Goal: Task Accomplishment & Management: Manage account settings

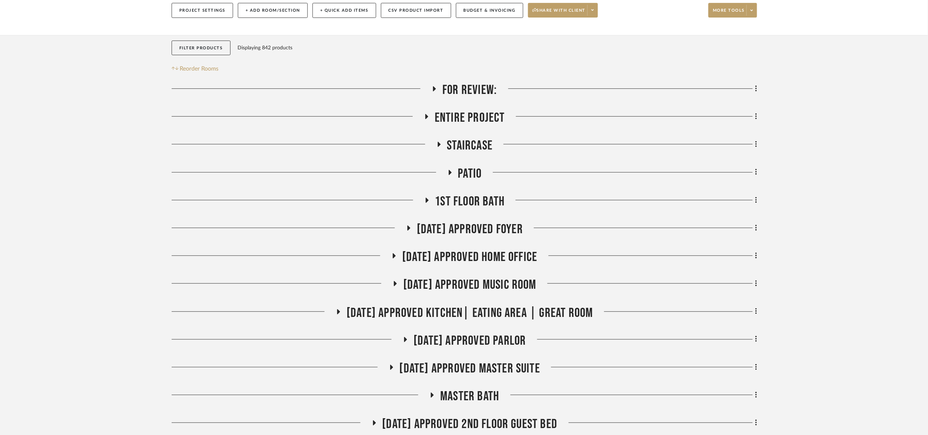
scroll to position [110, 0]
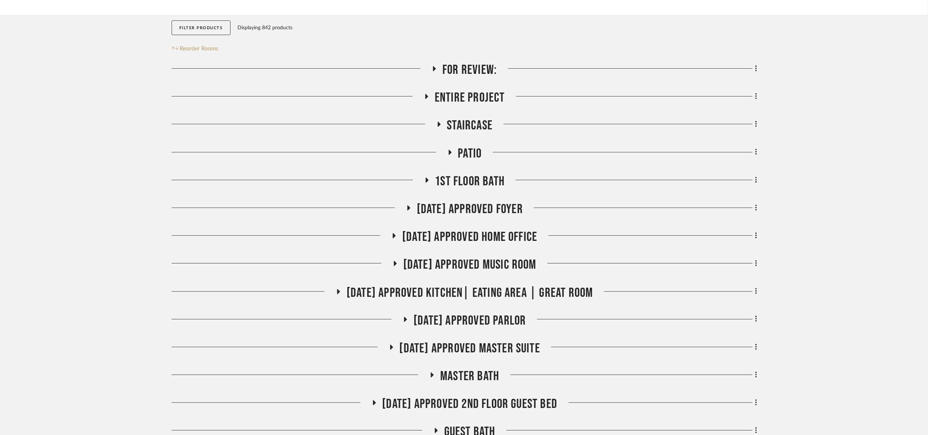
click at [471, 158] on span "Patio" at bounding box center [470, 154] width 24 height 16
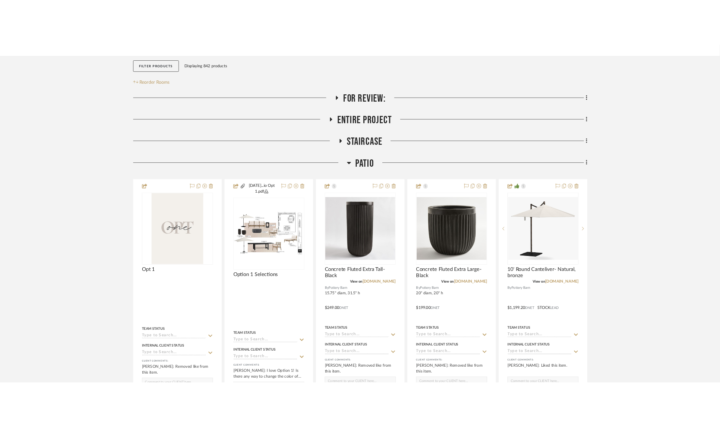
scroll to position [329, 0]
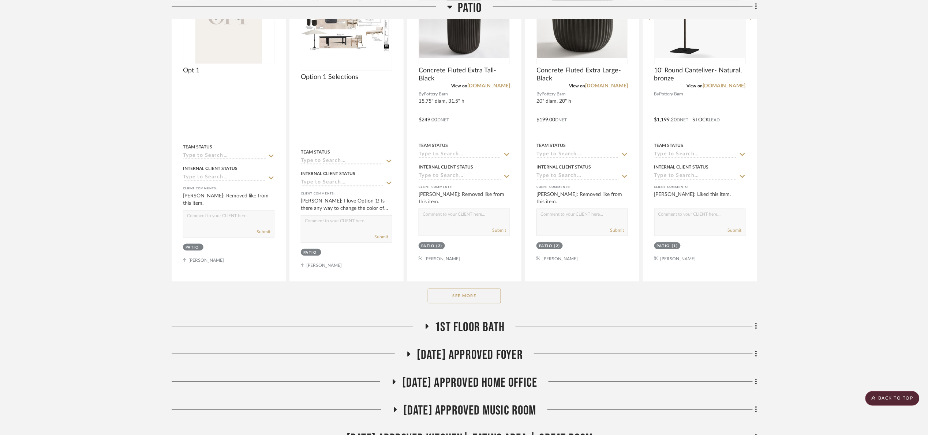
click at [490, 296] on button "See More" at bounding box center [464, 296] width 73 height 15
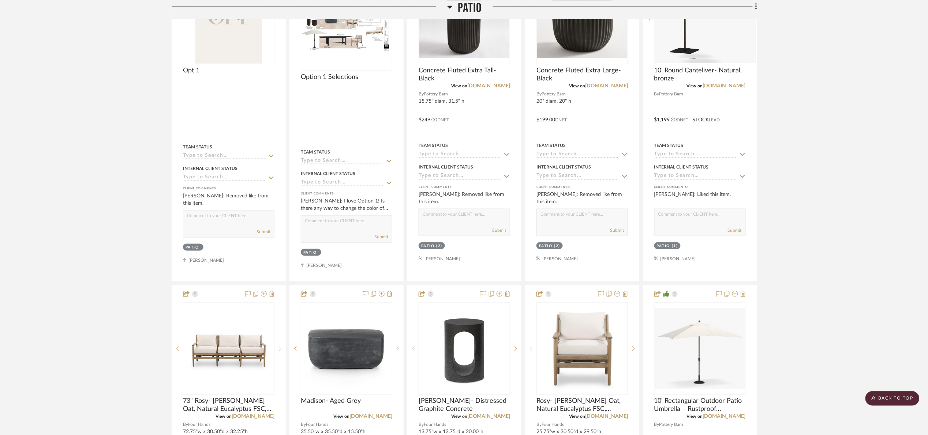
drag, startPoint x: 67, startPoint y: 202, endPoint x: 66, endPoint y: 106, distance: 96.6
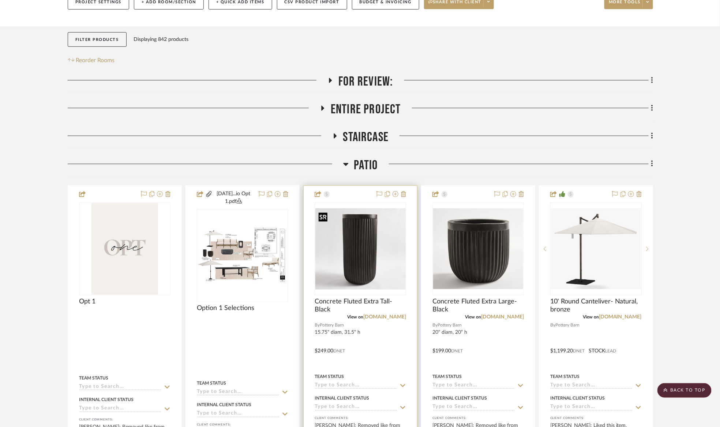
scroll to position [55, 0]
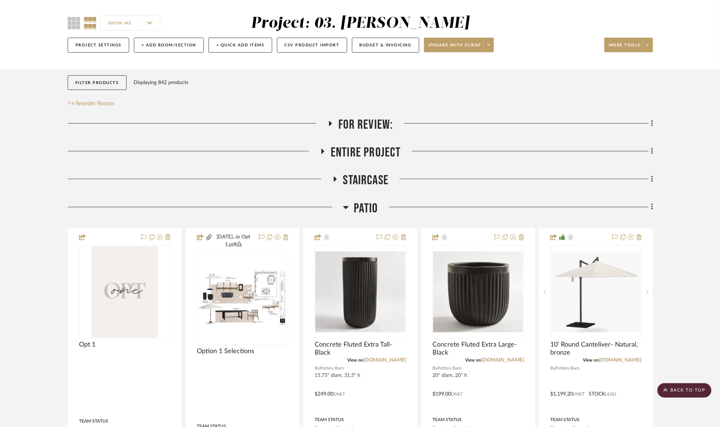
drag, startPoint x: 367, startPoint y: 212, endPoint x: 370, endPoint y: 205, distance: 8.1
click at [367, 213] on span "Patio" at bounding box center [366, 209] width 24 height 16
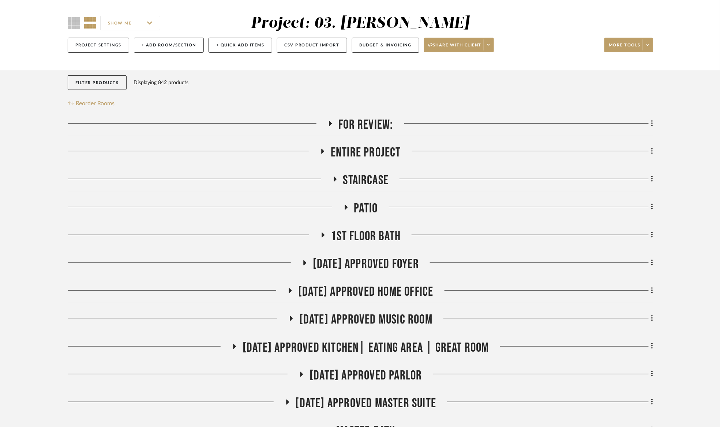
drag, startPoint x: 378, startPoint y: 267, endPoint x: 402, endPoint y: 247, distance: 31.3
click at [378, 266] on span "[DATE] Approved Foyer" at bounding box center [366, 265] width 106 height 16
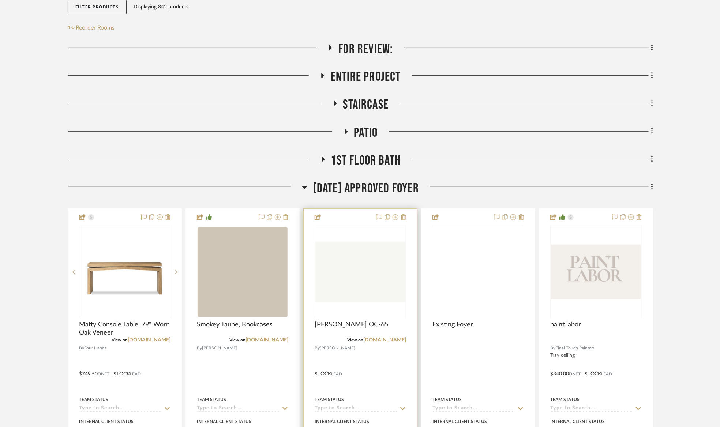
scroll to position [165, 0]
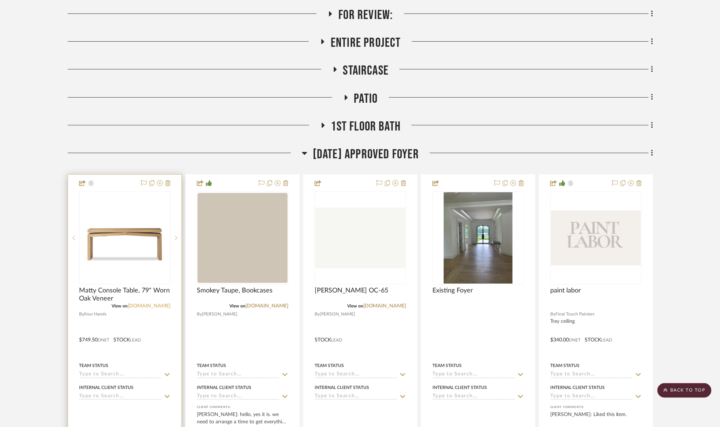
click at [164, 304] on link "fourhands.com" at bounding box center [149, 306] width 43 height 5
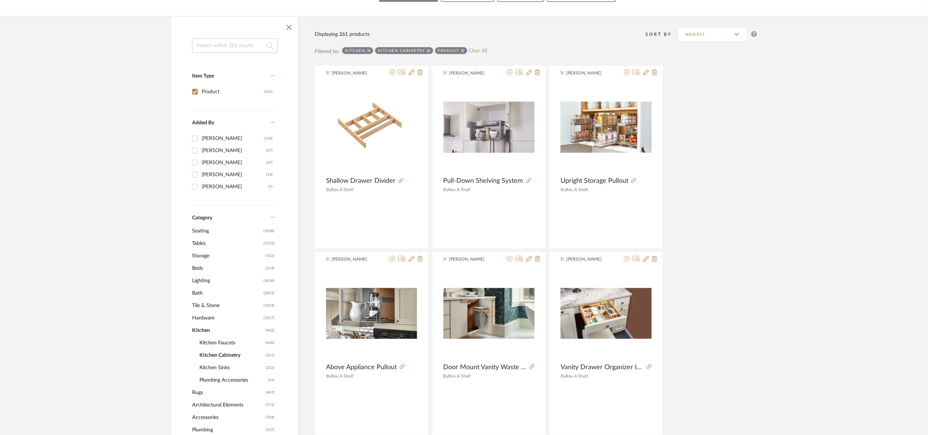
scroll to position [107, 0]
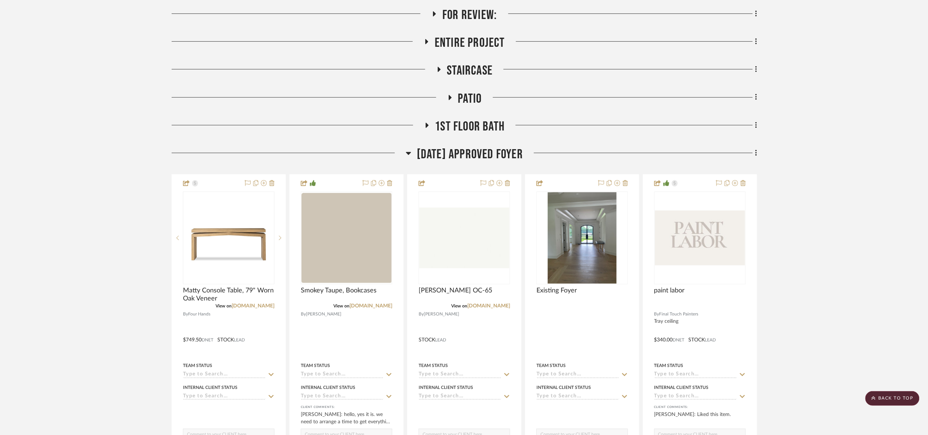
click at [464, 162] on span "[DATE] Approved Foyer" at bounding box center [470, 155] width 106 height 16
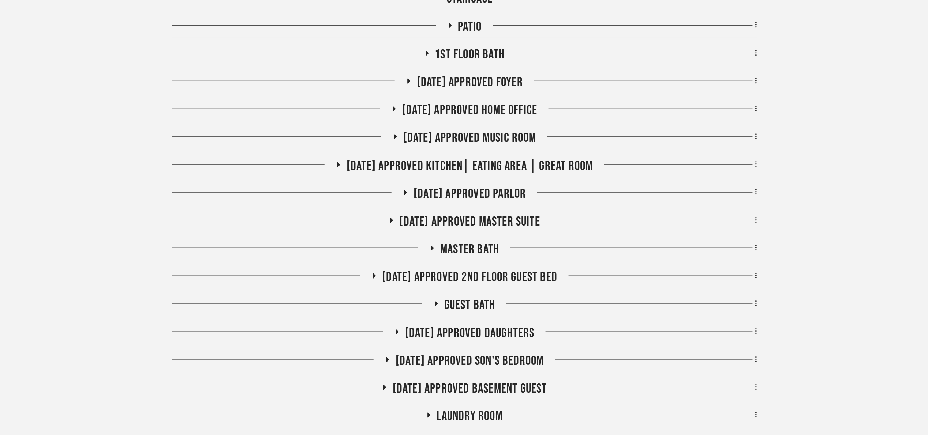
scroll to position [274, 0]
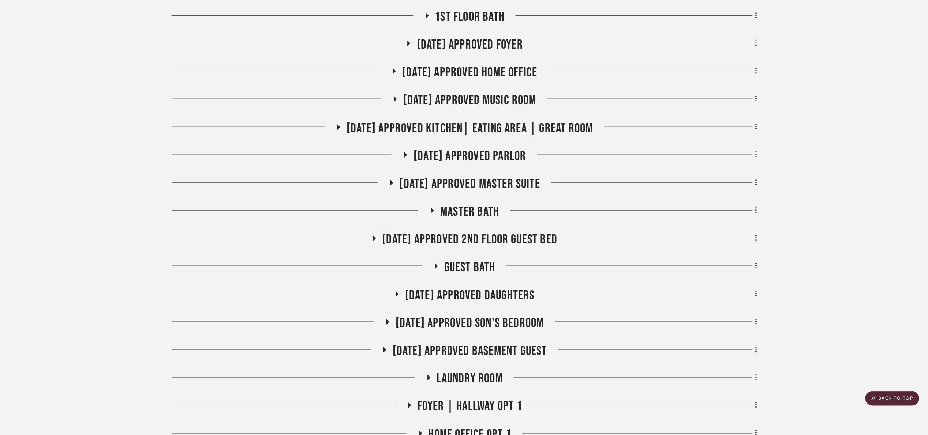
click at [481, 134] on span "07.02.25 Approved Kitchen| Eating Area | Great Room" at bounding box center [470, 129] width 247 height 16
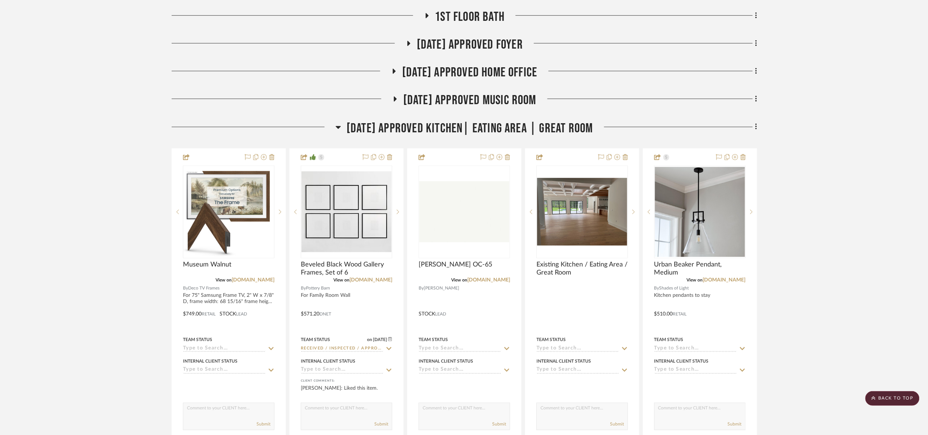
click at [481, 134] on span "07.02.25 Approved Kitchen| Eating Area | Great Room" at bounding box center [470, 129] width 247 height 16
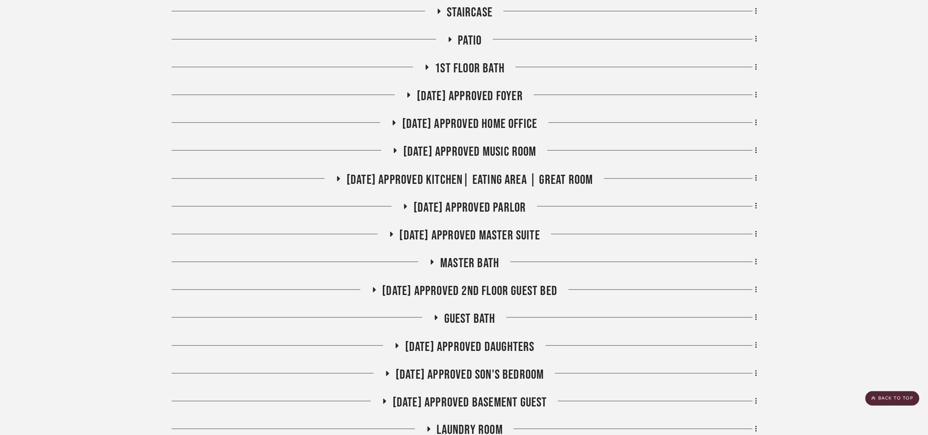
scroll to position [55, 0]
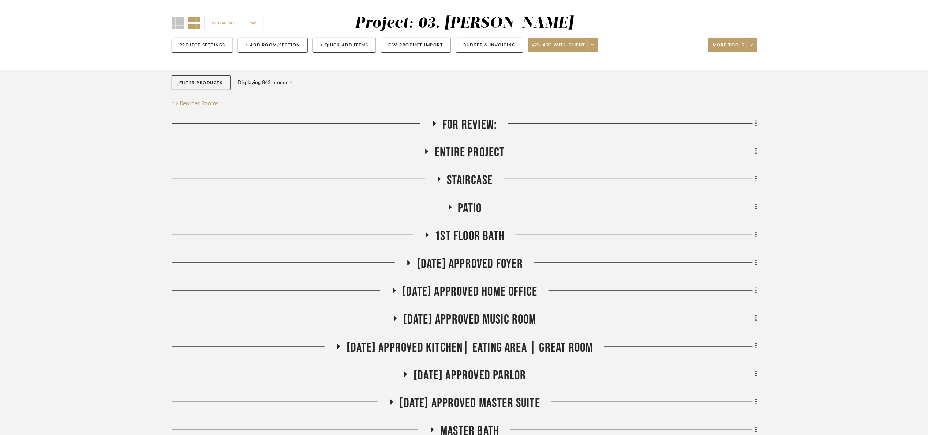
click at [478, 212] on span "Patio" at bounding box center [470, 209] width 24 height 16
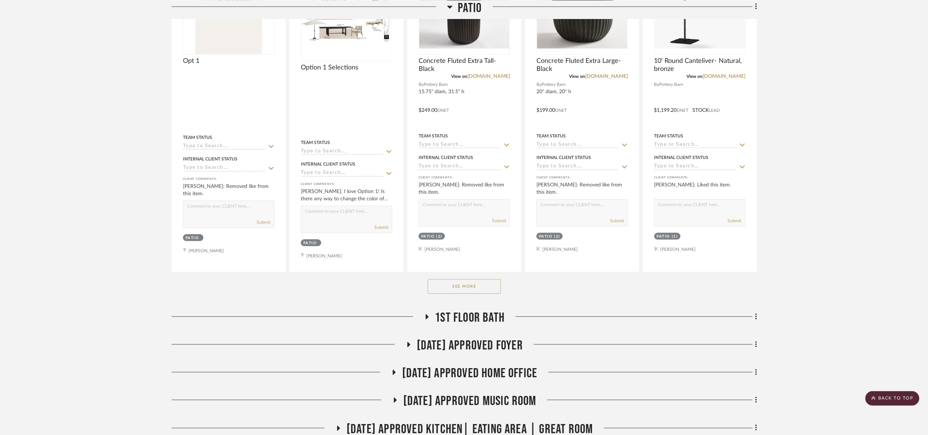
scroll to position [384, 0]
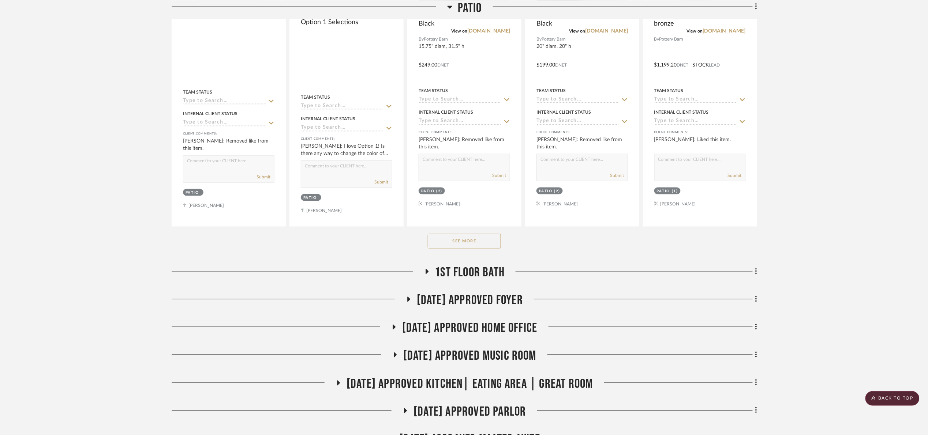
click at [459, 246] on button "See More" at bounding box center [464, 241] width 73 height 15
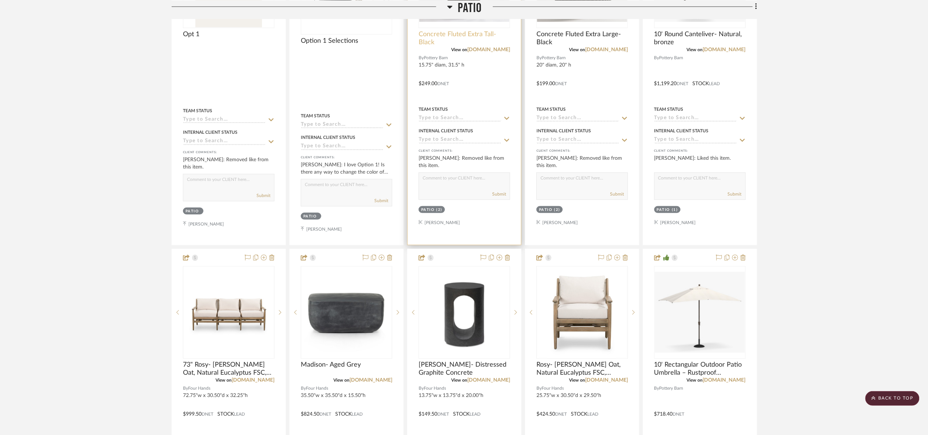
scroll to position [220, 0]
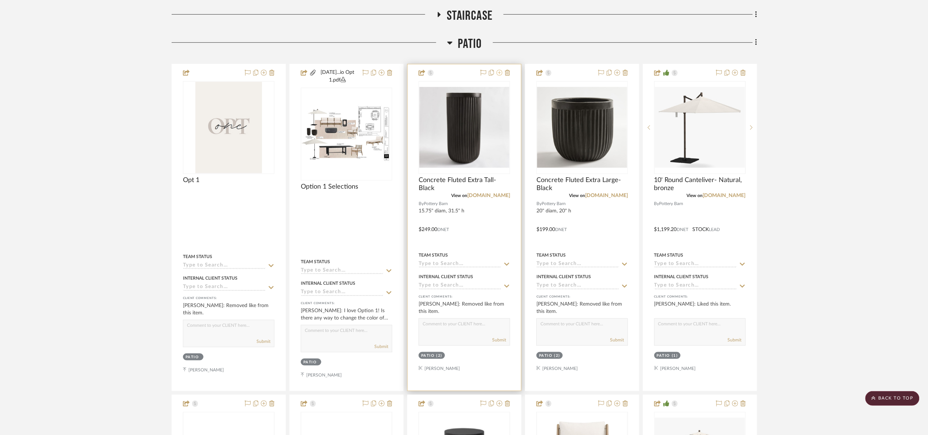
click at [497, 76] on button at bounding box center [500, 73] width 6 height 9
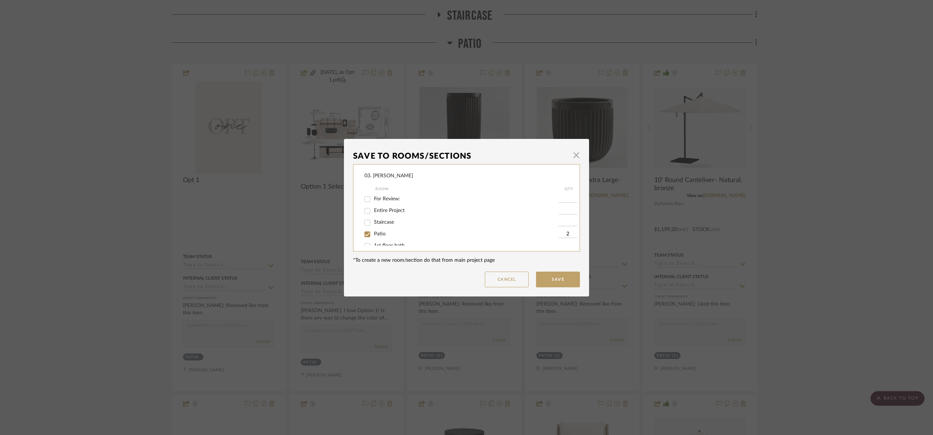
click at [378, 235] on span "Patio" at bounding box center [380, 234] width 12 height 5
click at [373, 235] on input "Patio" at bounding box center [368, 235] width 12 height 12
checkbox input "false"
drag, startPoint x: 385, startPoint y: 240, endPoint x: 389, endPoint y: 242, distance: 4.4
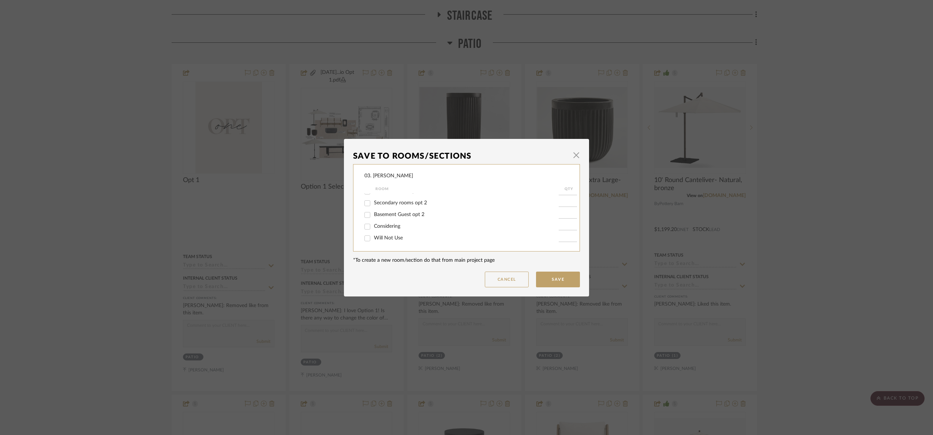
click at [385, 240] on label "Will Not Use" at bounding box center [466, 238] width 185 height 6
click at [373, 240] on input "Will Not Use" at bounding box center [368, 239] width 12 height 12
checkbox input "true"
type input "1"
click at [540, 276] on button "Save" at bounding box center [558, 280] width 44 height 16
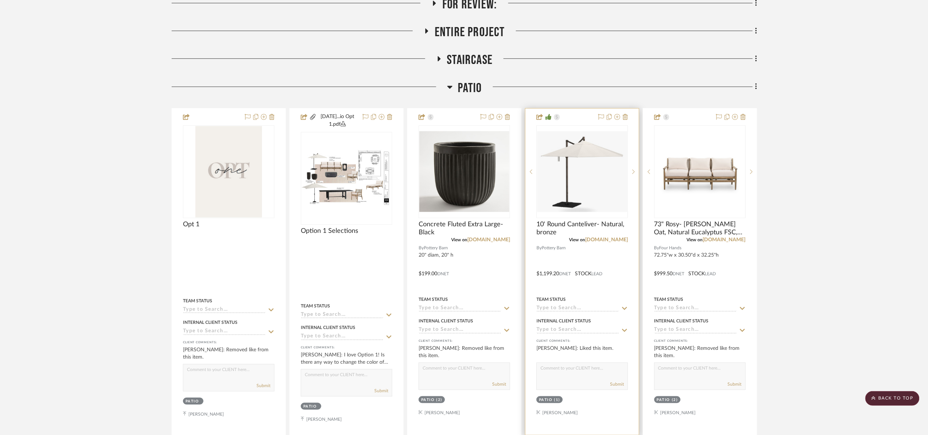
scroll to position [165, 0]
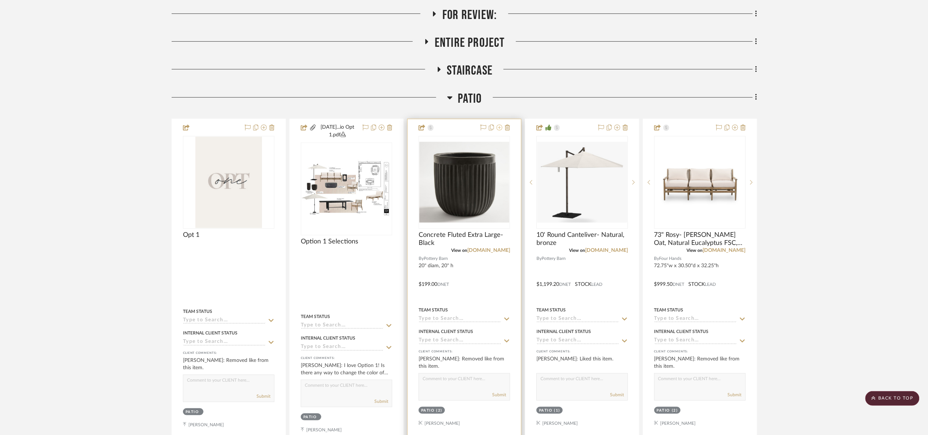
click at [498, 130] on icon at bounding box center [500, 128] width 6 height 6
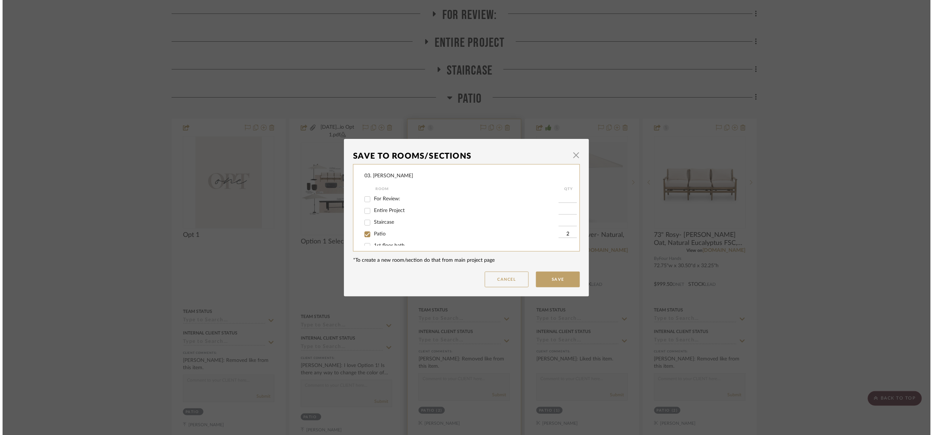
scroll to position [0, 0]
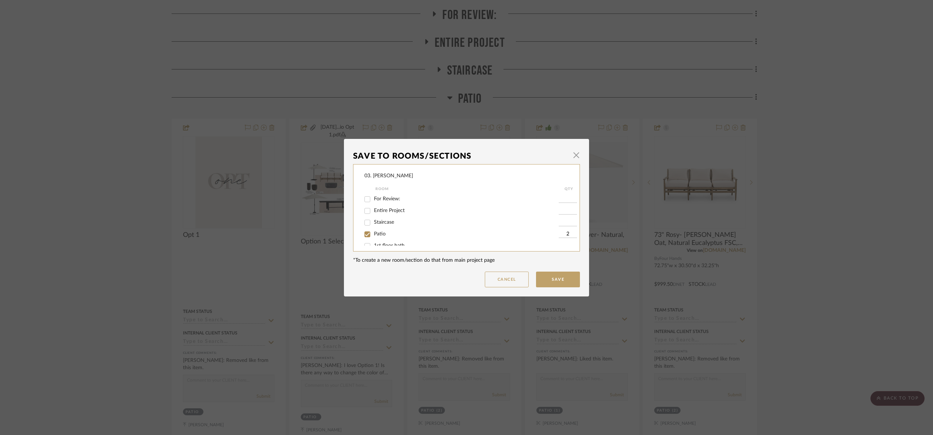
click at [374, 235] on span "Patio" at bounding box center [380, 234] width 12 height 5
click at [373, 235] on input "Patio" at bounding box center [368, 235] width 12 height 12
checkbox input "false"
click at [385, 239] on span "Will Not Use" at bounding box center [388, 238] width 29 height 5
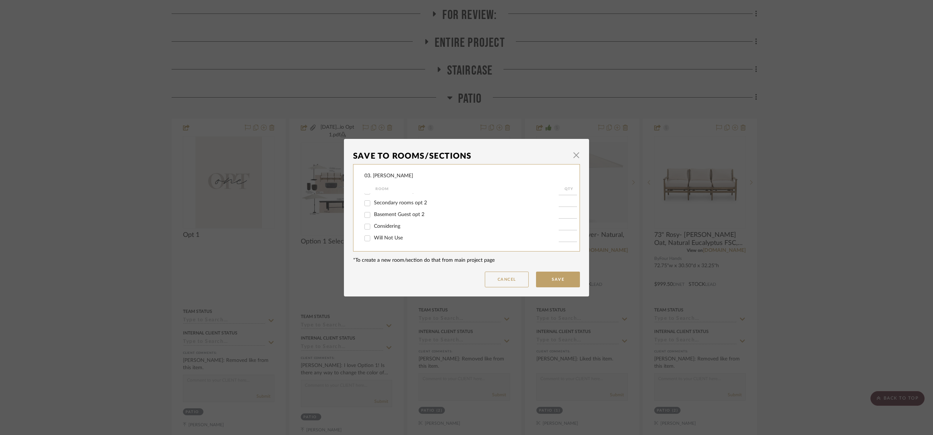
click at [373, 239] on input "Will Not Use" at bounding box center [368, 239] width 12 height 12
checkbox input "true"
type input "1"
click at [559, 277] on button "Save" at bounding box center [558, 280] width 44 height 16
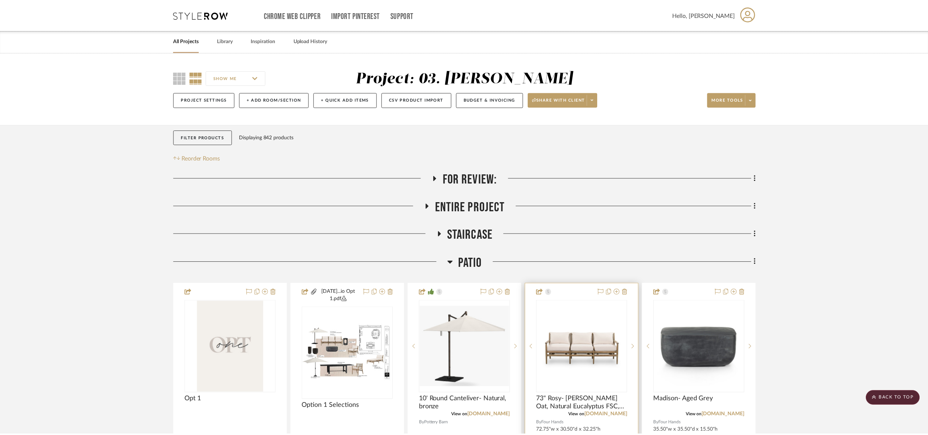
scroll to position [165, 0]
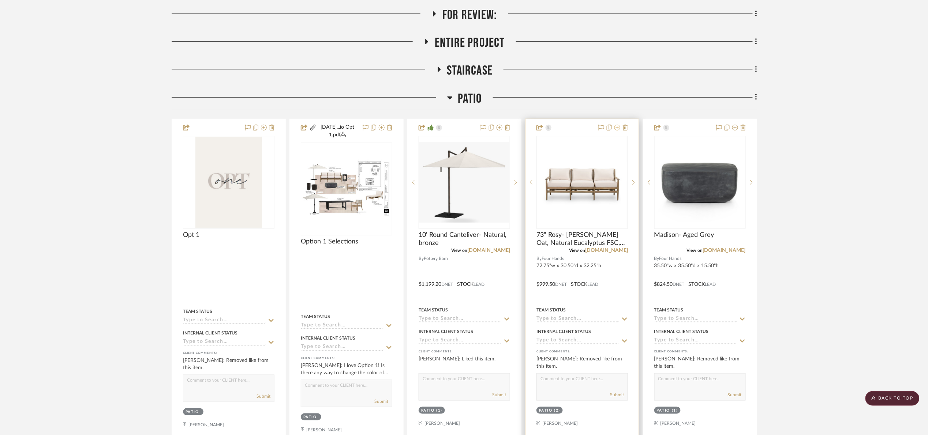
click at [618, 128] on icon at bounding box center [617, 128] width 6 height 6
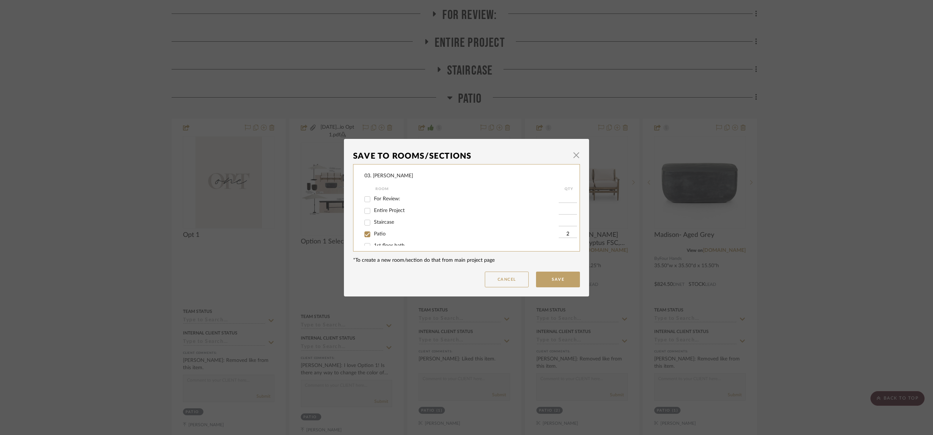
click at [367, 233] on input "Patio" at bounding box center [368, 235] width 12 height 12
checkbox input "false"
click at [390, 236] on span "Will Not Use" at bounding box center [388, 238] width 29 height 5
click at [373, 236] on input "Will Not Use" at bounding box center [368, 239] width 12 height 12
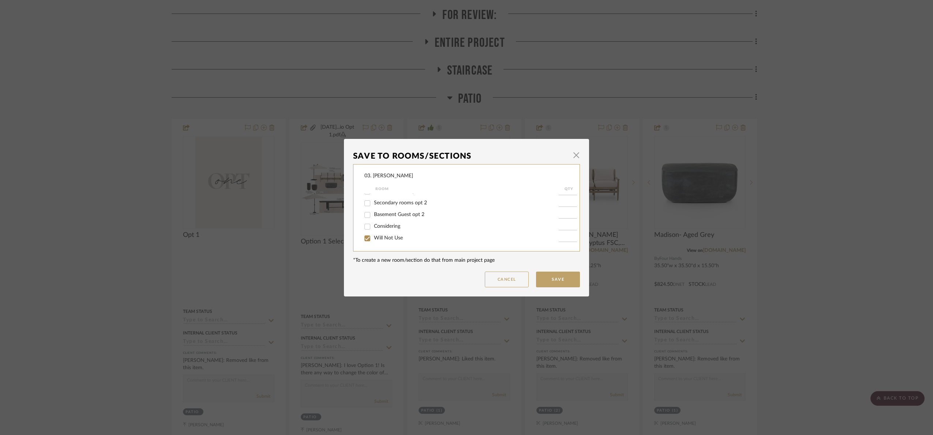
checkbox input "true"
type input "1"
click at [557, 279] on button "Save" at bounding box center [558, 280] width 44 height 16
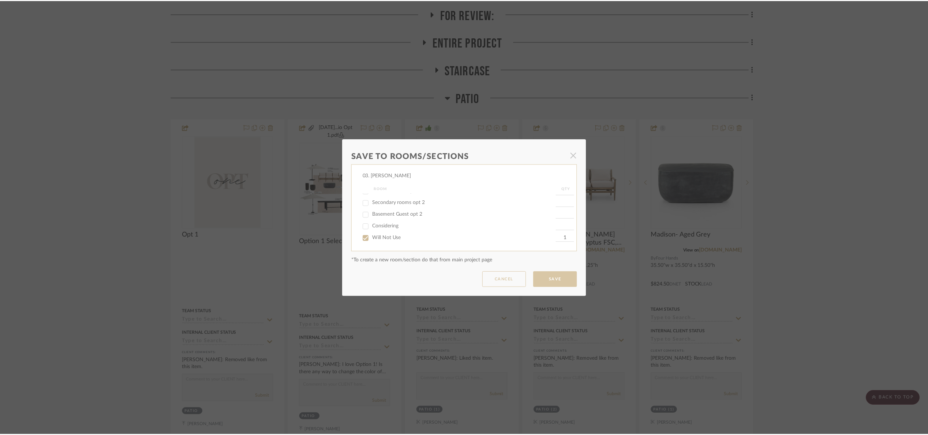
scroll to position [165, 0]
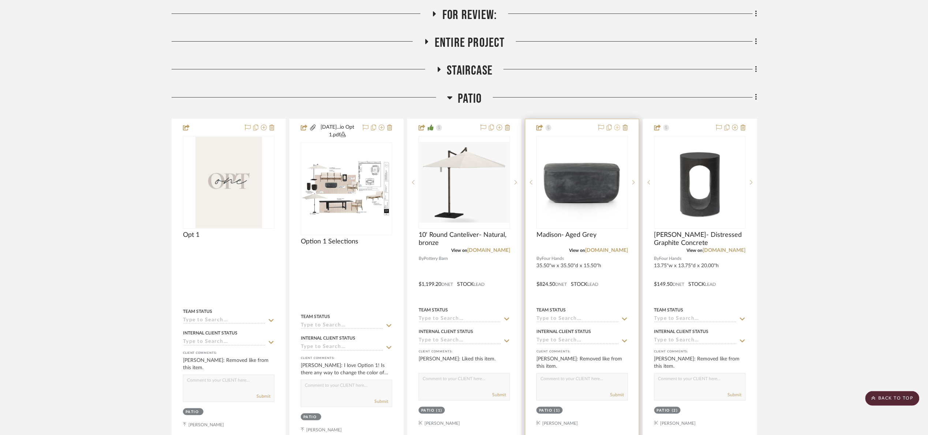
click at [617, 129] on icon at bounding box center [617, 128] width 6 height 6
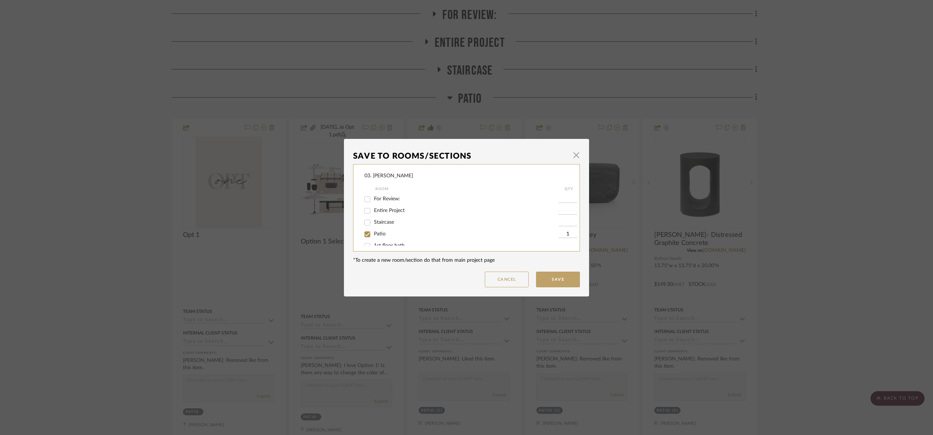
click at [375, 232] on span "Patio" at bounding box center [380, 234] width 12 height 5
click at [373, 232] on input "Patio" at bounding box center [368, 235] width 12 height 12
checkbox input "false"
click at [376, 236] on span "Will Not Use" at bounding box center [388, 238] width 29 height 5
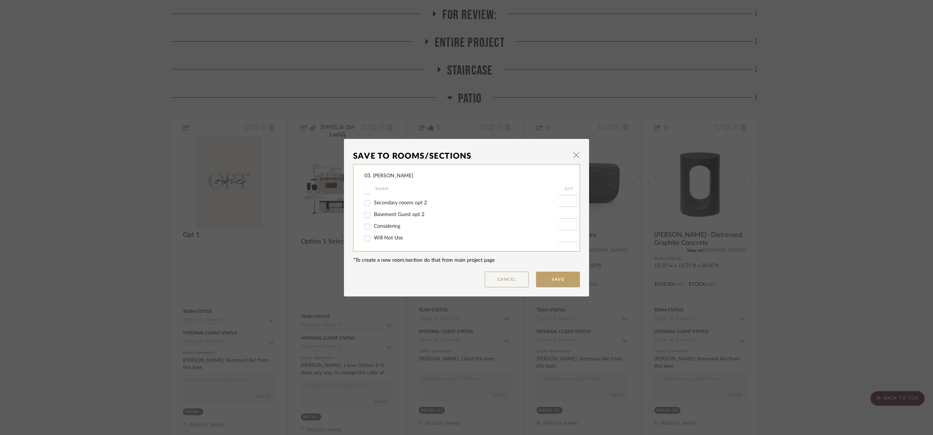
click at [373, 236] on input "Will Not Use" at bounding box center [368, 239] width 12 height 12
checkbox input "true"
type input "1"
click at [569, 276] on button "Save" at bounding box center [558, 280] width 44 height 16
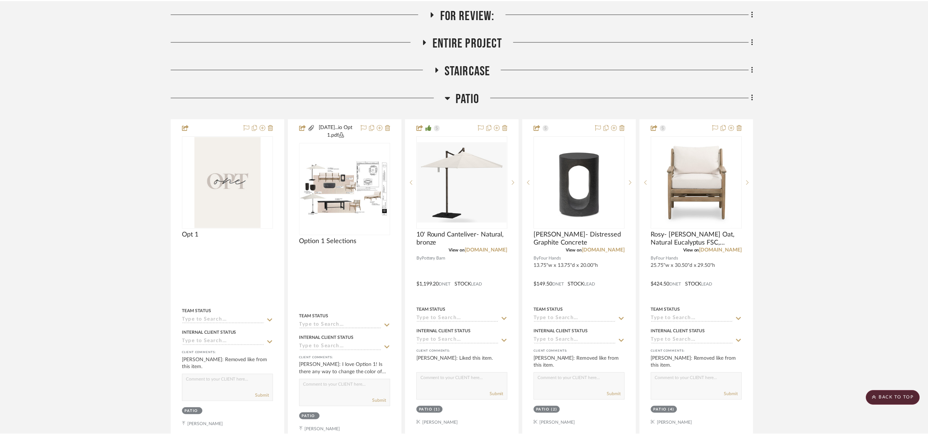
scroll to position [165, 0]
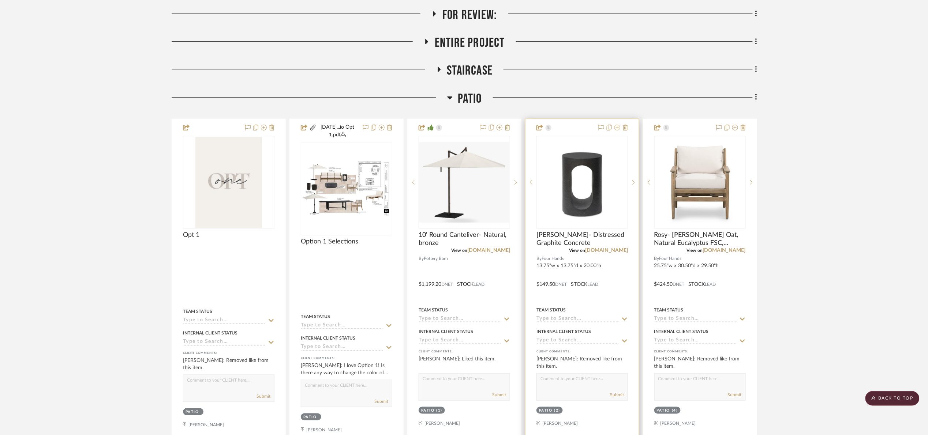
click at [618, 129] on icon at bounding box center [617, 128] width 6 height 6
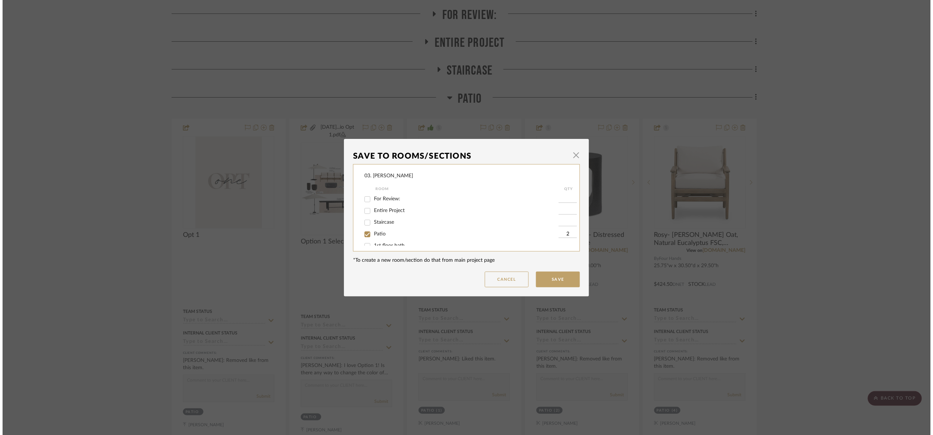
scroll to position [0, 0]
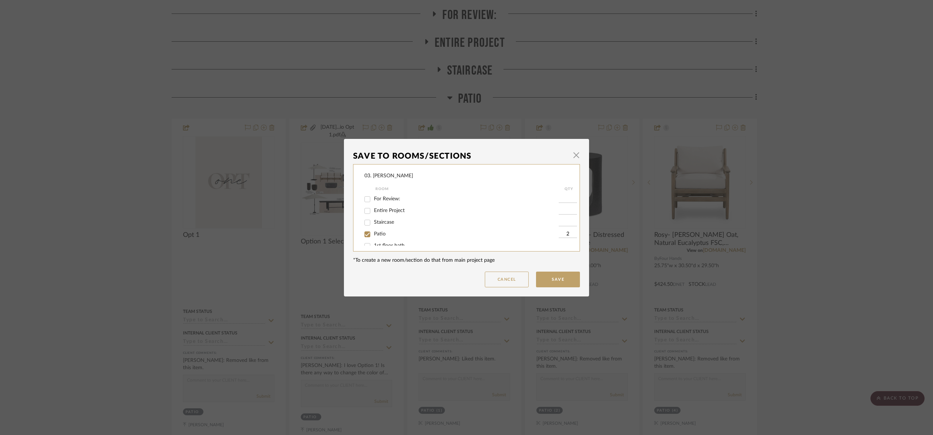
click at [372, 230] on div "Patio" at bounding box center [461, 235] width 194 height 12
click at [374, 232] on span "Patio" at bounding box center [380, 234] width 12 height 5
click at [372, 231] on input "Patio" at bounding box center [368, 235] width 12 height 12
checkbox input "false"
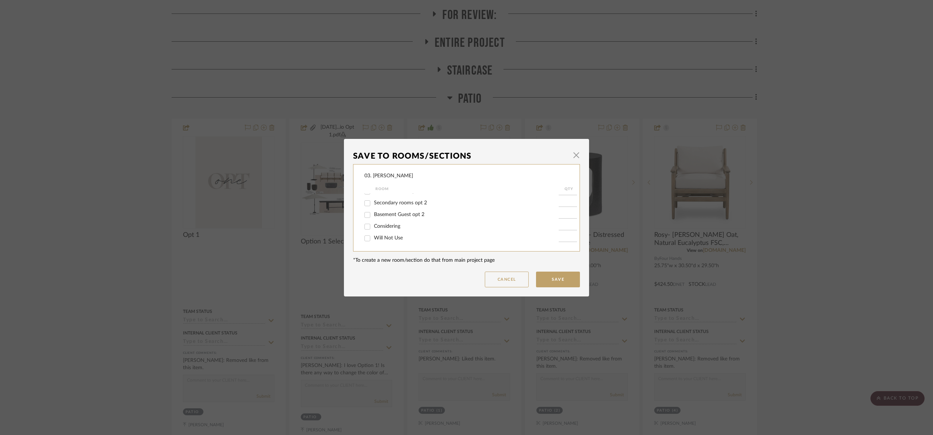
click at [376, 239] on span "Will Not Use" at bounding box center [388, 238] width 29 height 5
click at [373, 239] on input "Will Not Use" at bounding box center [368, 239] width 12 height 12
checkbox input "true"
type input "1"
click at [564, 287] on button "Save" at bounding box center [558, 280] width 44 height 16
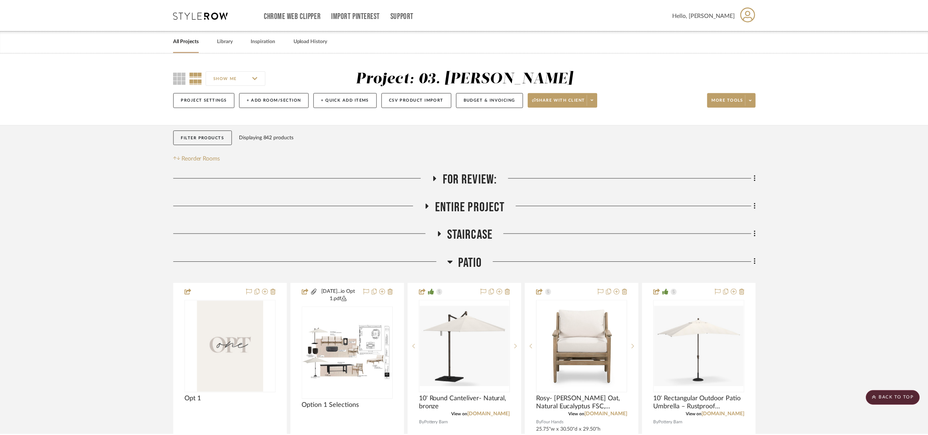
scroll to position [165, 0]
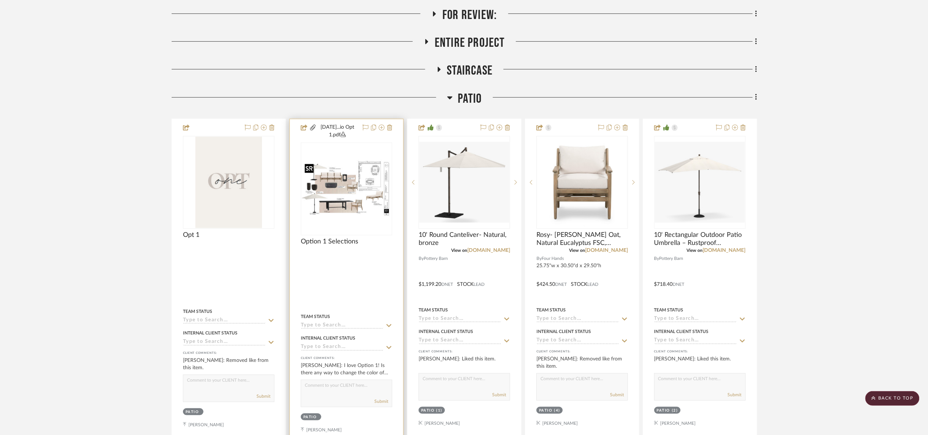
click at [371, 192] on img "0" at bounding box center [347, 189] width 90 height 58
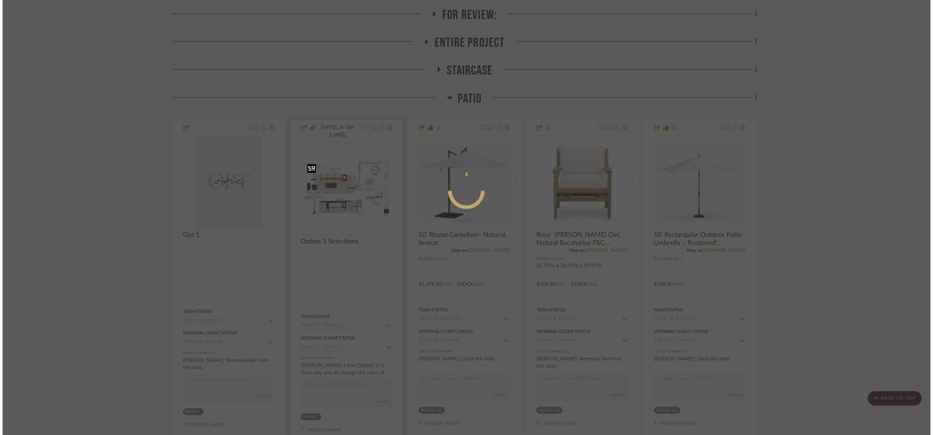
scroll to position [0, 0]
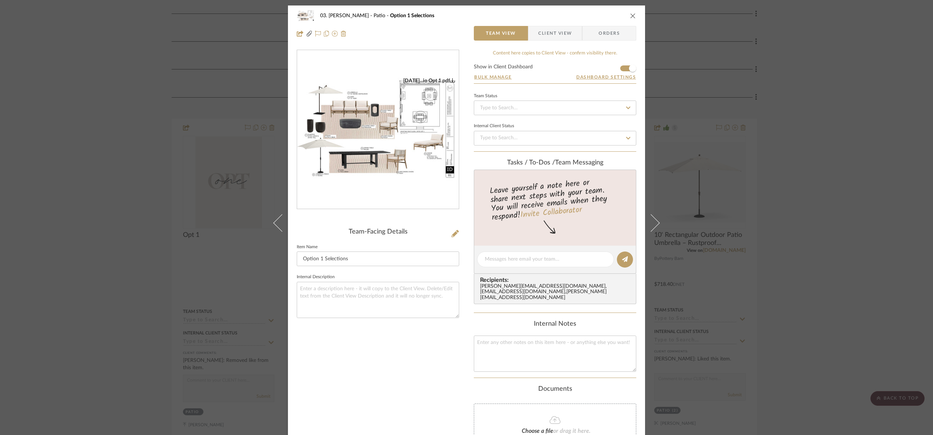
click at [378, 147] on img "0" at bounding box center [378, 130] width 162 height 105
click at [815, 151] on div "03. Jennifer Patio Option 1 Selections Team View Client View Orders 08.12.25...…" at bounding box center [466, 217] width 933 height 435
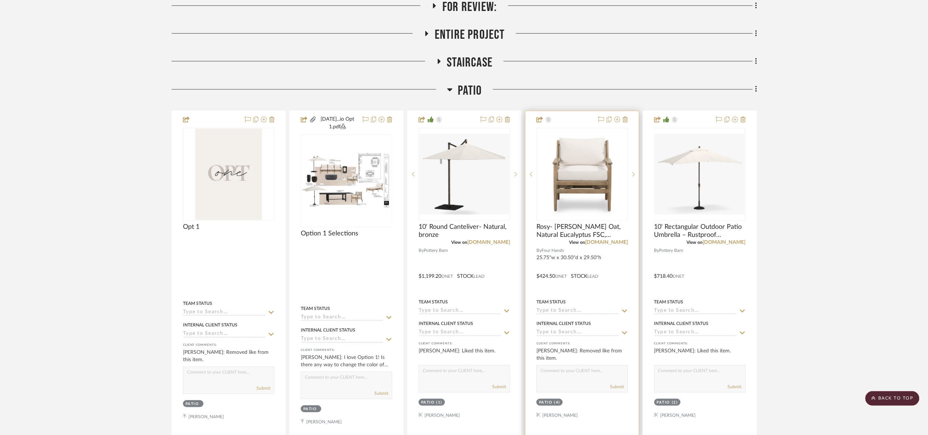
scroll to position [165, 0]
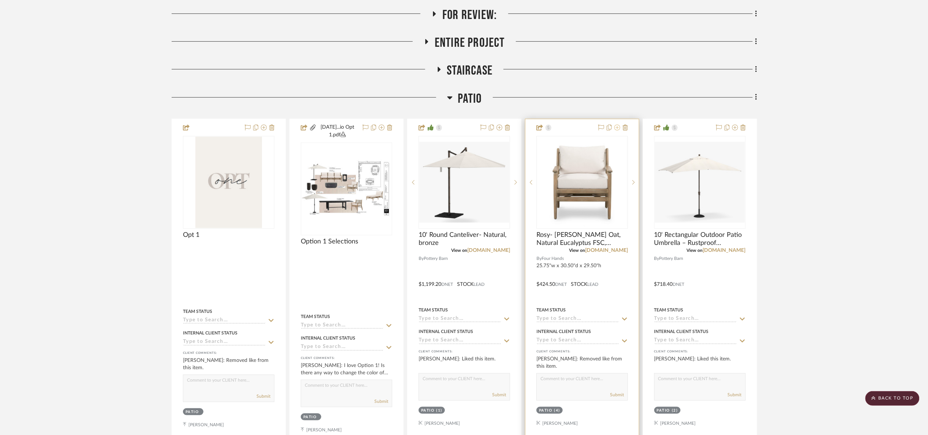
click at [617, 127] on icon at bounding box center [617, 128] width 6 height 6
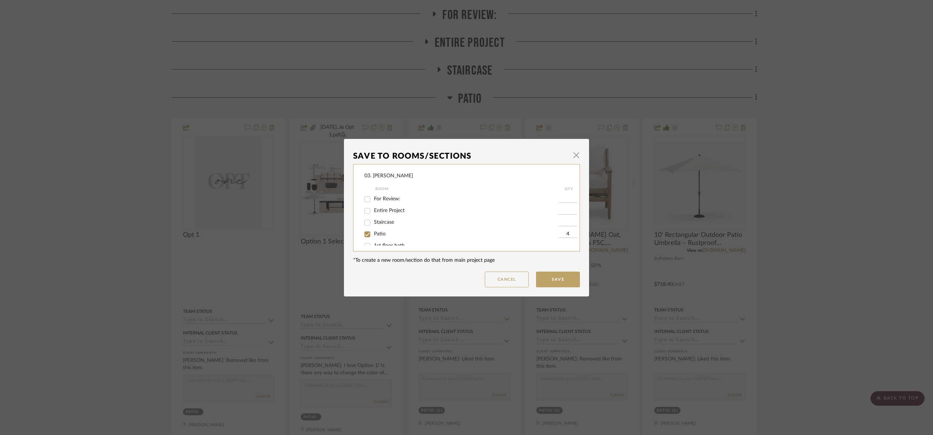
click at [375, 232] on span "Patio" at bounding box center [380, 234] width 12 height 5
click at [373, 232] on input "Patio" at bounding box center [368, 235] width 12 height 12
checkbox input "false"
click at [381, 237] on span "Will Not Use" at bounding box center [388, 238] width 29 height 5
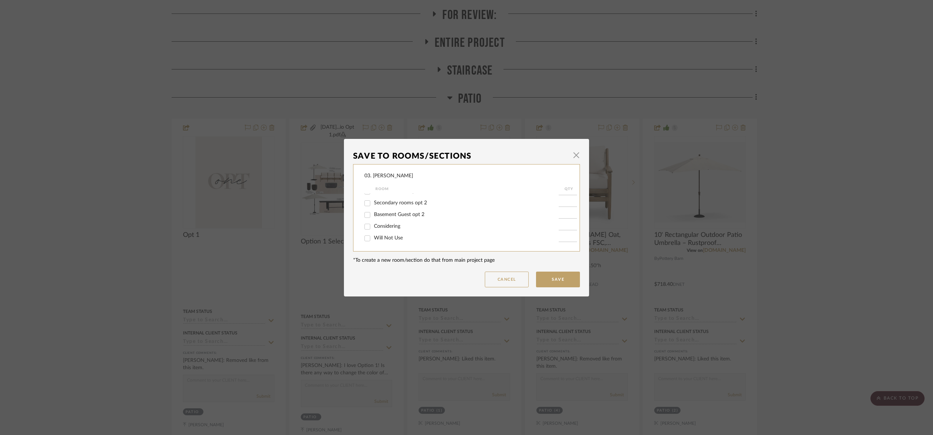
click at [373, 237] on input "Will Not Use" at bounding box center [368, 239] width 12 height 12
checkbox input "true"
type input "1"
drag, startPoint x: 554, startPoint y: 281, endPoint x: 564, endPoint y: 279, distance: 10.4
click at [554, 281] on button "Save" at bounding box center [558, 280] width 44 height 16
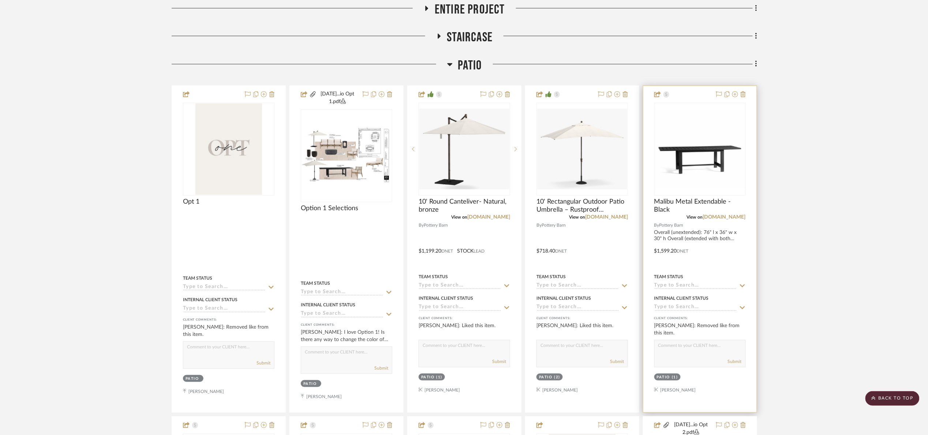
scroll to position [220, 0]
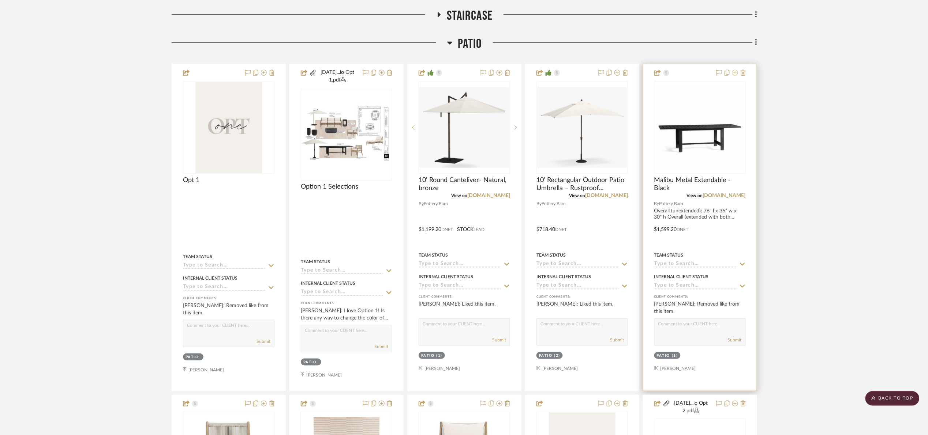
click at [734, 73] on icon at bounding box center [735, 73] width 6 height 6
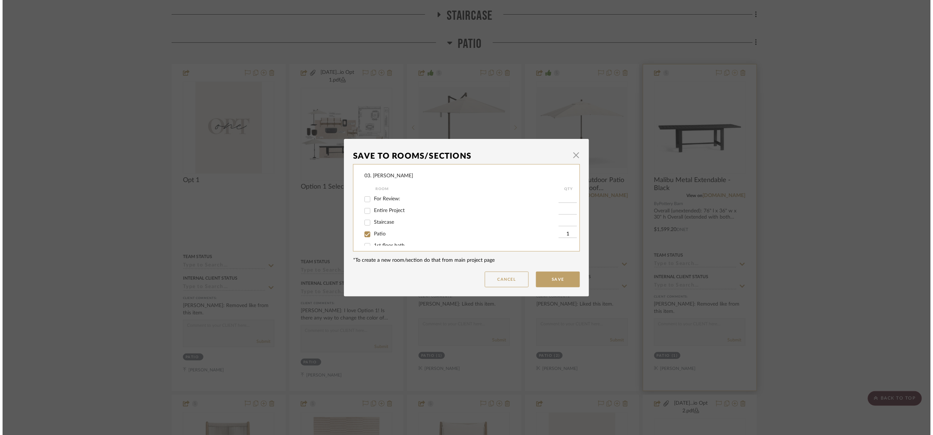
scroll to position [0, 0]
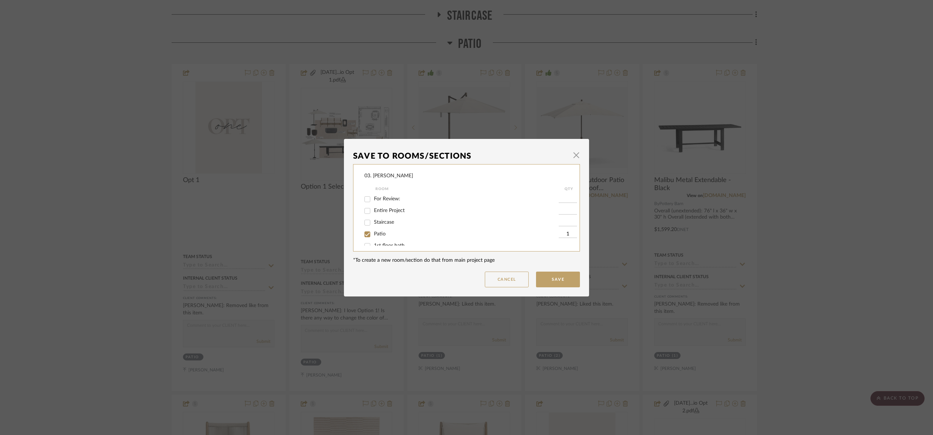
click at [365, 233] on input "Patio" at bounding box center [368, 235] width 12 height 12
checkbox input "false"
click at [385, 236] on span "Will Not Use" at bounding box center [388, 238] width 29 height 5
click at [373, 236] on input "Will Not Use" at bounding box center [368, 239] width 12 height 12
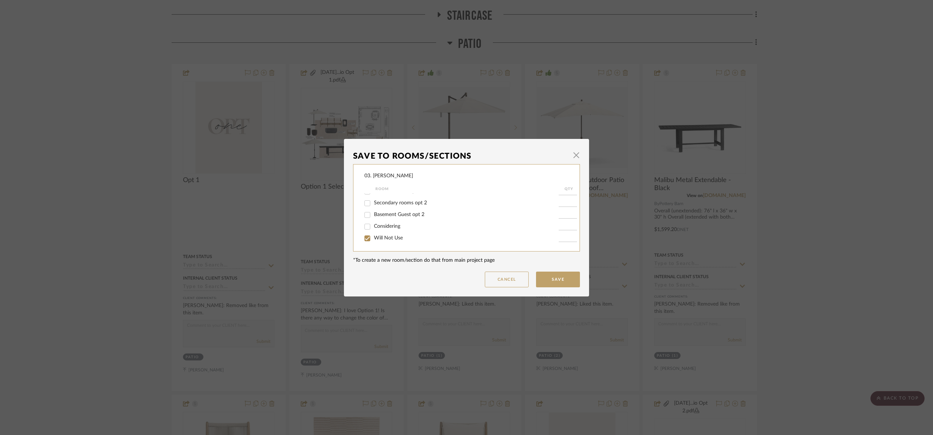
checkbox input "true"
type input "1"
click at [547, 284] on button "Save" at bounding box center [558, 280] width 44 height 16
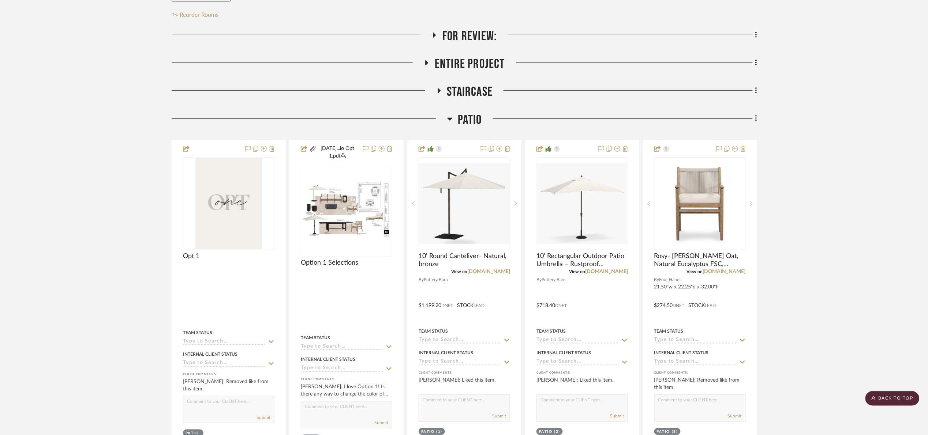
scroll to position [110, 0]
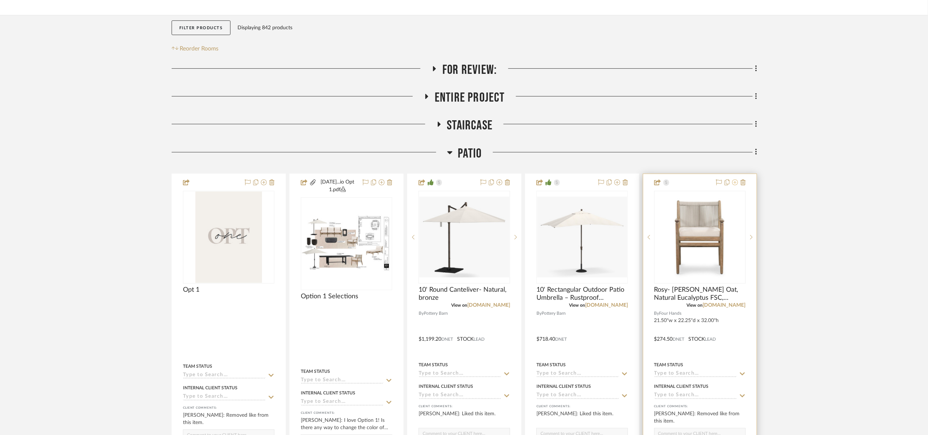
click at [733, 185] on icon at bounding box center [735, 183] width 6 height 6
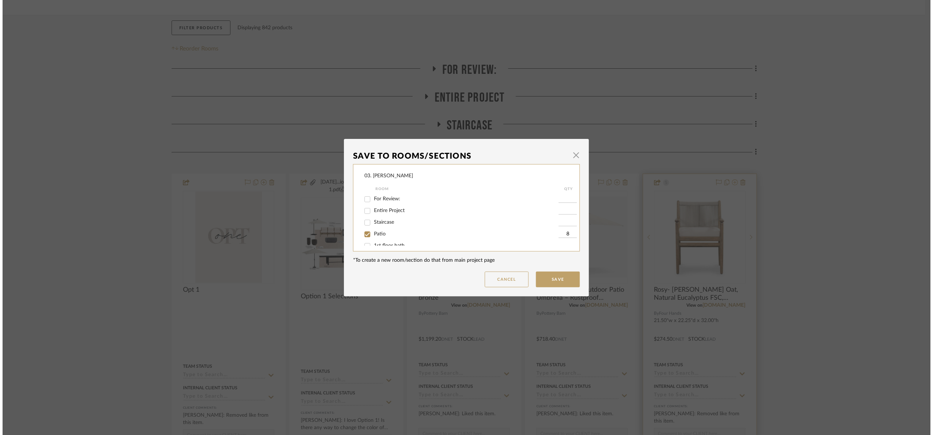
scroll to position [0, 0]
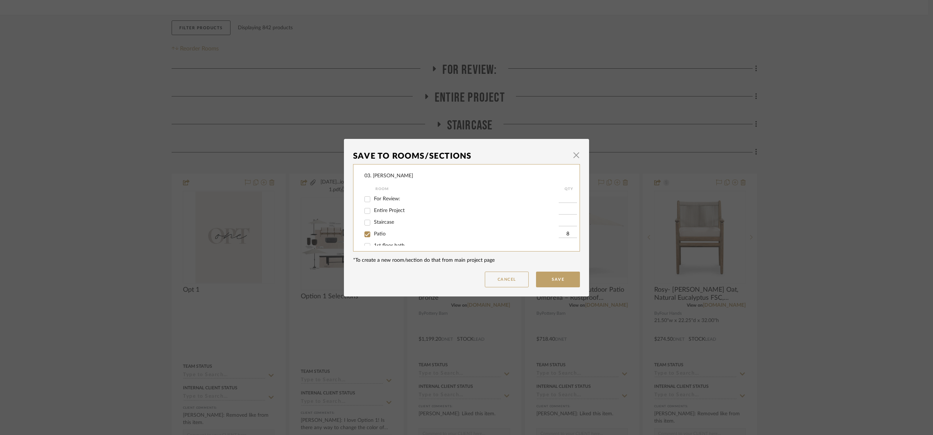
click at [374, 233] on span "Patio" at bounding box center [380, 234] width 12 height 5
click at [373, 233] on input "Patio" at bounding box center [368, 235] width 12 height 12
checkbox input "false"
click at [382, 239] on span "Will Not Use" at bounding box center [388, 238] width 29 height 5
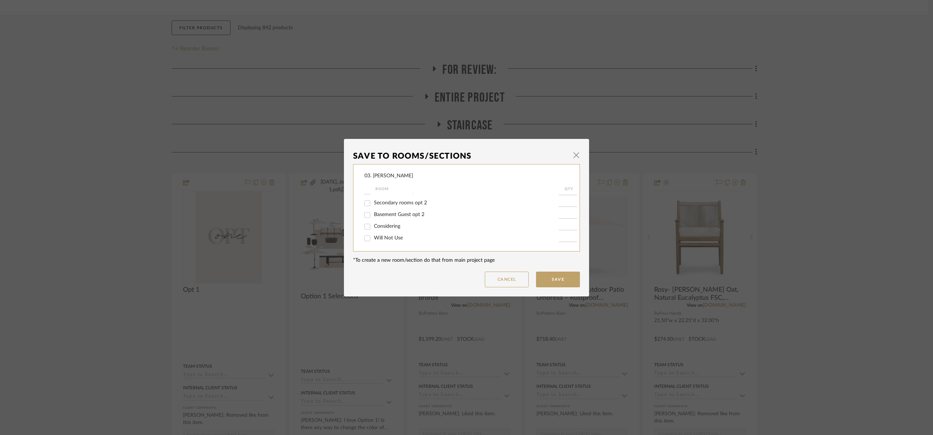
click at [373, 239] on input "Will Not Use" at bounding box center [368, 239] width 12 height 12
checkbox input "true"
type input "1"
click at [560, 274] on button "Save" at bounding box center [558, 280] width 44 height 16
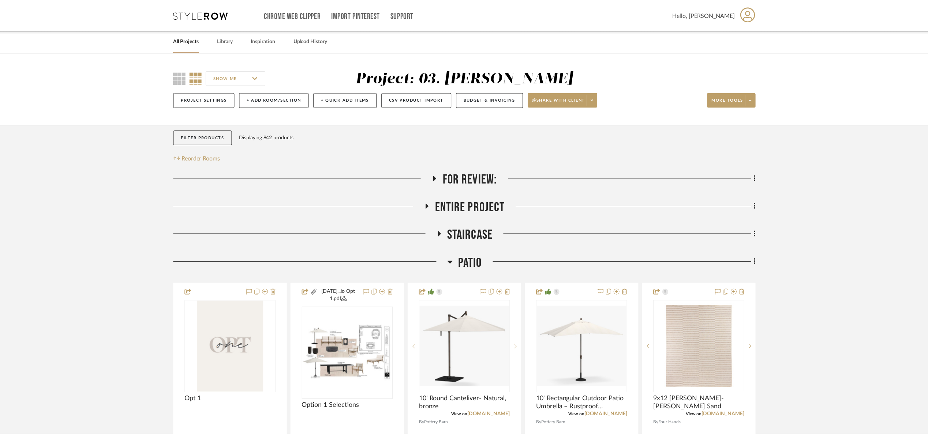
scroll to position [110, 0]
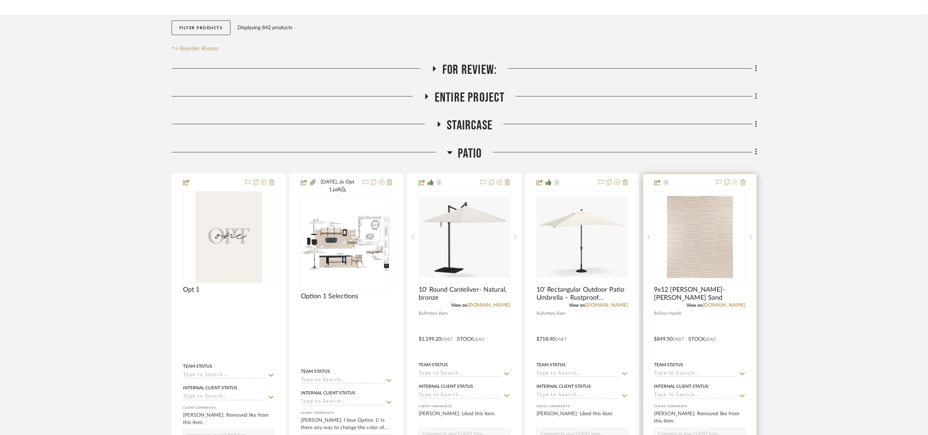
click at [735, 180] on icon at bounding box center [735, 183] width 6 height 6
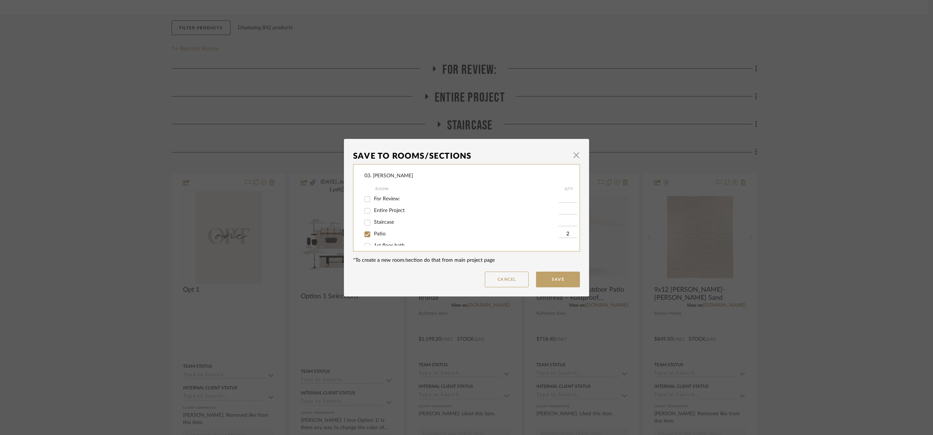
click at [377, 234] on span "Patio" at bounding box center [380, 234] width 12 height 5
click at [373, 234] on input "Patio" at bounding box center [368, 235] width 12 height 12
checkbox input "false"
click at [383, 237] on span "Will Not Use" at bounding box center [388, 238] width 29 height 5
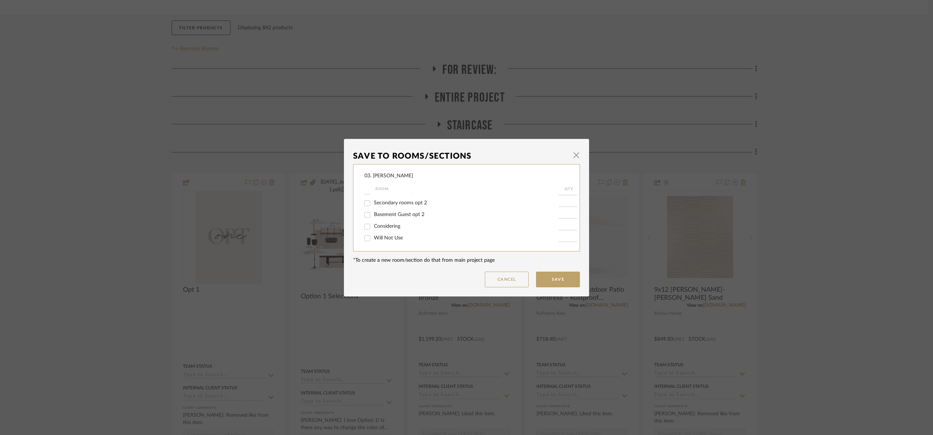
click at [373, 237] on input "Will Not Use" at bounding box center [368, 239] width 12 height 12
checkbox input "true"
type input "1"
click at [560, 280] on button "Save" at bounding box center [558, 280] width 44 height 16
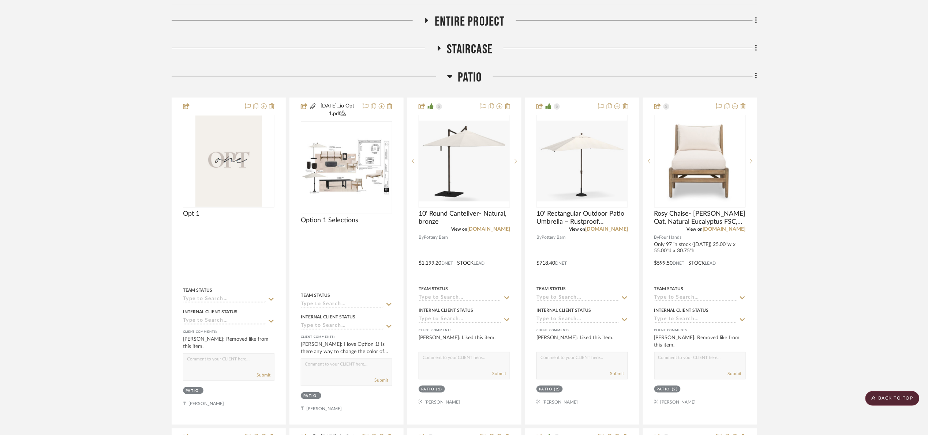
scroll to position [110, 0]
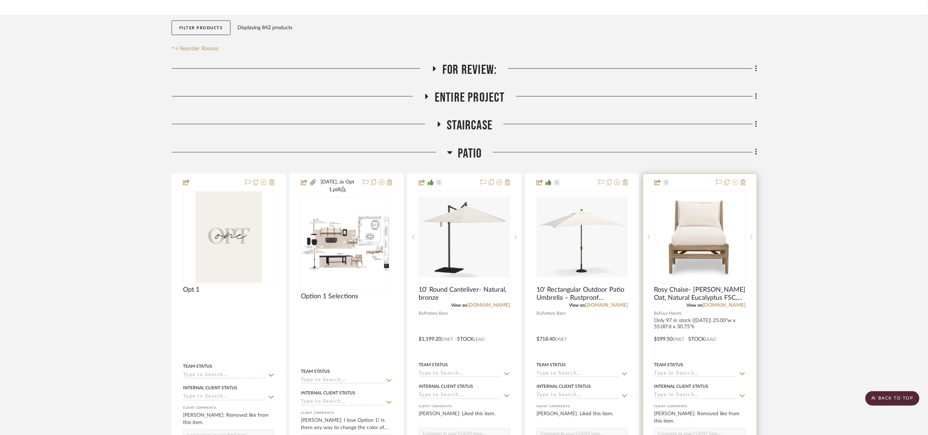
click at [733, 182] on icon at bounding box center [735, 183] width 6 height 6
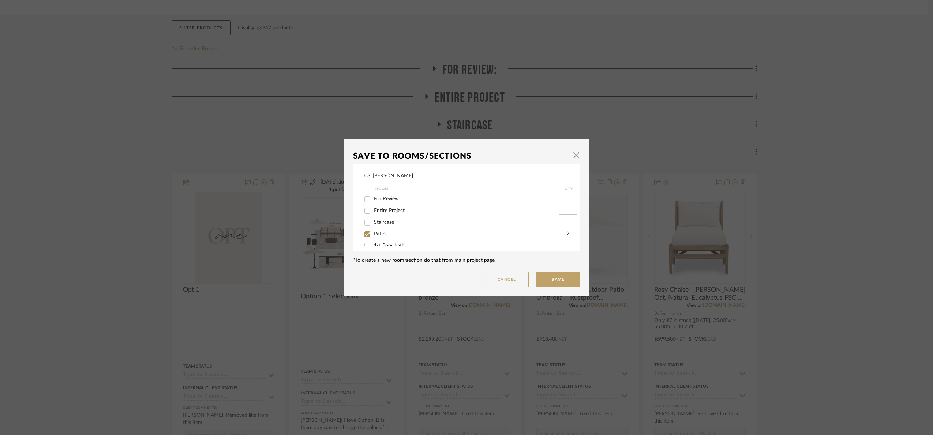
click at [376, 231] on div "Patio" at bounding box center [461, 235] width 194 height 12
click at [376, 232] on span "Patio" at bounding box center [380, 234] width 12 height 5
click at [373, 232] on input "Patio" at bounding box center [368, 235] width 12 height 12
checkbox input "false"
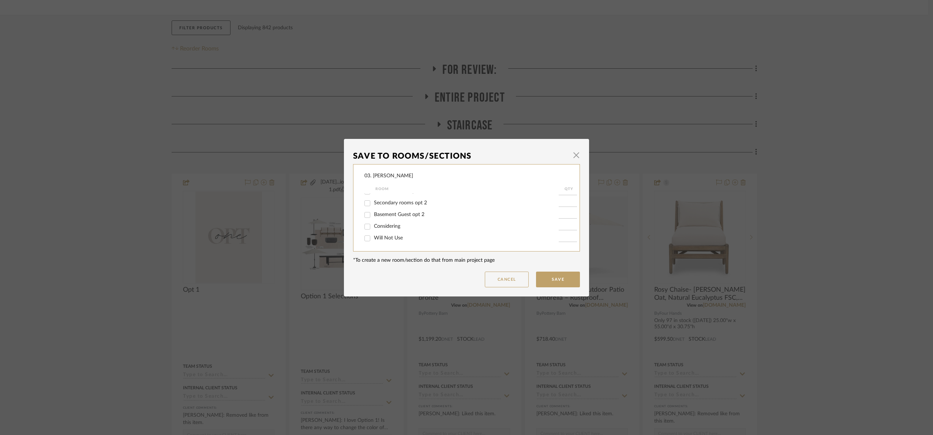
click at [379, 240] on span "Will Not Use" at bounding box center [388, 238] width 29 height 5
click at [373, 240] on input "Will Not Use" at bounding box center [368, 239] width 12 height 12
checkbox input "true"
type input "1"
click at [575, 276] on button "Save" at bounding box center [558, 280] width 44 height 16
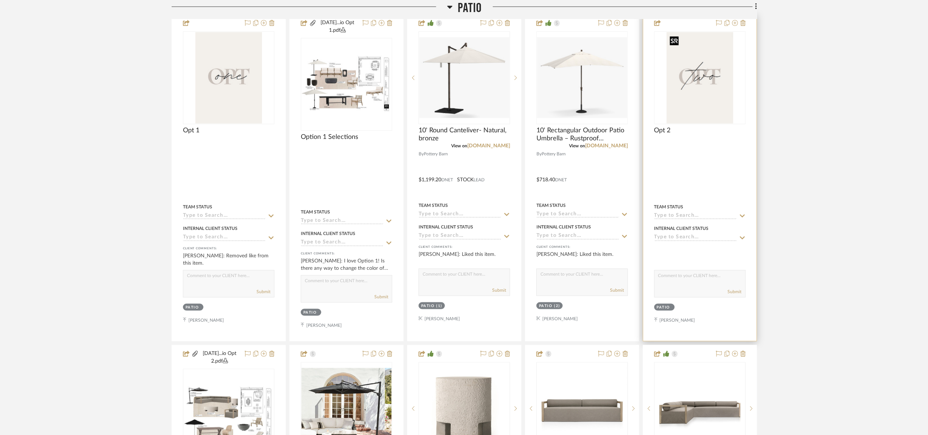
scroll to position [110, 0]
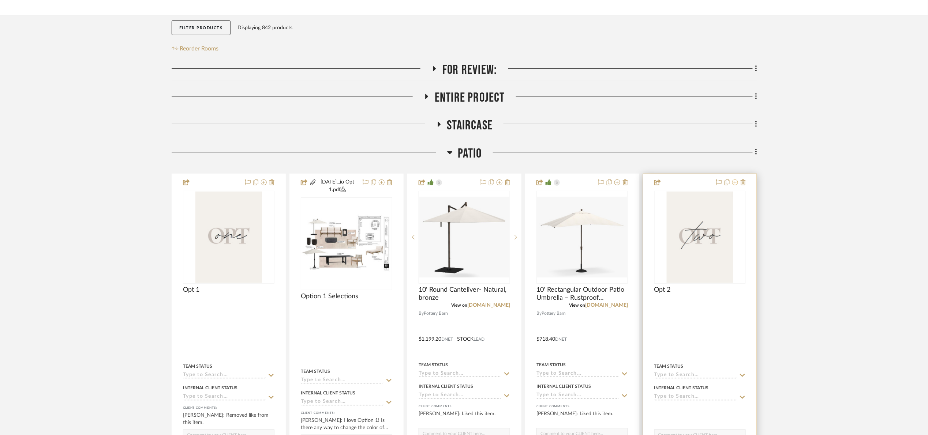
click at [734, 182] on icon at bounding box center [735, 183] width 6 height 6
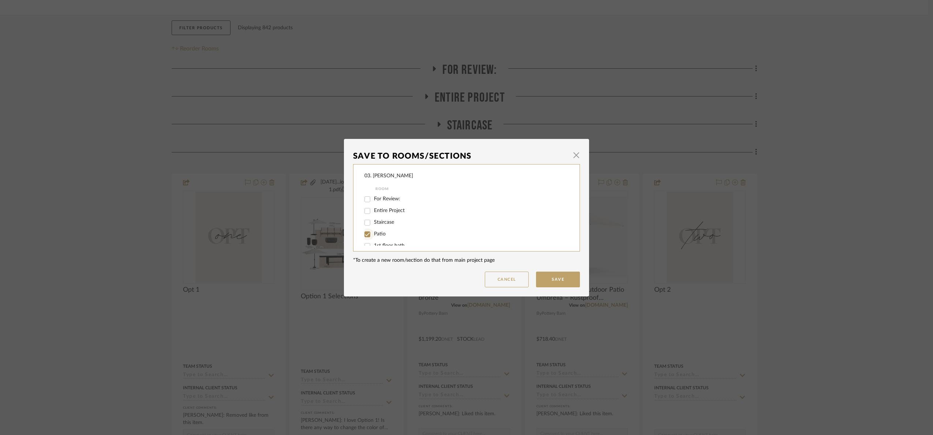
click at [370, 232] on input "Patio" at bounding box center [368, 235] width 12 height 12
checkbox input "false"
click at [374, 240] on span "Will Not Use" at bounding box center [388, 238] width 29 height 5
click at [373, 240] on input "Will Not Use" at bounding box center [368, 239] width 12 height 12
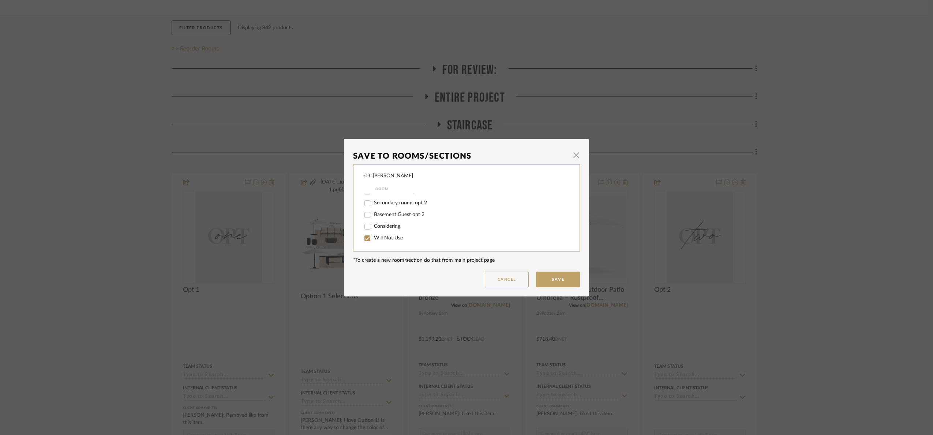
checkbox input "true"
click at [568, 278] on button "Save" at bounding box center [558, 280] width 44 height 16
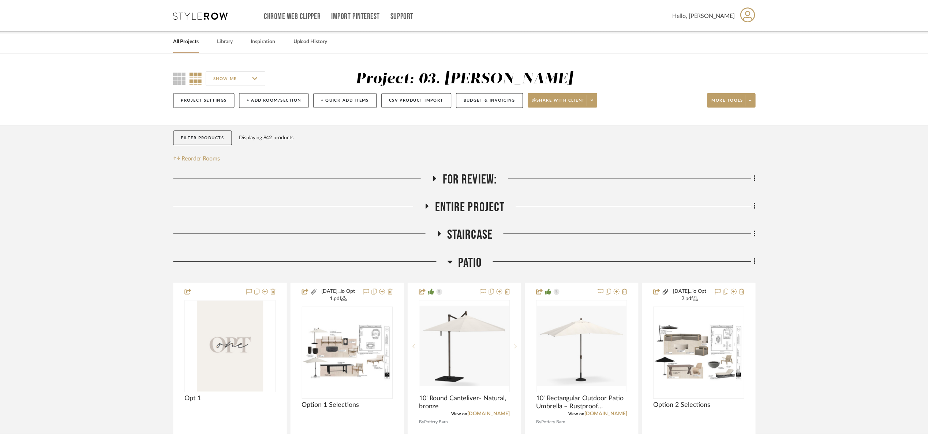
scroll to position [110, 0]
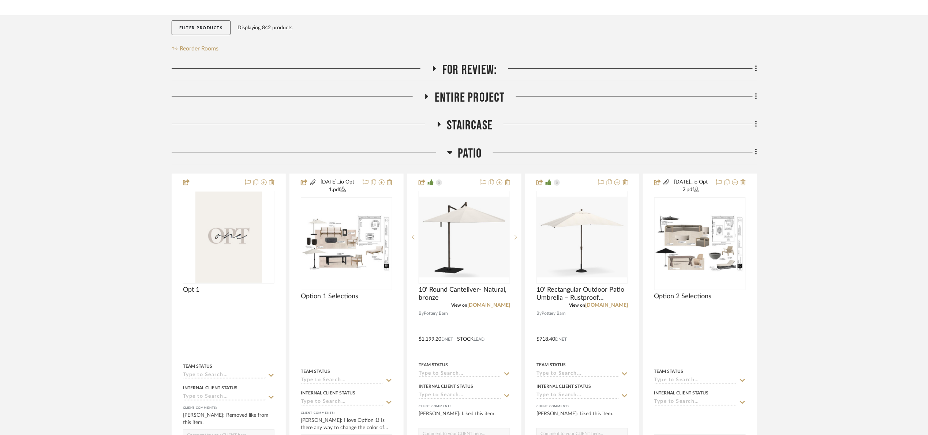
drag, startPoint x: 858, startPoint y: 163, endPoint x: 854, endPoint y: 163, distance: 4.0
click at [736, 183] on icon at bounding box center [735, 183] width 6 height 6
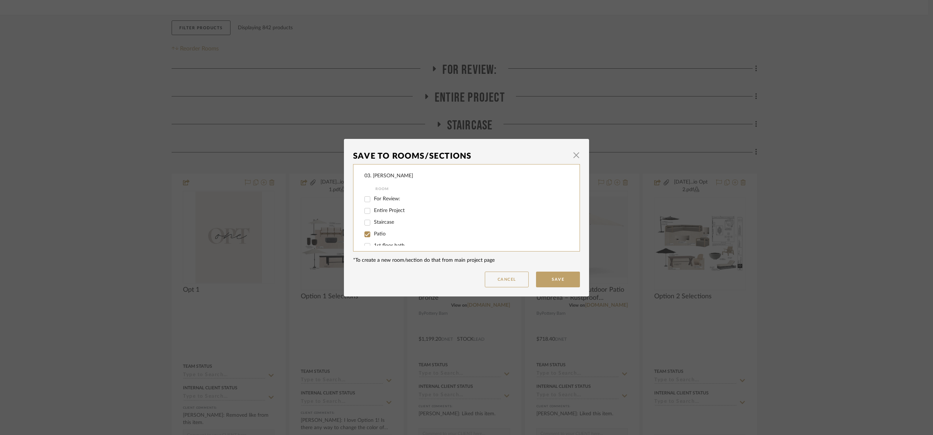
click at [374, 236] on span "Patio" at bounding box center [380, 234] width 12 height 5
click at [373, 236] on input "Patio" at bounding box center [368, 235] width 12 height 12
checkbox input "false"
click at [383, 239] on span "Will Not Use" at bounding box center [388, 238] width 29 height 5
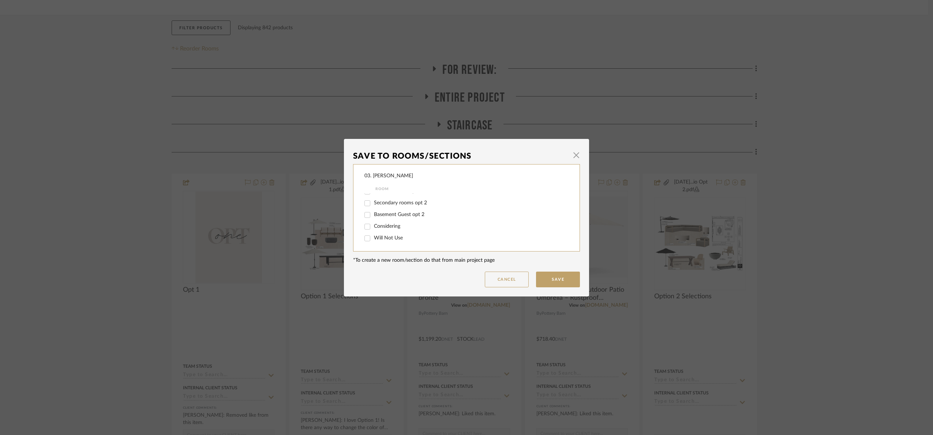
click at [373, 239] on input "Will Not Use" at bounding box center [368, 239] width 12 height 12
checkbox input "true"
click at [558, 281] on button "Save" at bounding box center [558, 280] width 44 height 16
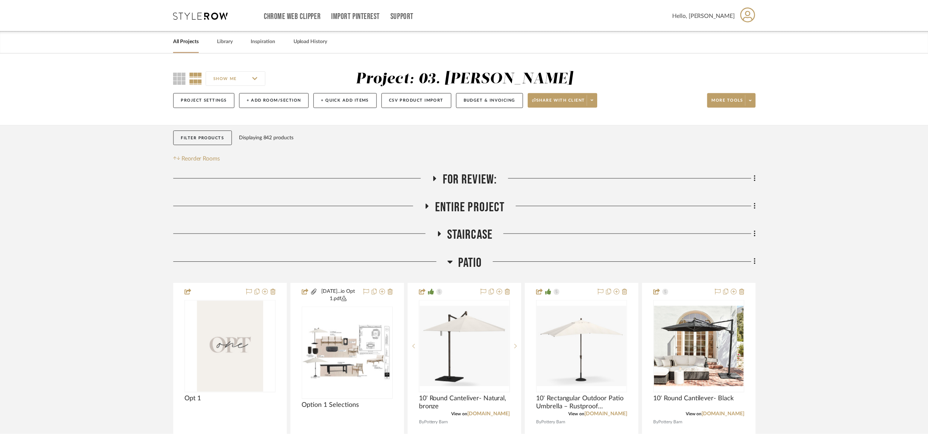
scroll to position [110, 0]
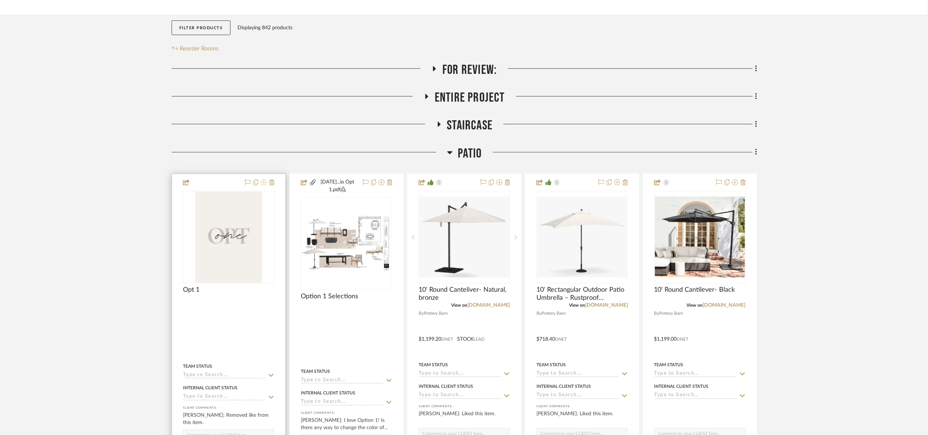
click at [262, 184] on icon at bounding box center [264, 183] width 6 height 6
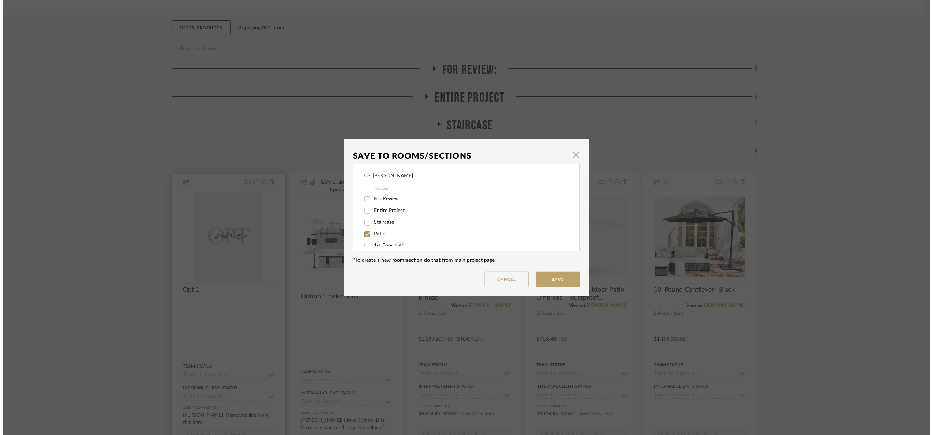
scroll to position [0, 0]
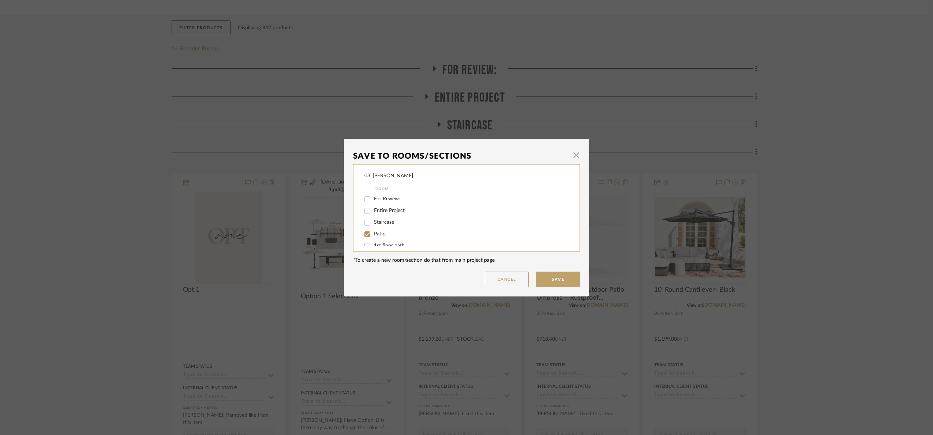
click at [382, 234] on span "Patio" at bounding box center [380, 234] width 12 height 5
click at [373, 234] on input "Patio" at bounding box center [368, 235] width 12 height 12
checkbox input "false"
click at [557, 277] on button "Save" at bounding box center [558, 280] width 44 height 16
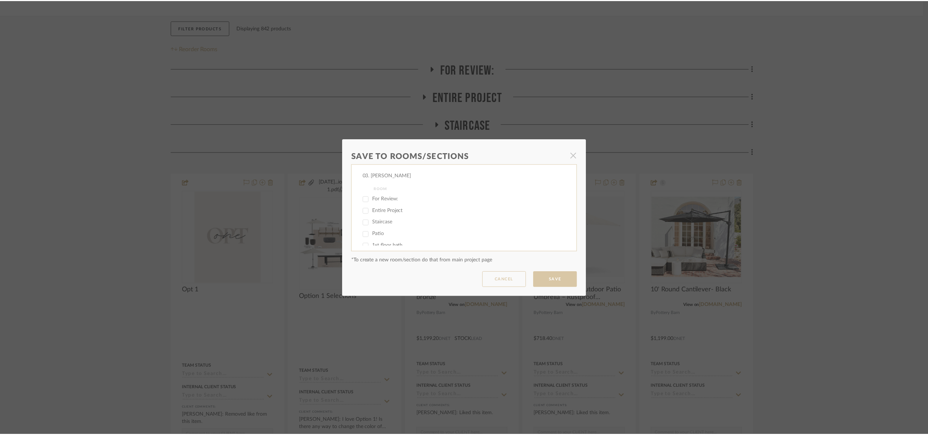
scroll to position [110, 0]
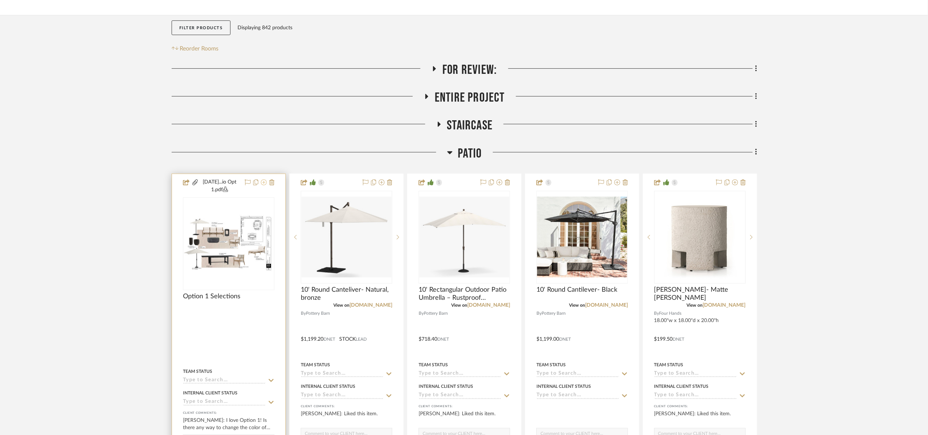
click at [263, 184] on icon at bounding box center [264, 183] width 6 height 6
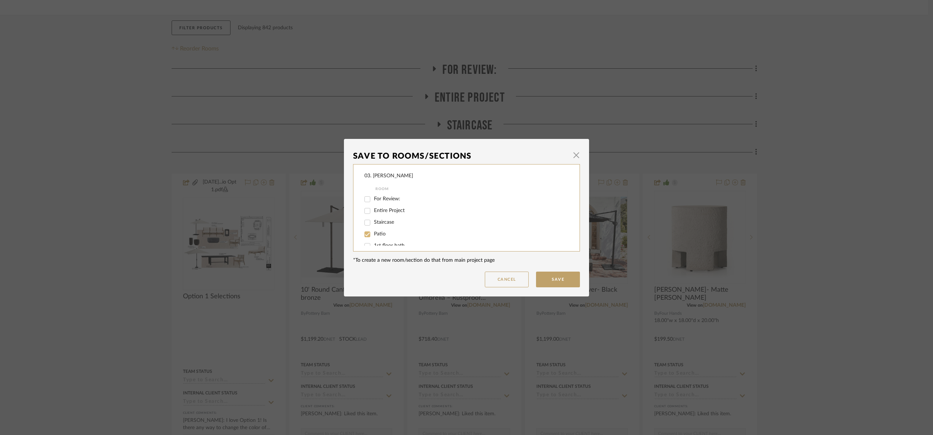
click at [371, 230] on div at bounding box center [368, 235] width 12 height 12
click at [374, 233] on span "Patio" at bounding box center [380, 234] width 12 height 5
click at [373, 233] on input "Patio" at bounding box center [368, 235] width 12 height 12
checkbox input "false"
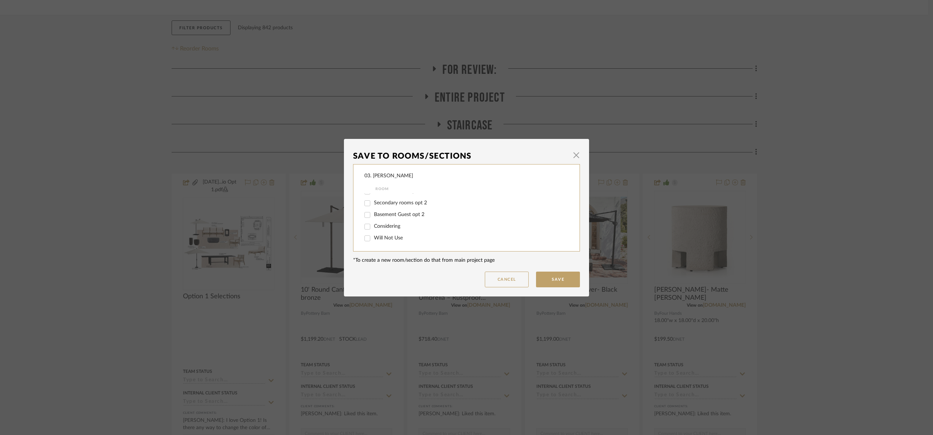
click at [388, 238] on span "Will Not Use" at bounding box center [388, 238] width 29 height 5
click at [373, 238] on input "Will Not Use" at bounding box center [368, 239] width 12 height 12
checkbox input "true"
click at [546, 276] on button "Save" at bounding box center [558, 280] width 44 height 16
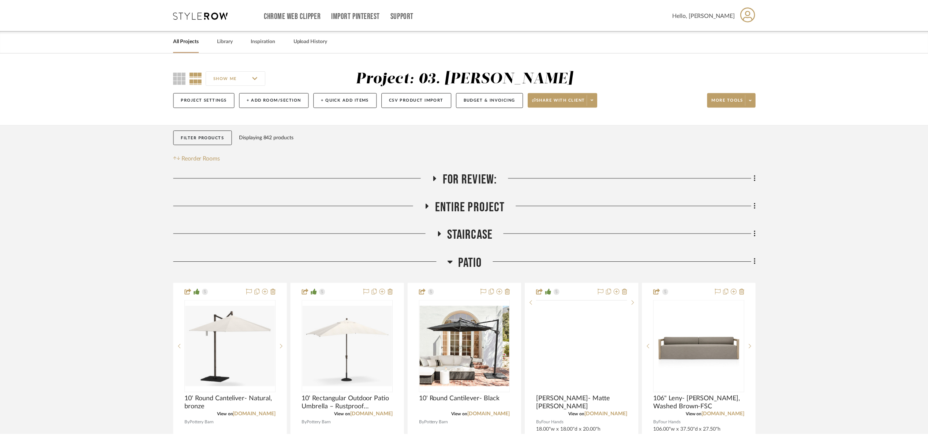
scroll to position [110, 0]
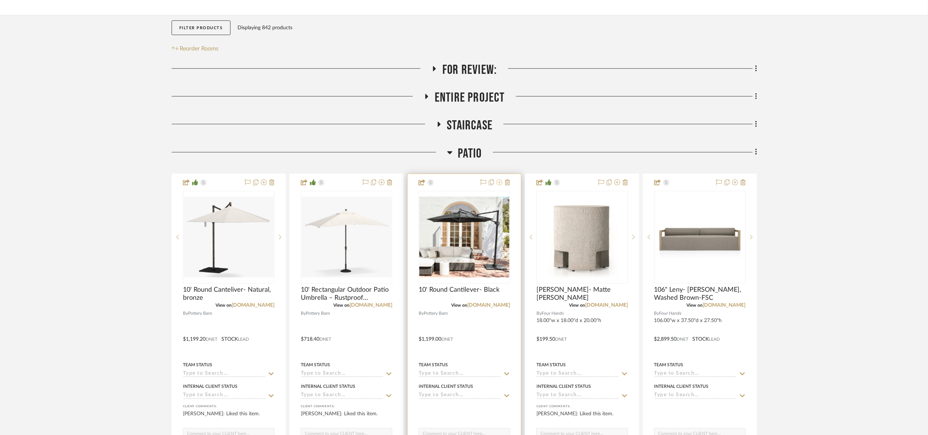
click at [499, 184] on icon at bounding box center [500, 183] width 6 height 6
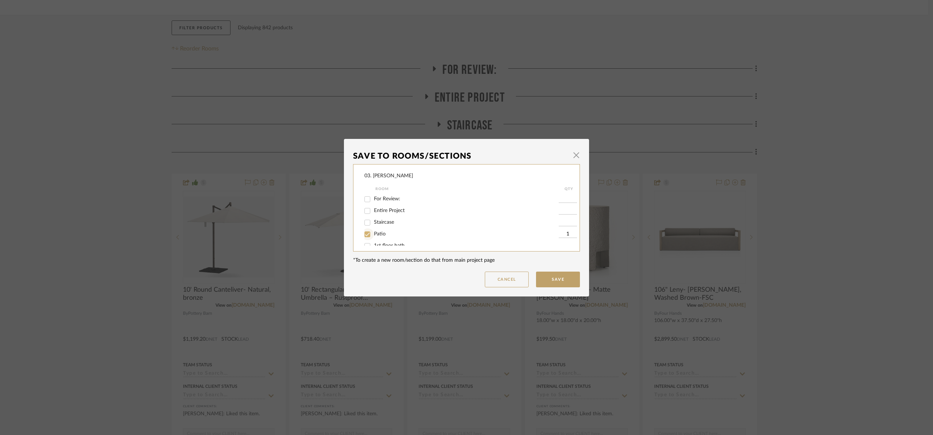
click at [371, 236] on div at bounding box center [368, 235] width 12 height 12
click at [374, 233] on span "Patio" at bounding box center [380, 234] width 12 height 5
click at [372, 233] on input "Patio" at bounding box center [368, 235] width 12 height 12
checkbox input "false"
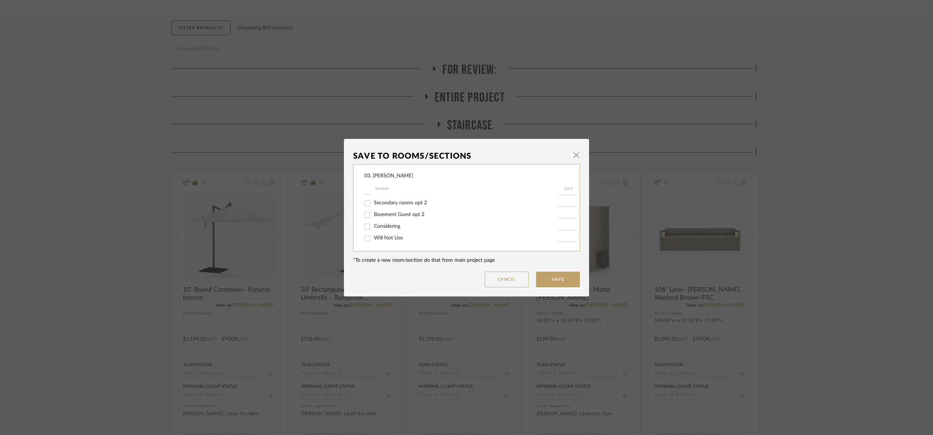
click at [380, 236] on span "Will Not Use" at bounding box center [388, 238] width 29 height 5
click at [373, 236] on input "Will Not Use" at bounding box center [368, 239] width 12 height 12
checkbox input "true"
type input "1"
click at [564, 271] on mat-dialog-content "Save To Rooms/Sections × 03. Jennifer Room QTY For Review: Entire Project Stair…" at bounding box center [466, 217] width 227 height 139
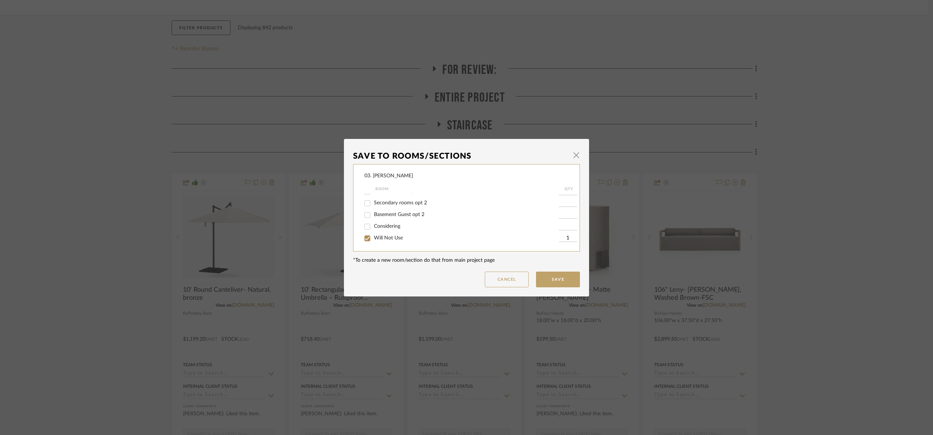
drag, startPoint x: 564, startPoint y: 273, endPoint x: 573, endPoint y: 273, distance: 8.4
click at [565, 273] on button "Save" at bounding box center [558, 280] width 44 height 16
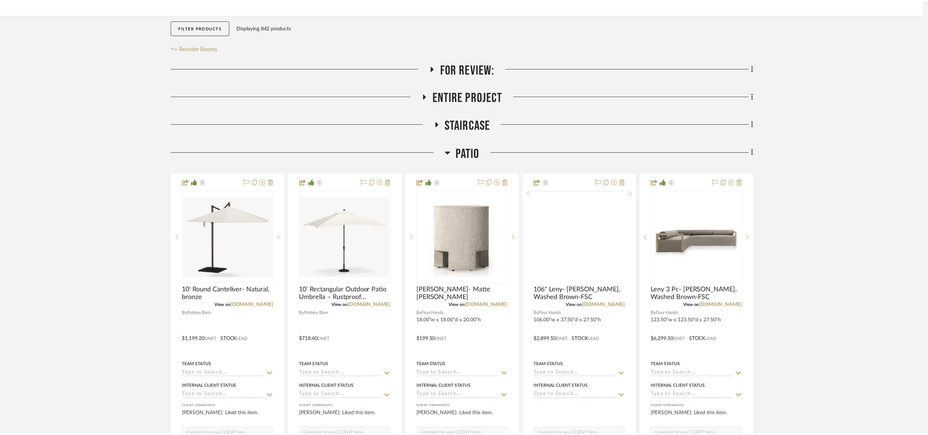
scroll to position [110, 0]
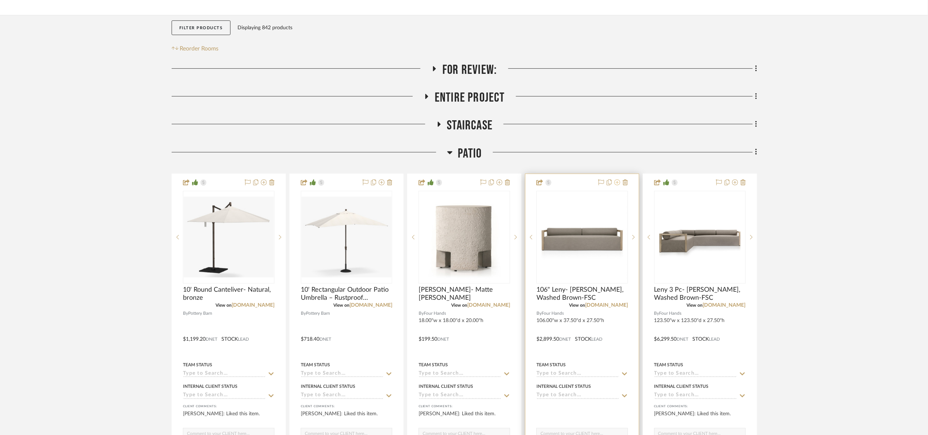
click at [616, 182] on icon at bounding box center [617, 183] width 6 height 6
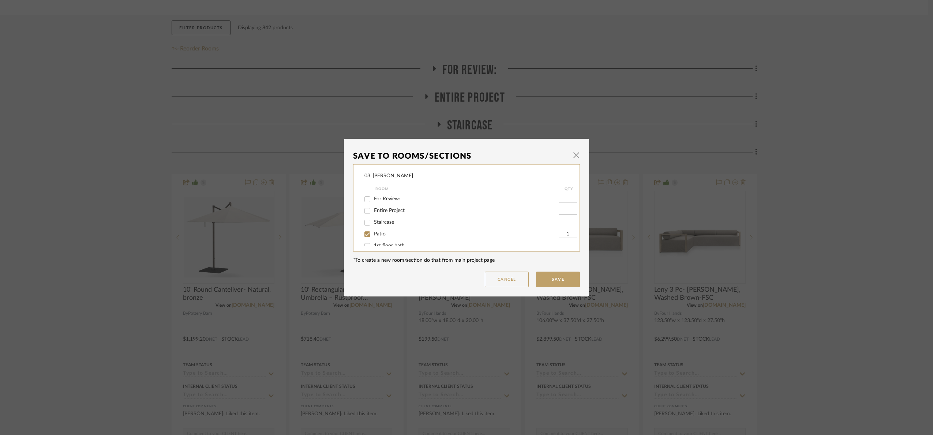
click at [370, 233] on input "Patio" at bounding box center [368, 235] width 12 height 12
checkbox input "false"
drag, startPoint x: 392, startPoint y: 235, endPoint x: 399, endPoint y: 240, distance: 8.9
click at [392, 236] on span "Will Not Use" at bounding box center [388, 238] width 29 height 5
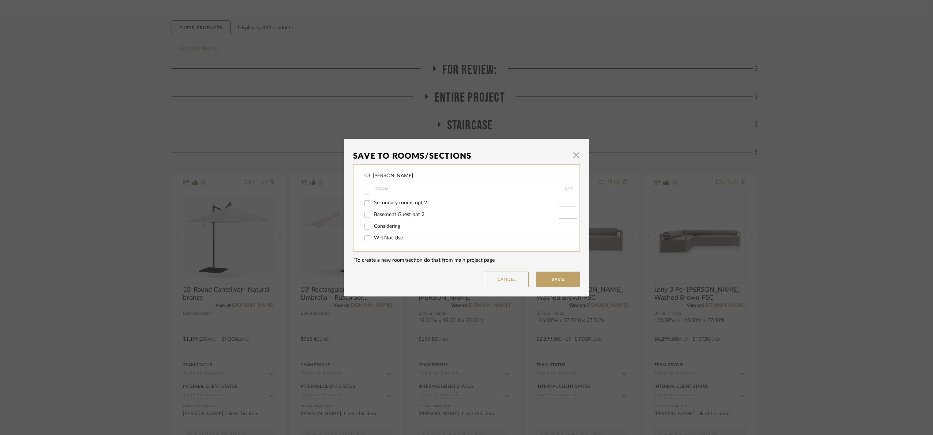
click at [373, 236] on input "Will Not Use" at bounding box center [368, 239] width 12 height 12
checkbox input "true"
type input "1"
click at [570, 279] on button "Save" at bounding box center [558, 280] width 44 height 16
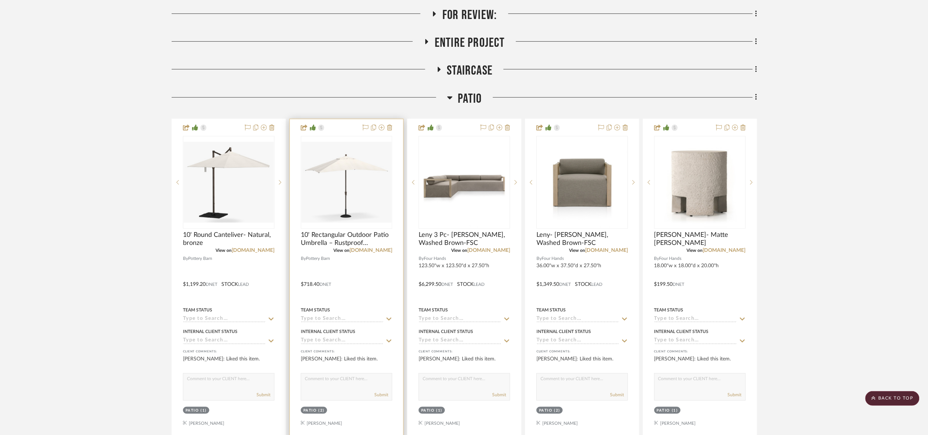
scroll to position [384, 0]
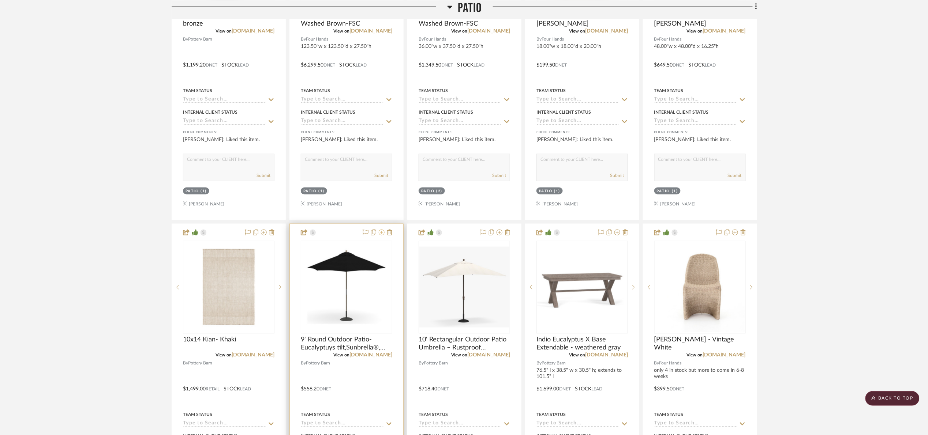
click at [382, 232] on icon at bounding box center [382, 233] width 6 height 6
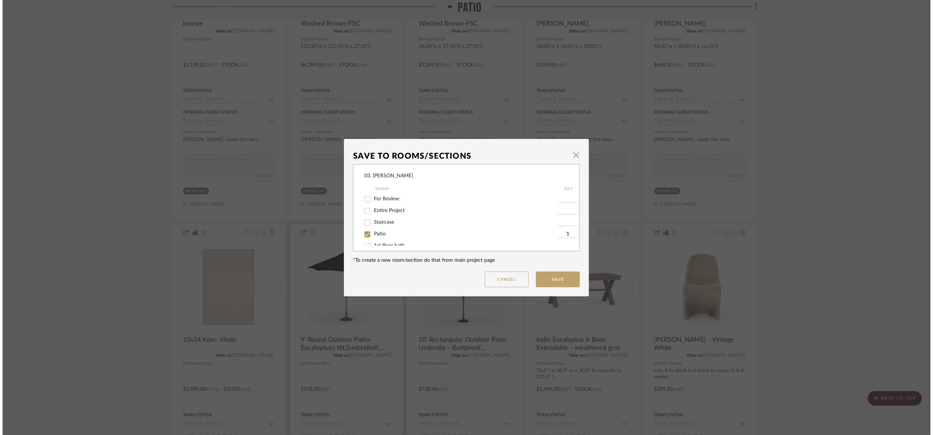
scroll to position [0, 0]
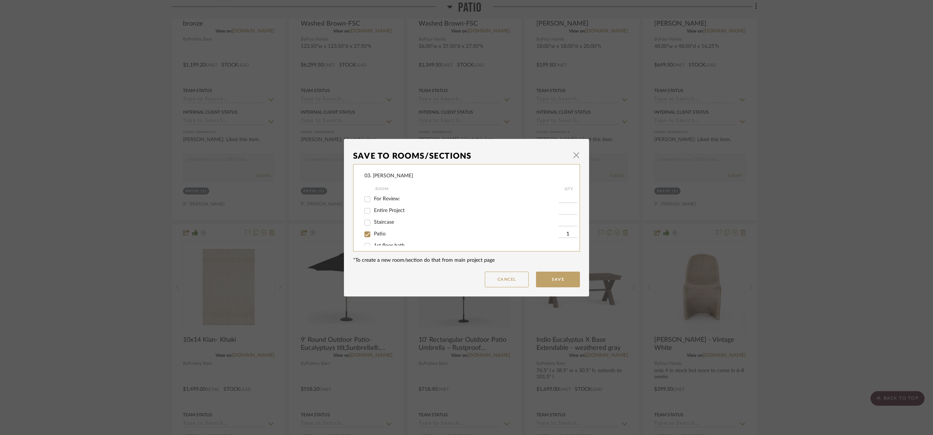
click at [383, 235] on span "Patio" at bounding box center [380, 234] width 12 height 5
click at [373, 235] on input "Patio" at bounding box center [368, 235] width 12 height 12
checkbox input "false"
click at [391, 240] on label "Will Not Use" at bounding box center [466, 238] width 185 height 6
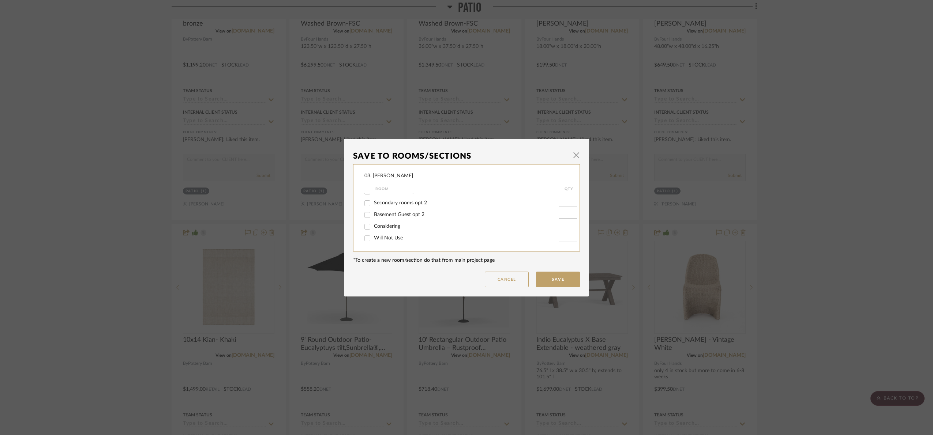
drag, startPoint x: 388, startPoint y: 238, endPoint x: 449, endPoint y: 237, distance: 61.5
click at [387, 238] on span "Will Not Use" at bounding box center [388, 238] width 29 height 5
click at [367, 239] on input "Will Not Use" at bounding box center [368, 239] width 12 height 12
checkbox input "true"
type input "1"
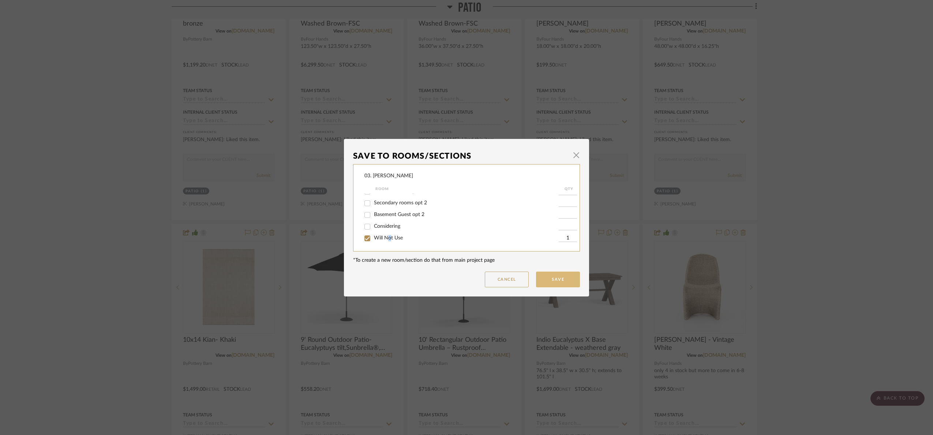
click at [561, 278] on button "Save" at bounding box center [558, 280] width 44 height 16
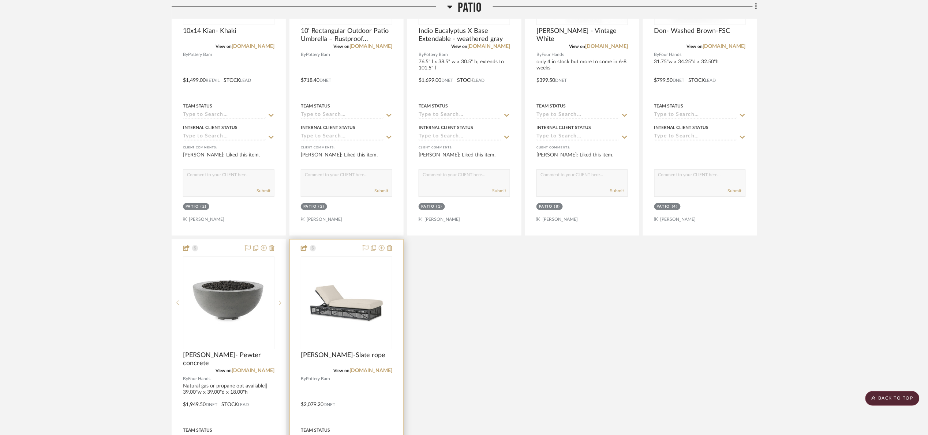
scroll to position [823, 0]
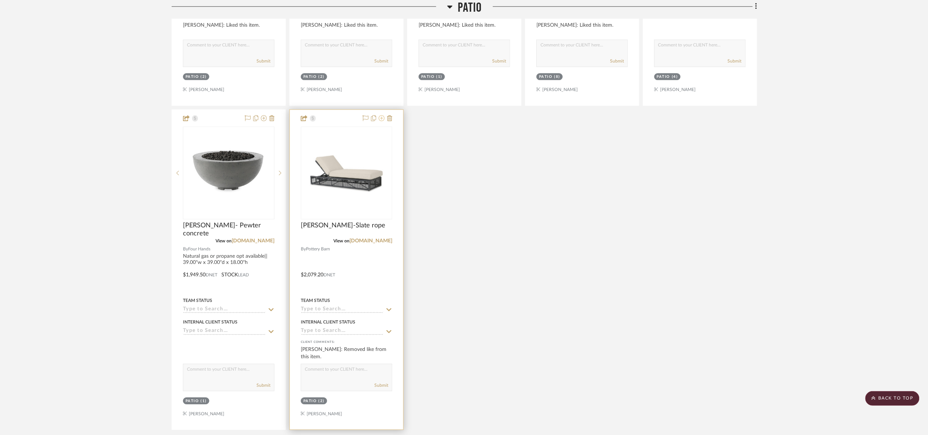
click at [382, 120] on icon at bounding box center [382, 118] width 6 height 6
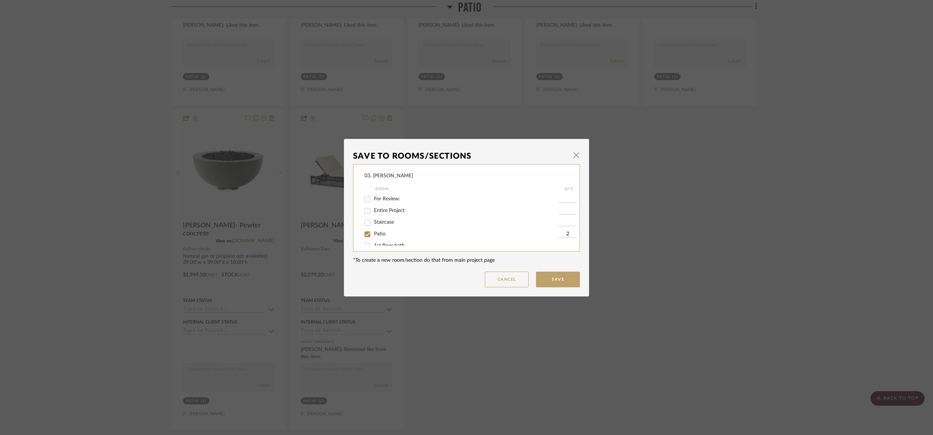
click at [366, 237] on input "Patio" at bounding box center [368, 235] width 12 height 12
checkbox input "false"
click at [374, 239] on span "Will Not Use" at bounding box center [388, 238] width 29 height 5
click at [373, 239] on input "Will Not Use" at bounding box center [368, 239] width 12 height 12
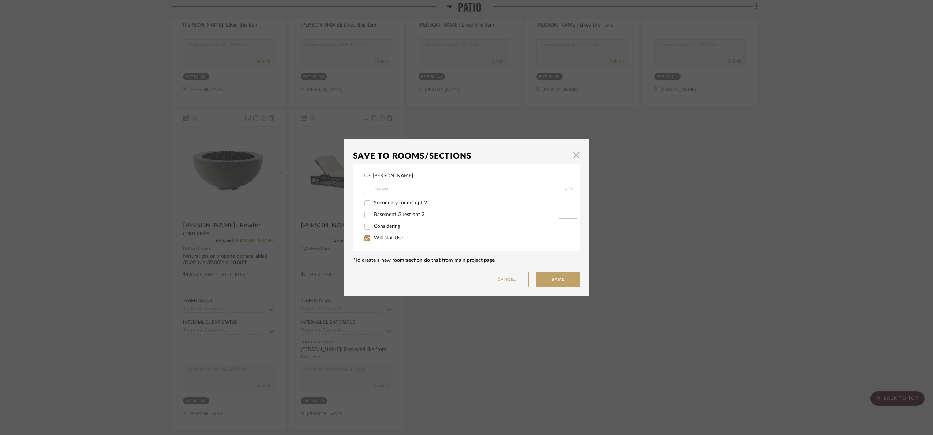
checkbox input "true"
type input "1"
drag, startPoint x: 575, startPoint y: 281, endPoint x: 588, endPoint y: 281, distance: 13.5
click at [575, 281] on button "Save" at bounding box center [558, 280] width 44 height 16
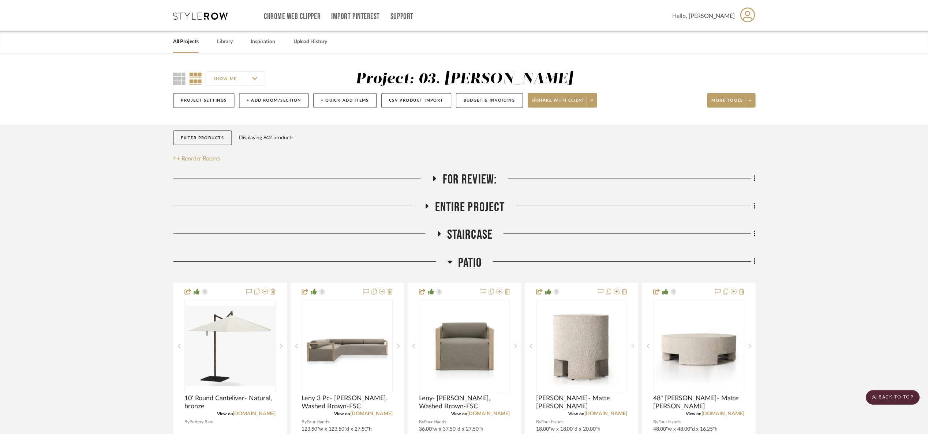
scroll to position [823, 0]
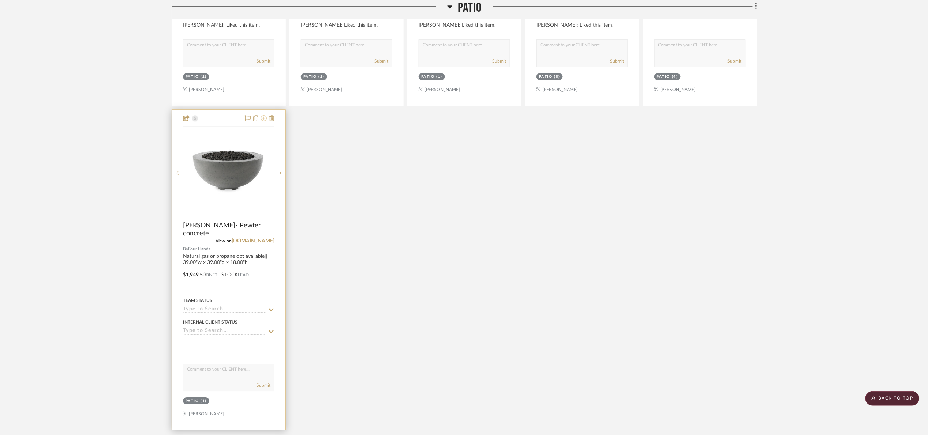
click at [264, 119] on icon at bounding box center [264, 118] width 6 height 6
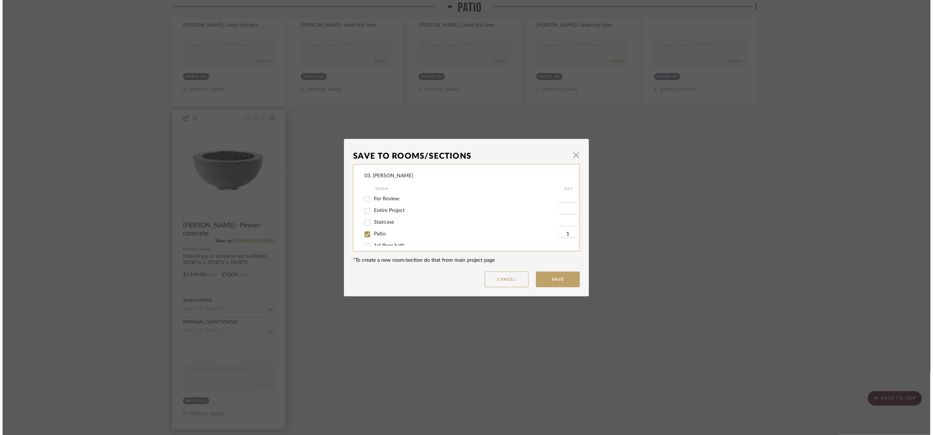
scroll to position [0, 0]
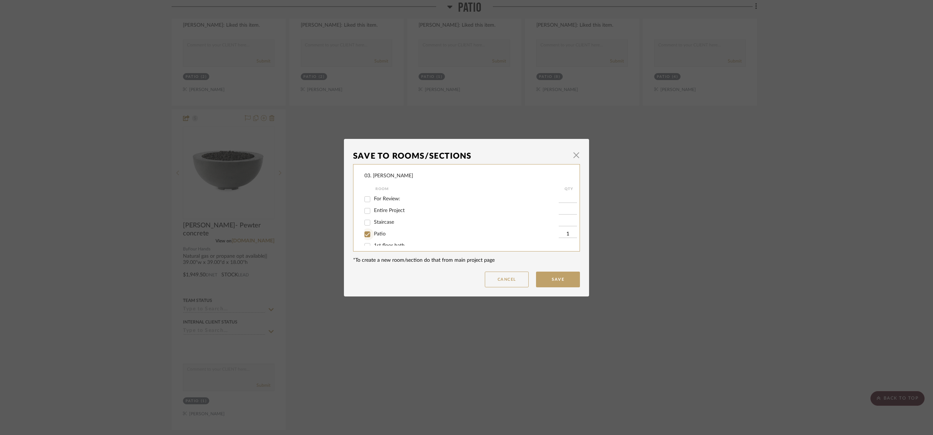
click at [363, 233] on input "Patio" at bounding box center [368, 235] width 12 height 12
checkbox input "false"
click at [381, 237] on span "Will Not Use" at bounding box center [388, 238] width 29 height 5
drag, startPoint x: 363, startPoint y: 239, endPoint x: 385, endPoint y: 250, distance: 24.7
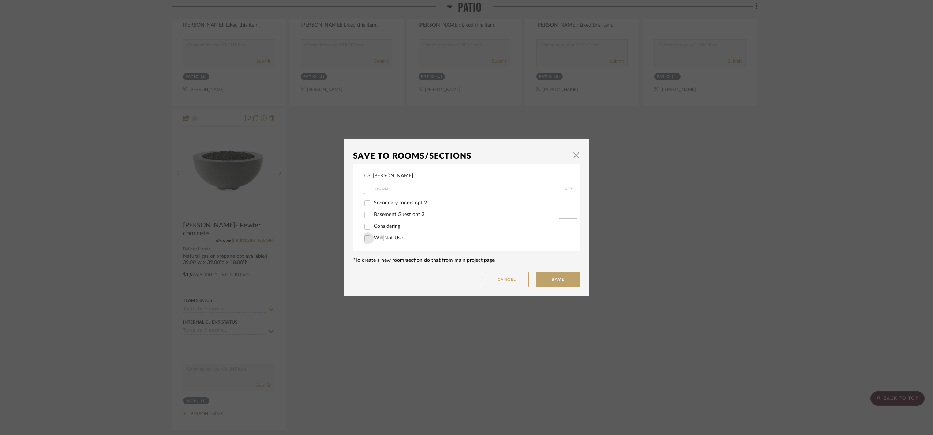
click at [363, 239] on input "Will Not Use" at bounding box center [368, 239] width 12 height 12
checkbox input "true"
type input "1"
click at [563, 279] on button "Save" at bounding box center [558, 280] width 44 height 16
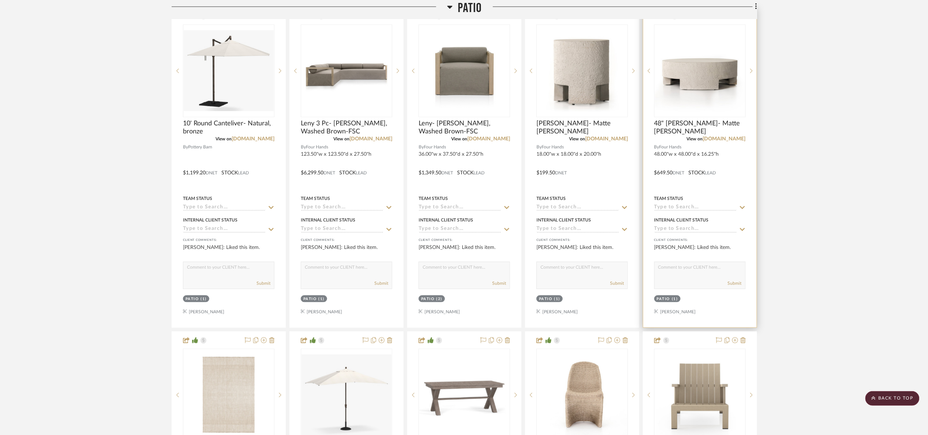
scroll to position [274, 0]
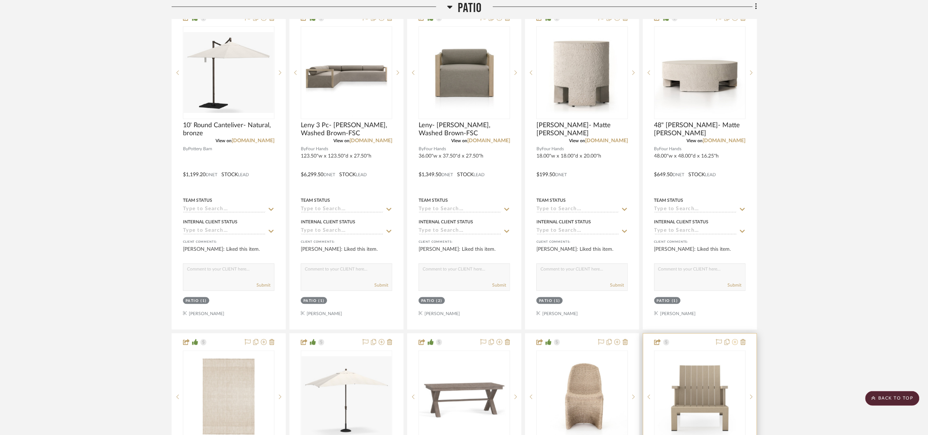
click at [736, 345] on icon at bounding box center [735, 343] width 6 height 6
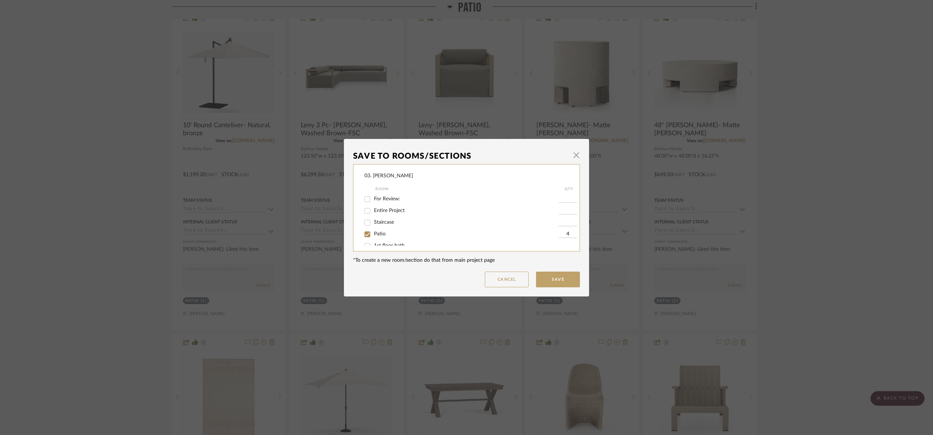
drag, startPoint x: 378, startPoint y: 233, endPoint x: 373, endPoint y: 232, distance: 4.8
click at [377, 233] on span "Patio" at bounding box center [380, 234] width 12 height 5
click at [373, 233] on input "Patio" at bounding box center [368, 235] width 12 height 12
checkbox input "false"
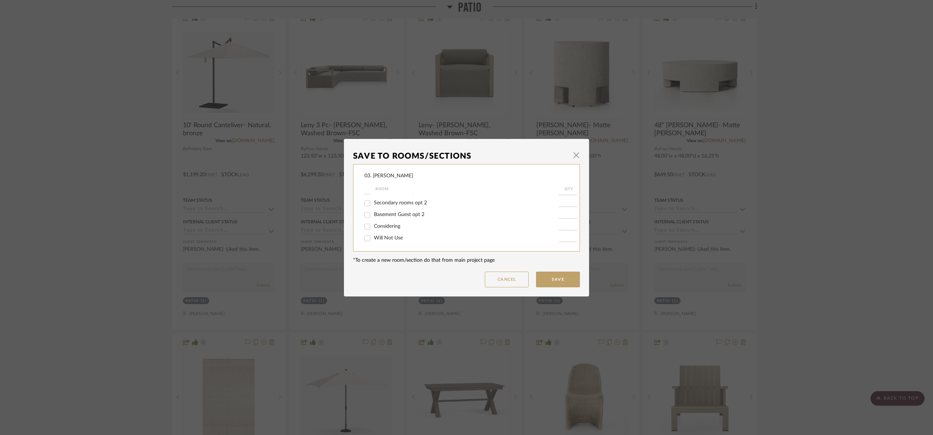
click at [376, 233] on div "Will Not Use" at bounding box center [461, 239] width 194 height 12
click at [378, 236] on span "Will Not Use" at bounding box center [388, 238] width 29 height 5
click at [368, 235] on input "Will Not Use" at bounding box center [368, 239] width 12 height 12
checkbox input "true"
type input "1"
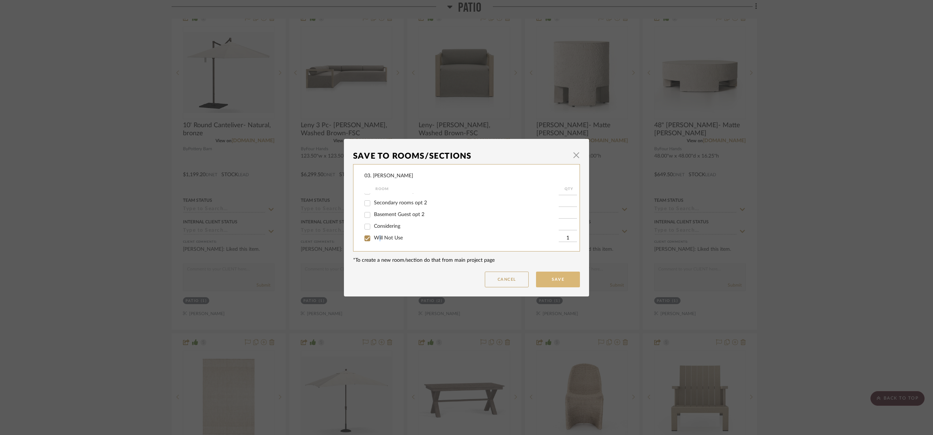
click at [555, 280] on button "Save" at bounding box center [558, 280] width 44 height 16
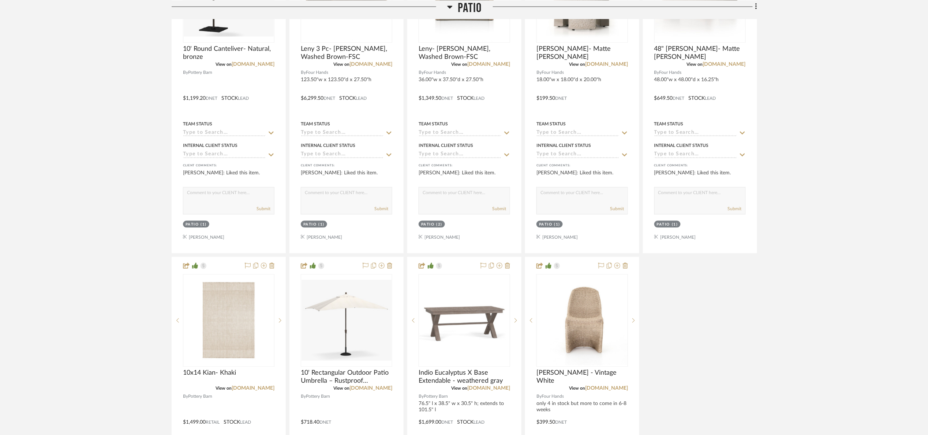
scroll to position [329, 0]
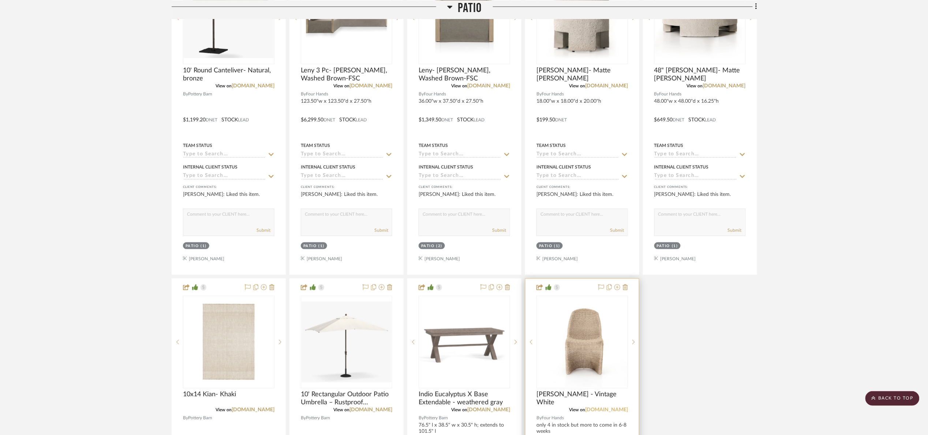
click at [620, 409] on link "fourhands.com" at bounding box center [606, 410] width 43 height 5
click at [606, 408] on link "fourhands.com" at bounding box center [606, 410] width 43 height 5
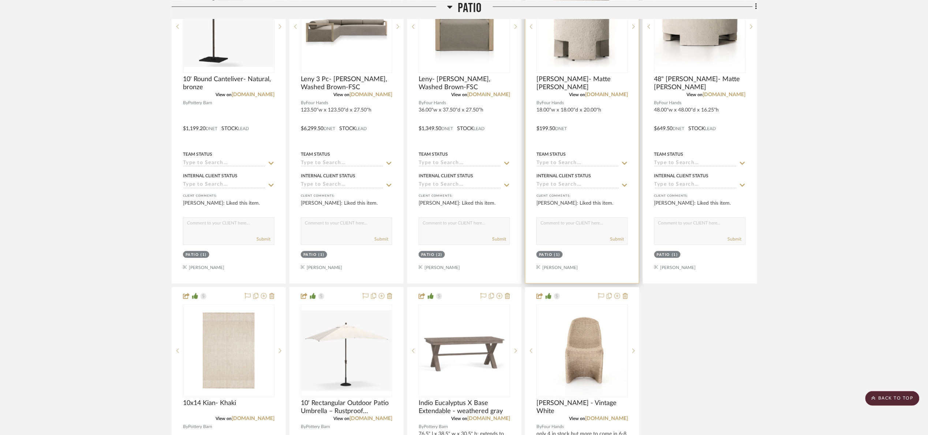
scroll to position [274, 0]
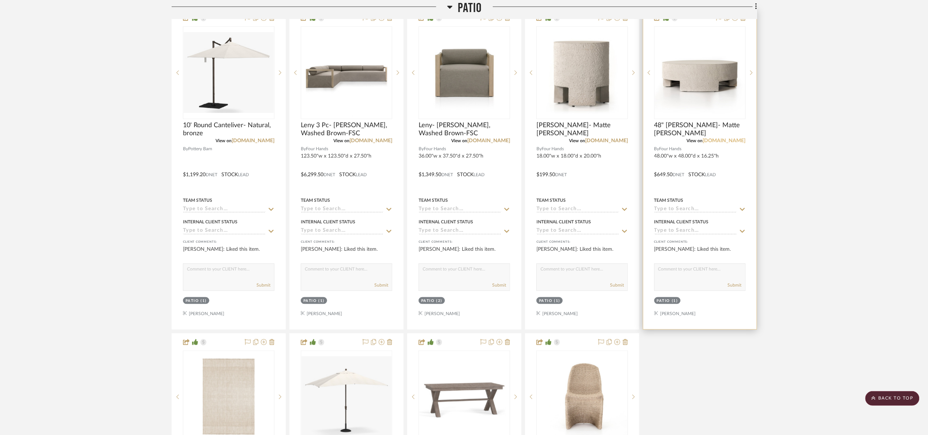
click at [726, 141] on link "fourhands.com" at bounding box center [724, 140] width 43 height 5
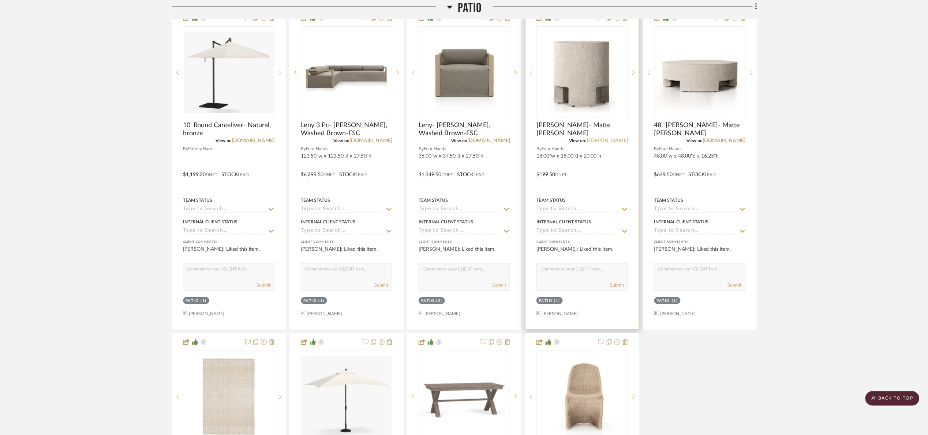
click at [614, 142] on link "fourhands.com" at bounding box center [606, 140] width 43 height 5
click at [499, 143] on link "fourhands.com" at bounding box center [488, 140] width 43 height 5
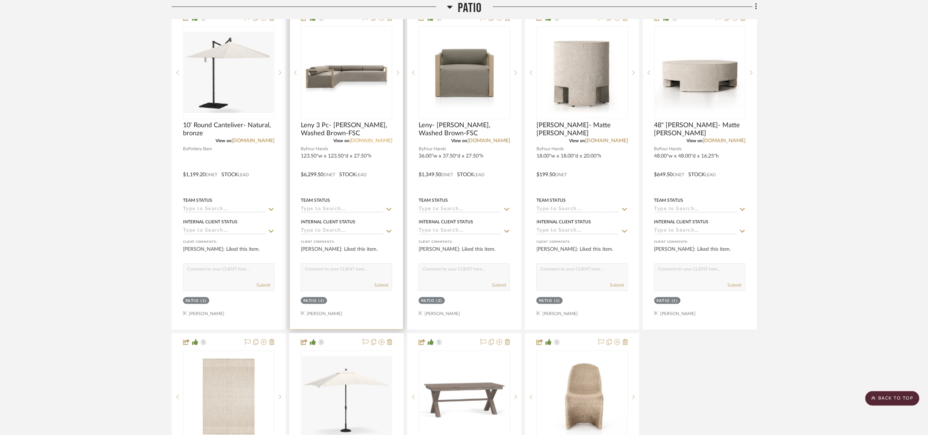
click at [379, 141] on link "fourhands.com" at bounding box center [370, 140] width 43 height 5
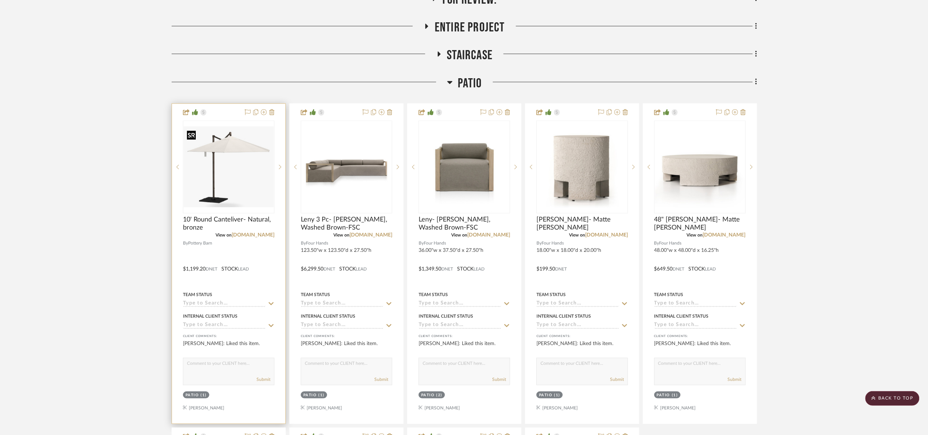
scroll to position [165, 0]
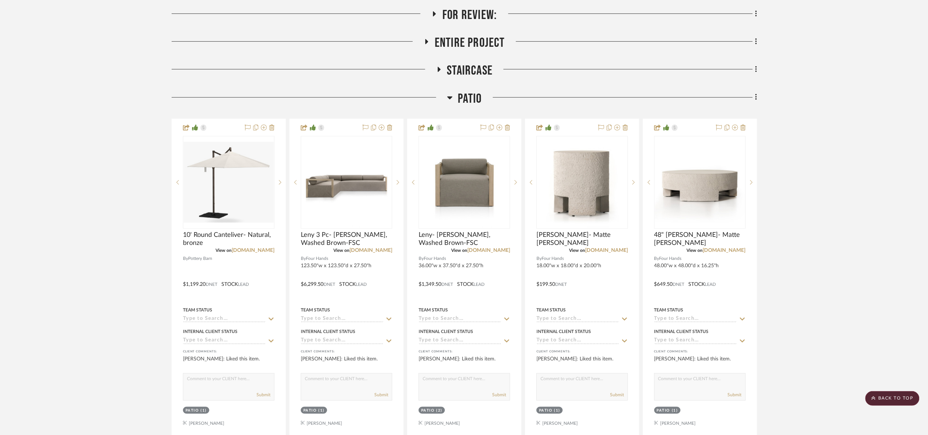
click at [474, 95] on span "Patio" at bounding box center [470, 99] width 24 height 16
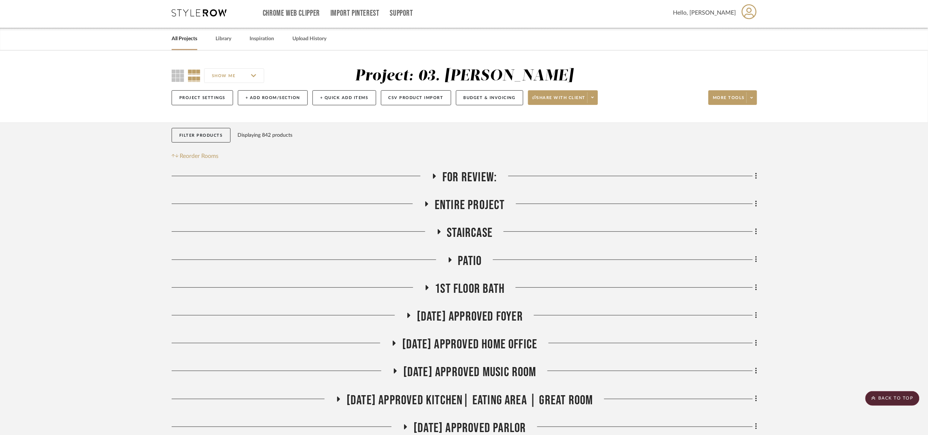
scroll to position [0, 0]
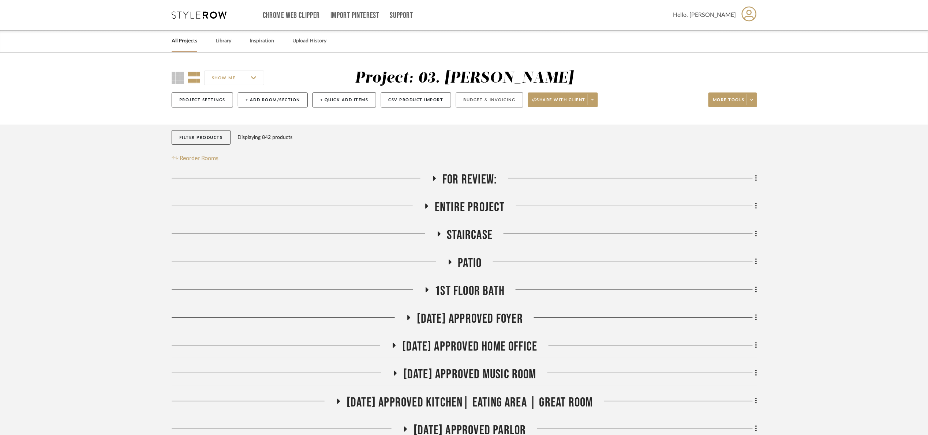
click at [491, 101] on button "Budget & Invoicing" at bounding box center [489, 100] width 67 height 15
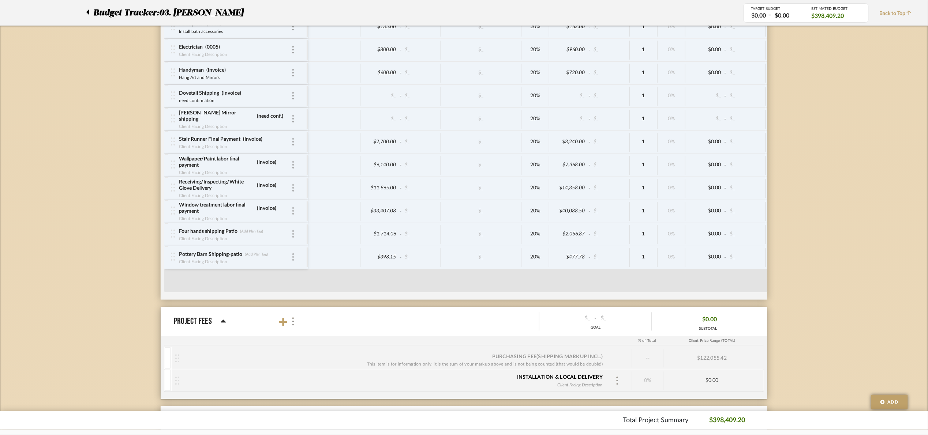
scroll to position [3124, 0]
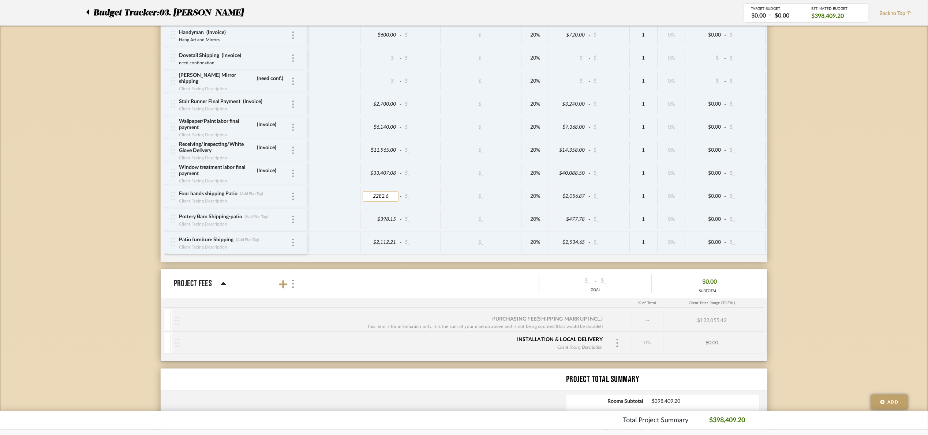
type input "2282.61"
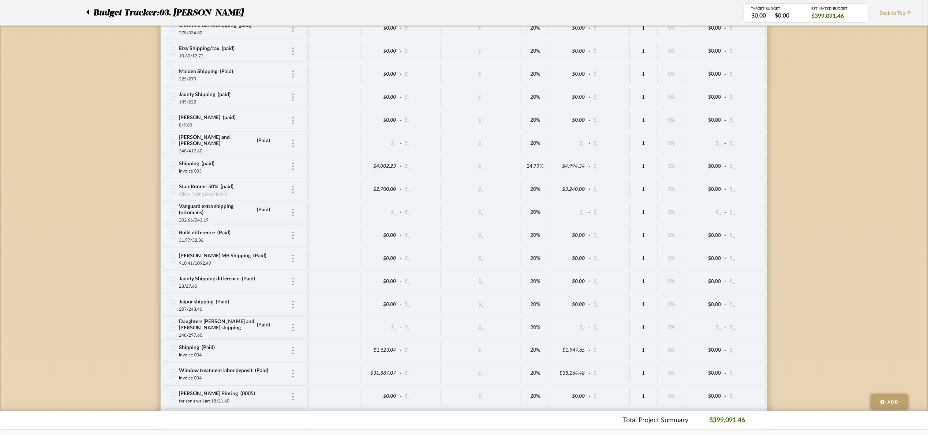
scroll to position [2301, 0]
click at [88, 10] on icon at bounding box center [87, 12] width 3 height 9
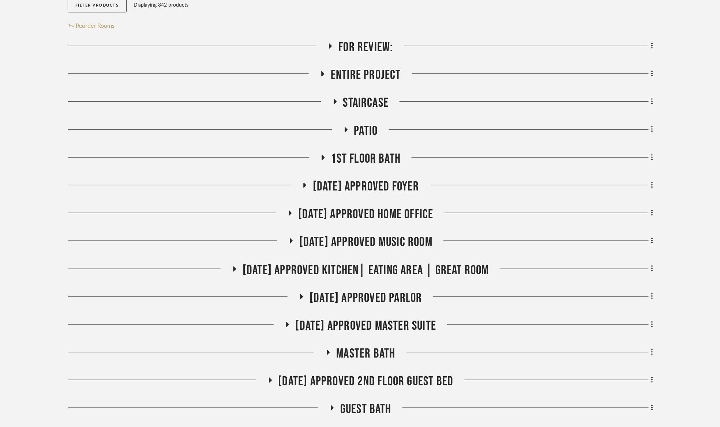
scroll to position [165, 0]
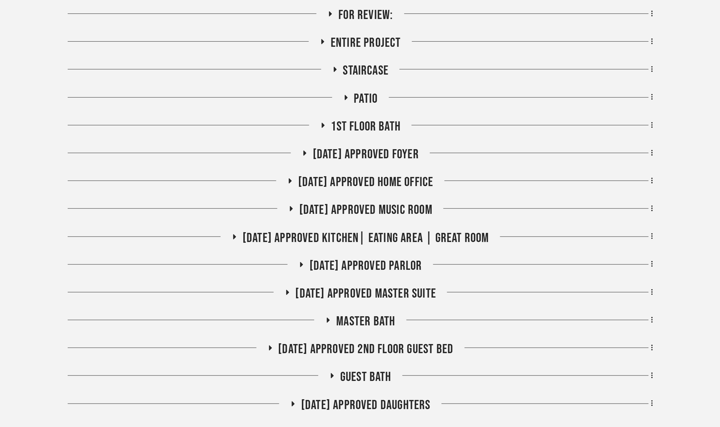
click at [354, 97] on span "Patio" at bounding box center [366, 99] width 24 height 16
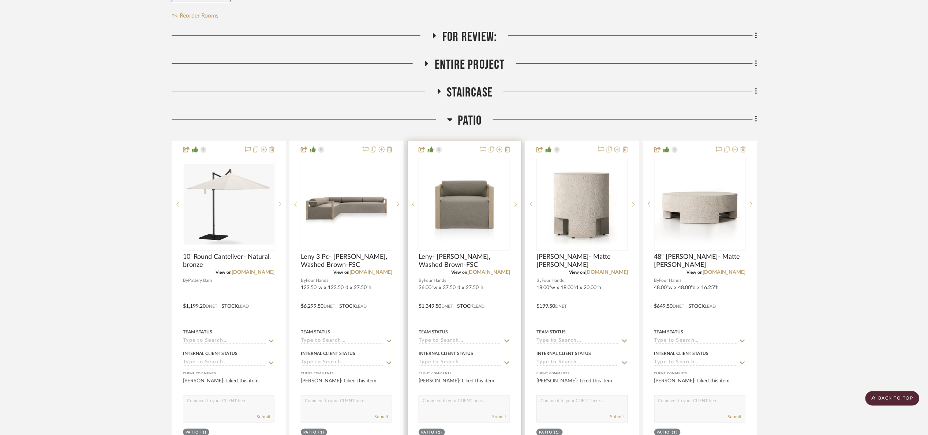
scroll to position [274, 0]
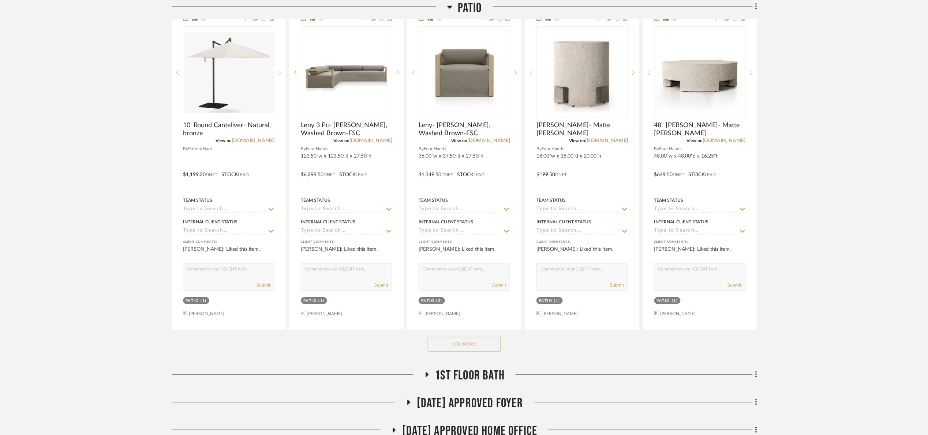
click at [463, 348] on button "See More" at bounding box center [464, 344] width 73 height 15
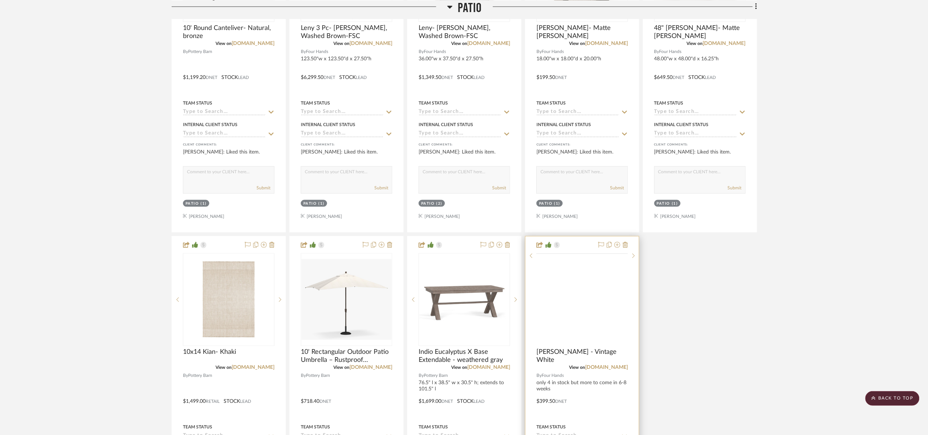
scroll to position [384, 0]
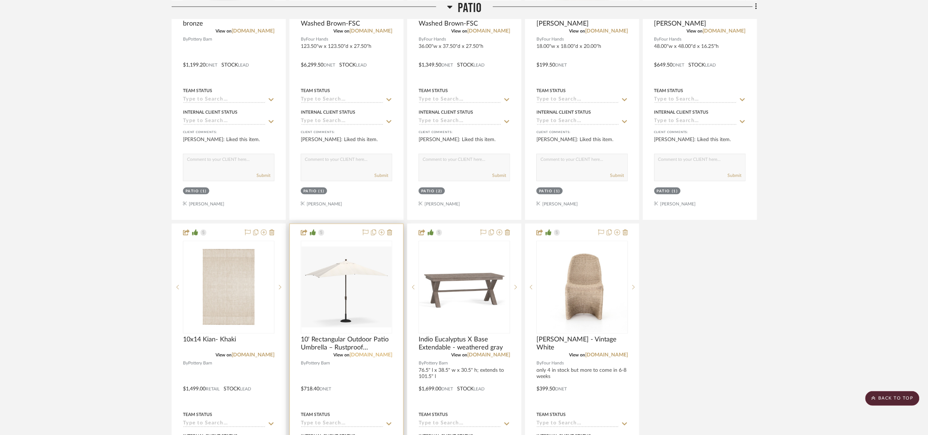
click at [363, 358] on link "potterybarn.com" at bounding box center [370, 355] width 43 height 5
click at [344, 273] on img "0" at bounding box center [347, 287] width 90 height 81
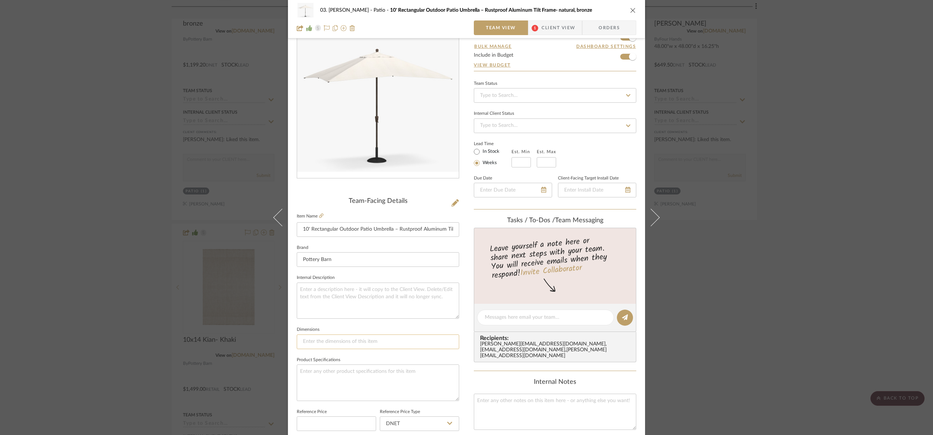
scroll to position [165, 0]
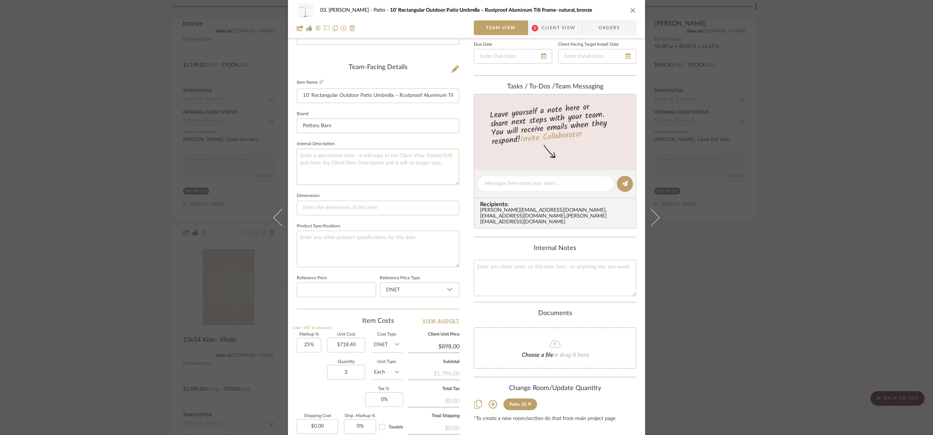
click at [338, 158] on textarea at bounding box center [378, 167] width 162 height 36
paste textarea "10' w x 6.5' d x 8.5' h"
type textarea "10' w x 6.5' d x 8.5' h"
click at [356, 139] on fieldset "Internal Description 10' w x 6.5' d x 8.5' h" at bounding box center [378, 162] width 162 height 46
click at [805, 207] on div "03. Jennifer Patio 10' Rectangular Outdoor Patio Umbrella – Rustproof Aluminum …" at bounding box center [466, 217] width 933 height 435
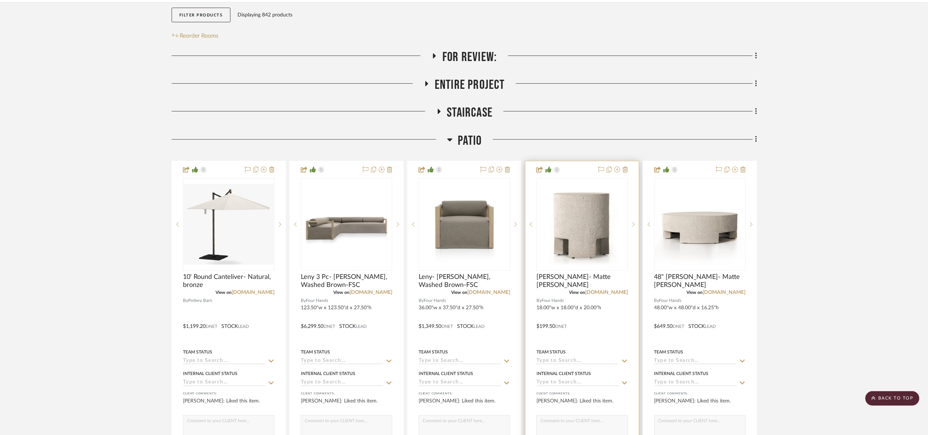
scroll to position [110, 0]
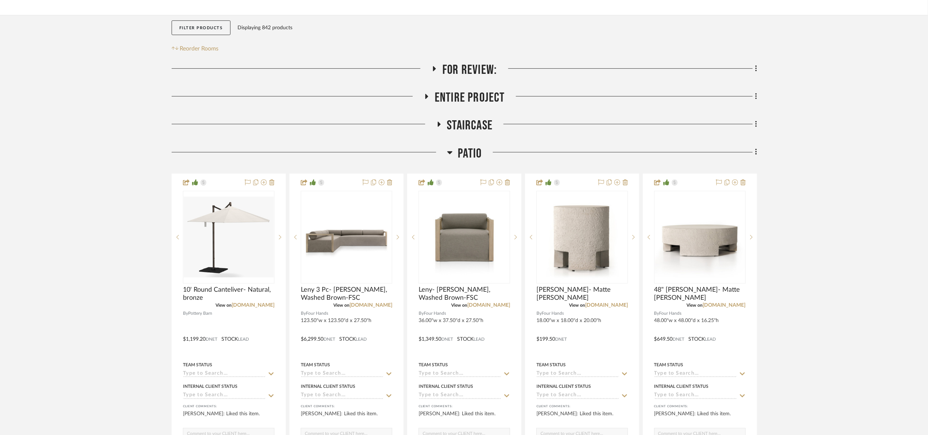
click at [468, 160] on span "Patio" at bounding box center [470, 154] width 24 height 16
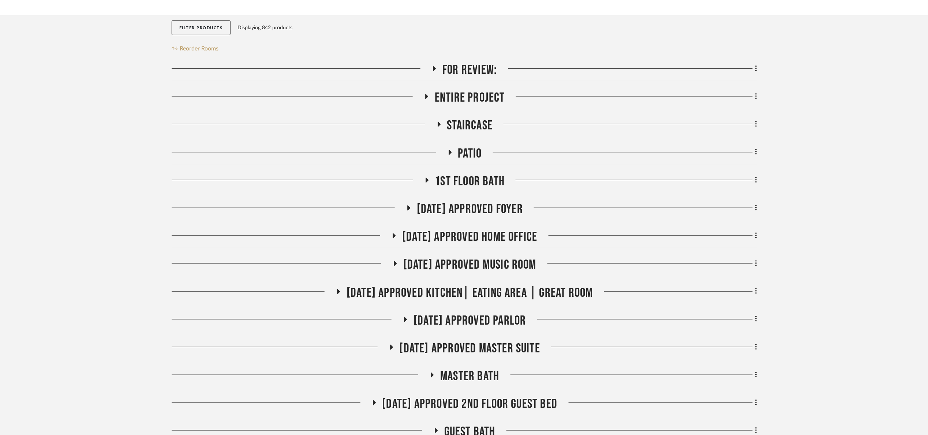
drag, startPoint x: 471, startPoint y: 150, endPoint x: 469, endPoint y: 163, distance: 12.9
click at [471, 151] on span "Patio" at bounding box center [470, 154] width 24 height 16
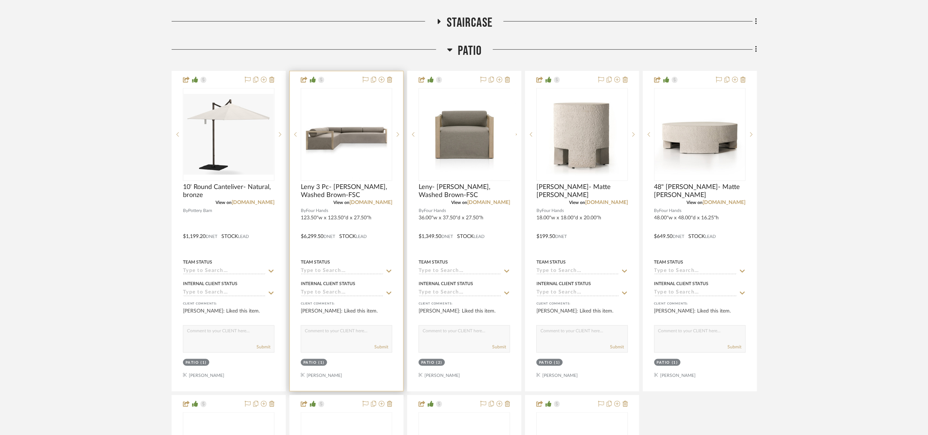
scroll to position [220, 0]
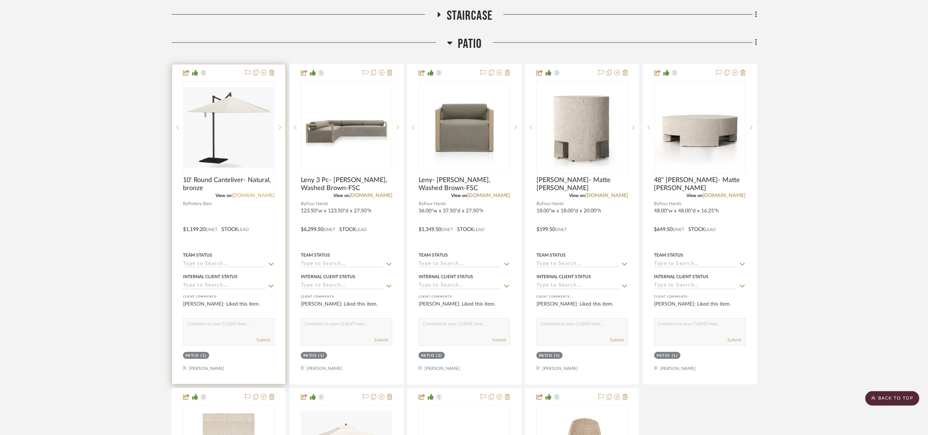
click at [269, 194] on link "potterybarn.com" at bounding box center [253, 195] width 43 height 5
click at [258, 196] on link "potterybarn.com" at bounding box center [253, 195] width 43 height 5
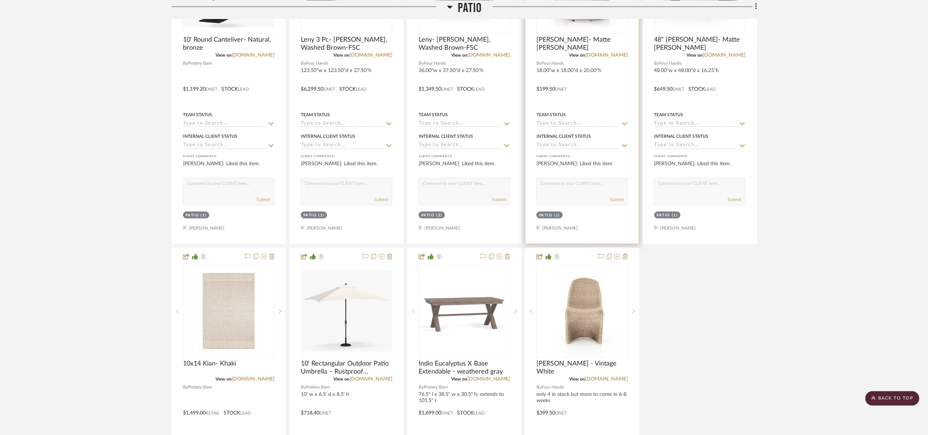
scroll to position [494, 0]
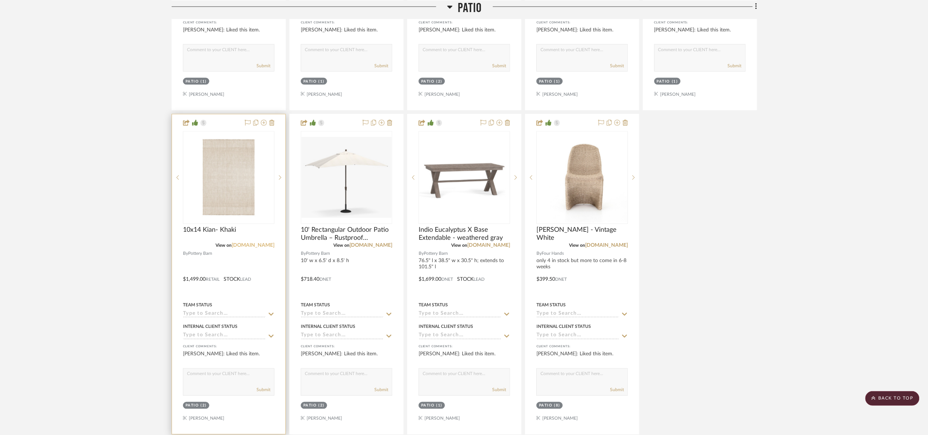
click at [265, 247] on link "potterybarn.com" at bounding box center [253, 245] width 43 height 5
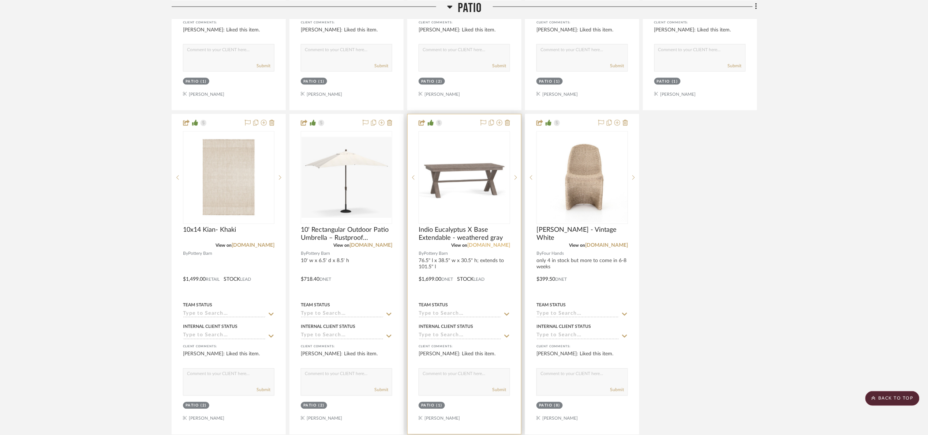
click at [496, 248] on link "potterybarn.com" at bounding box center [488, 245] width 43 height 5
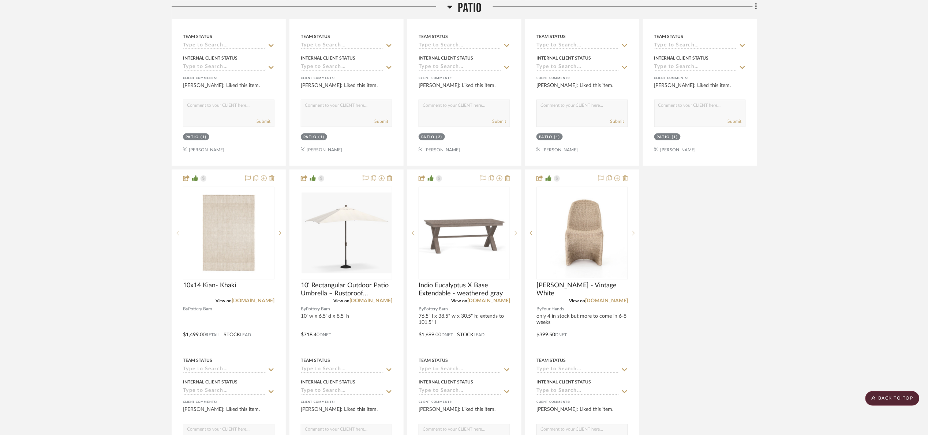
scroll to position [274, 0]
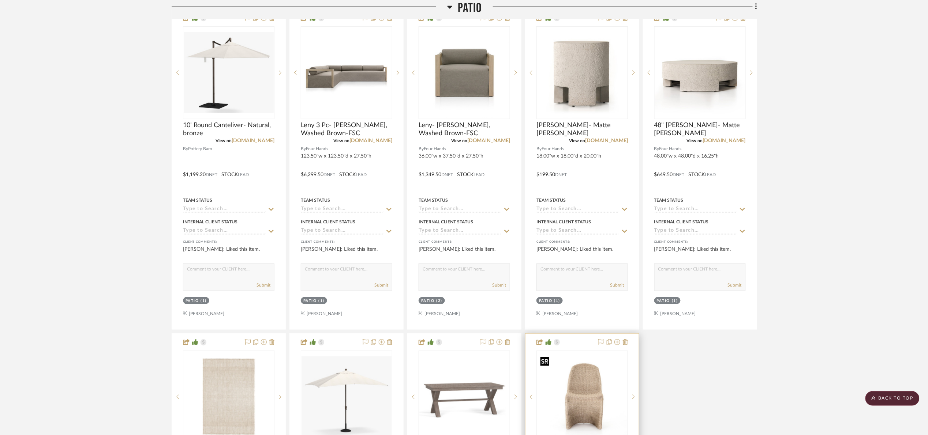
click at [609, 392] on img "0" at bounding box center [582, 397] width 90 height 90
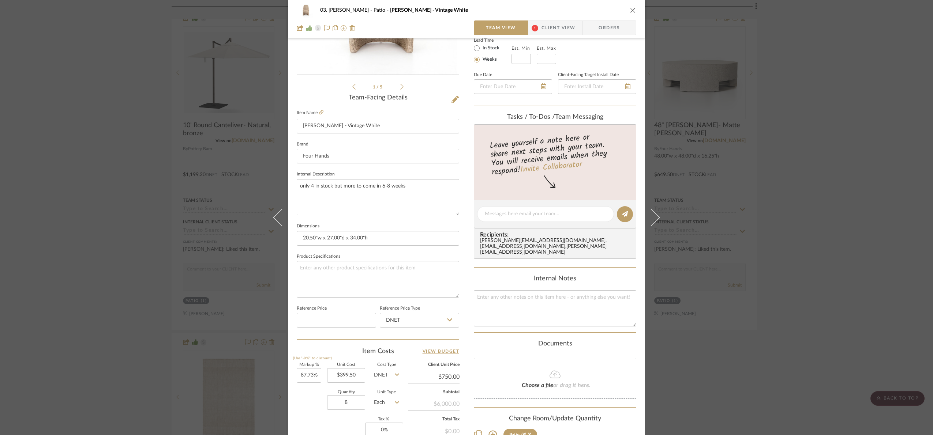
scroll to position [247, 0]
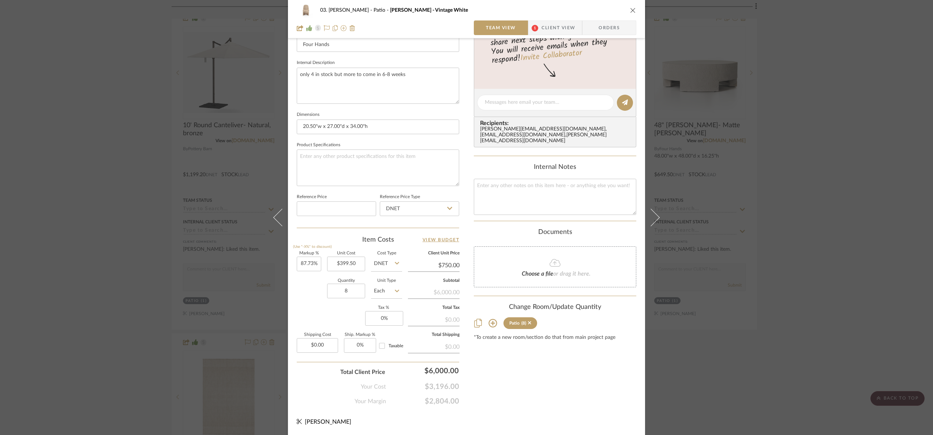
drag, startPoint x: 821, startPoint y: 233, endPoint x: 815, endPoint y: 212, distance: 22.0
click at [821, 233] on div "03. Jennifer Patio Patricia - Vintage White Team View 1 Client View Orders 1 / …" at bounding box center [466, 217] width 933 height 435
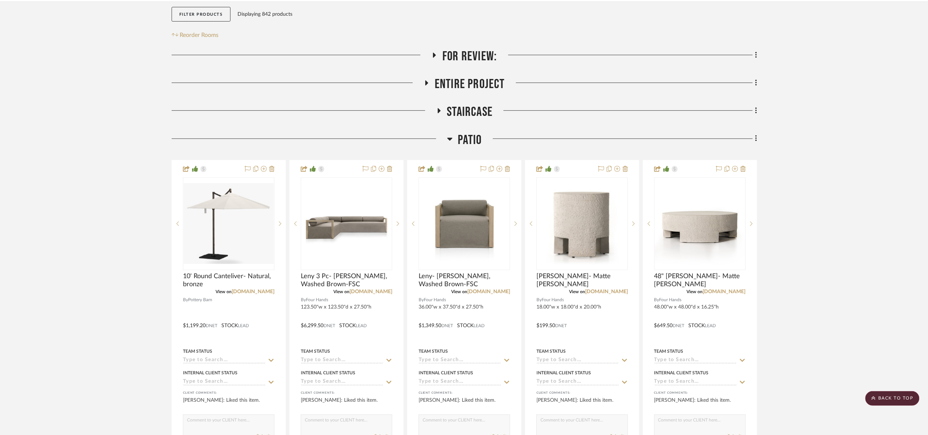
scroll to position [110, 0]
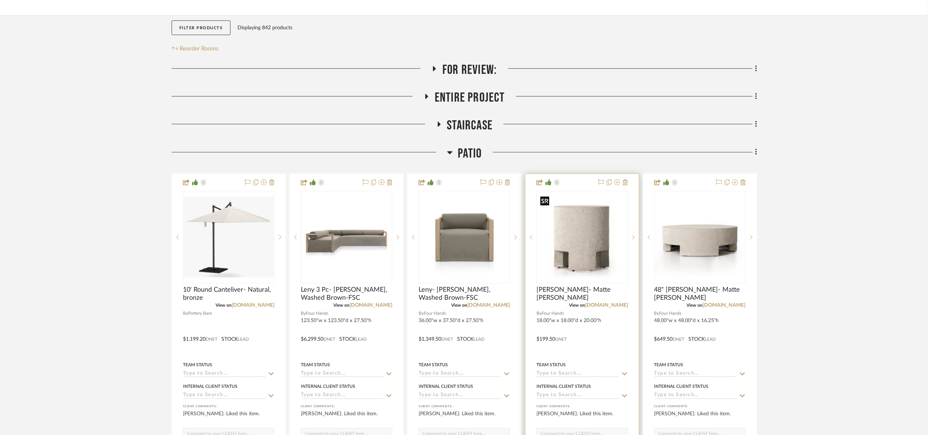
click at [572, 232] on img "0" at bounding box center [582, 237] width 90 height 90
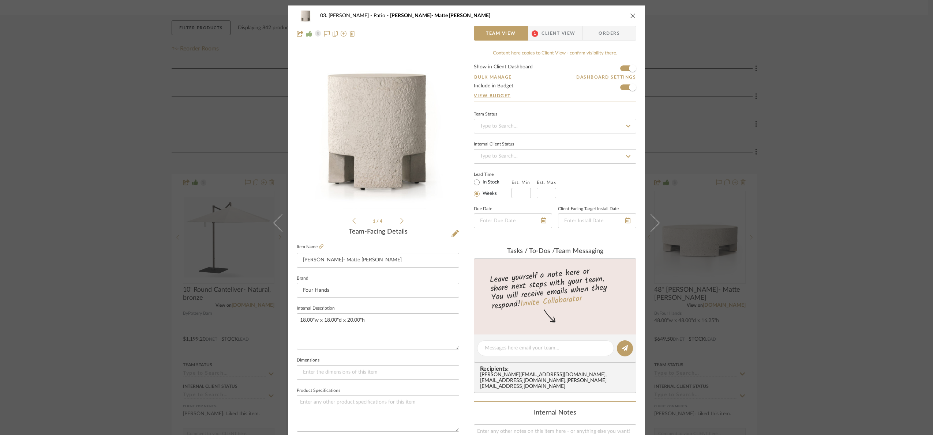
scroll to position [247, 0]
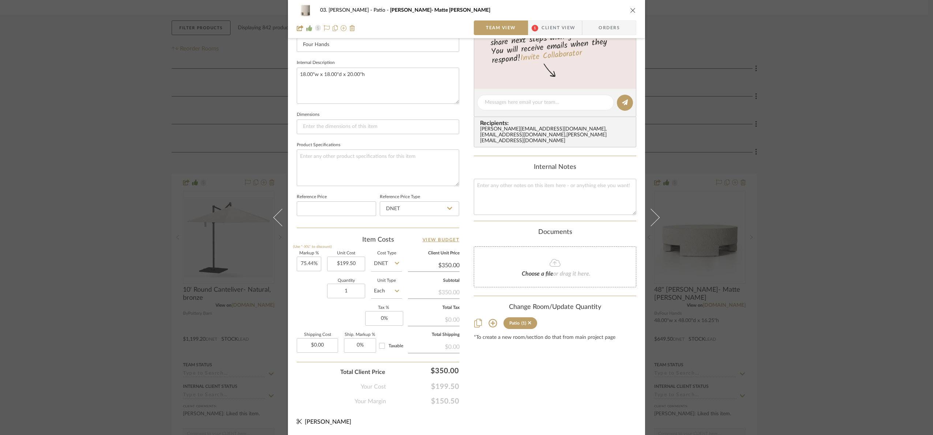
click at [791, 248] on div "03. Jennifer Patio Kimberly- Matte stone Team View 1 Client View Orders 1 / 4 T…" at bounding box center [466, 217] width 933 height 435
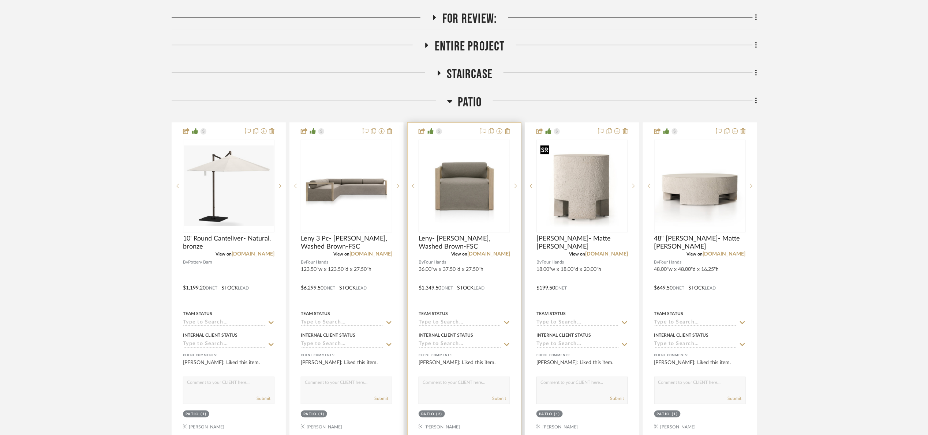
scroll to position [165, 0]
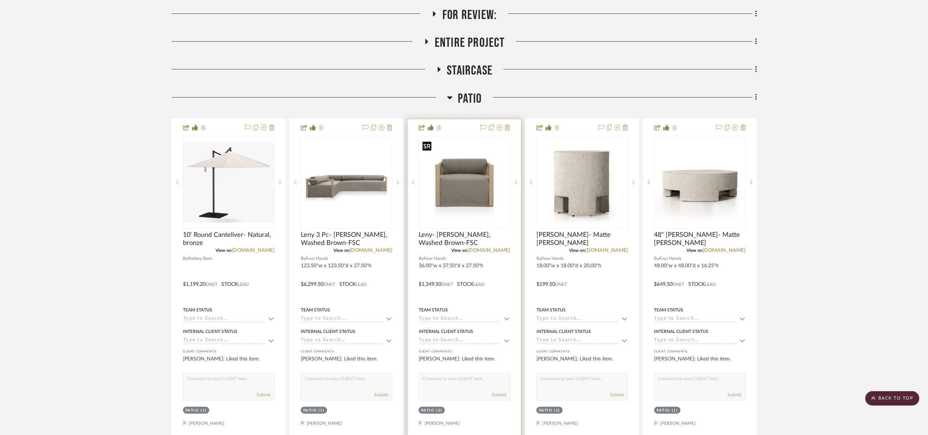
click at [487, 178] on img "0" at bounding box center [464, 183] width 90 height 90
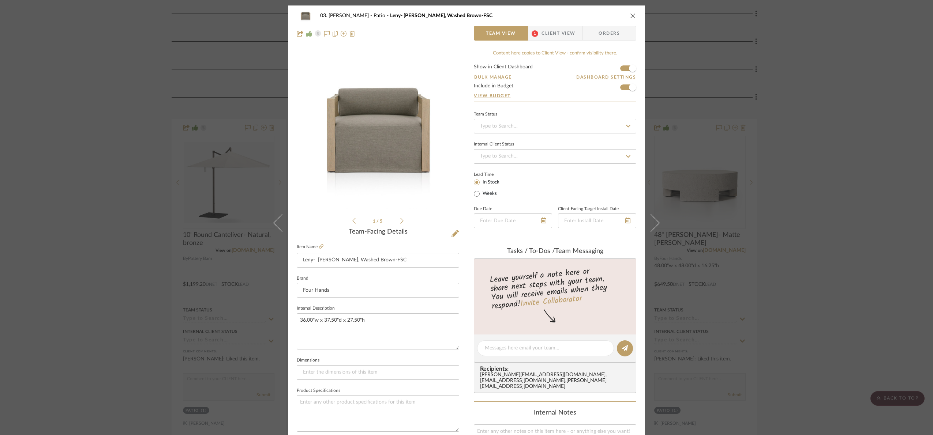
scroll to position [247, 0]
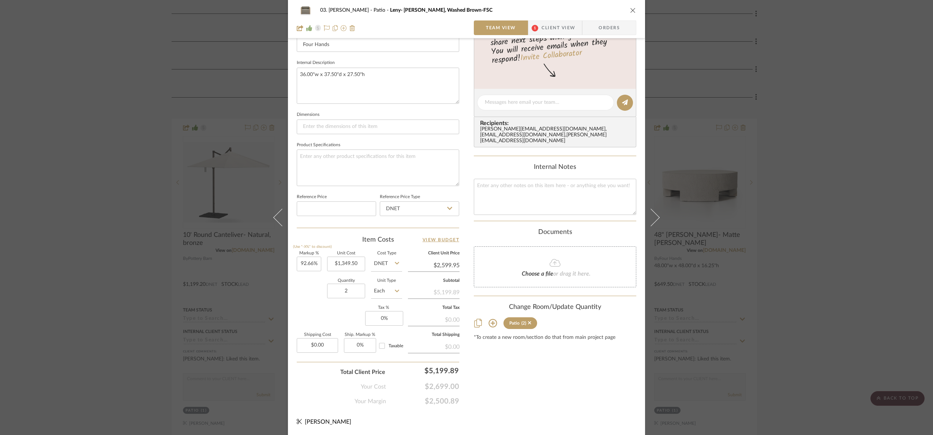
click at [845, 233] on div "03. Jennifer Patio Leny- Alessi Fawn, Washed Brown-FSC Team View 1 Client View …" at bounding box center [466, 217] width 933 height 435
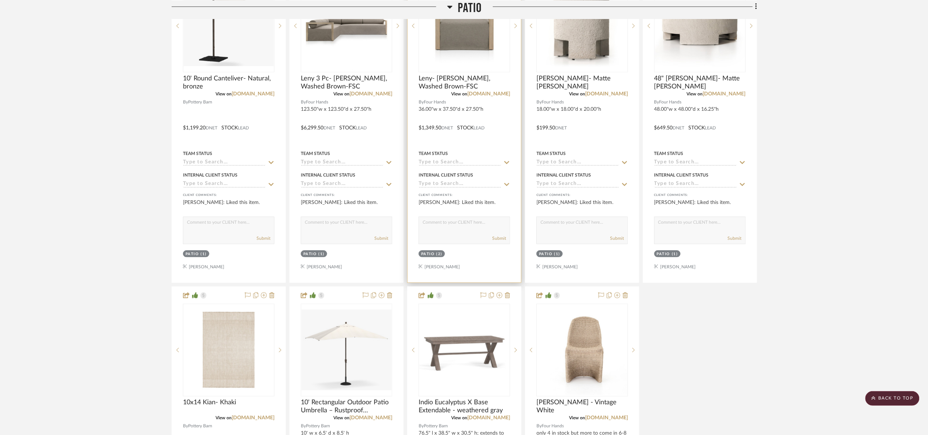
scroll to position [329, 0]
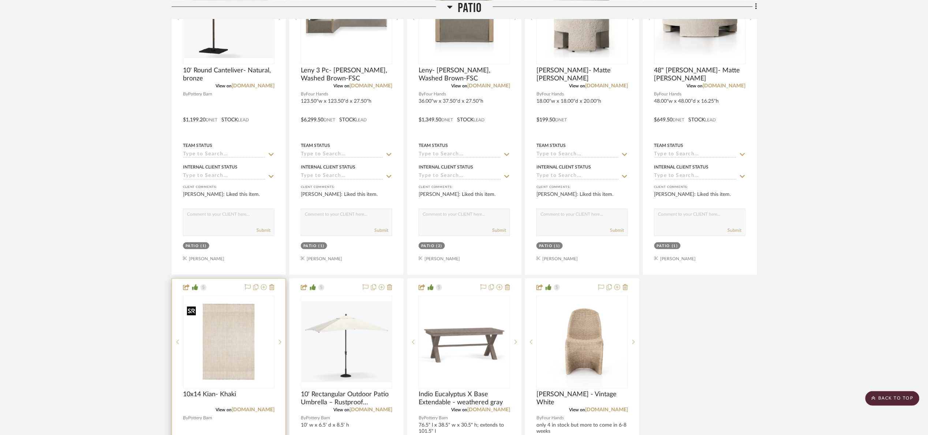
click at [246, 340] on img "0" at bounding box center [229, 342] width 90 height 81
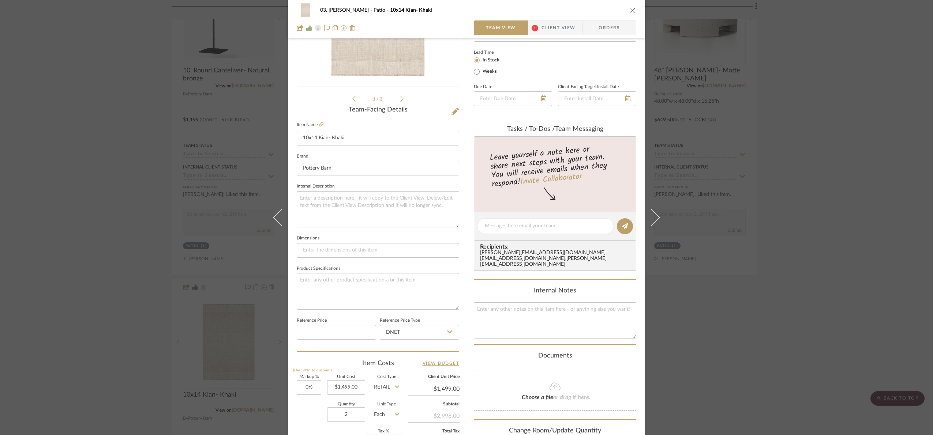
scroll to position [247, 0]
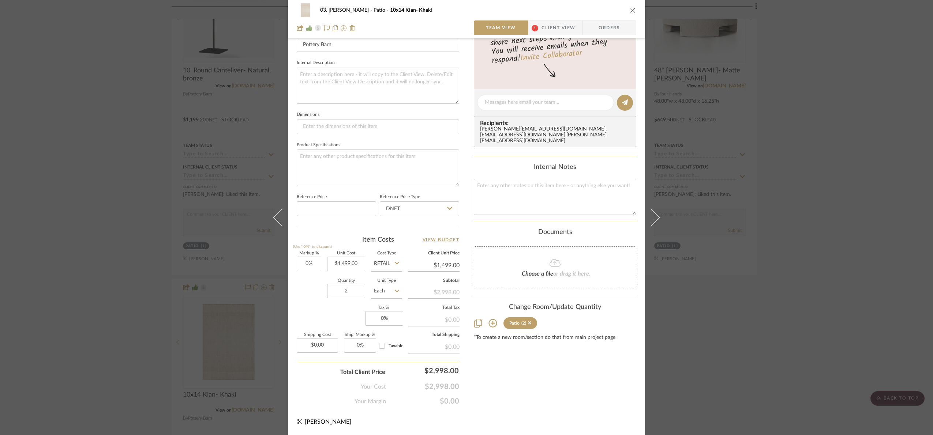
click at [767, 215] on div "03. Jennifer Patio 10x14 Kian- Khaki Team View 1 Client View Orders 1 / 2 Team-…" at bounding box center [466, 217] width 933 height 435
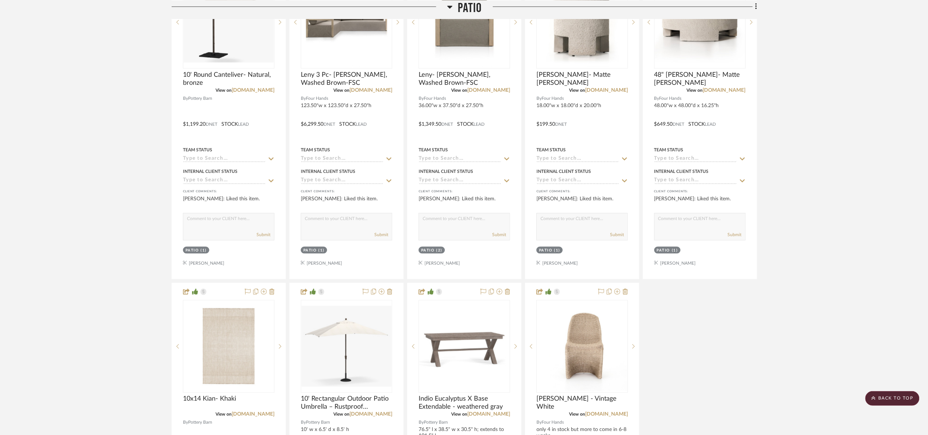
scroll to position [329, 0]
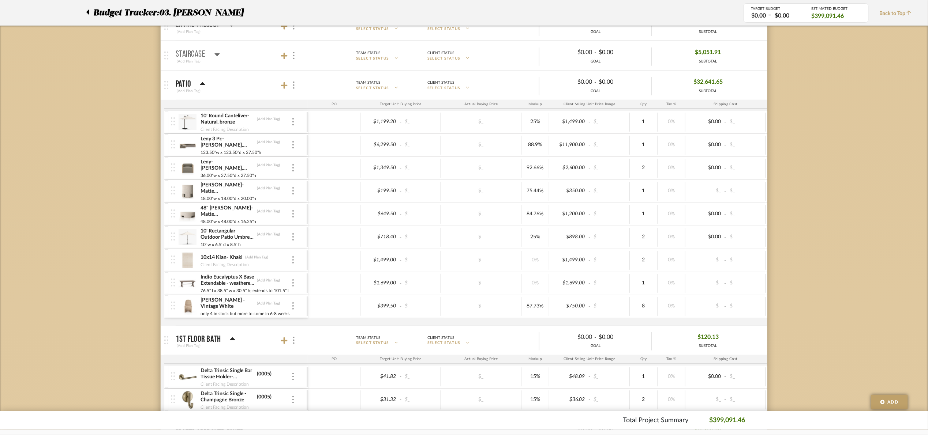
scroll to position [329, 0]
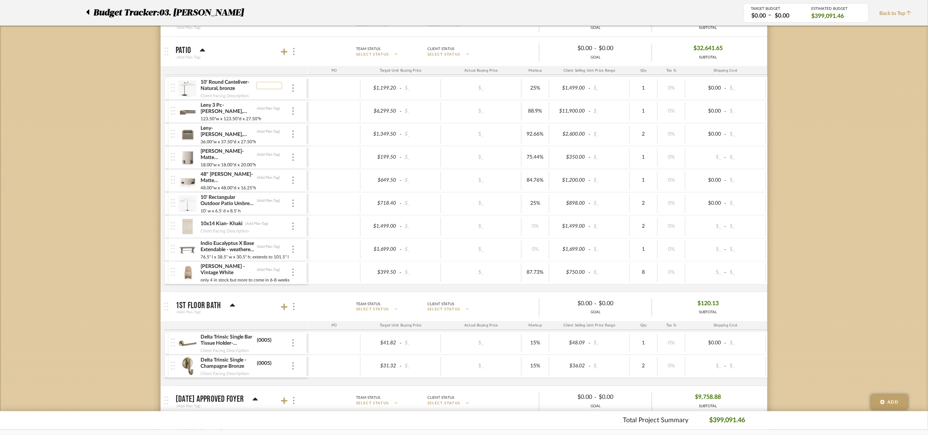
type input "i"
type input "Invoice"
drag, startPoint x: 274, startPoint y: 85, endPoint x: 245, endPoint y: 78, distance: 29.4
click at [245, 78] on div "10' Round Canteliver- Natural, bronze Invoice Client Facing Description" at bounding box center [245, 88] width 91 height 23
type input "Invoice"
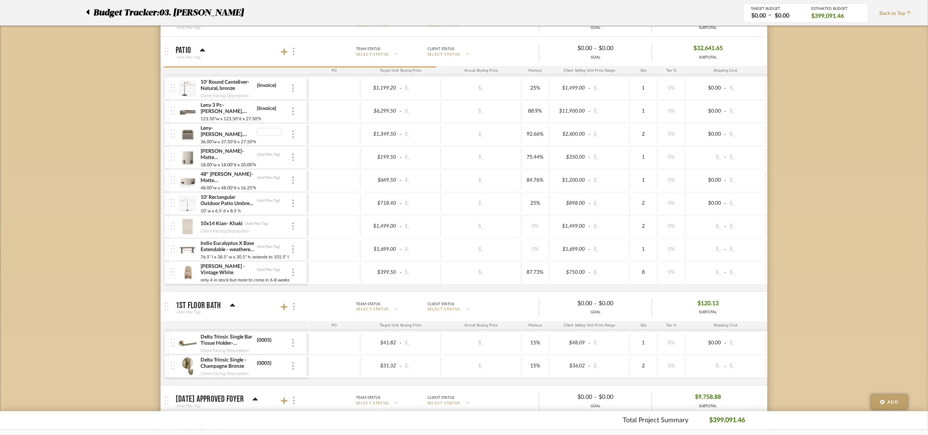
type input "Invoice"
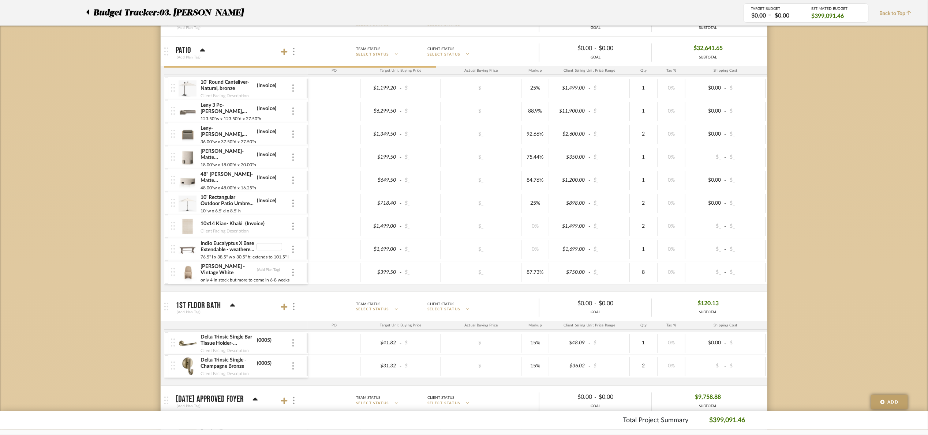
type input "Invoice"
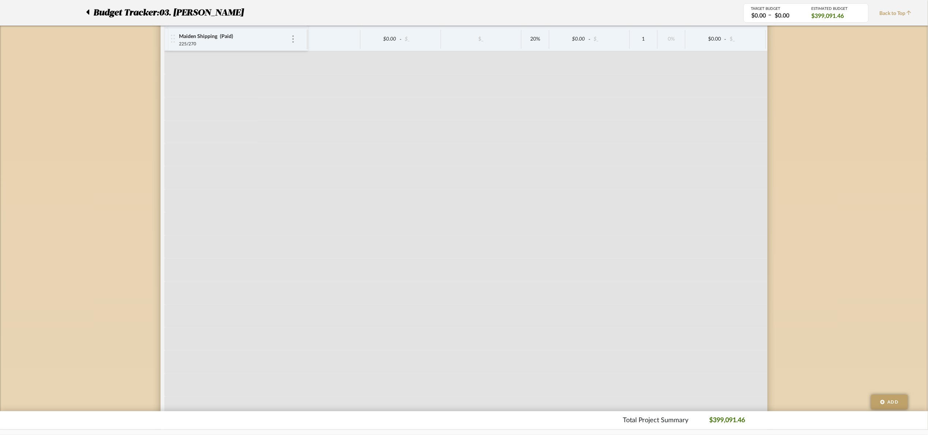
scroll to position [2337, 0]
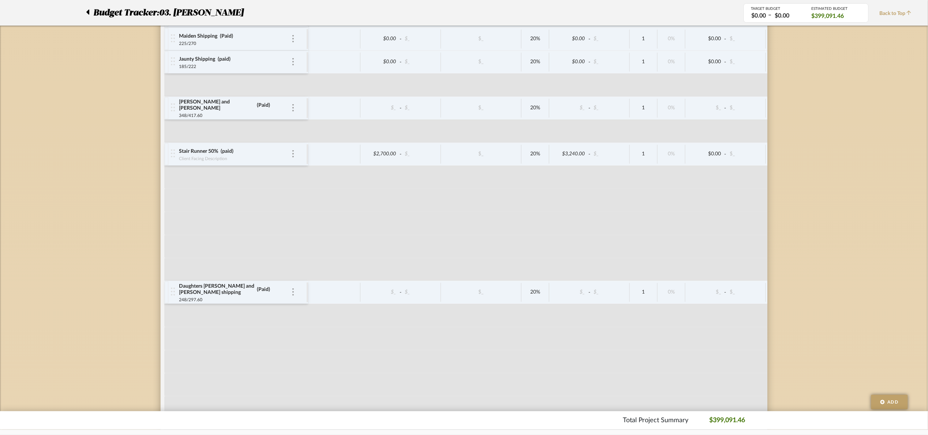
type input "Invoice"
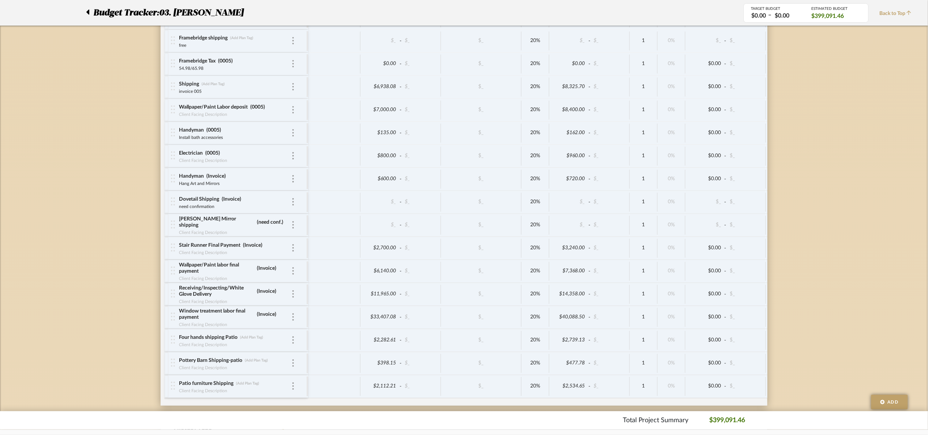
scroll to position [2996, 0]
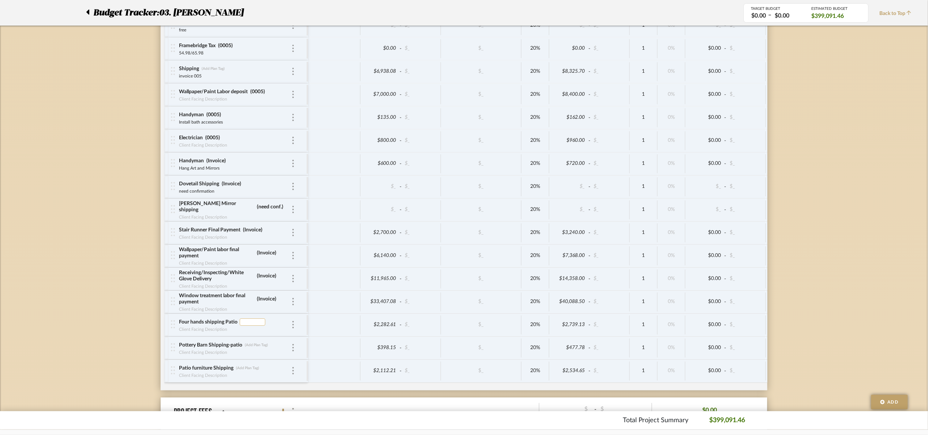
type input "Invoice"
type input "Depends on pool umbrellas"
type input "350.84"
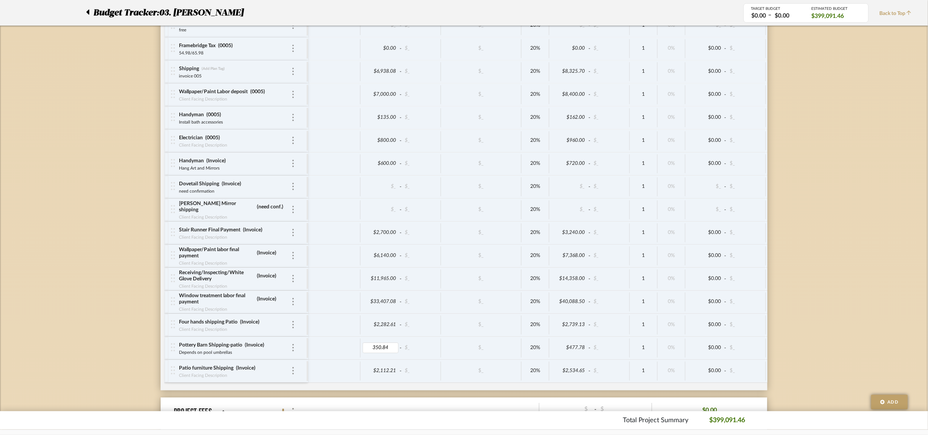
type input "2633.45"
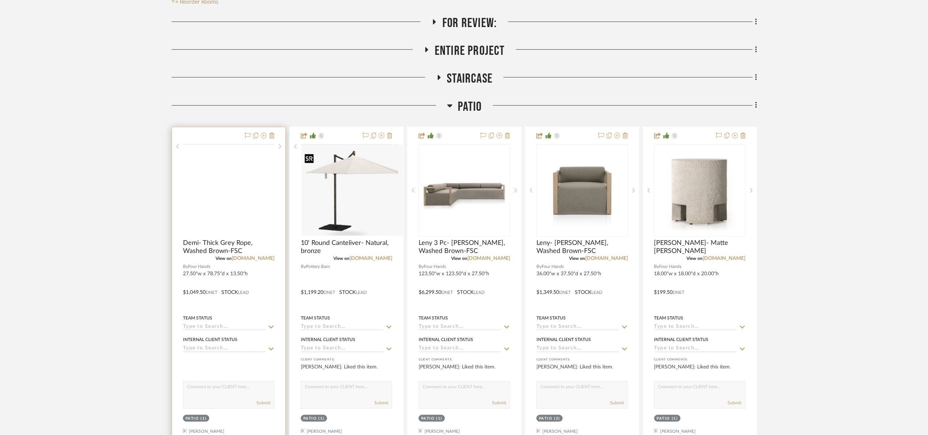
scroll to position [110, 0]
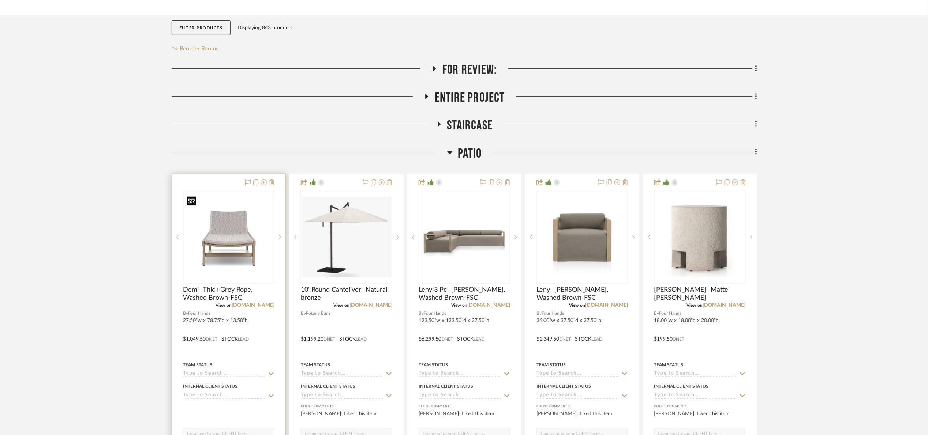
click at [0, 0] on img at bounding box center [0, 0] width 0 height 0
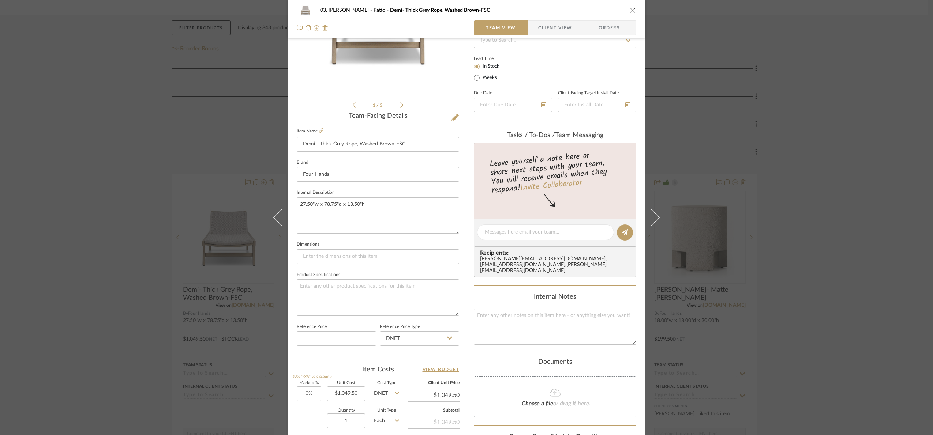
scroll to position [247, 0]
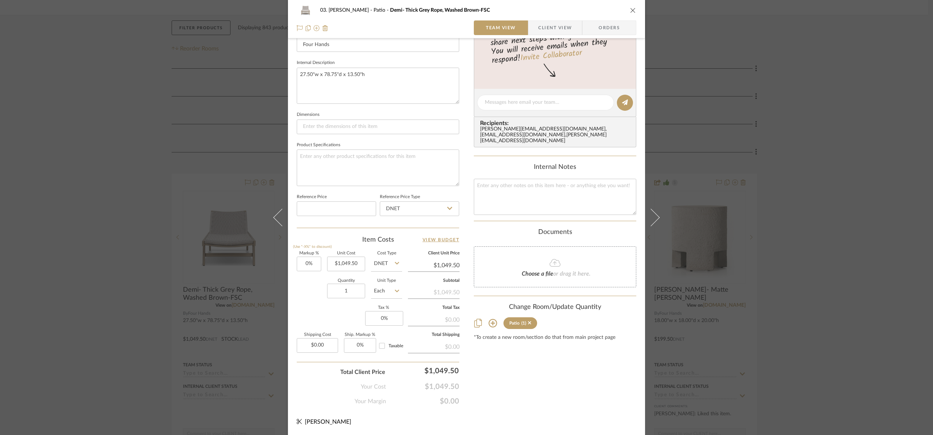
click at [343, 301] on sr-form-field "Quantity 1" at bounding box center [346, 292] width 38 height 26
type input "4"
click at [343, 325] on div "Markup % (Use "-X%" to discount) 0% Unit Cost $1,049.50 Cost Type DNET Client U…" at bounding box center [378, 305] width 162 height 107
click at [824, 156] on div "03. [PERSON_NAME]- Thick Grey Rope, Washed Brown-FSC Team View Client View Orde…" at bounding box center [466, 217] width 933 height 435
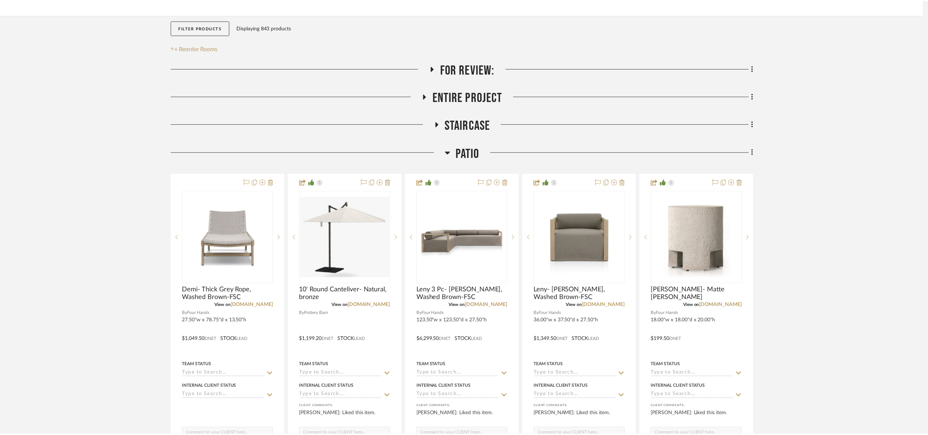
scroll to position [110, 0]
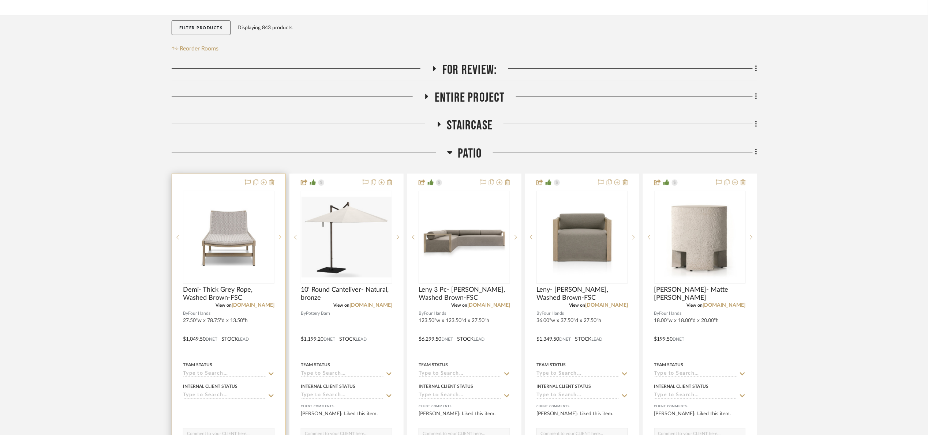
click at [278, 238] on sr-next-btn at bounding box center [279, 237] width 11 height 5
click at [253, 247] on img "1" at bounding box center [229, 237] width 90 height 90
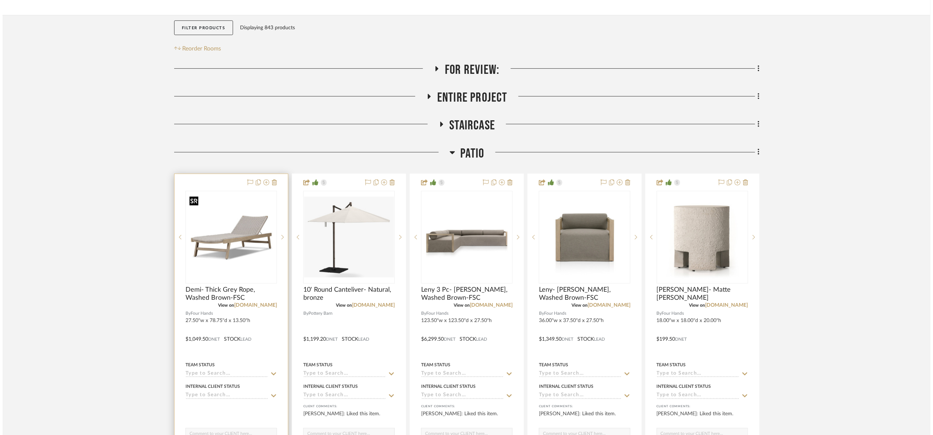
scroll to position [0, 0]
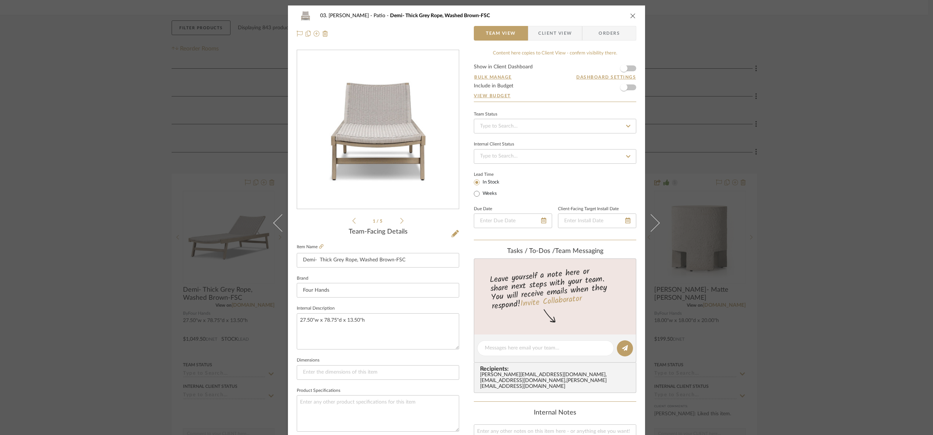
click at [396, 223] on li "1 / 5" at bounding box center [378, 221] width 45 height 9
click at [400, 221] on icon at bounding box center [401, 221] width 3 height 7
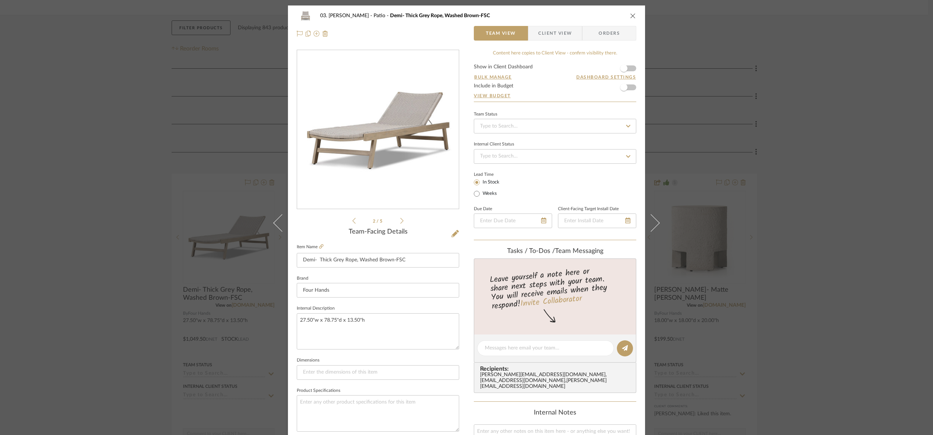
click at [796, 230] on div "03. [PERSON_NAME]- Thick Grey Rope, Washed Brown-FSC Team View Client View Orde…" at bounding box center [466, 217] width 933 height 435
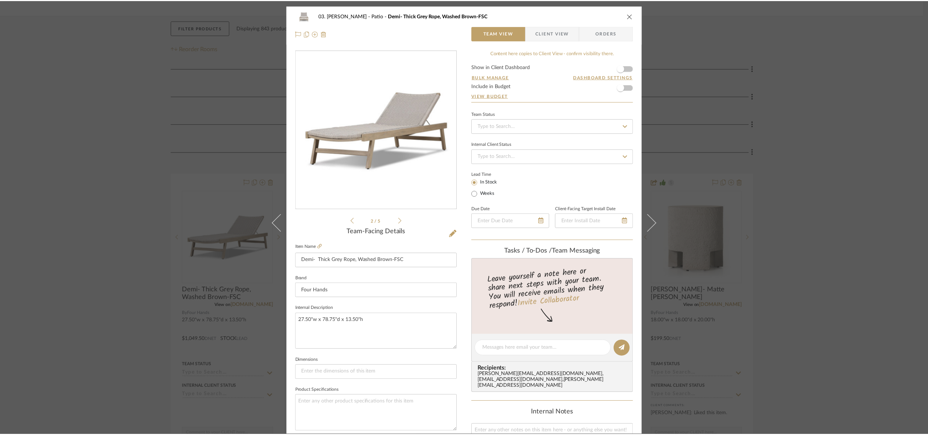
scroll to position [110, 0]
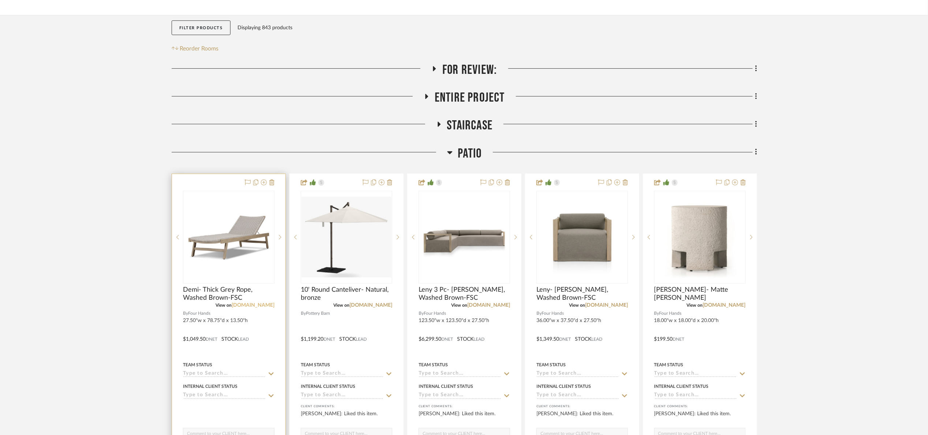
click at [254, 306] on link "[DOMAIN_NAME]" at bounding box center [253, 305] width 43 height 5
click at [261, 306] on link "[DOMAIN_NAME]" at bounding box center [253, 305] width 43 height 5
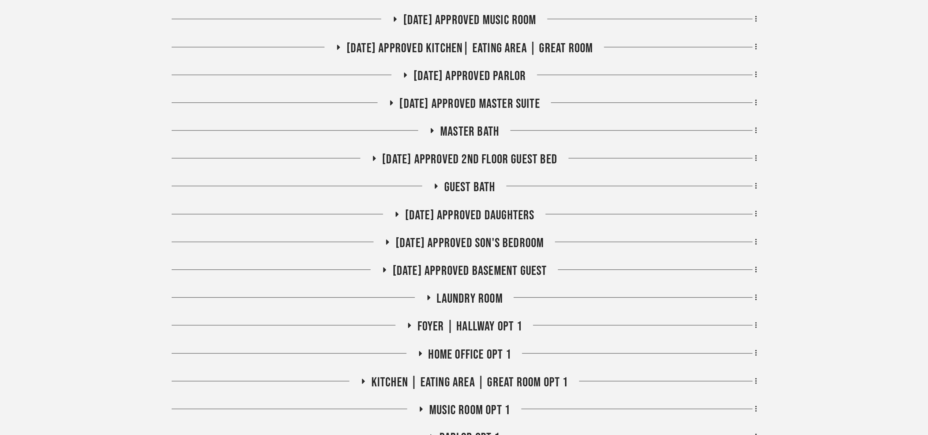
scroll to position [439, 0]
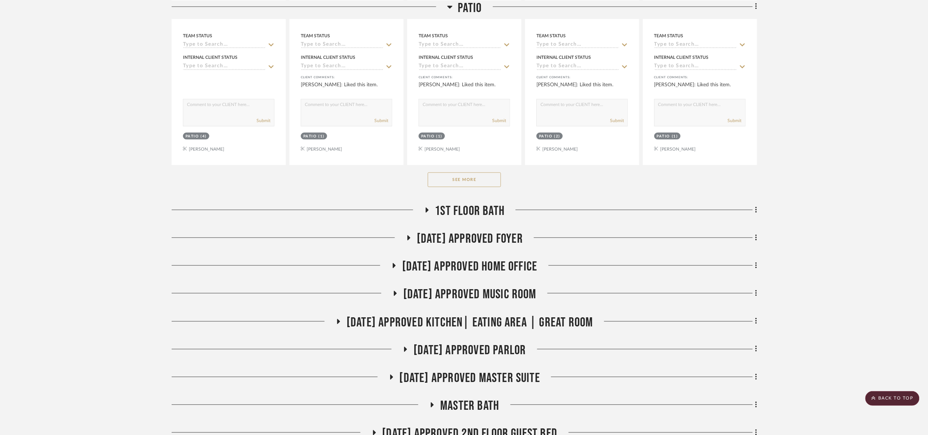
click at [474, 187] on button "See More" at bounding box center [464, 180] width 73 height 15
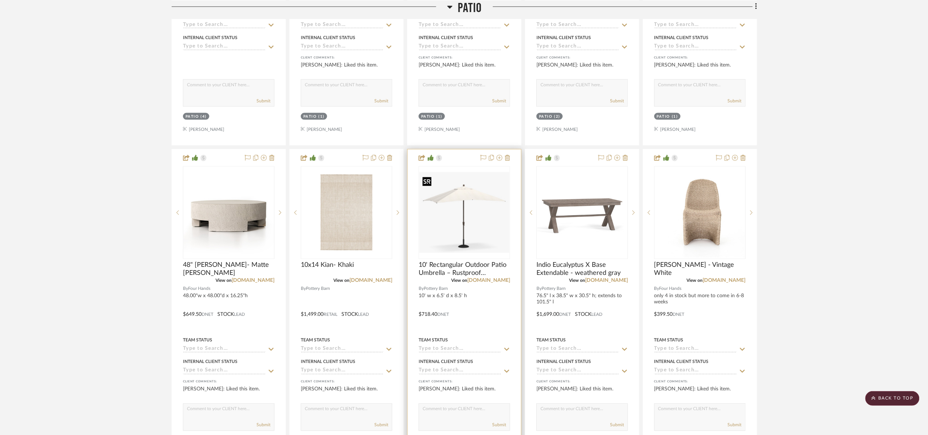
scroll to position [549, 0]
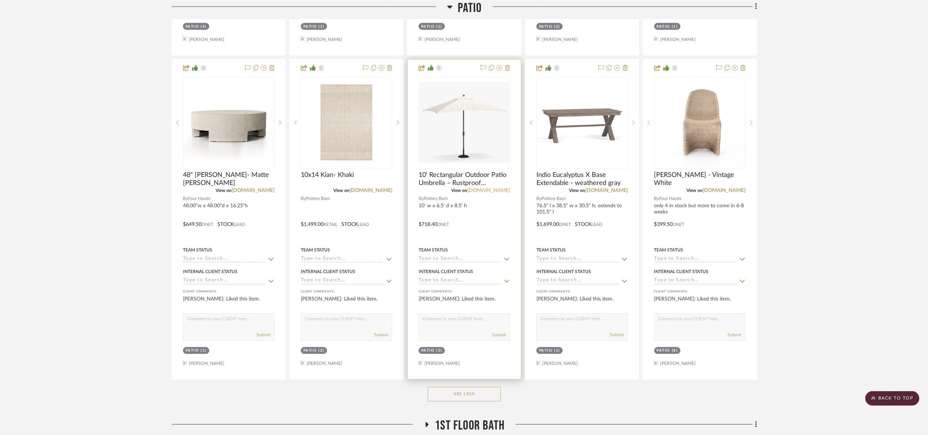
click at [487, 190] on link "[DOMAIN_NAME]" at bounding box center [488, 190] width 43 height 5
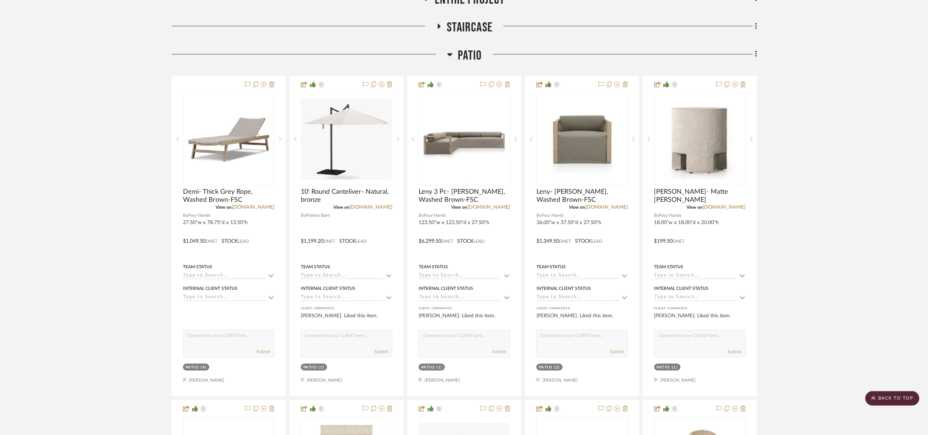
scroll to position [165, 0]
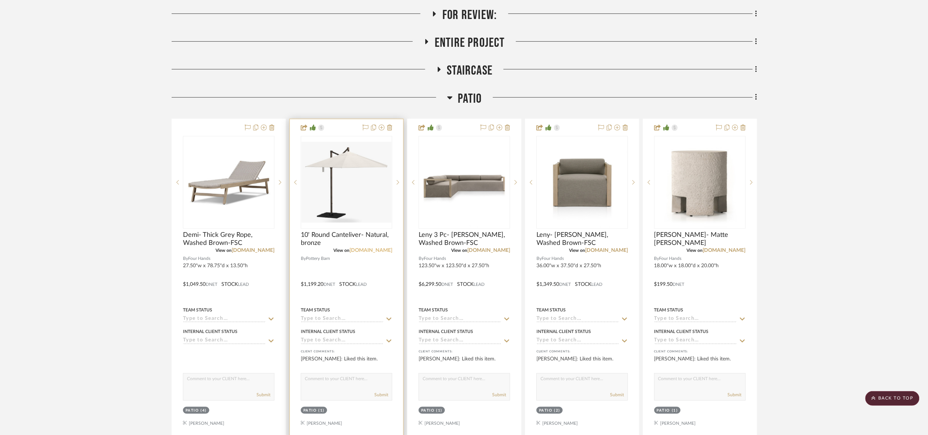
click at [383, 251] on link "potterybarn.com" at bounding box center [370, 250] width 43 height 5
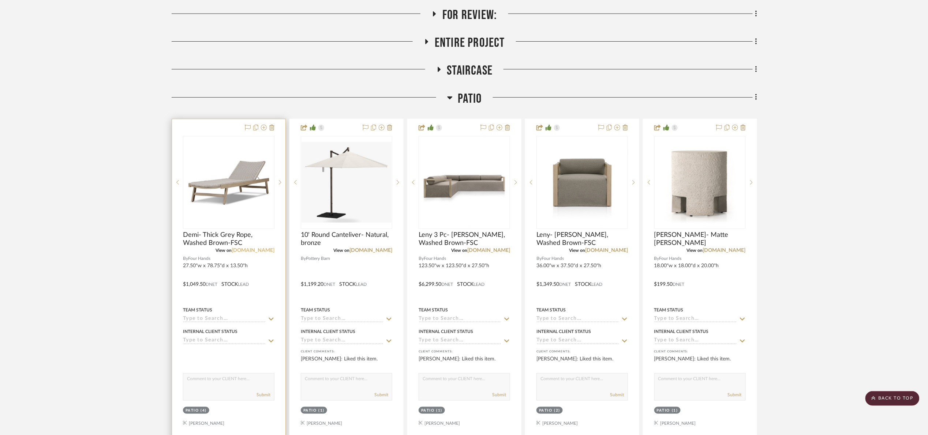
click at [261, 251] on link "fourhands.com" at bounding box center [253, 250] width 43 height 5
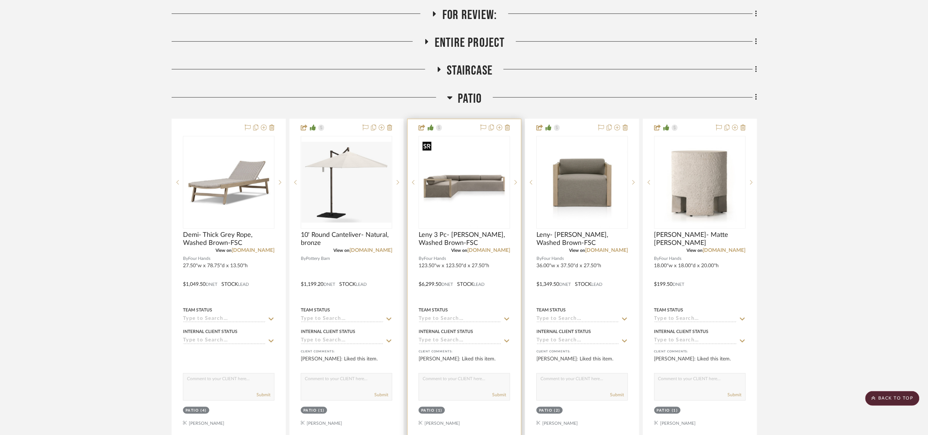
click at [479, 213] on img "0" at bounding box center [464, 183] width 90 height 90
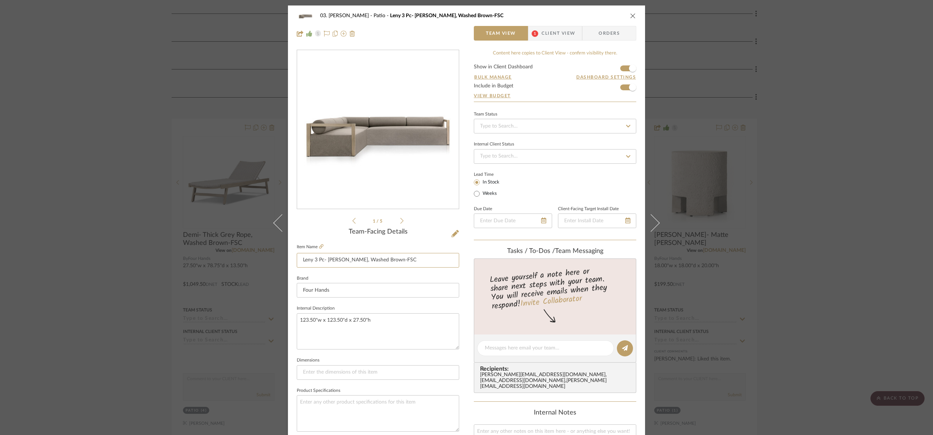
drag, startPoint x: 410, startPoint y: 265, endPoint x: 324, endPoint y: 138, distance: 152.8
click at [379, 264] on input "Leny 3 Pc- Alessi Fawn, Washed Brown-FSC" at bounding box center [378, 260] width 162 height 15
click at [408, 264] on input "Leny 3 Pc- Alessi Fawn, Washed Brown-FSC" at bounding box center [378, 260] width 162 height 15
drag, startPoint x: 408, startPoint y: 263, endPoint x: 327, endPoint y: 262, distance: 80.9
click at [327, 261] on input "Leny 3 Pc- Alessi Fawn, Washed Brown-FSC" at bounding box center [378, 260] width 162 height 15
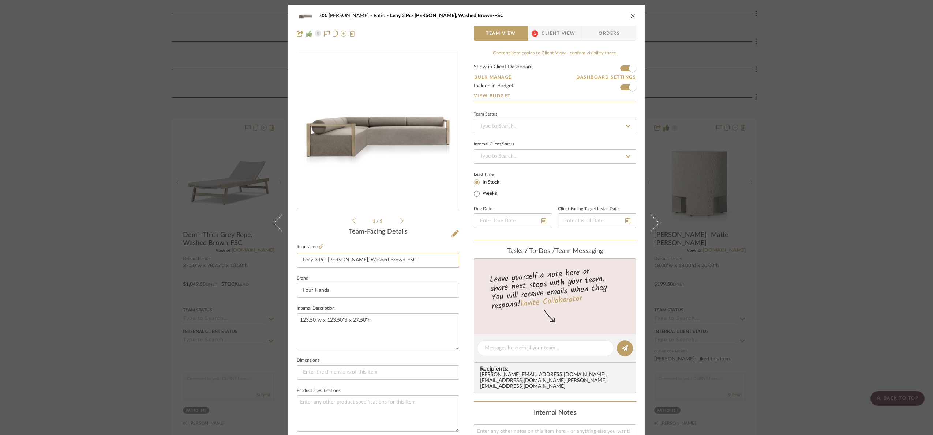
drag, startPoint x: 324, startPoint y: 259, endPoint x: 431, endPoint y: 266, distance: 107.5
click at [431, 266] on input "Leny 3 Pc- Alessi Fawn, Washed Brown-FSC" at bounding box center [378, 260] width 162 height 15
click at [345, 257] on input "Leny 3 Pc- Alessi Fawn, Washed Brown-FSC" at bounding box center [378, 260] width 162 height 15
drag, startPoint x: 404, startPoint y: 260, endPoint x: 325, endPoint y: 264, distance: 79.1
click at [325, 264] on input "Leny 3 Pc- Alessi Fawn, Washed Brown-FSC" at bounding box center [378, 260] width 162 height 15
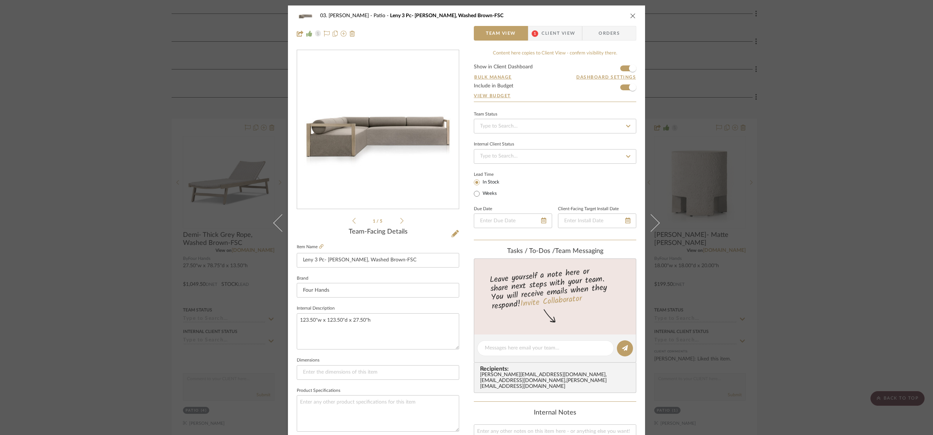
click at [886, 119] on div "03. Jennifer Patio Leny 3 Pc- Alessi Fawn, Washed Brown-FSC Team View 1 Client …" at bounding box center [466, 217] width 933 height 435
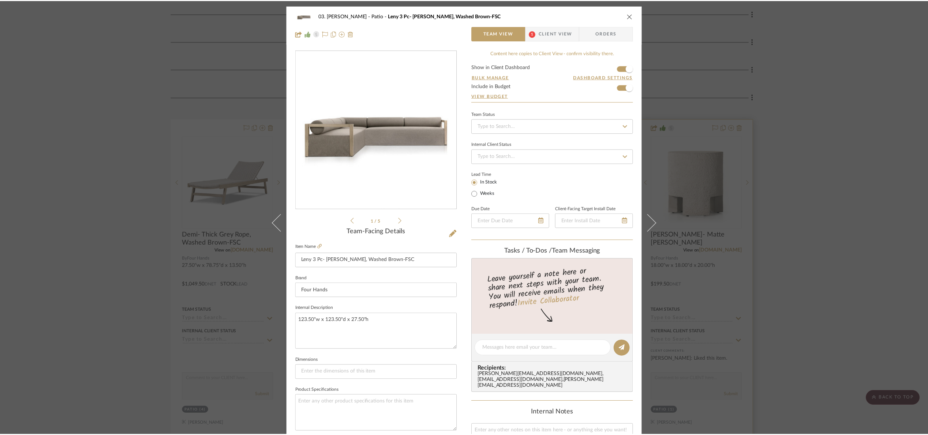
scroll to position [165, 0]
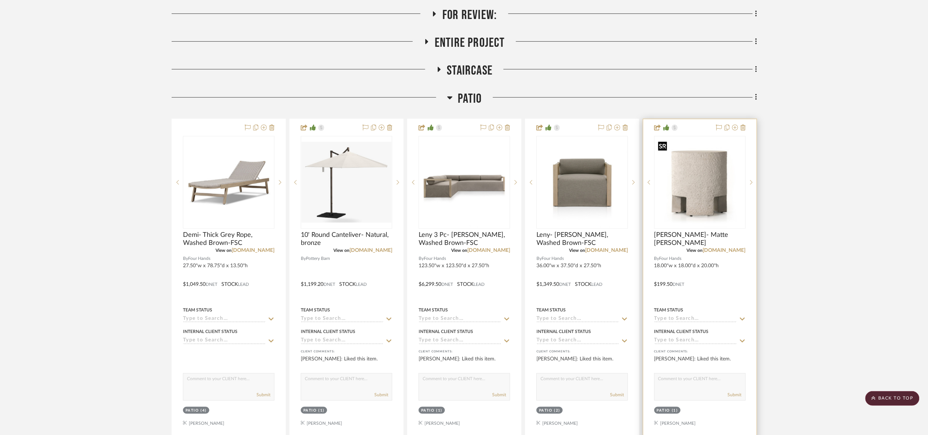
click at [683, 199] on img "0" at bounding box center [700, 183] width 90 height 90
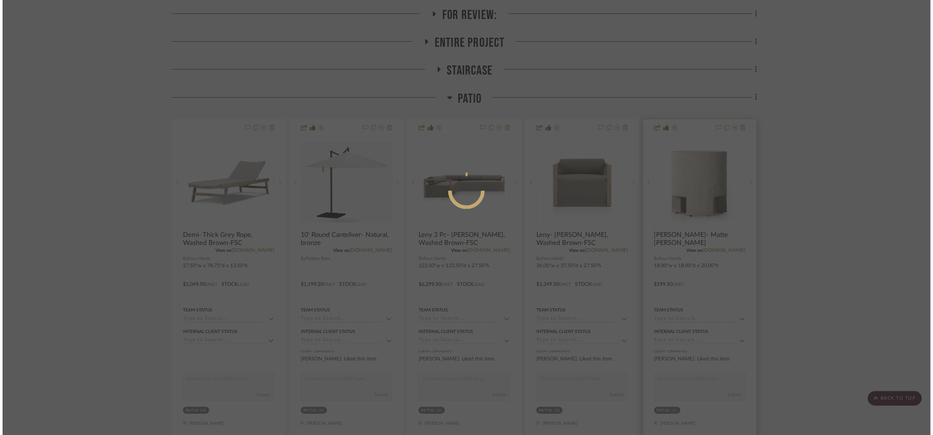
scroll to position [0, 0]
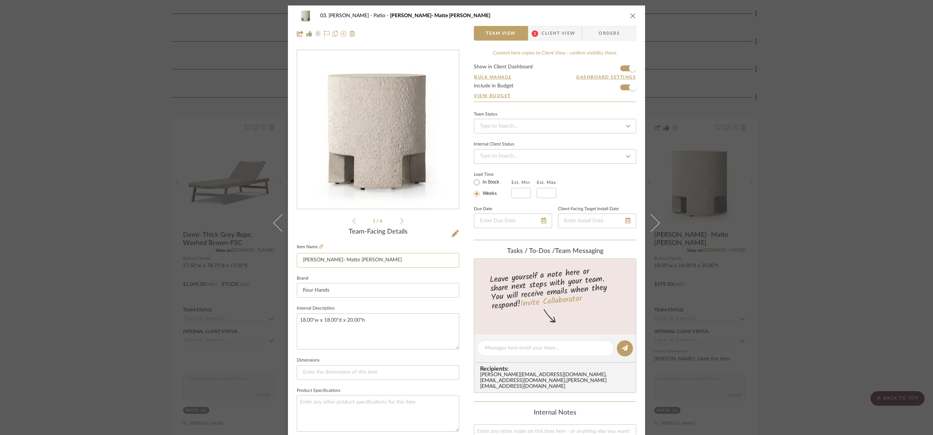
drag, startPoint x: 371, startPoint y: 264, endPoint x: 325, endPoint y: 267, distance: 46.2
click at [325, 267] on input "[PERSON_NAME]- Matte [PERSON_NAME]" at bounding box center [378, 260] width 162 height 15
click at [920, 184] on div "03. Jennifer Patio Kimberly- Matte stone Team View 1 Client View Orders 1 / 4 T…" at bounding box center [466, 217] width 933 height 435
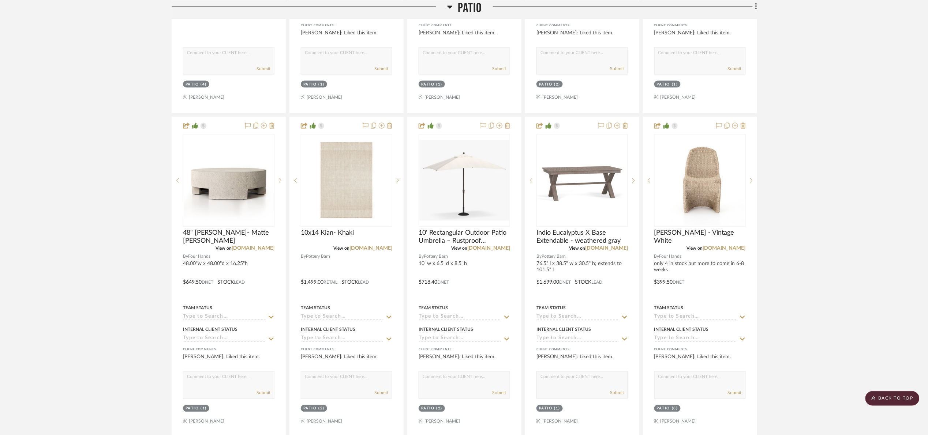
scroll to position [494, 0]
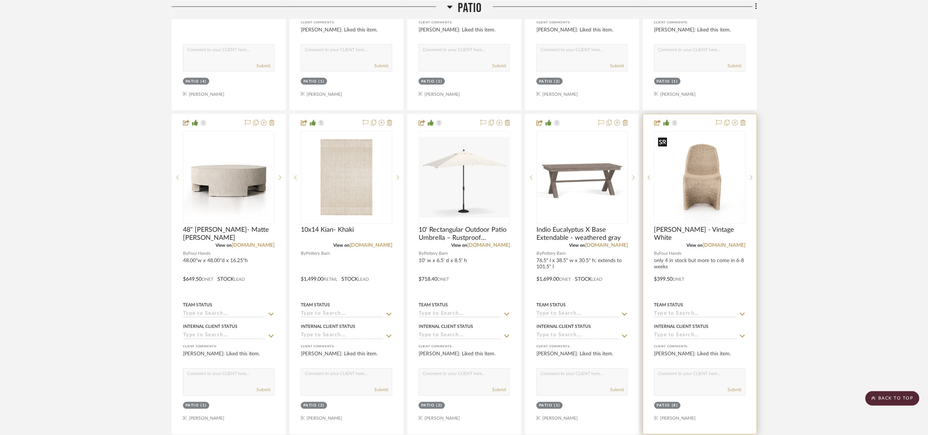
click at [713, 196] on img "0" at bounding box center [700, 178] width 90 height 90
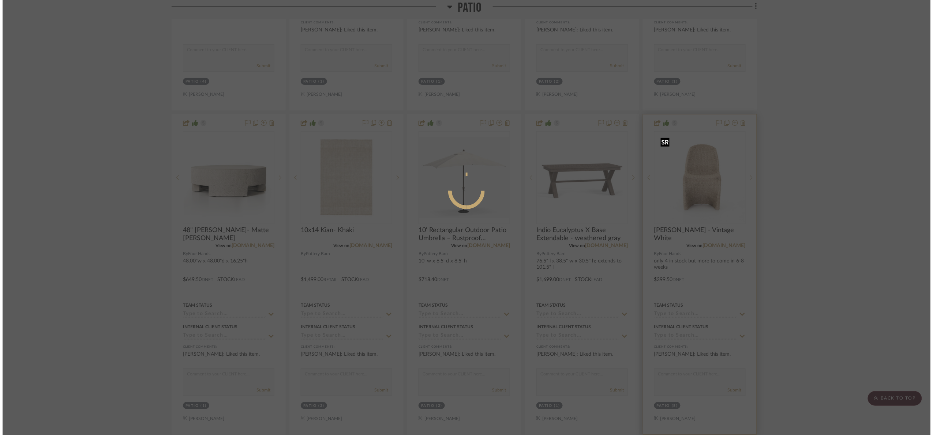
scroll to position [0, 0]
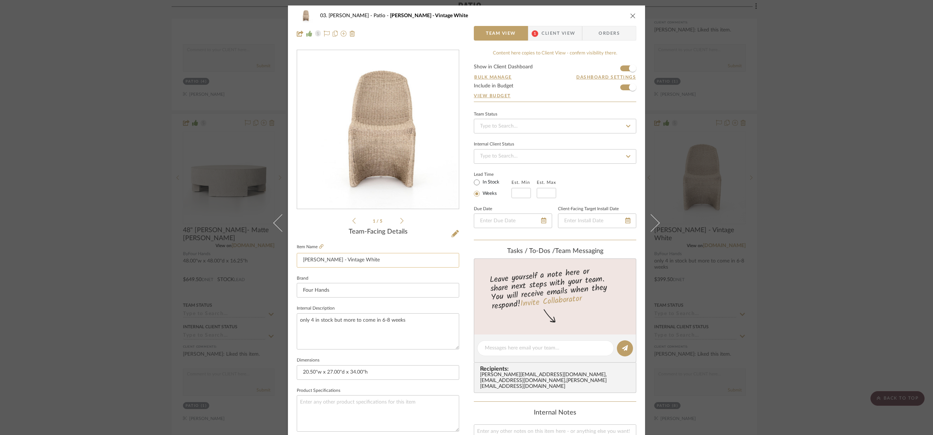
drag, startPoint x: 368, startPoint y: 261, endPoint x: 322, endPoint y: 257, distance: 45.9
click at [322, 257] on input "[PERSON_NAME] - Vintage White" at bounding box center [378, 260] width 162 height 15
drag, startPoint x: 811, startPoint y: 178, endPoint x: 814, endPoint y: 175, distance: 4.1
click at [813, 176] on div "03. Jennifer Patio Patricia - Vintage White Team View 1 Client View Orders 1 / …" at bounding box center [466, 217] width 933 height 435
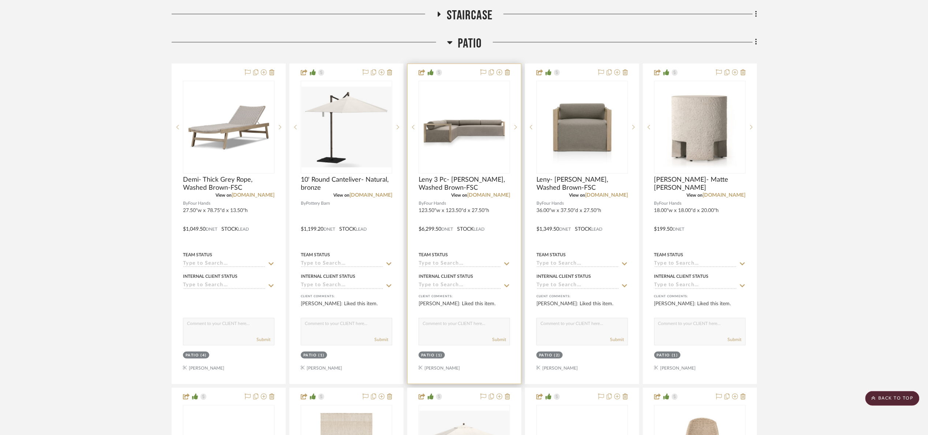
scroll to position [220, 0]
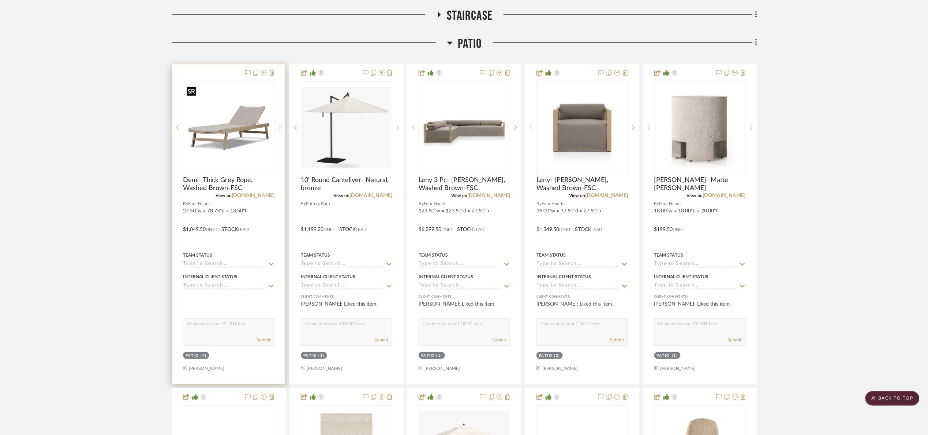
click at [248, 153] on img "1" at bounding box center [229, 128] width 90 height 90
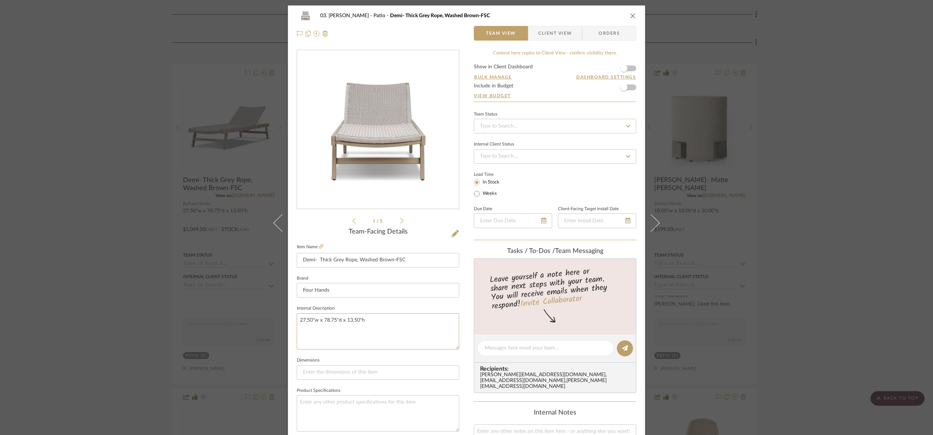
drag, startPoint x: 348, startPoint y: 331, endPoint x: 245, endPoint y: 337, distance: 103.0
click at [245, 337] on div "03. Jennifer Patio Demi- Thick Grey Rope, Washed Brown-FSC Team View Client Vie…" at bounding box center [466, 217] width 933 height 435
click at [321, 246] on fieldset "Item Name Demi- Thick Grey Rope, Washed Brown-FSC" at bounding box center [378, 255] width 162 height 26
click at [319, 246] on icon at bounding box center [321, 246] width 4 height 4
click at [863, 147] on div "03. Jennifer Patio Demi- Thick Grey Rope, Washed Brown-FSC Team View Client Vie…" at bounding box center [466, 217] width 933 height 435
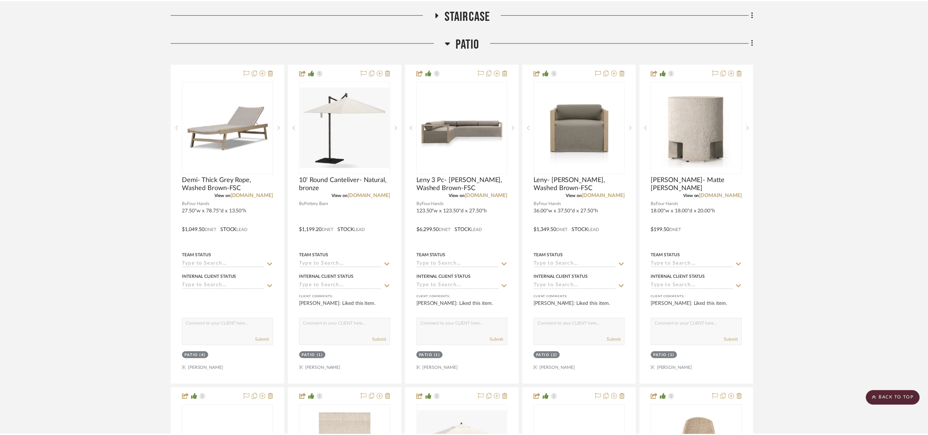
scroll to position [220, 0]
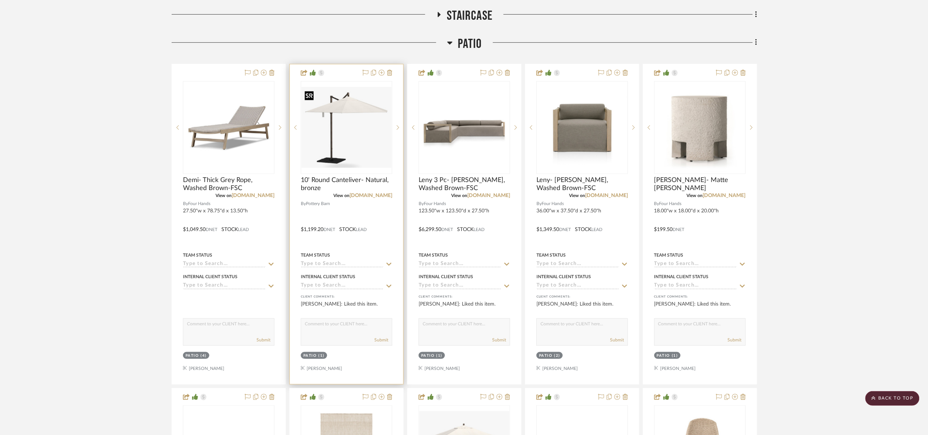
click at [345, 128] on img "0" at bounding box center [347, 127] width 90 height 81
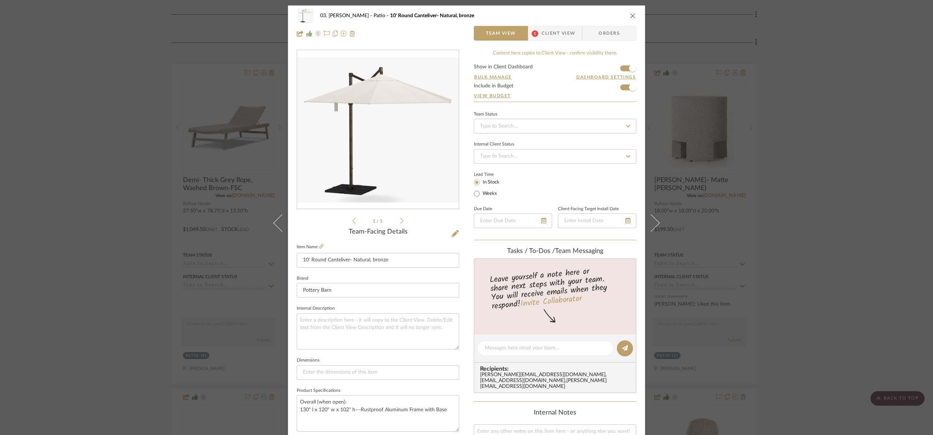
click at [828, 139] on div "03. Jennifer Patio 10' Round Canteliver- Natural, bronze Team View 1 Client Vie…" at bounding box center [466, 217] width 933 height 435
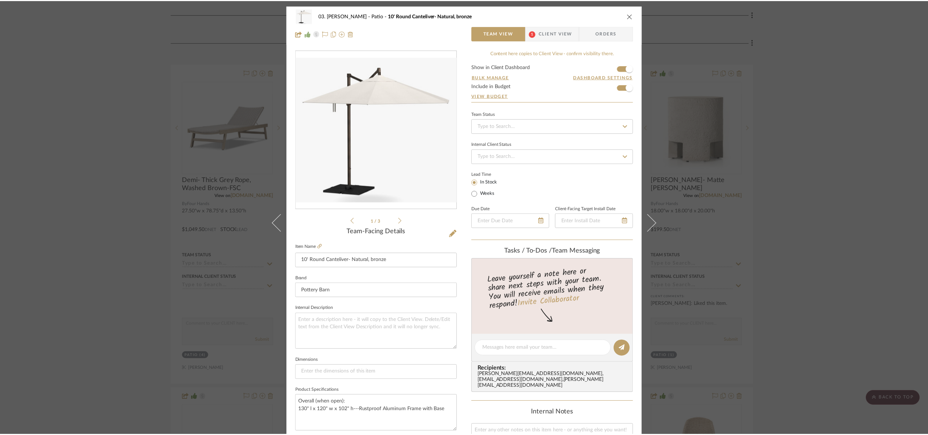
scroll to position [220, 0]
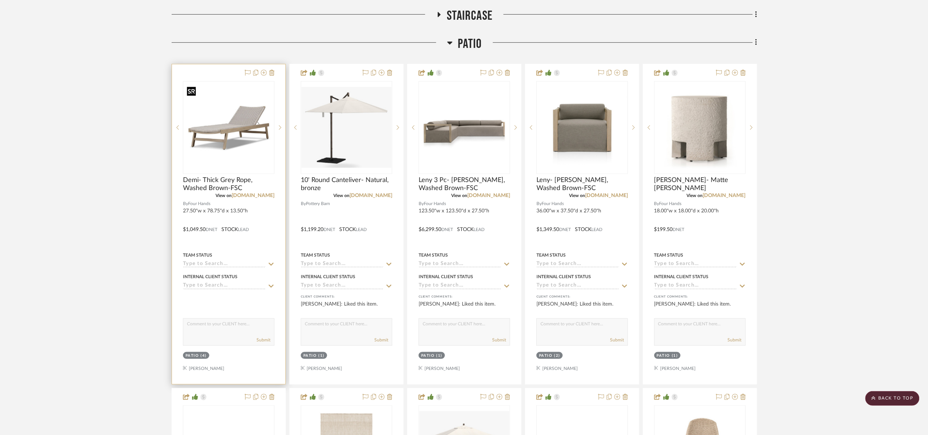
click at [213, 130] on img "1" at bounding box center [229, 128] width 90 height 90
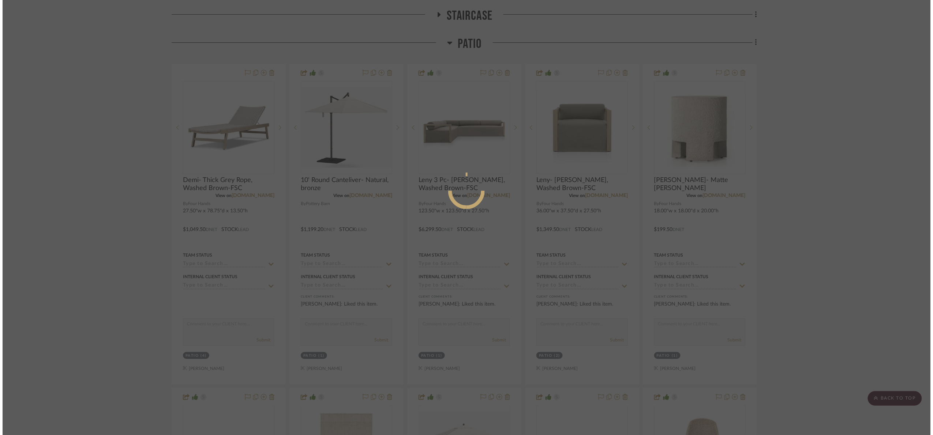
scroll to position [0, 0]
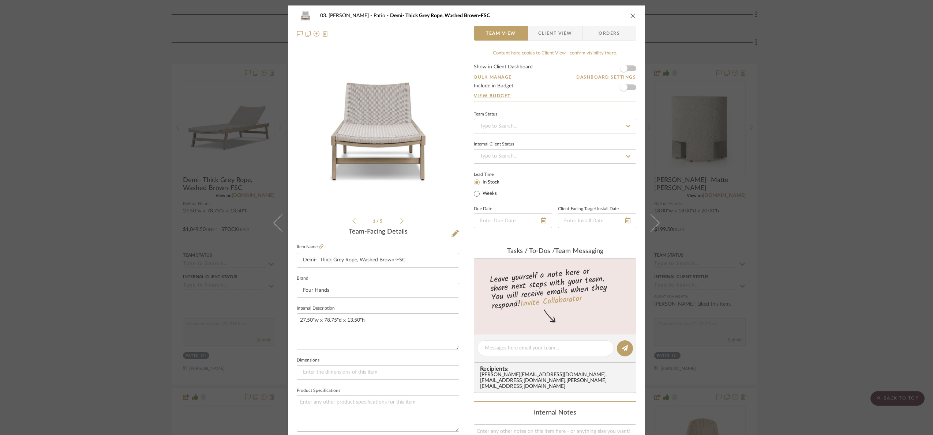
click at [368, 145] on img "0" at bounding box center [378, 129] width 159 height 159
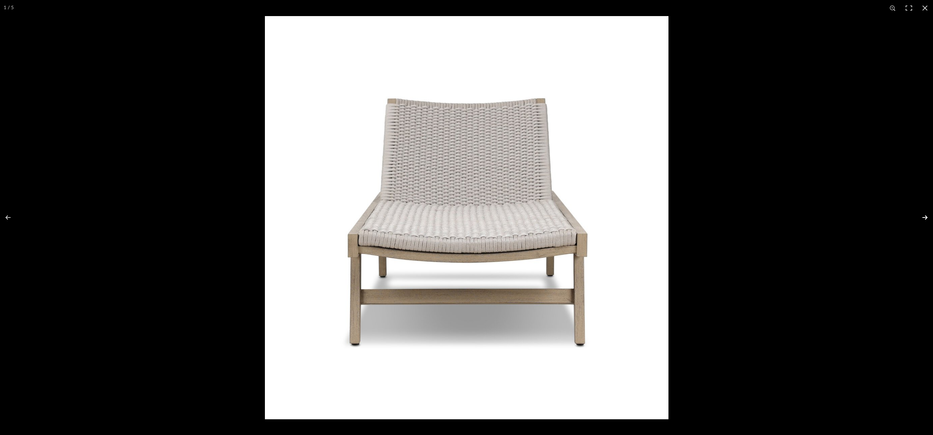
click at [925, 221] on button at bounding box center [921, 217] width 26 height 37
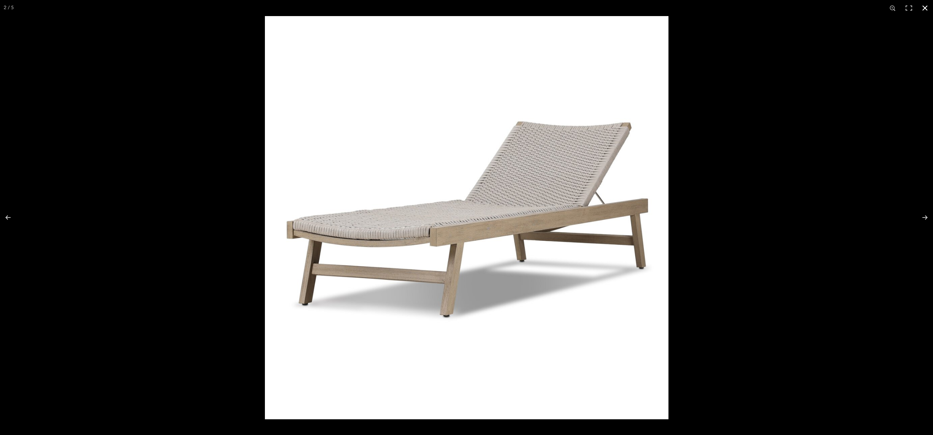
click at [874, 172] on div at bounding box center [731, 233] width 933 height 435
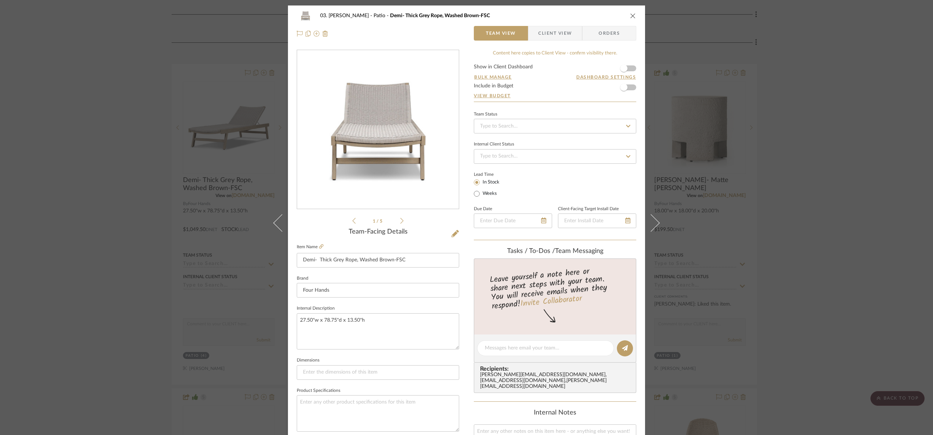
click at [876, 168] on div "03. Jennifer Patio Demi- Thick Grey Rope, Washed Brown-FSC Team View Client Vie…" at bounding box center [466, 217] width 933 height 435
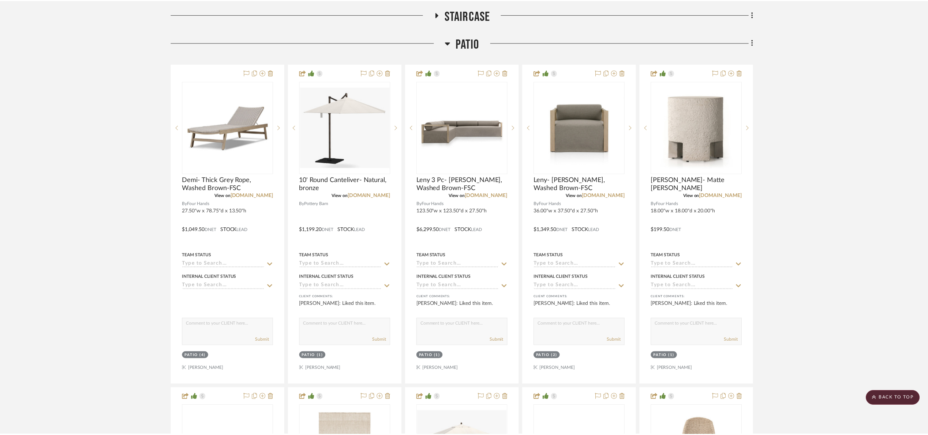
scroll to position [220, 0]
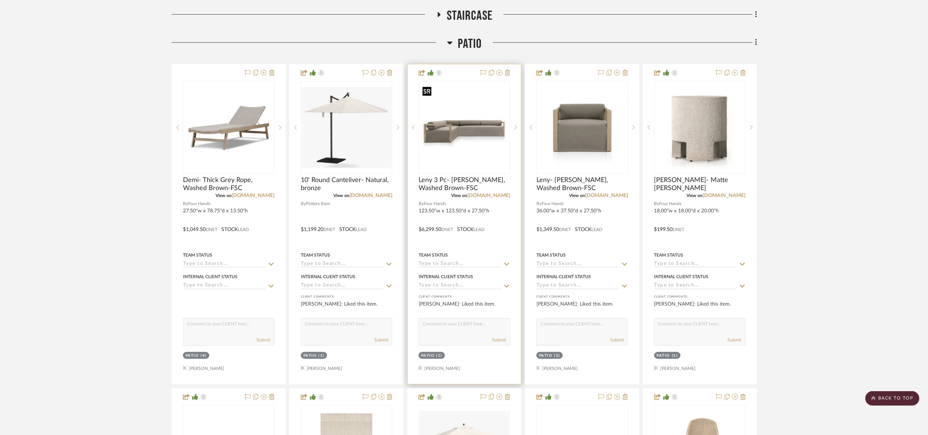
click at [451, 140] on img "0" at bounding box center [464, 128] width 90 height 90
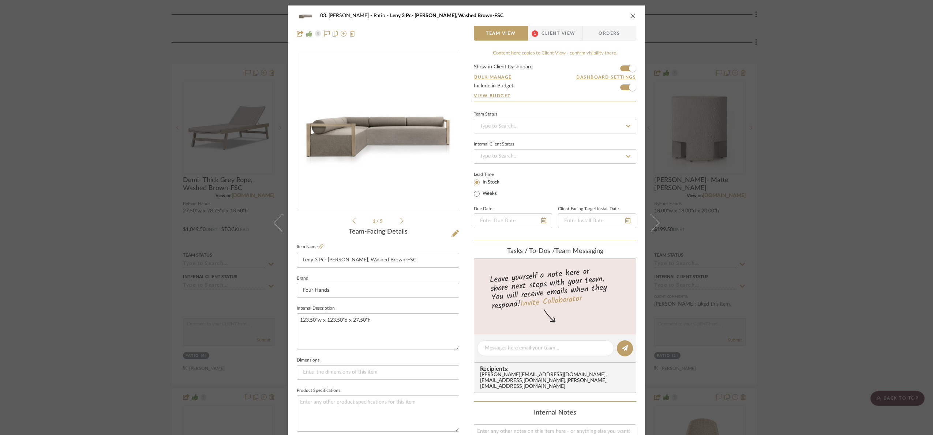
click at [318, 140] on img "0" at bounding box center [378, 129] width 159 height 159
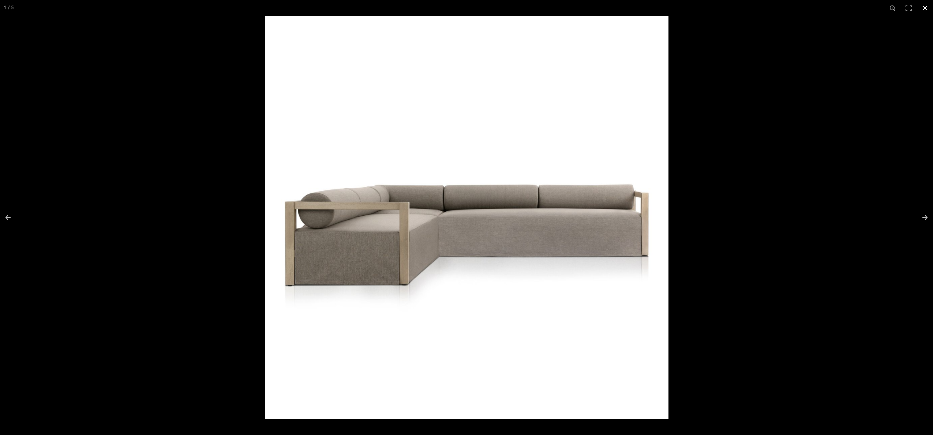
click at [876, 337] on div at bounding box center [731, 233] width 933 height 435
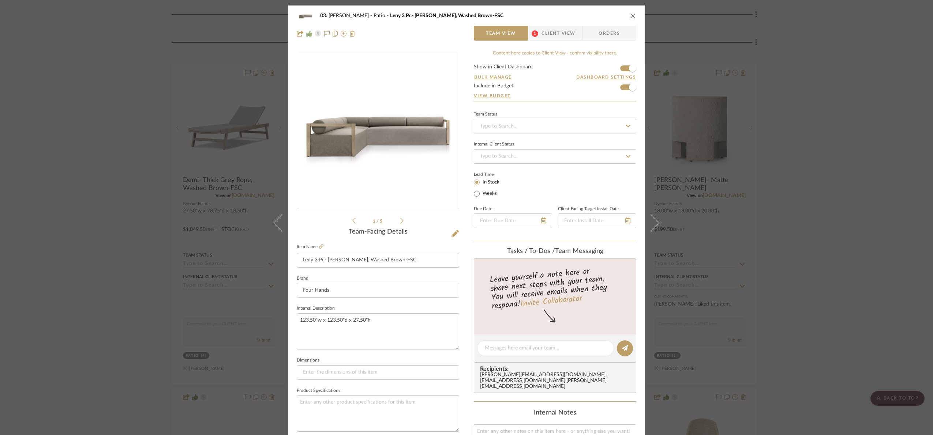
click at [893, 191] on div "03. Jennifer Patio Leny 3 Pc- Alessi Fawn, Washed Brown-FSC Team View 1 Client …" at bounding box center [466, 217] width 933 height 435
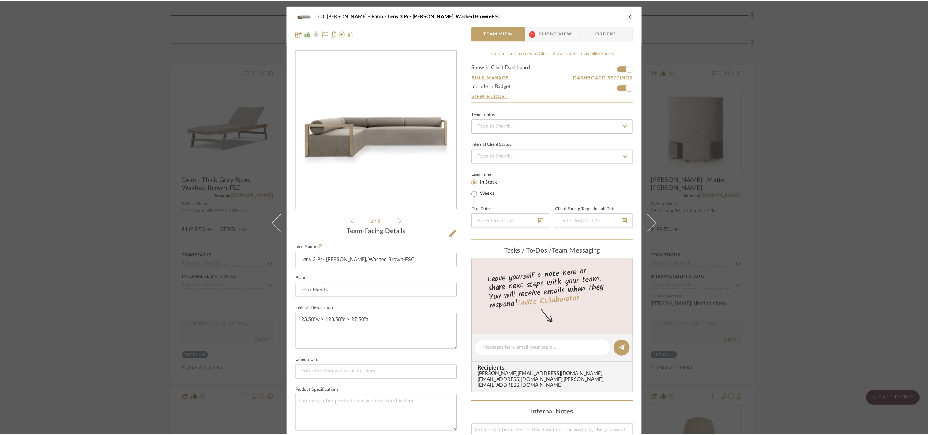
scroll to position [220, 0]
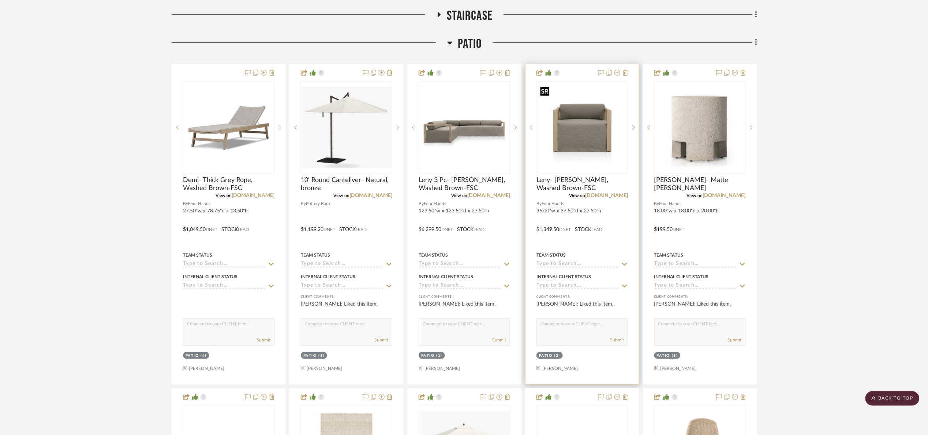
click at [609, 143] on img "0" at bounding box center [582, 128] width 90 height 90
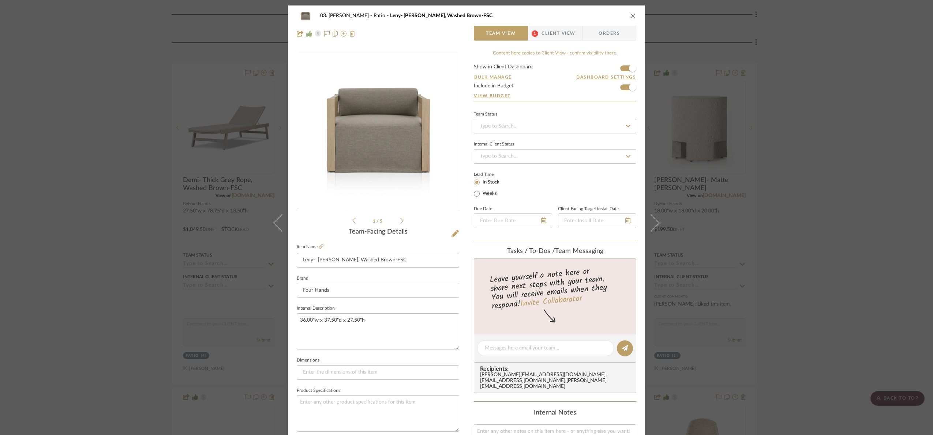
click at [400, 220] on icon at bounding box center [401, 221] width 3 height 7
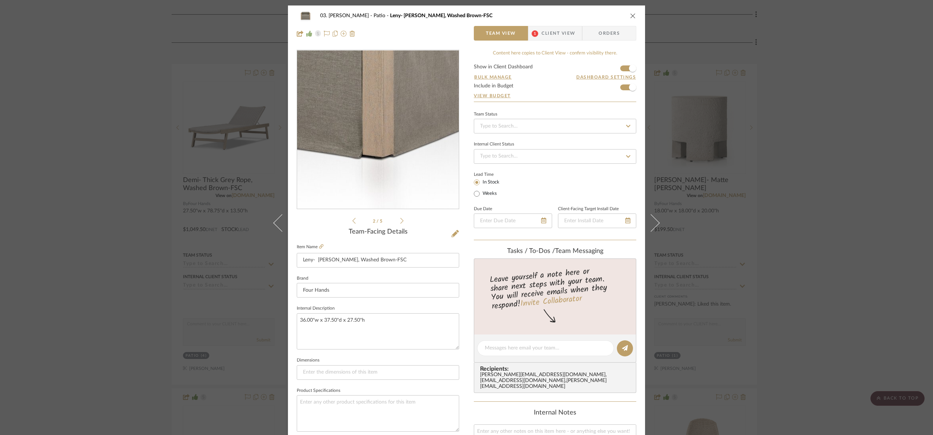
click at [397, 163] on img "1" at bounding box center [378, 129] width 159 height 159
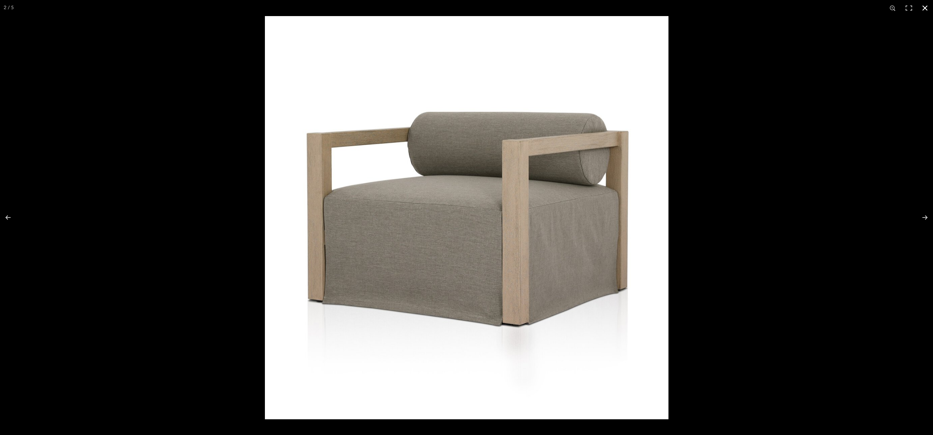
click at [839, 364] on div at bounding box center [731, 233] width 933 height 435
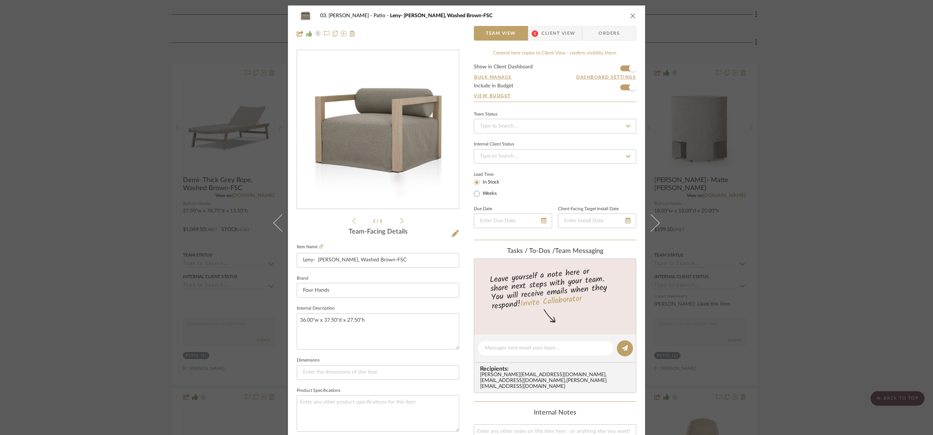
click at [836, 259] on div "03. Jennifer Patio Leny- Alessi Fawn, Washed Brown-FSC Team View 1 Client View …" at bounding box center [466, 217] width 933 height 435
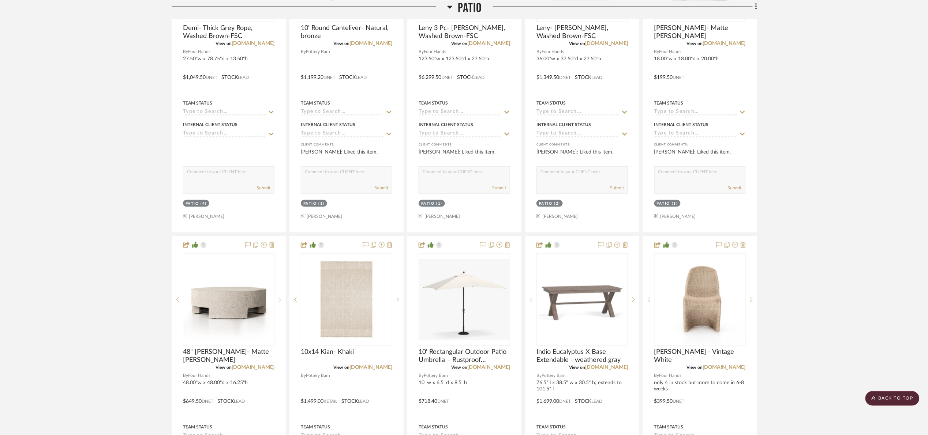
scroll to position [384, 0]
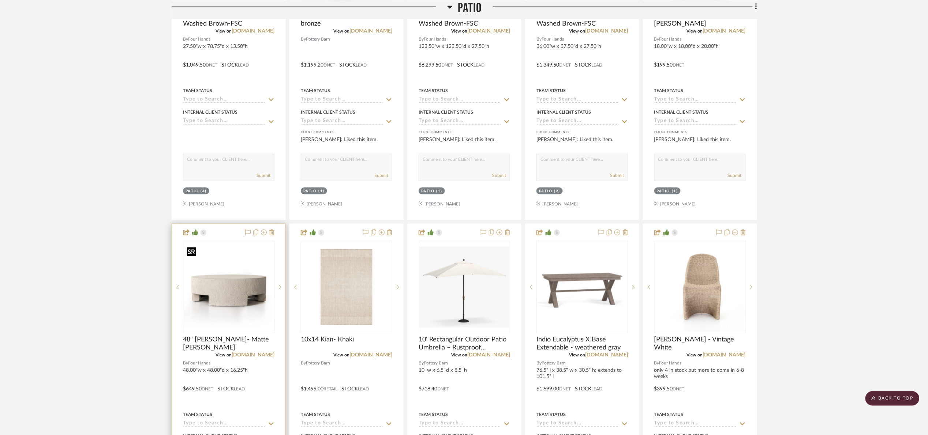
click at [0, 0] on img at bounding box center [0, 0] width 0 height 0
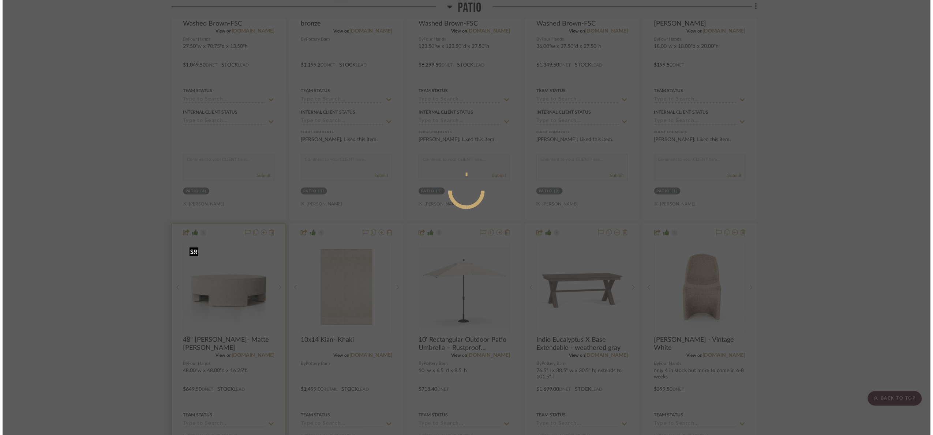
scroll to position [0, 0]
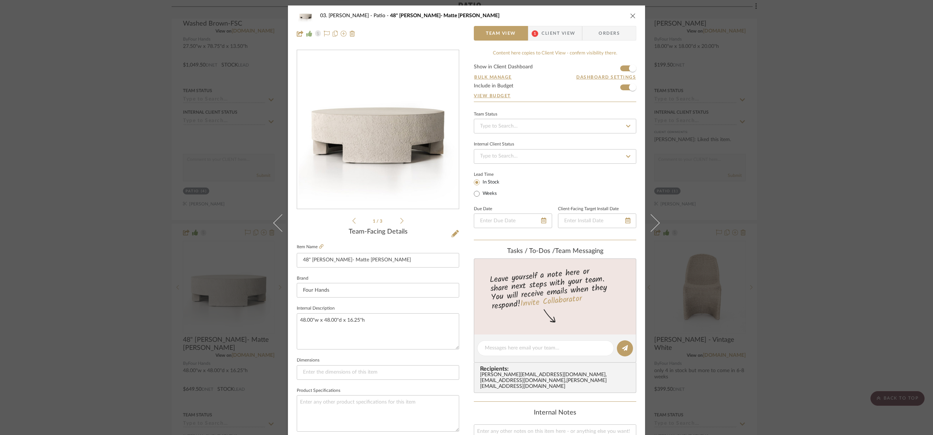
click at [401, 130] on img "0" at bounding box center [378, 129] width 159 height 159
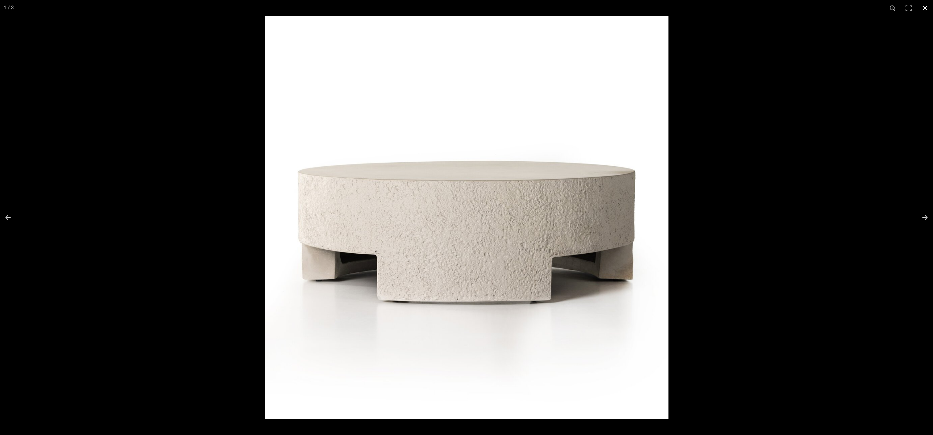
click at [889, 102] on div at bounding box center [731, 233] width 933 height 435
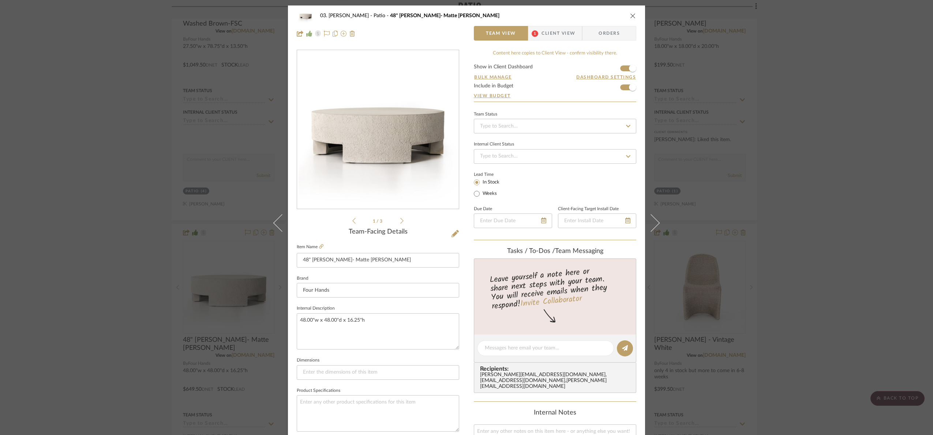
click at [815, 116] on div "03. Jennifer Patio 48" Kimberly- Matte Stone Team View 1 Client View Orders 1 /…" at bounding box center [466, 217] width 933 height 435
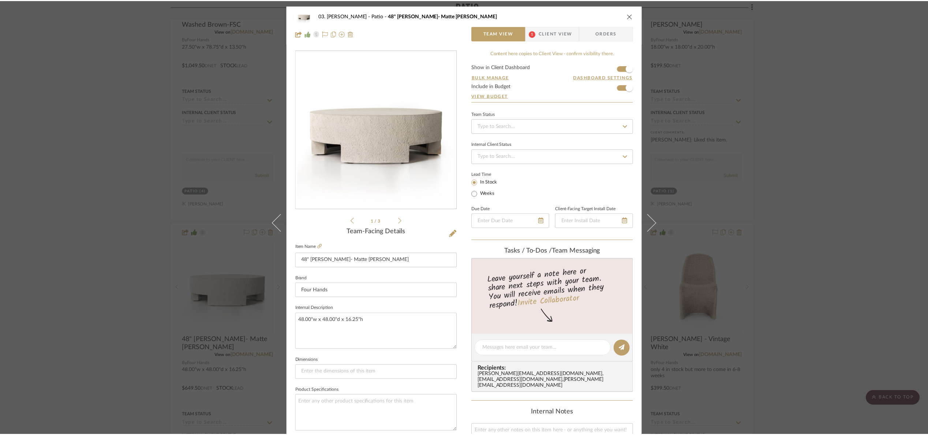
scroll to position [384, 0]
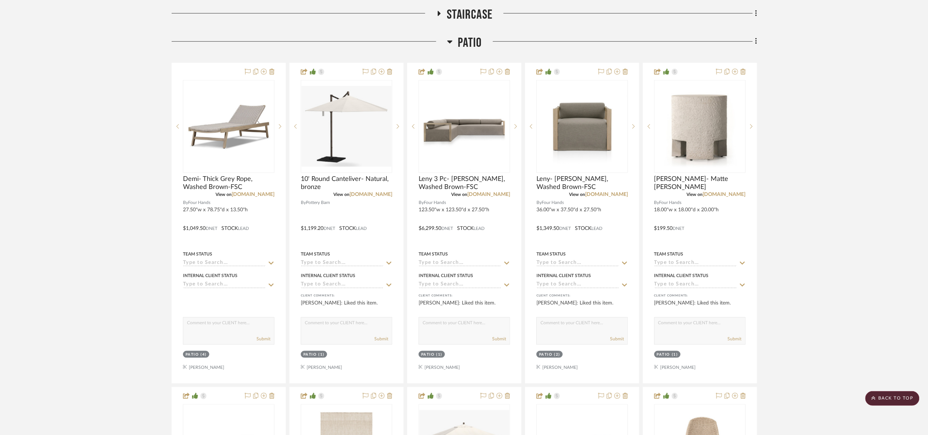
scroll to position [220, 0]
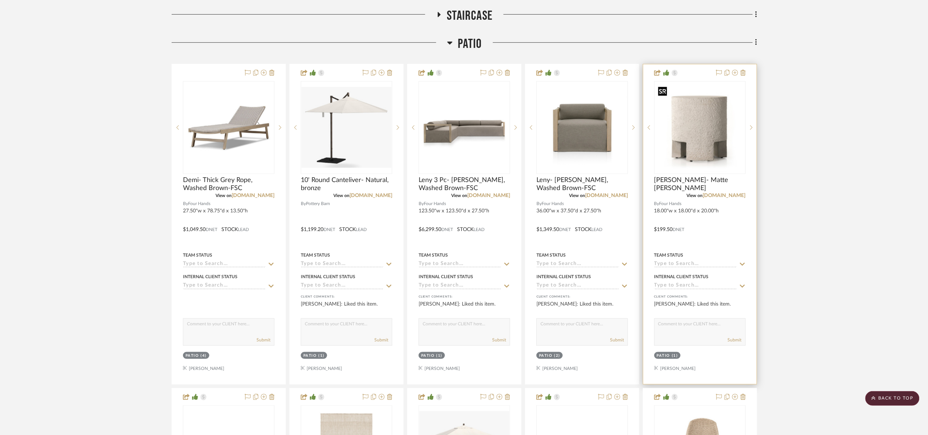
click at [712, 129] on img "0" at bounding box center [700, 128] width 90 height 90
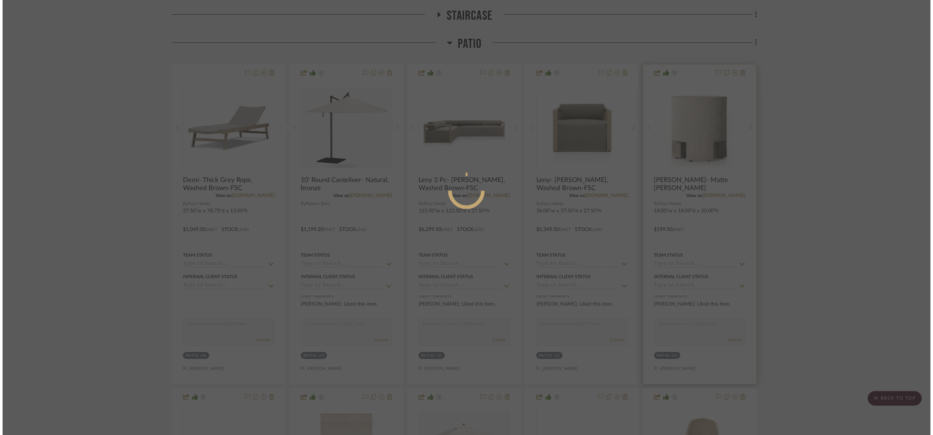
scroll to position [0, 0]
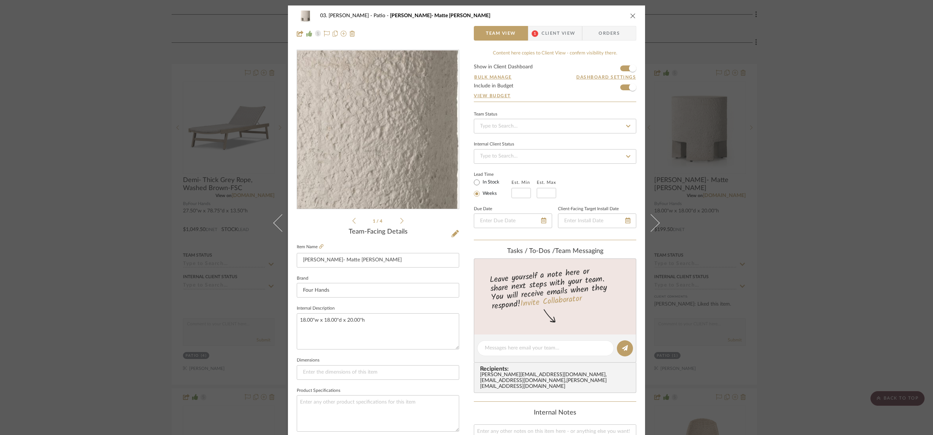
click at [396, 111] on img "0" at bounding box center [378, 129] width 159 height 159
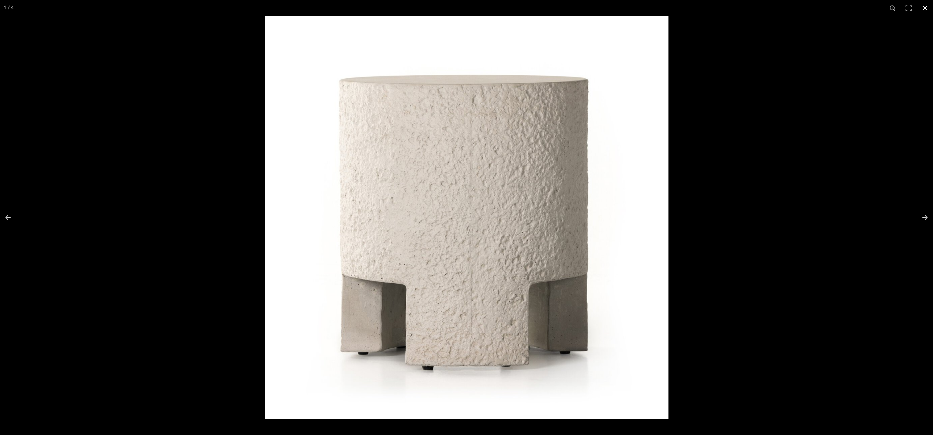
click at [855, 192] on div at bounding box center [731, 233] width 933 height 435
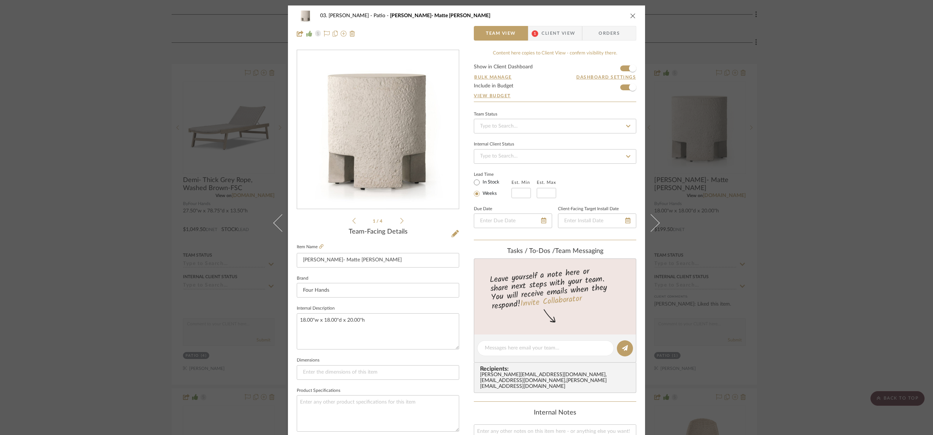
click at [833, 122] on div "03. Jennifer Patio Kimberly- Matte stone Team View 1 Client View Orders 1 / 4 T…" at bounding box center [466, 217] width 933 height 435
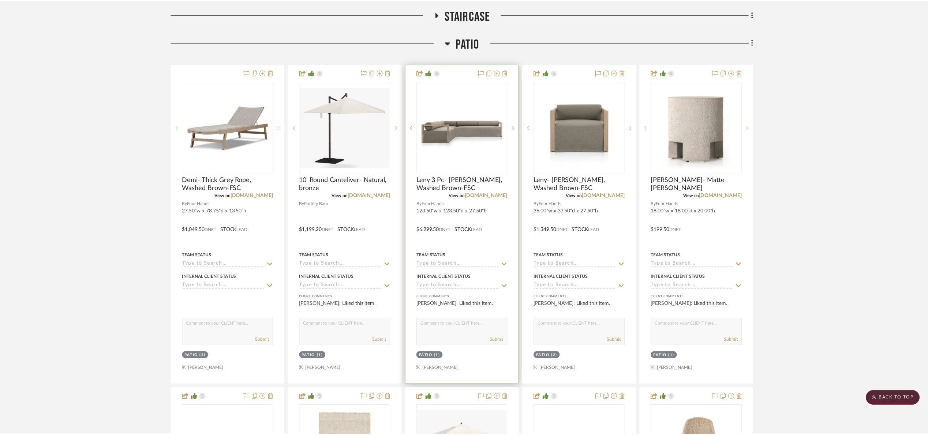
scroll to position [220, 0]
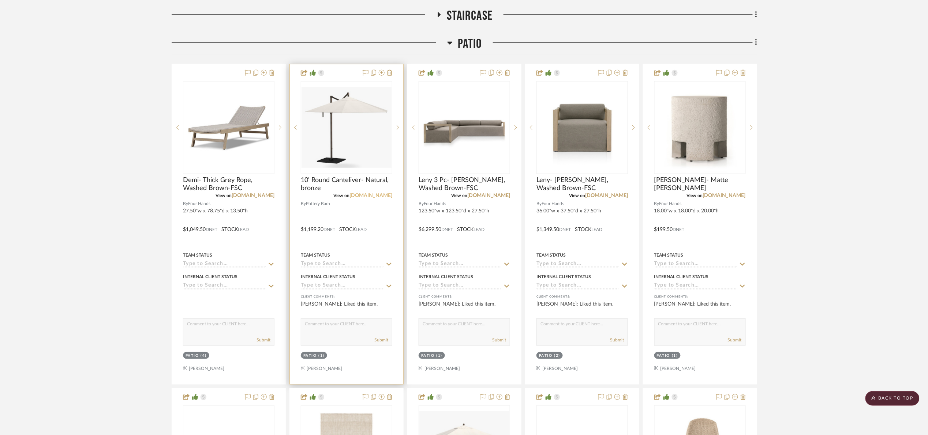
click at [373, 194] on link "potterybarn.com" at bounding box center [370, 195] width 43 height 5
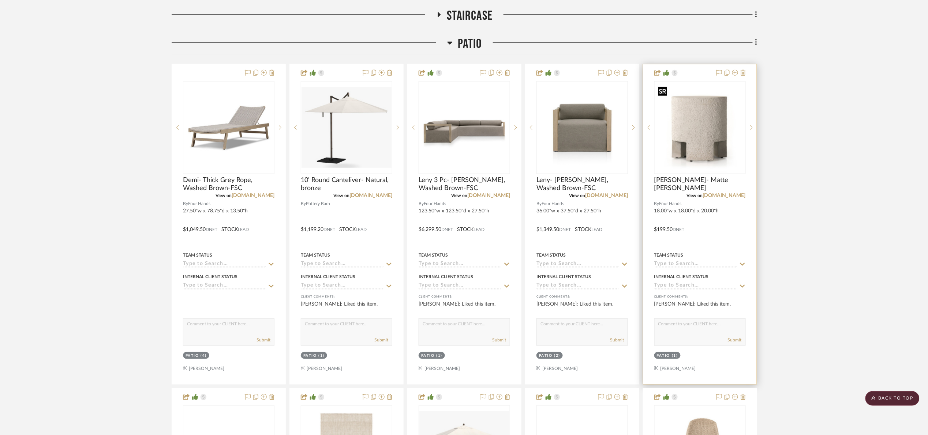
click at [696, 140] on img "0" at bounding box center [700, 128] width 90 height 90
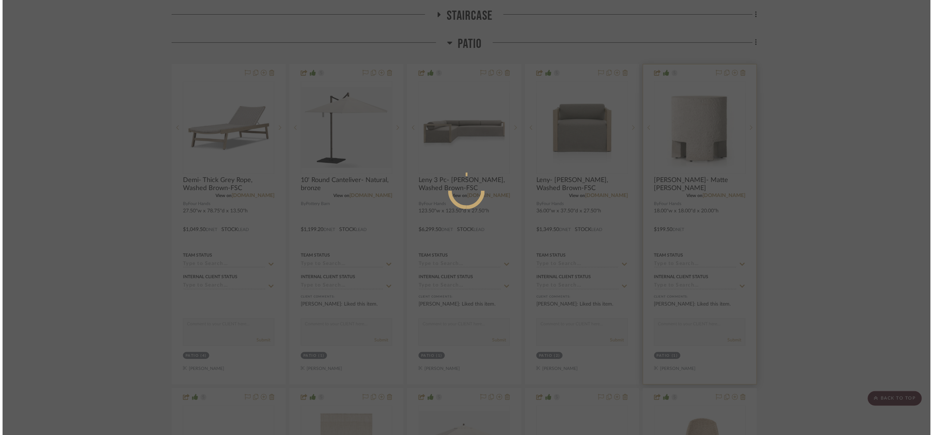
scroll to position [0, 0]
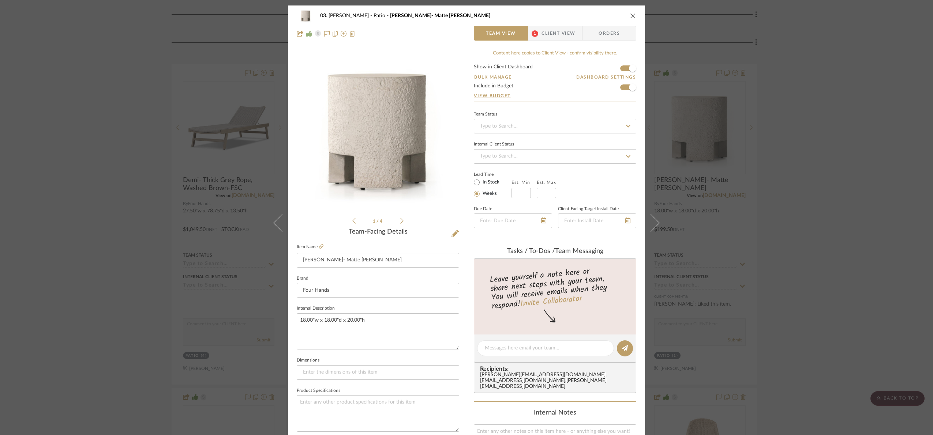
click at [827, 360] on div "03. Jennifer Patio Kimberly- Matte stone Team View 1 Client View Orders 1 / 4 T…" at bounding box center [466, 217] width 933 height 435
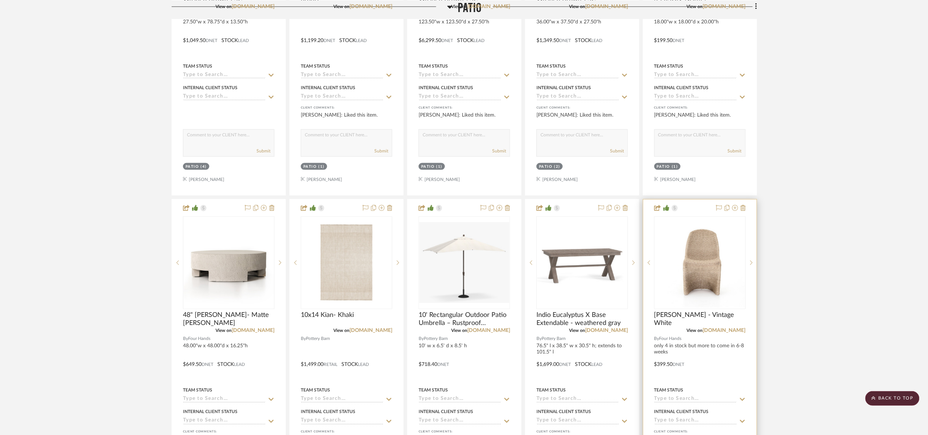
scroll to position [439, 0]
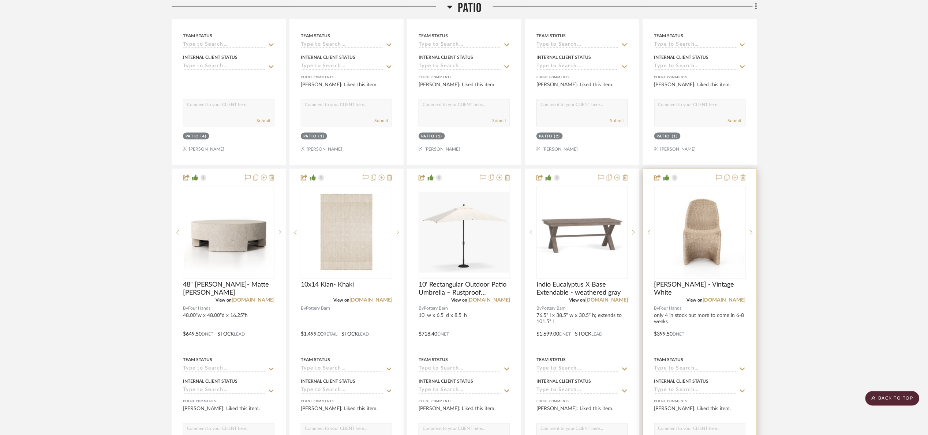
drag, startPoint x: 750, startPoint y: 230, endPoint x: 741, endPoint y: 234, distance: 9.7
click at [750, 231] on div at bounding box center [751, 232] width 11 height 93
click at [722, 232] on img "1" at bounding box center [700, 233] width 90 height 90
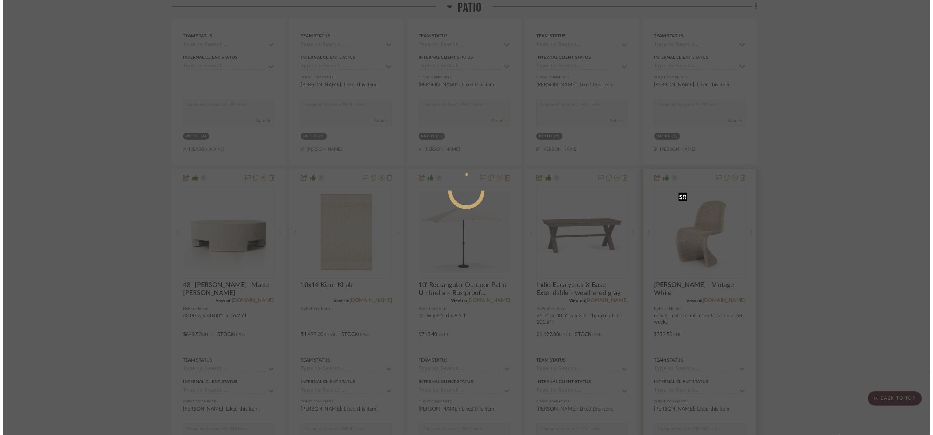
scroll to position [0, 0]
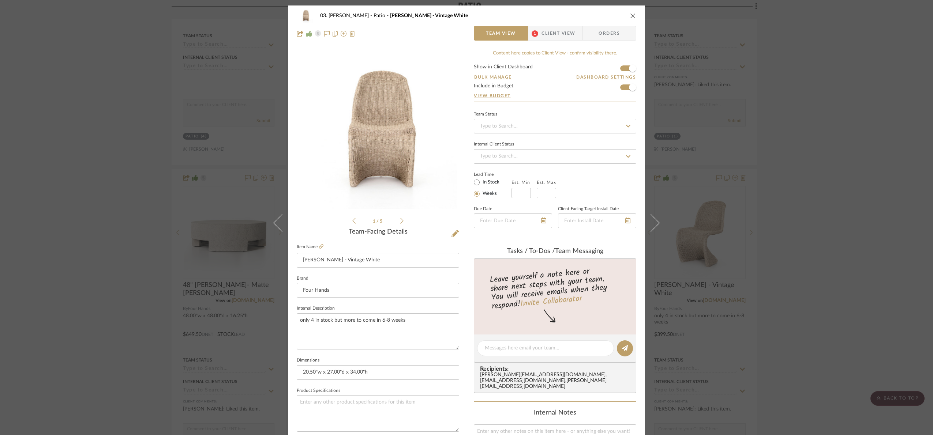
click at [349, 109] on img "0" at bounding box center [378, 129] width 159 height 159
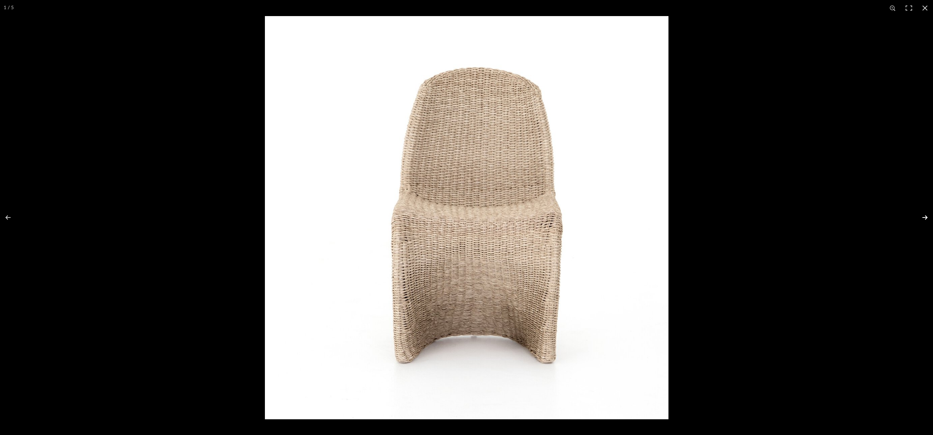
click at [926, 216] on button at bounding box center [921, 217] width 26 height 37
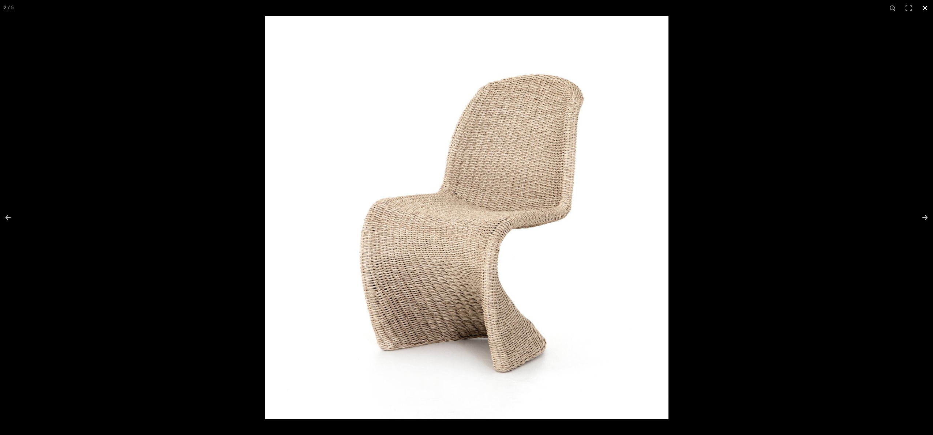
click at [858, 203] on div at bounding box center [731, 233] width 933 height 435
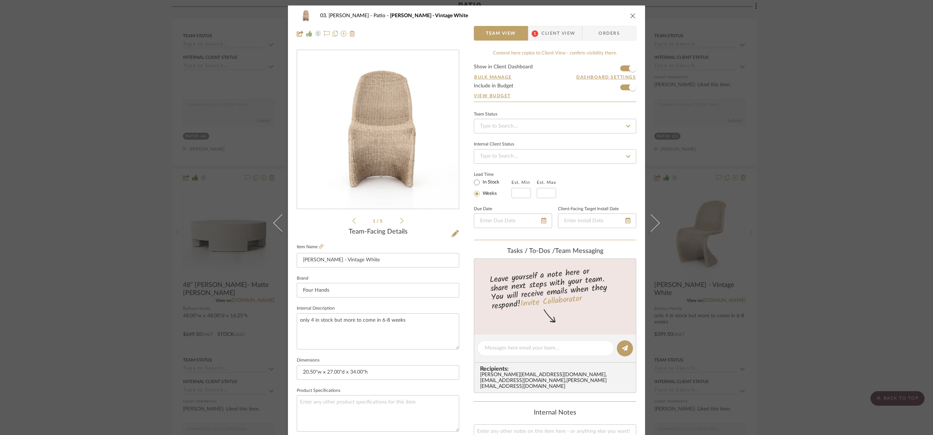
click at [867, 161] on div "03. Jennifer Patio Patricia - Vintage White Team View 1 Client View Orders 1 / …" at bounding box center [466, 217] width 933 height 435
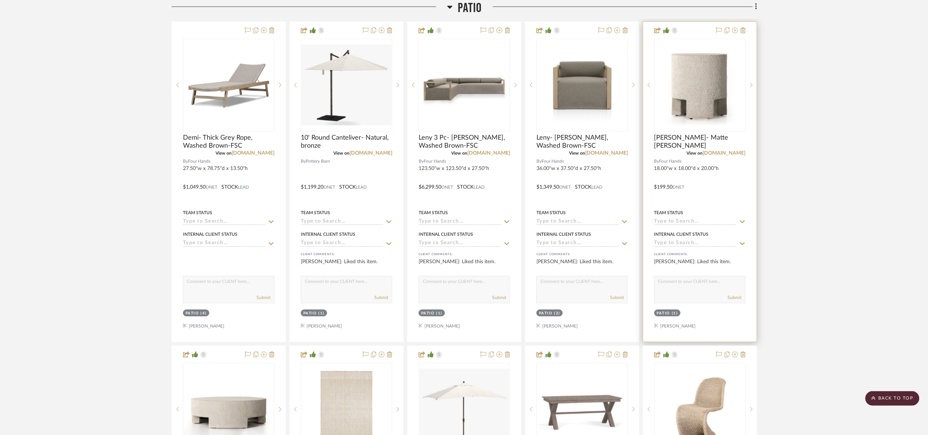
scroll to position [110, 0]
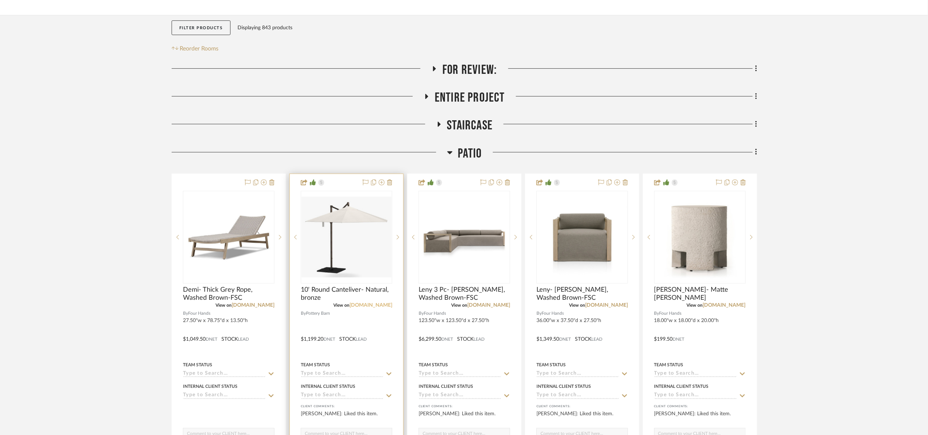
click at [373, 307] on link "potterybarn.com" at bounding box center [370, 305] width 43 height 5
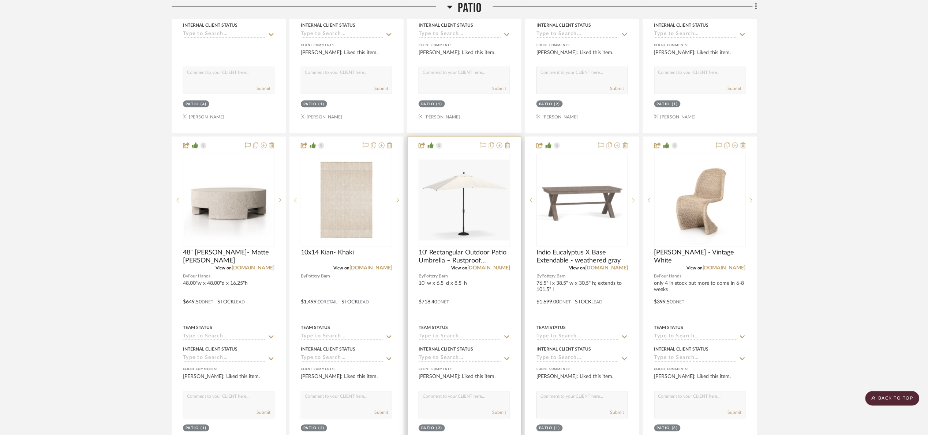
scroll to position [494, 0]
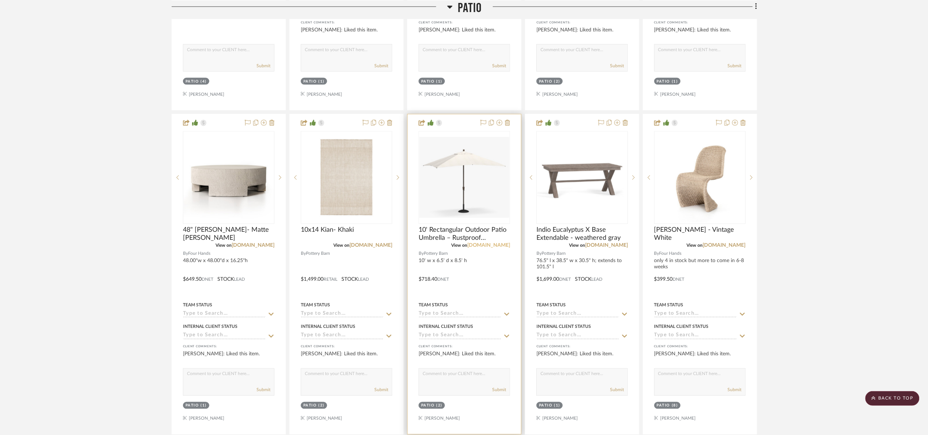
click at [495, 246] on link "potterybarn.com" at bounding box center [488, 245] width 43 height 5
click at [615, 247] on link "potterybarn.com" at bounding box center [606, 245] width 43 height 5
click at [474, 181] on img "0" at bounding box center [464, 177] width 90 height 81
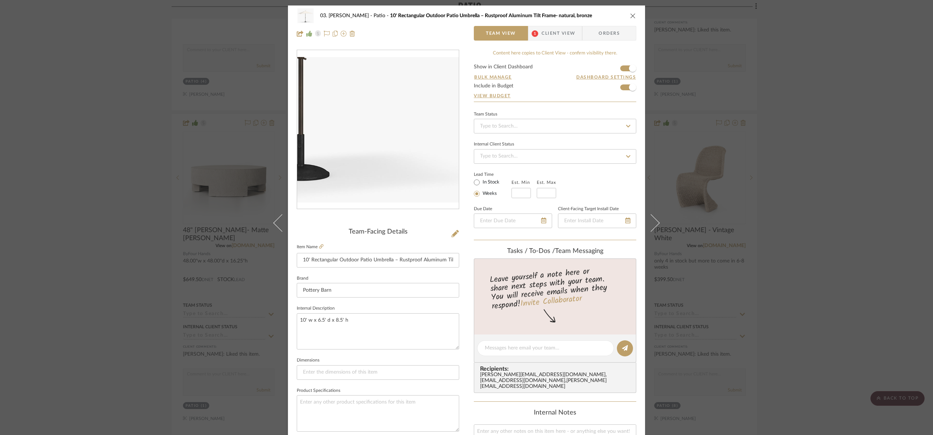
click at [400, 176] on img "0" at bounding box center [378, 130] width 162 height 146
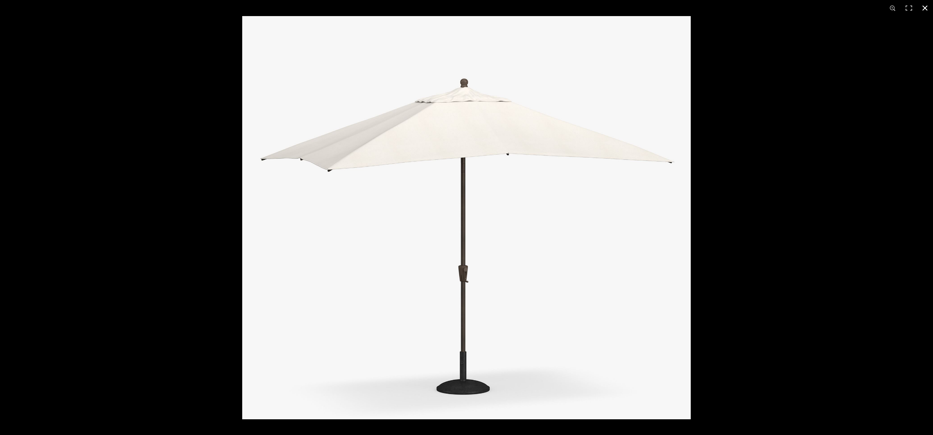
click at [860, 184] on div at bounding box center [708, 233] width 933 height 435
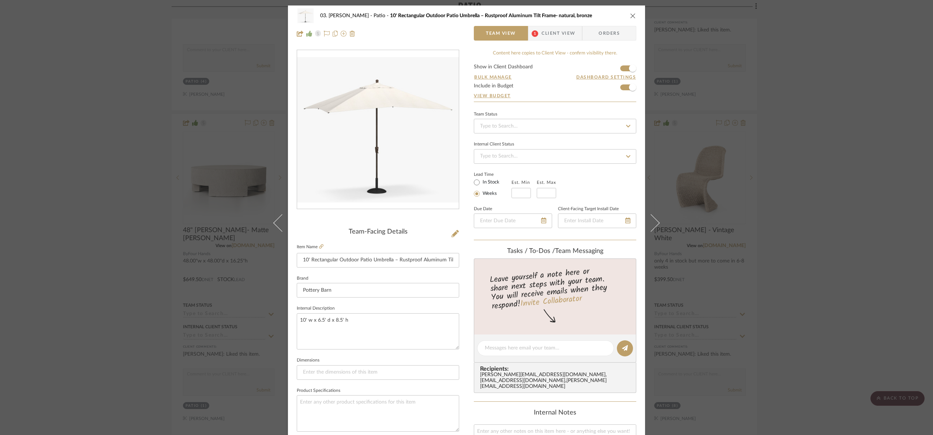
click at [863, 187] on div "03. Jennifer Patio 10' Rectangular Outdoor Patio Umbrella – Rustproof Aluminum …" at bounding box center [466, 217] width 933 height 435
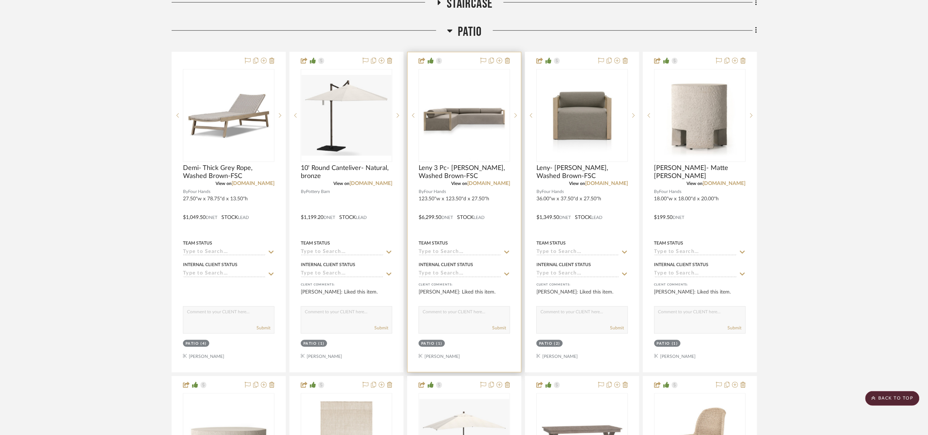
scroll to position [220, 0]
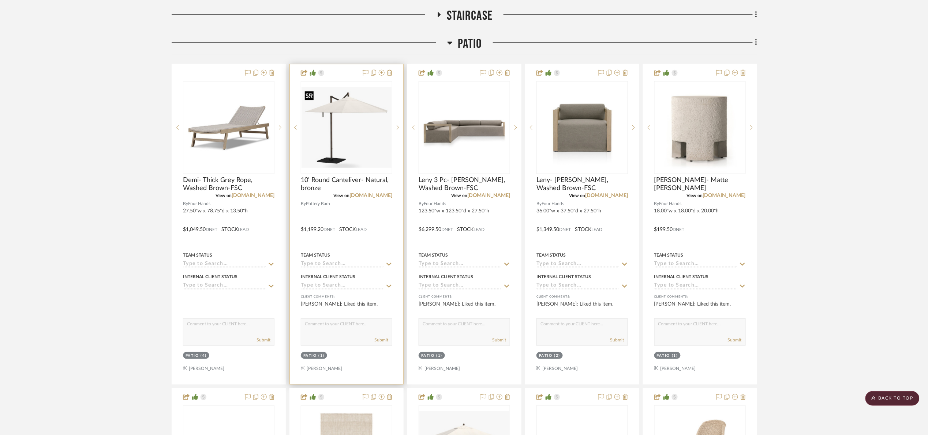
click at [340, 147] on img "0" at bounding box center [347, 127] width 90 height 81
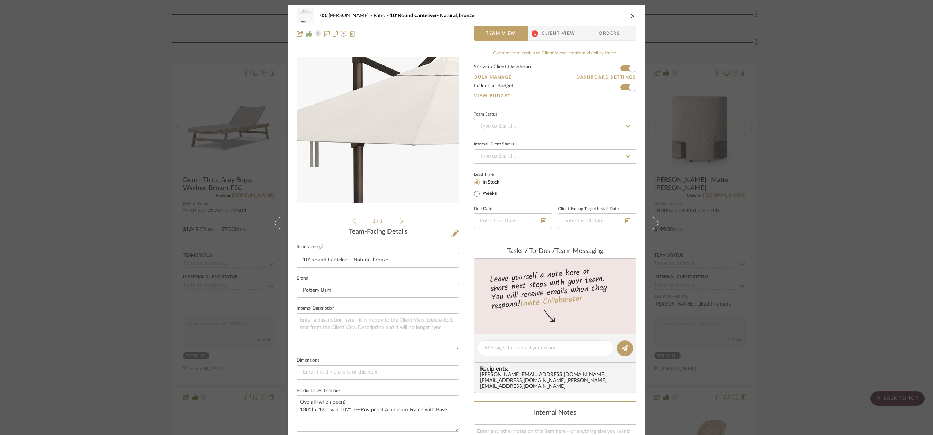
click at [355, 99] on img "0" at bounding box center [378, 130] width 162 height 146
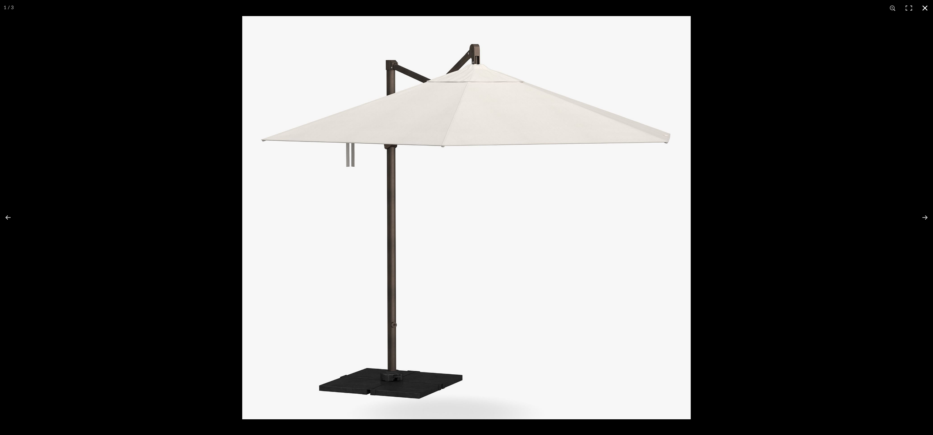
click at [879, 146] on div at bounding box center [708, 233] width 933 height 435
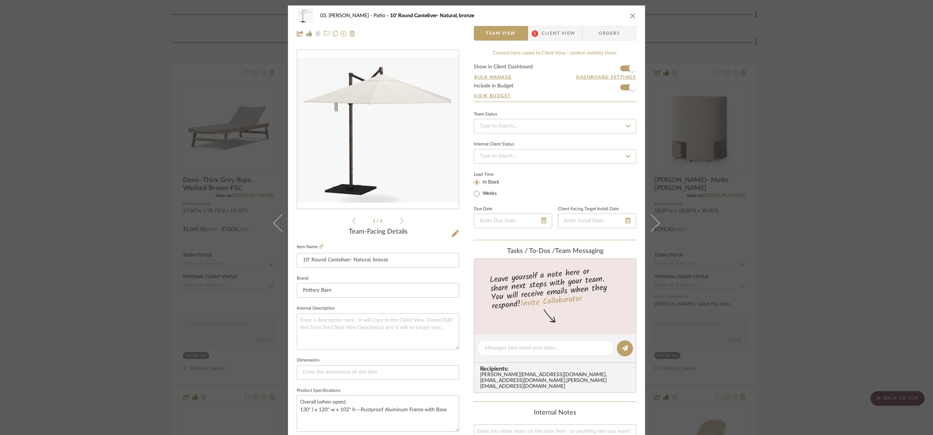
drag, startPoint x: 879, startPoint y: 146, endPoint x: 728, endPoint y: 166, distance: 152.5
click at [879, 147] on div "03. Jennifer Patio 10' Round Canteliver- Natural, bronze Team View 1 Client Vie…" at bounding box center [466, 217] width 933 height 435
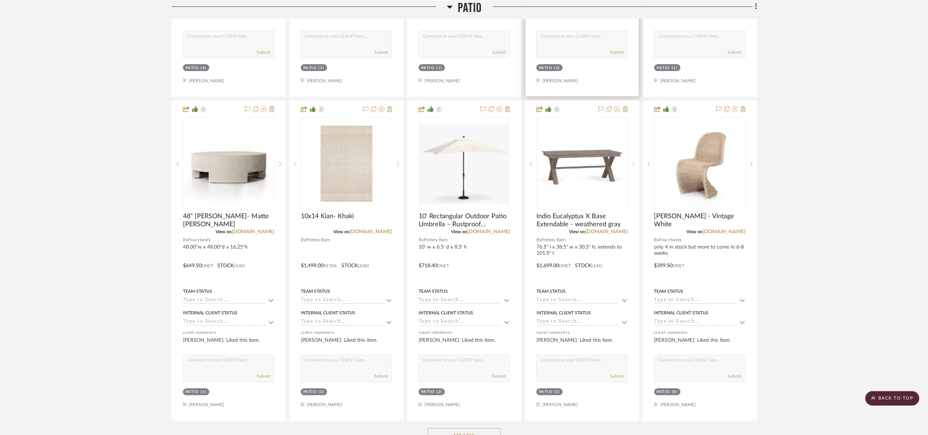
scroll to position [549, 0]
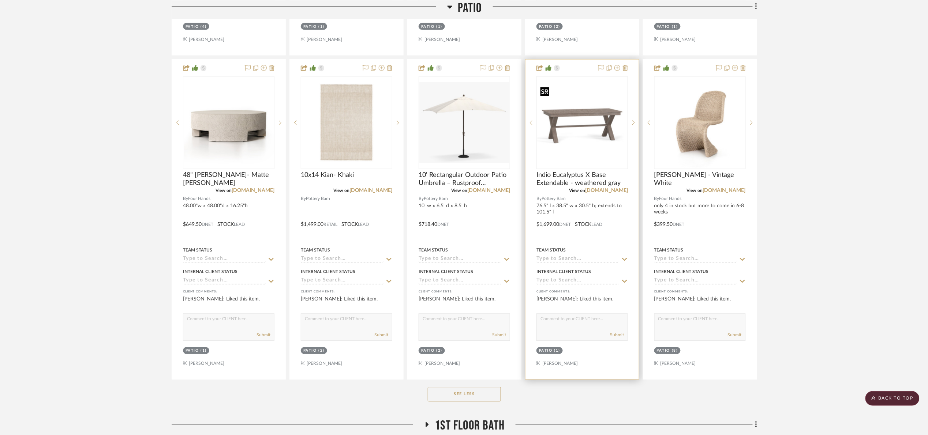
click at [584, 136] on img "0" at bounding box center [582, 122] width 90 height 81
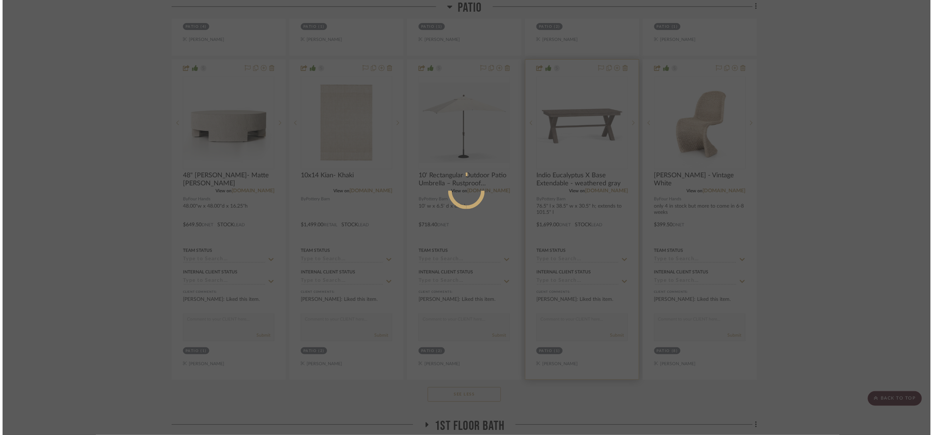
scroll to position [0, 0]
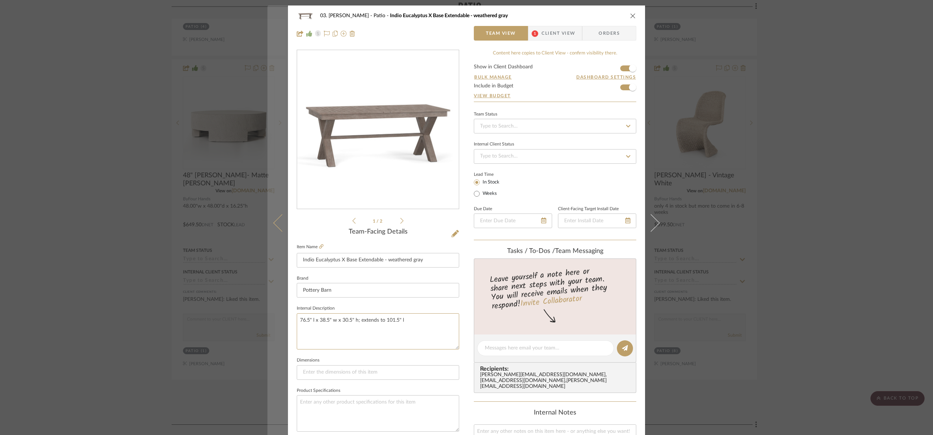
drag, startPoint x: 310, startPoint y: 331, endPoint x: 266, endPoint y: 329, distance: 44.0
click at [267, 329] on mat-dialog-content "03. Jennifer Patio Indio Eucalyptus X Base Extendable - weathered gray Team Vie…" at bounding box center [466, 343] width 398 height 676
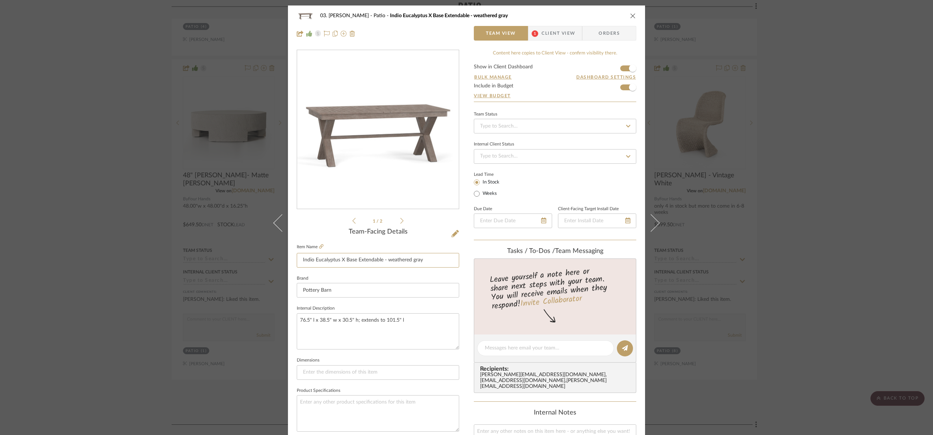
drag, startPoint x: 428, startPoint y: 263, endPoint x: 291, endPoint y: 254, distance: 137.2
click at [291, 254] on div "03. Jennifer Patio Indio Eucalyptus X Base Extendable - weathered gray Team Vie…" at bounding box center [466, 343] width 357 height 676
click at [843, 137] on div "03. Jennifer Patio Indio Eucalyptus X Base Extendable - weathered gray Team Vie…" at bounding box center [466, 217] width 933 height 435
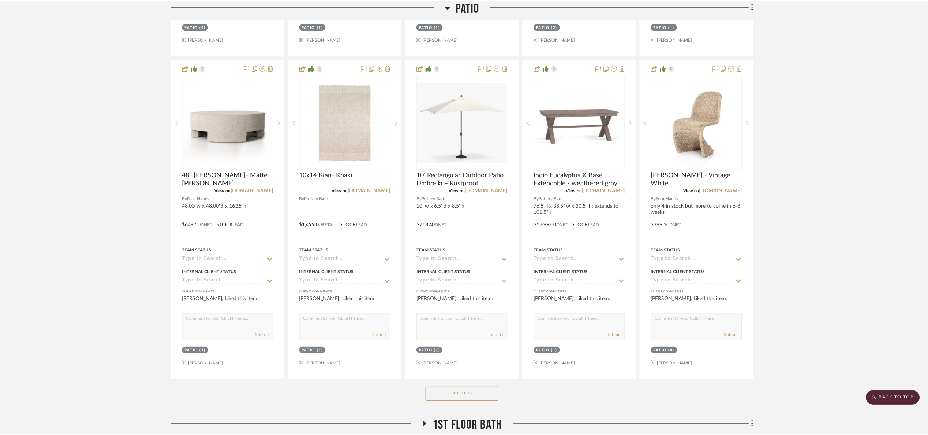
scroll to position [549, 0]
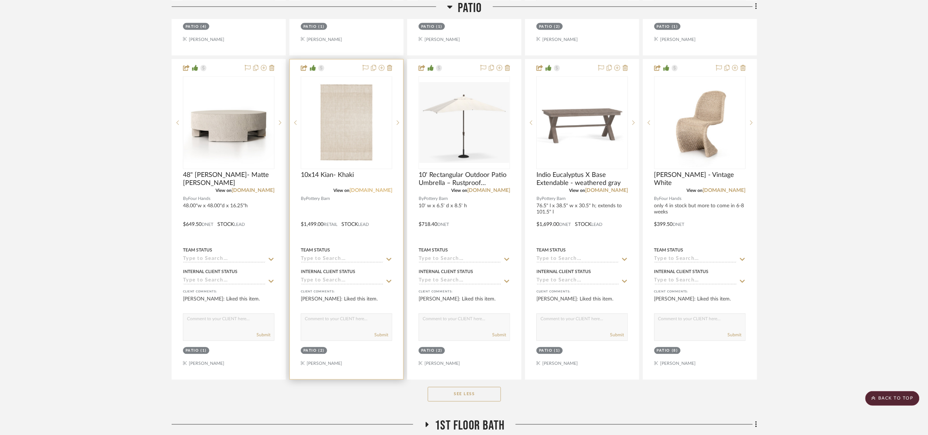
click at [364, 193] on link "potterybarn.com" at bounding box center [370, 190] width 43 height 5
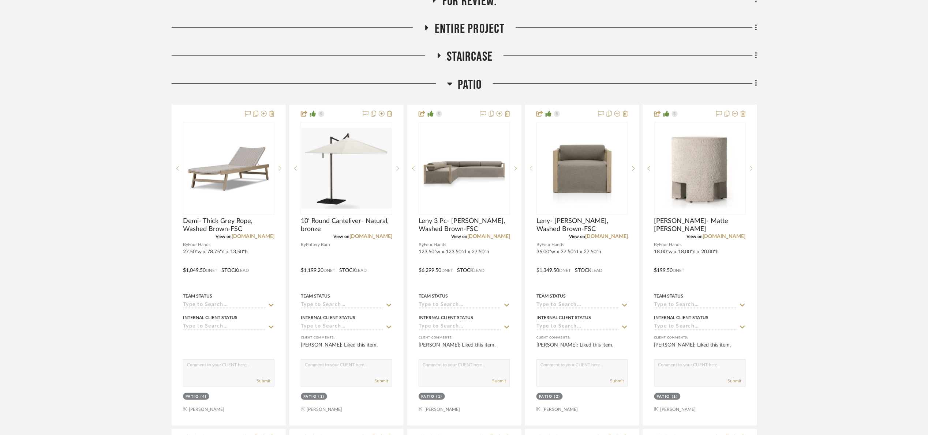
scroll to position [220, 0]
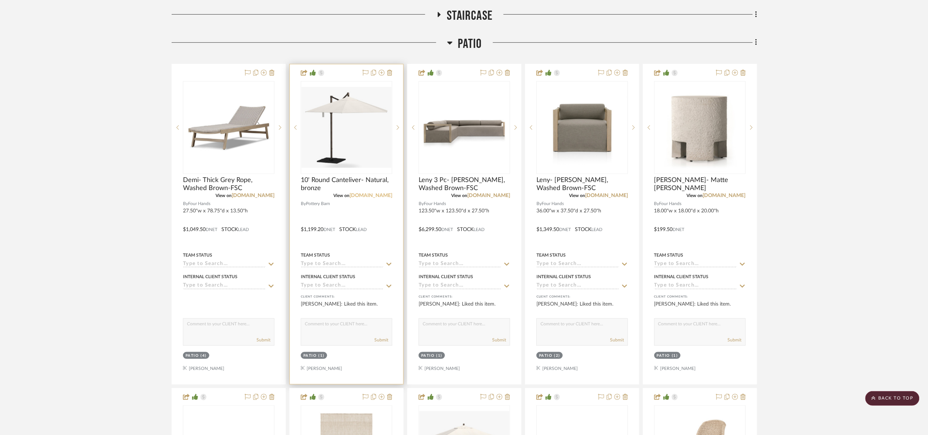
click at [372, 195] on link "potterybarn.com" at bounding box center [370, 195] width 43 height 5
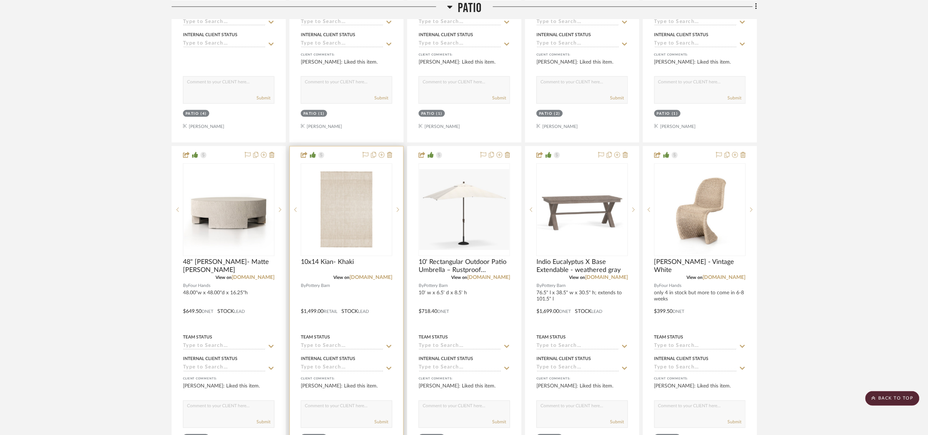
scroll to position [494, 0]
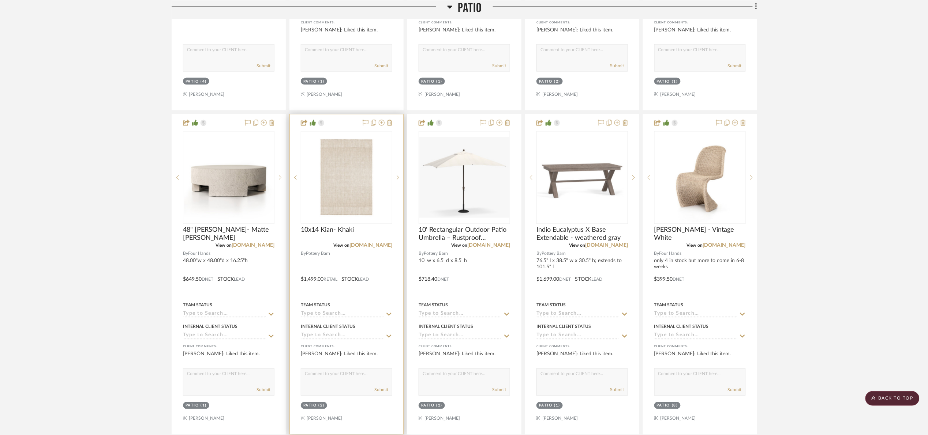
click at [334, 199] on img "0" at bounding box center [347, 177] width 90 height 81
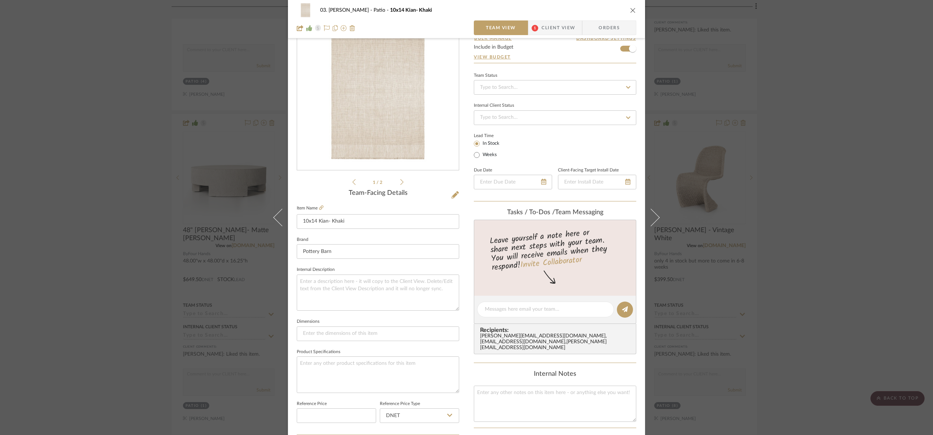
scroll to position [220, 0]
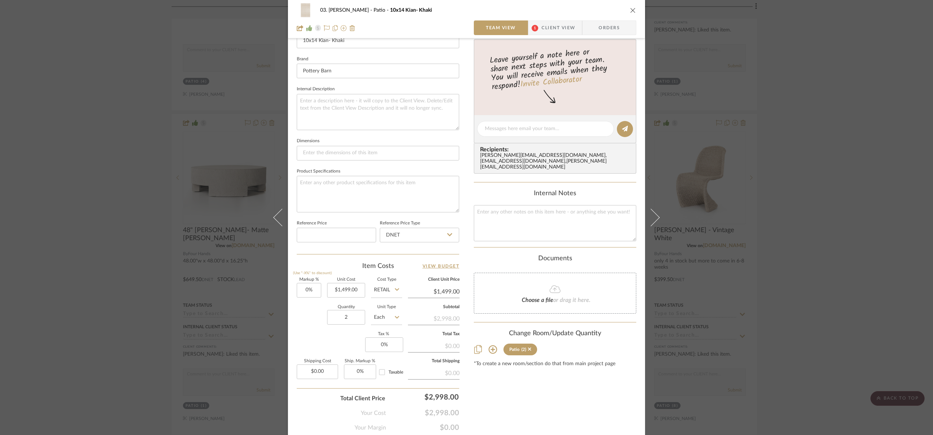
click at [388, 294] on input "Retail" at bounding box center [386, 290] width 31 height 15
click at [398, 316] on div "DNET" at bounding box center [414, 310] width 90 height 19
type input "DNET"
click at [351, 319] on input "2" at bounding box center [346, 317] width 38 height 15
type input "1"
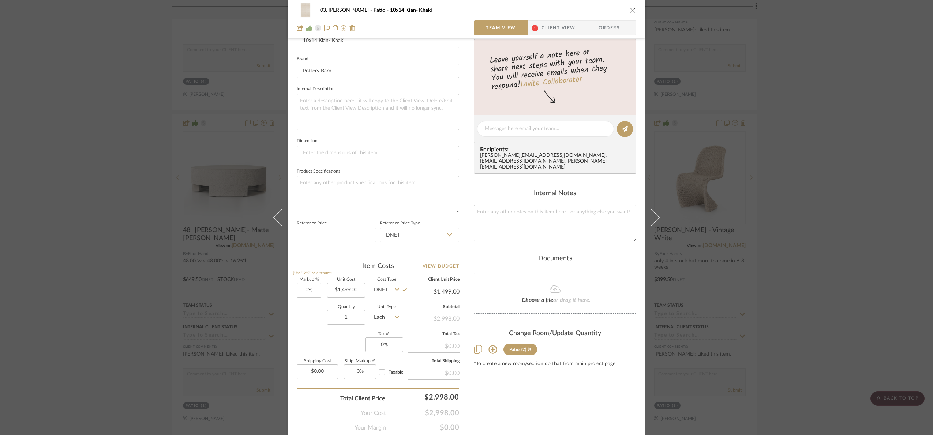
click at [344, 341] on div "Markup % (Use "-X%" to discount) 0% Unit Cost $1,499.00 Cost Type DNET Client U…" at bounding box center [378, 331] width 162 height 107
click at [349, 291] on input "1499.00" at bounding box center [346, 290] width 38 height 15
type input "$1,199.20"
click at [509, 411] on div "Content here copies to Client View - confirm visibility there. Show in Client D…" at bounding box center [555, 131] width 162 height 602
type input "$1,199.20"
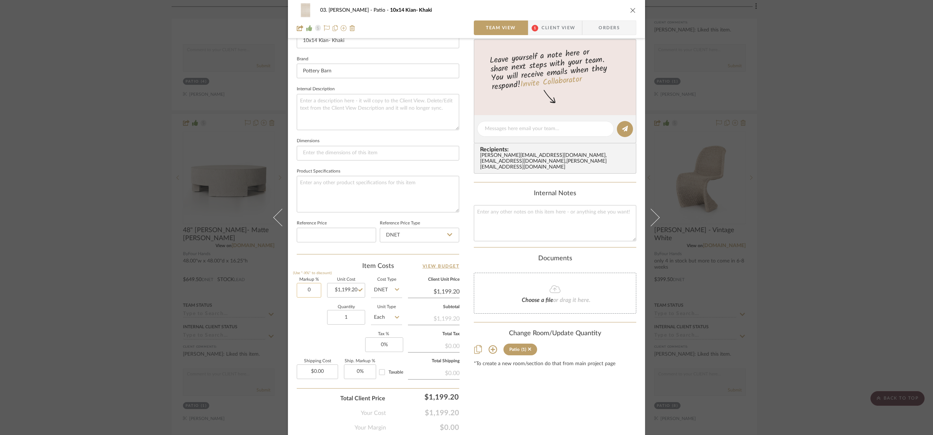
click at [309, 291] on input "0" at bounding box center [309, 290] width 25 height 15
type input "25%"
click at [318, 327] on div "Quantity 1 Unit Type Each" at bounding box center [349, 319] width 105 height 26
type input "$1,499.00"
click at [348, 323] on input "1" at bounding box center [346, 317] width 38 height 15
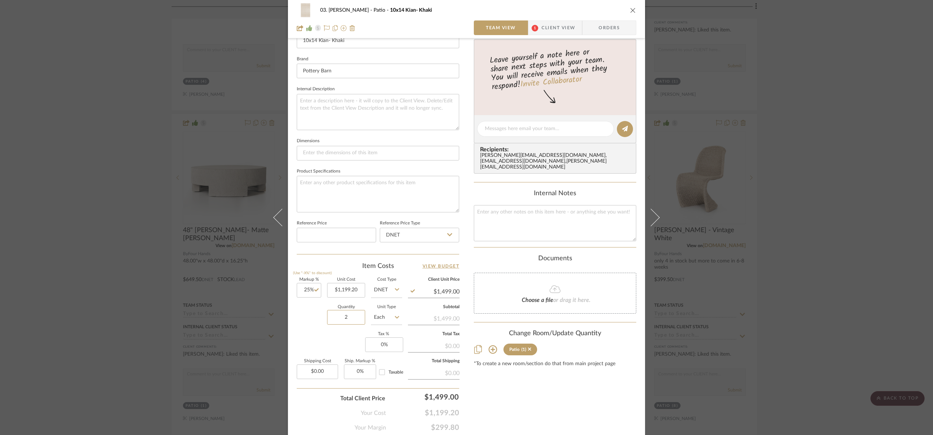
type input "2"
click at [337, 347] on div "Markup % (Use "-X%" to discount) 25% Unit Cost $1,199.20 Cost Type DNET Client …" at bounding box center [378, 331] width 162 height 107
click at [839, 266] on div "03. Jennifer Patio 10x14 Kian- Khaki Team View 1 Client View Orders 1 / 2 Team-…" at bounding box center [466, 217] width 933 height 435
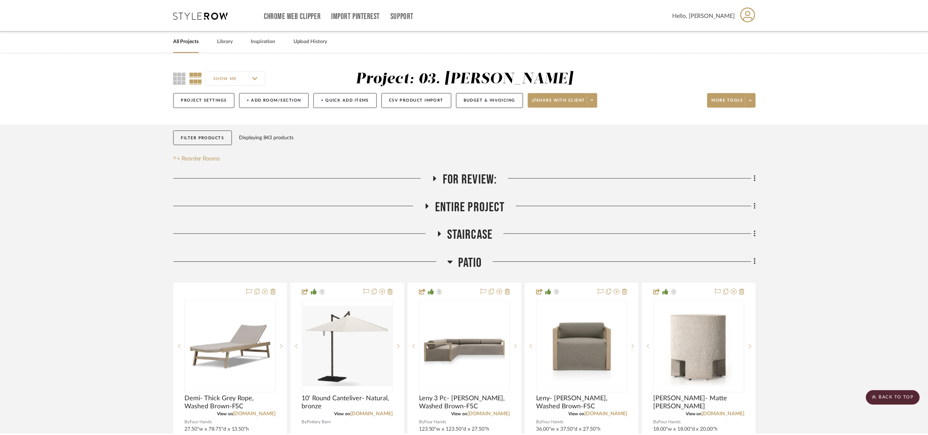
scroll to position [494, 0]
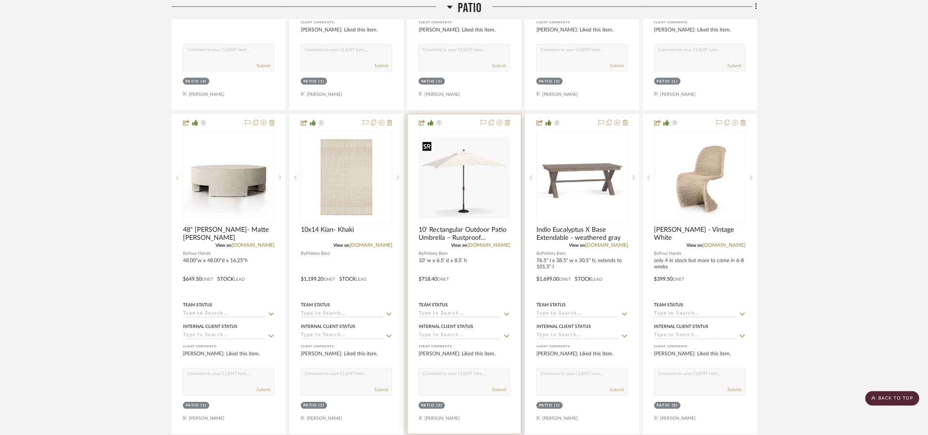
click at [450, 191] on img "0" at bounding box center [464, 177] width 90 height 81
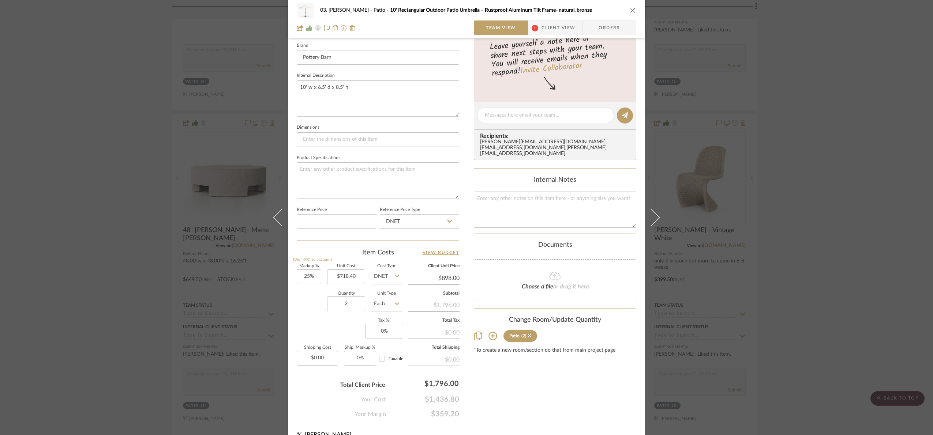
scroll to position [247, 0]
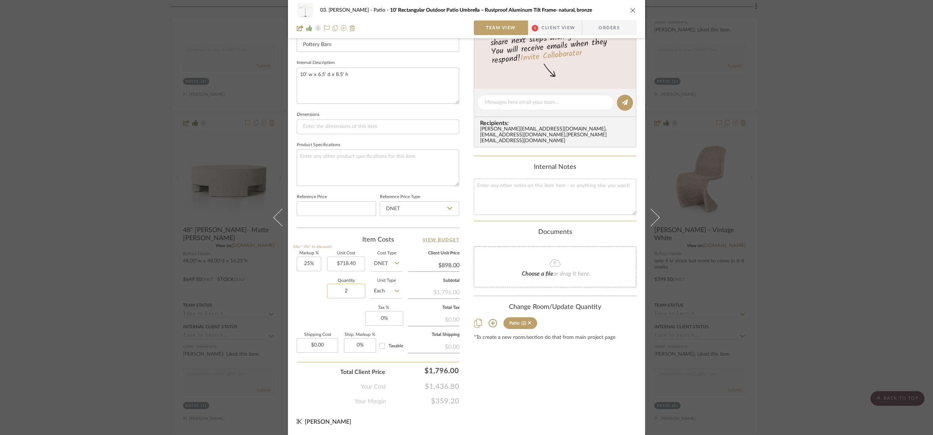
click at [346, 295] on input "2" at bounding box center [346, 291] width 38 height 15
type input "1"
click at [348, 321] on div "Markup % (Use "-X%" to discount) 25% Unit Cost $718.40 Cost Type DNET Client Un…" at bounding box center [378, 305] width 162 height 107
click at [346, 265] on input "718.40" at bounding box center [346, 264] width 38 height 15
type input "$718.40"
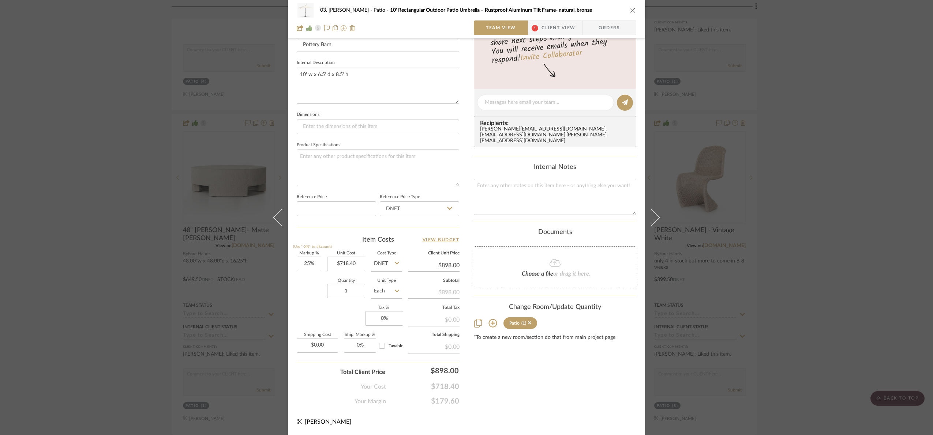
click at [340, 236] on div "Item Costs View Budget" at bounding box center [378, 240] width 162 height 9
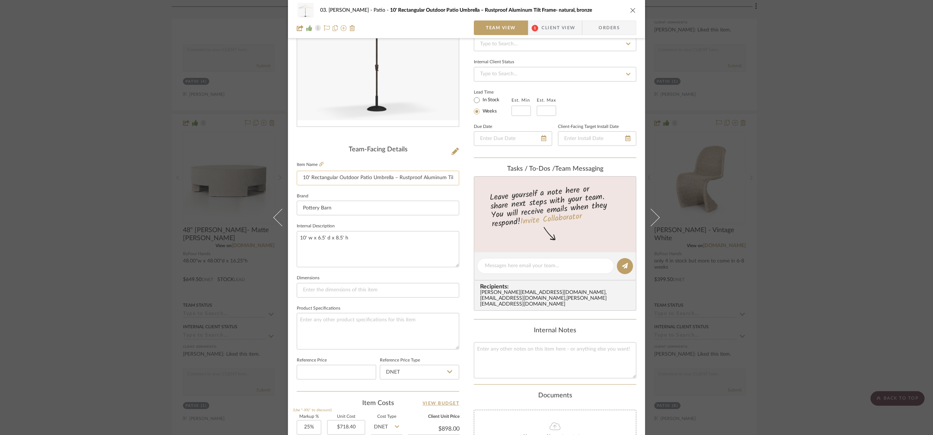
scroll to position [82, 0]
click at [320, 163] on icon at bounding box center [321, 164] width 4 height 4
click at [452, 152] on icon at bounding box center [455, 151] width 7 height 7
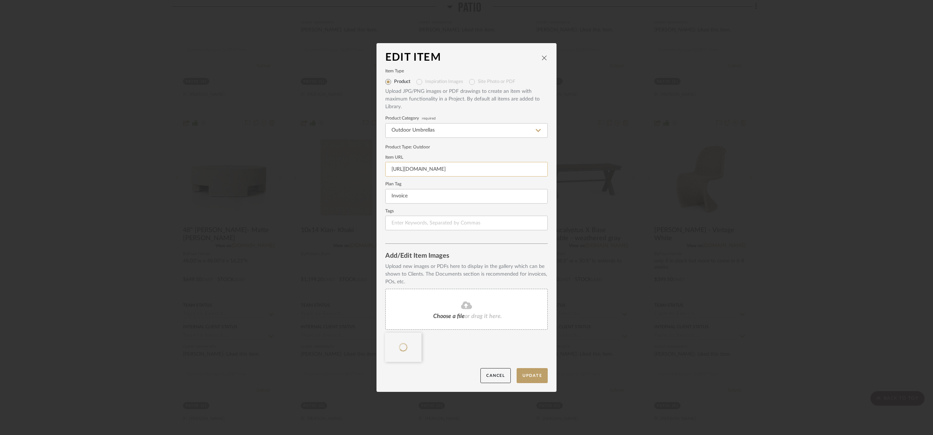
click at [482, 166] on input "https://www.potterybarn.com/products/rectangular-market-outdoor-umbrella/?cm_sp…" at bounding box center [466, 169] width 162 height 15
drag, startPoint x: 460, startPoint y: 184, endPoint x: 611, endPoint y: 197, distance: 151.6
click at [612, 197] on div "Edit Item Item Type Product Inspiration Images Site Photo or PDF Upload JPG/PNG…" at bounding box center [466, 217] width 933 height 435
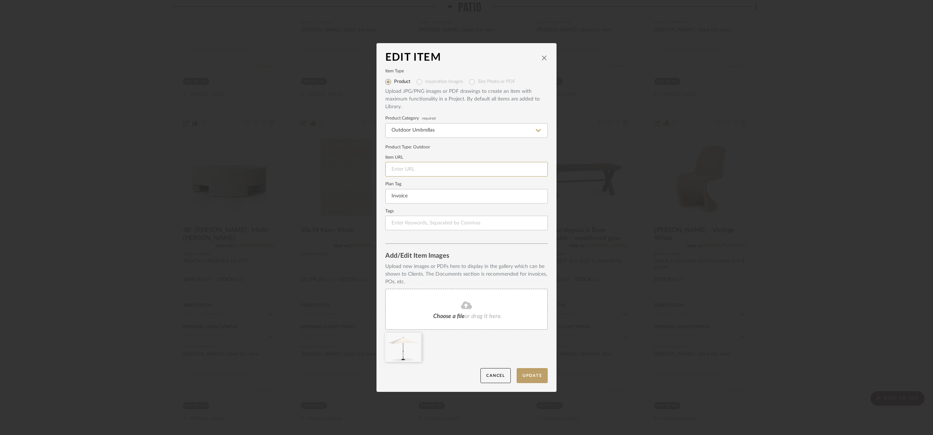
paste input "https://www.potterybarn.com/products/rectangular-market-outdoor-umbrella/?cm_sp…"
type input "https://www.potterybarn.com/products/rectangular-market-outdoor-umbrella/?cm_sp…"
click at [526, 370] on button "Update" at bounding box center [532, 375] width 31 height 15
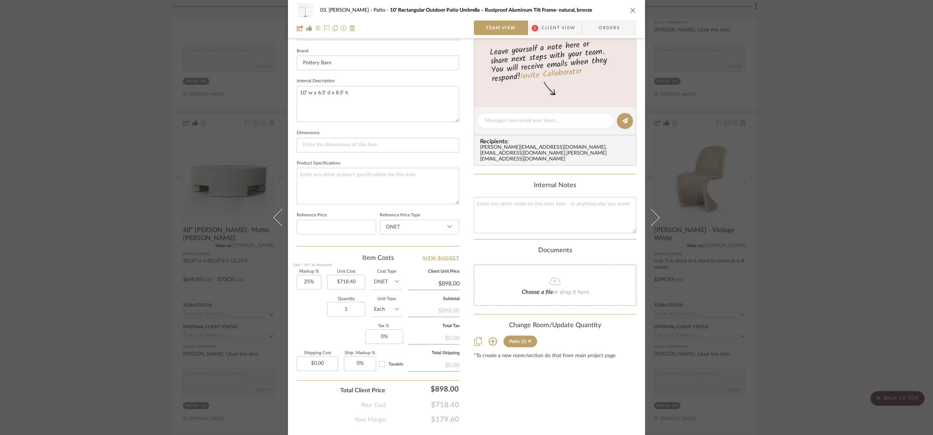
scroll to position [247, 0]
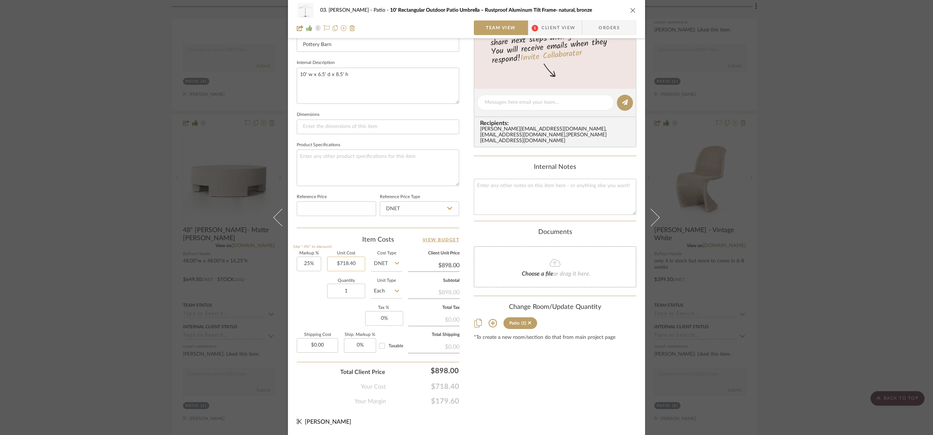
type input "718.40"
click at [353, 266] on input "718.40" at bounding box center [346, 264] width 38 height 15
type input "$718.40"
click at [545, 395] on div "Content here copies to Client View - confirm visibility there. Show in Client D…" at bounding box center [555, 105] width 162 height 602
click at [535, 386] on div "Content here copies to Client View - confirm visibility there. Show in Client D…" at bounding box center [555, 105] width 162 height 602
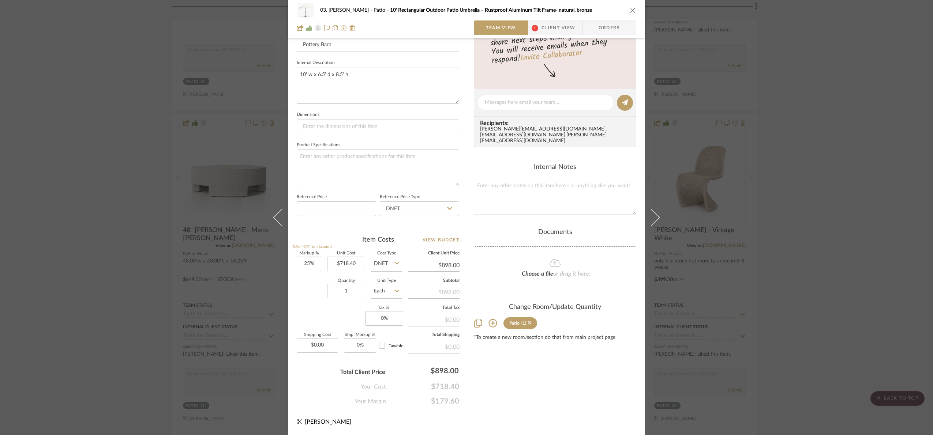
drag, startPoint x: 813, startPoint y: 261, endPoint x: 813, endPoint y: 257, distance: 4.0
click at [813, 258] on div "03. Jennifer Patio 10' Rectangular Outdoor Patio Umbrella – Rustproof Aluminum …" at bounding box center [466, 217] width 933 height 435
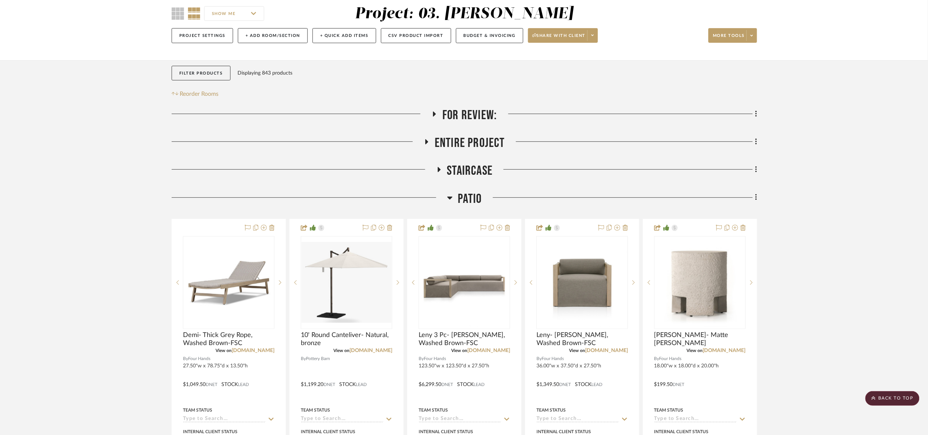
scroll to position [55, 0]
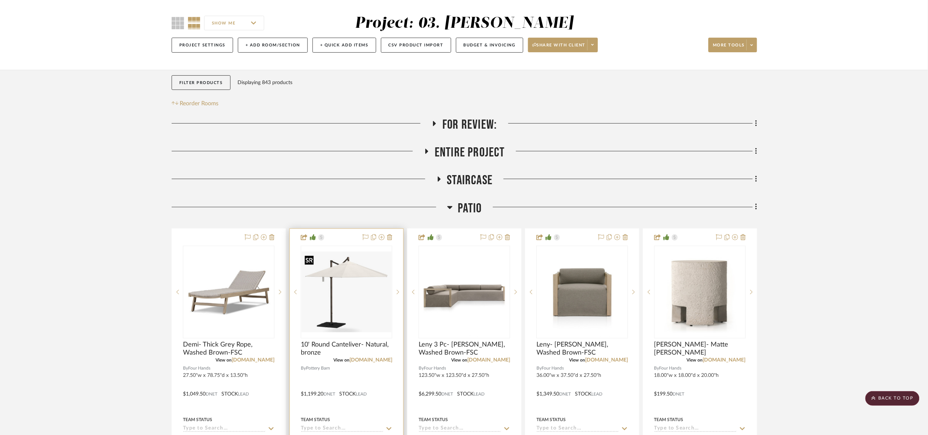
click at [366, 295] on img "0" at bounding box center [347, 292] width 90 height 81
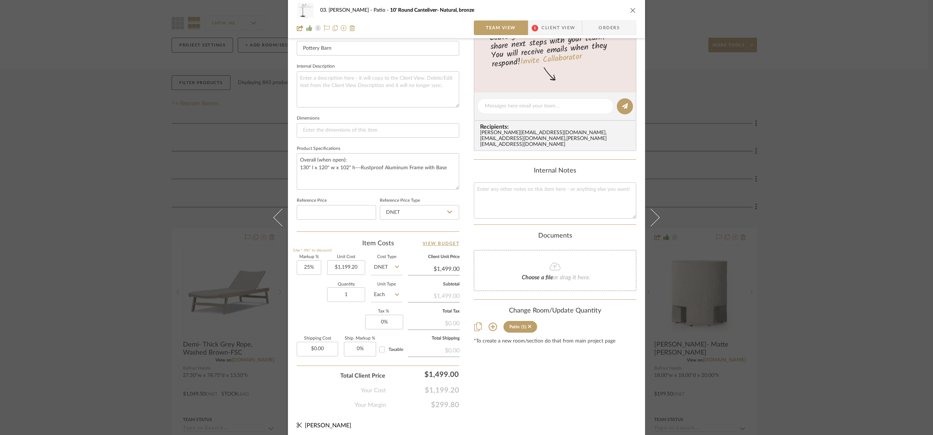
scroll to position [247, 0]
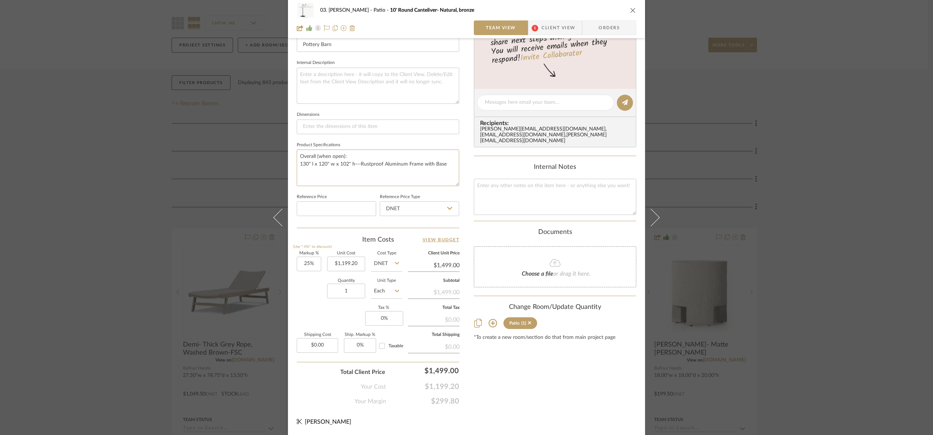
drag, startPoint x: 447, startPoint y: 169, endPoint x: 292, endPoint y: 149, distance: 156.5
click at [292, 149] on div "03. Jennifer Patio 10' Round Canteliver- Natural, bronze Team View 1 Client Vie…" at bounding box center [466, 98] width 357 height 676
click at [351, 83] on textarea at bounding box center [378, 86] width 162 height 36
paste textarea "Overall (when open): 130" l x 120" w x 102" h---Rustproof Aluminum Frame with B…"
type textarea "Overall (when open): 130" l x 120" w x 102" h---Rustproof Aluminum Frame with B…"
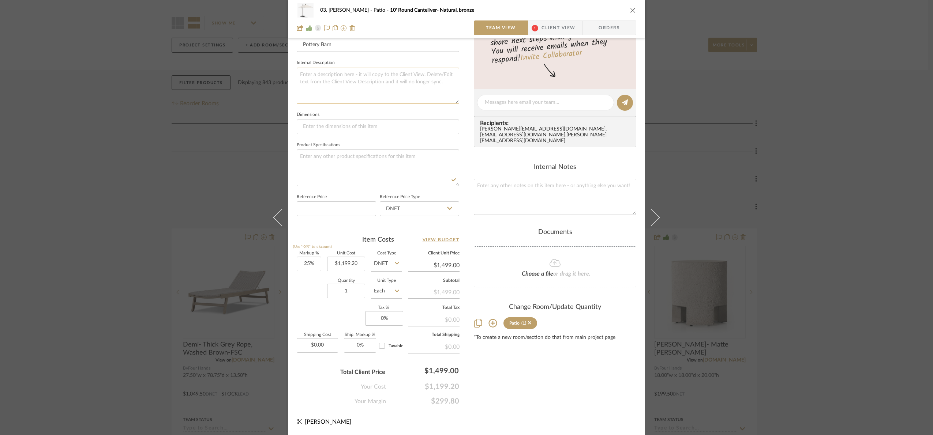
click at [363, 75] on textarea at bounding box center [378, 86] width 162 height 36
click at [351, 90] on textarea at bounding box center [378, 86] width 162 height 36
paste textarea "Overall (when open): 130" l x 120" w x 102" h---Rustproof Aluminum Frame with B…"
type textarea "Overall (when open): 130" l x 120" w x 102" h---Rustproof Aluminum Frame with B…"
click at [362, 61] on fieldset "Internal Description Overall (when open): 130" l x 120" w x 102" h---Rustproof …" at bounding box center [378, 81] width 162 height 46
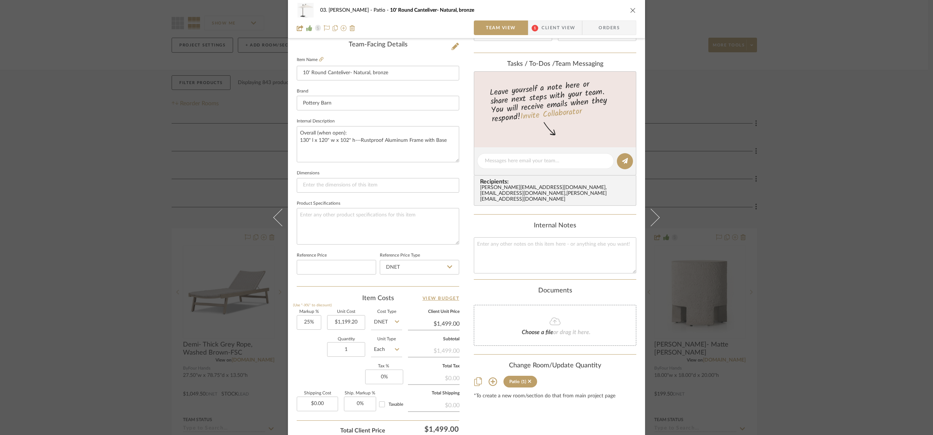
scroll to position [27, 0]
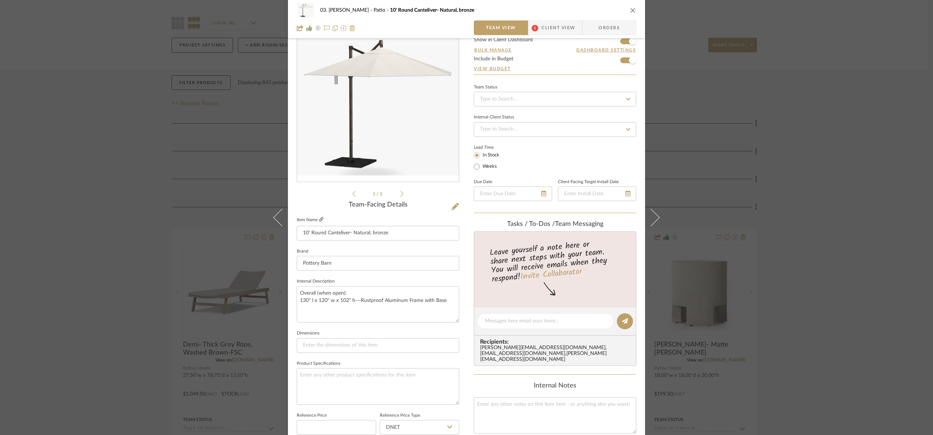
click at [319, 219] on icon at bounding box center [321, 219] width 4 height 4
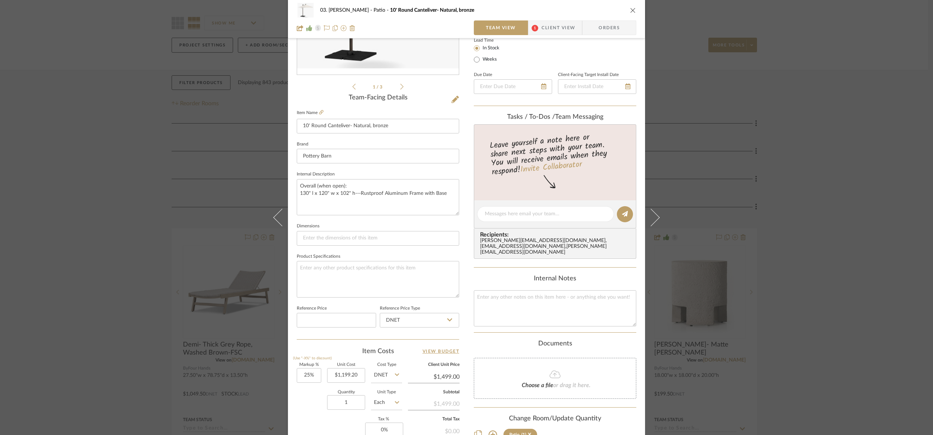
scroll to position [247, 0]
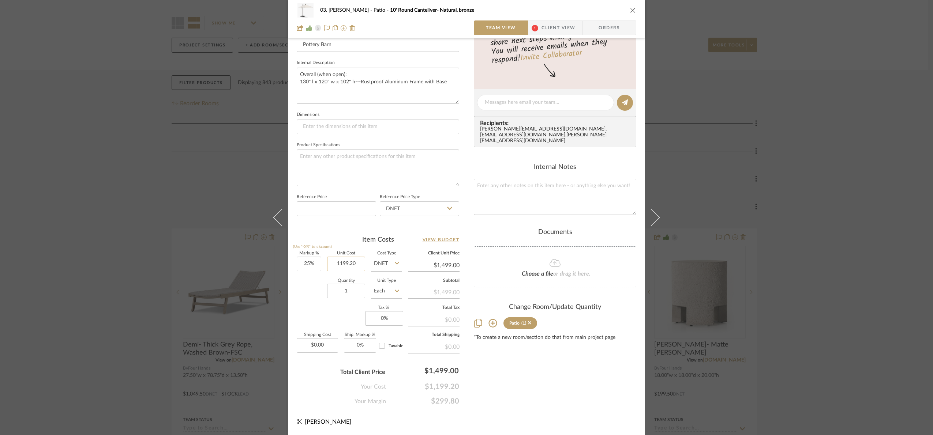
click at [349, 261] on input "1199.20" at bounding box center [346, 264] width 38 height 15
type input "$1,139.05"
click at [515, 379] on div "Content here copies to Client View - confirm visibility there. Show in Client D…" at bounding box center [555, 105] width 162 height 602
type input "31.6%"
click at [860, 272] on div "03. Jennifer Patio 10' Round Canteliver- Natural, bronze Team View 1 Client Vie…" at bounding box center [466, 217] width 933 height 435
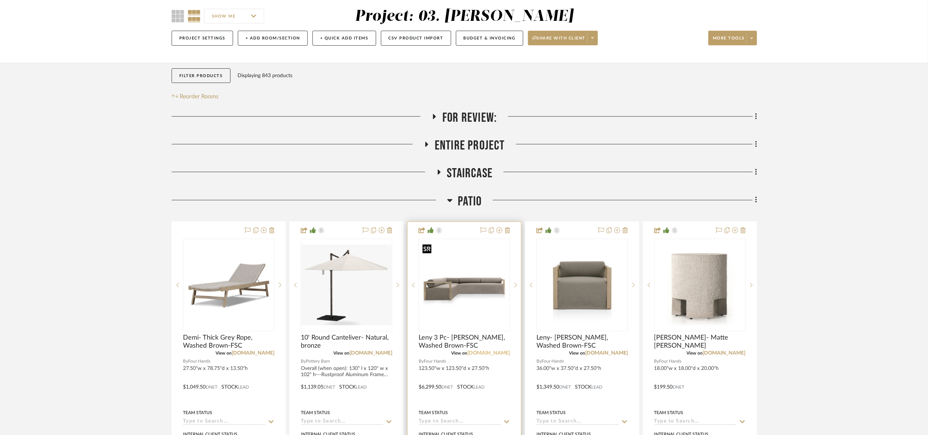
scroll to position [494, 0]
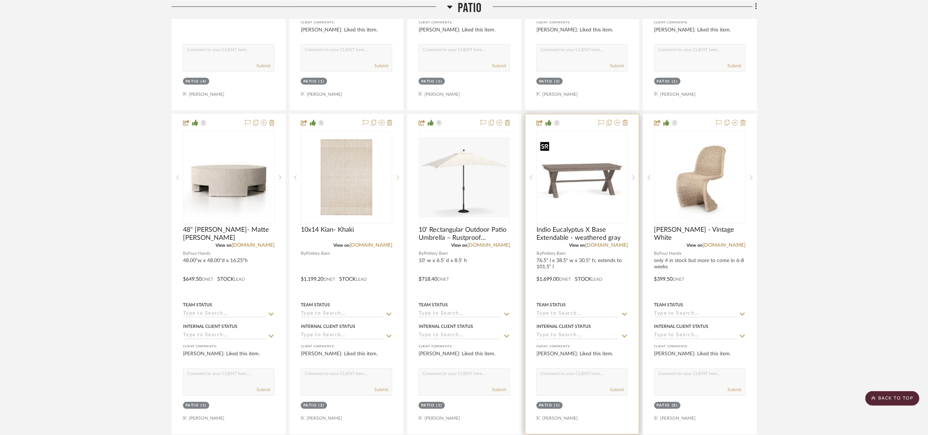
click at [588, 171] on img "0" at bounding box center [582, 177] width 90 height 81
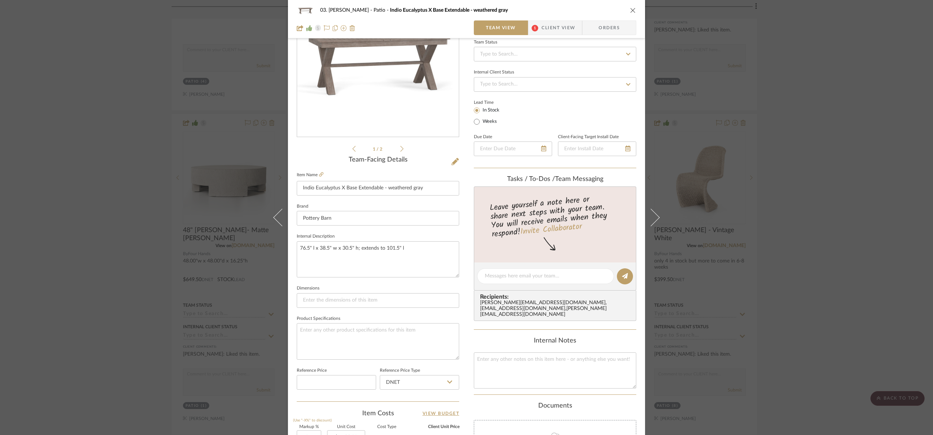
scroll to position [247, 0]
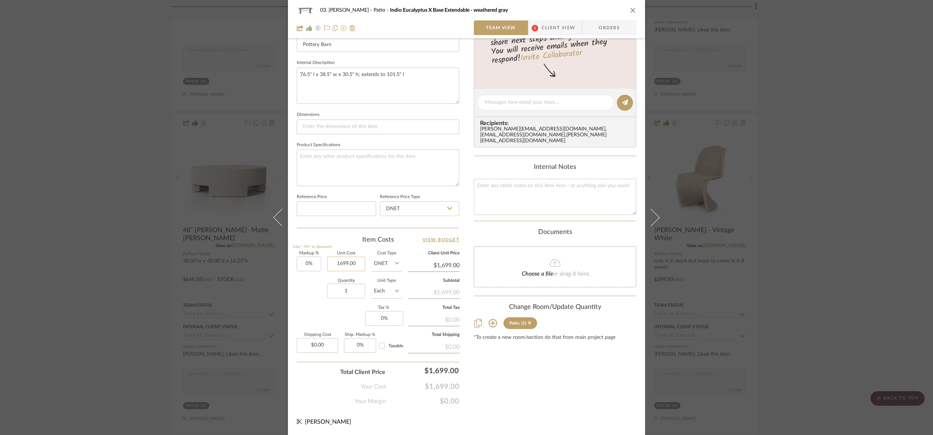
click at [353, 263] on input "1699.00" at bounding box center [346, 264] width 38 height 15
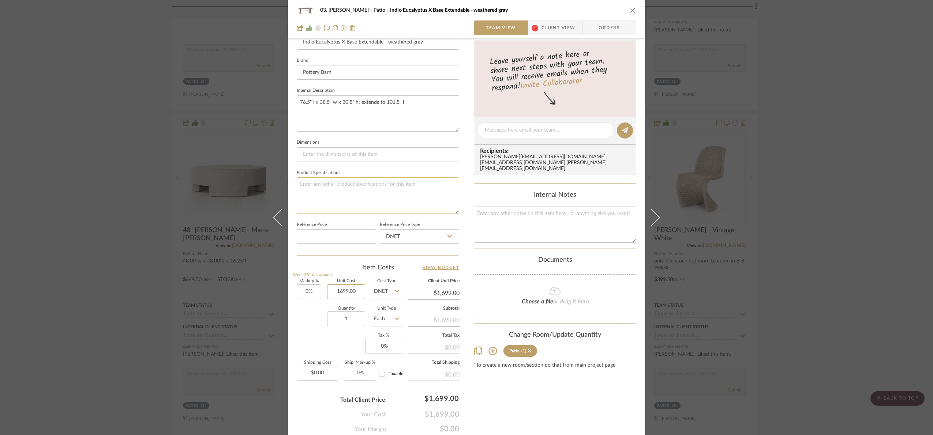
scroll to position [0, 0]
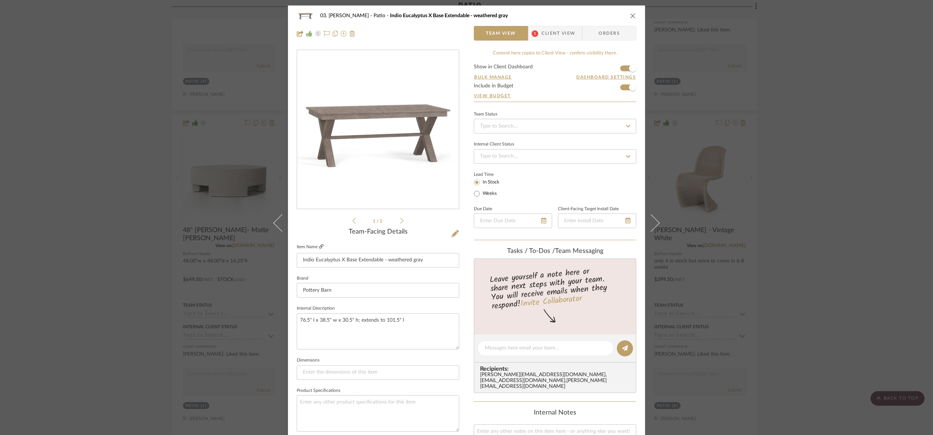
click at [319, 246] on icon at bounding box center [321, 246] width 4 height 4
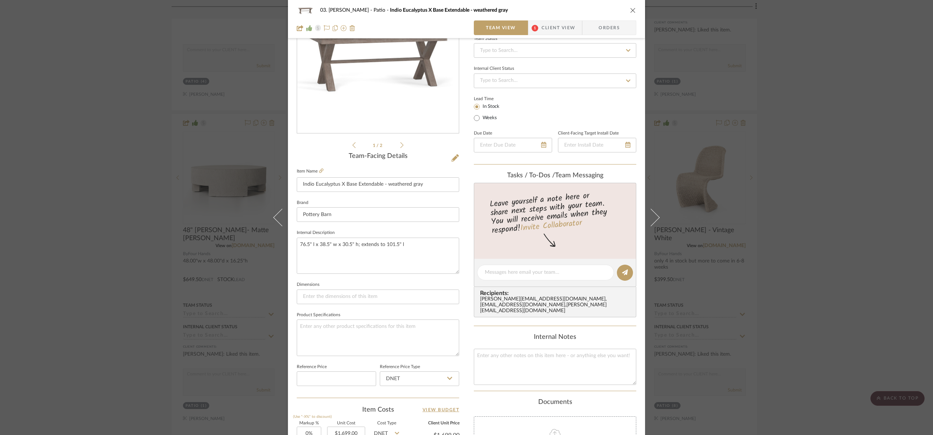
scroll to position [247, 0]
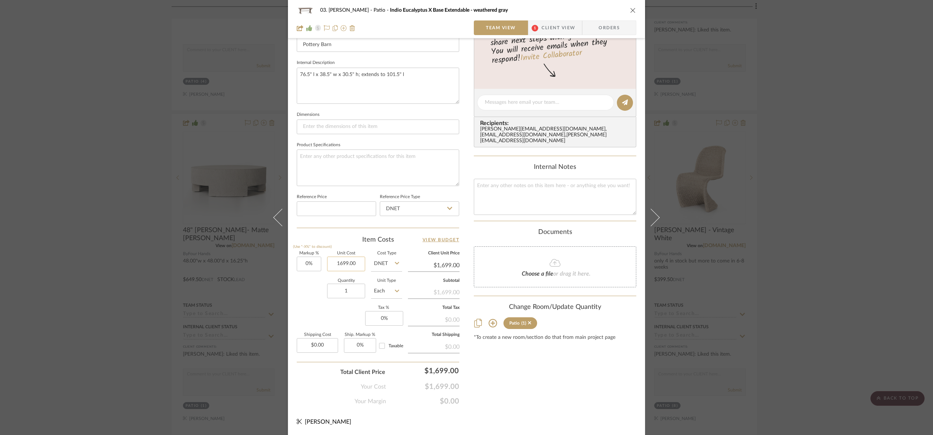
click at [350, 267] on input "1699.00" at bounding box center [346, 264] width 38 height 15
type input "$1,359.20"
click at [515, 386] on div "Content here copies to Client View - confirm visibility there. Show in Client D…" at bounding box center [555, 105] width 162 height 602
type input "$1,359.20"
click at [307, 257] on fieldset "Markup % (Use "-X%" to discount) 0" at bounding box center [309, 262] width 25 height 20
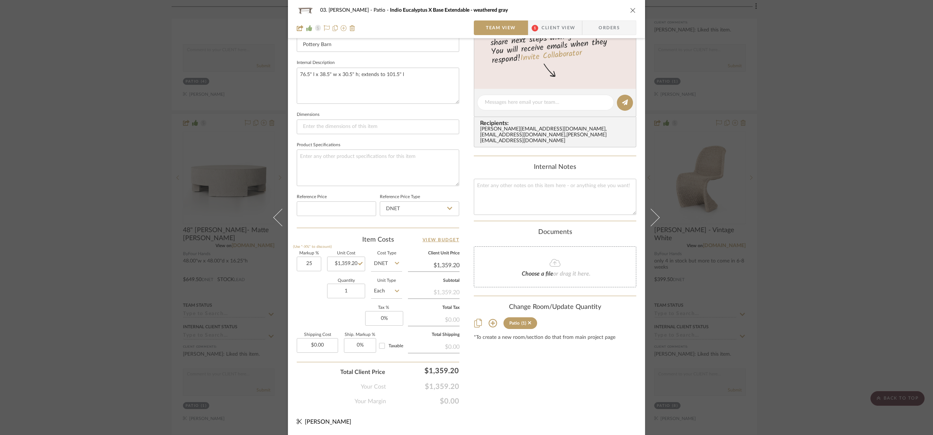
type input "25%"
click at [323, 311] on div "Markup % (Use "-X%" to discount) 25% Unit Cost $1,359.20 Cost Type DNET Client …" at bounding box center [378, 305] width 162 height 107
type input "$1,699.00"
click at [824, 264] on div "03. Jennifer Patio Indio Eucalyptus X Base Extendable - weathered gray Team Vie…" at bounding box center [466, 217] width 933 height 435
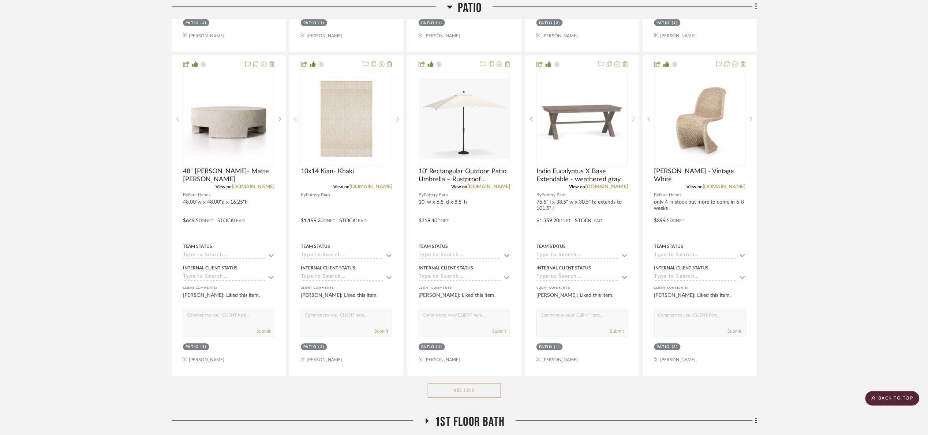
scroll to position [549, 0]
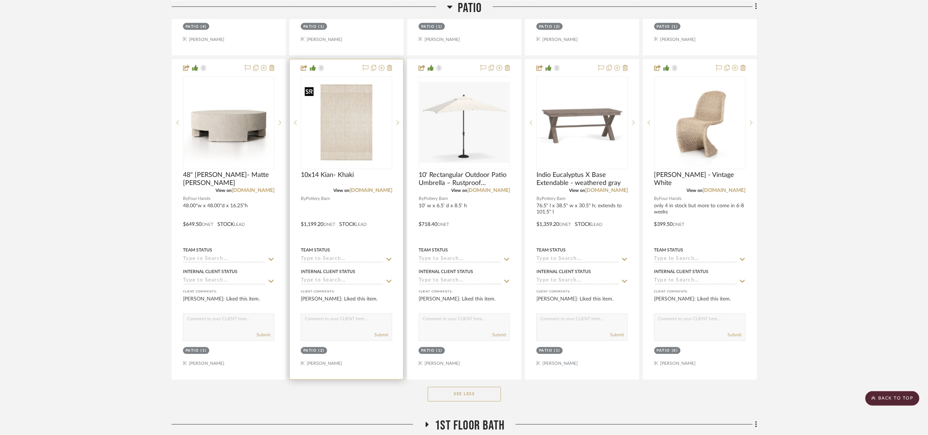
click at [346, 130] on img "0" at bounding box center [347, 122] width 90 height 81
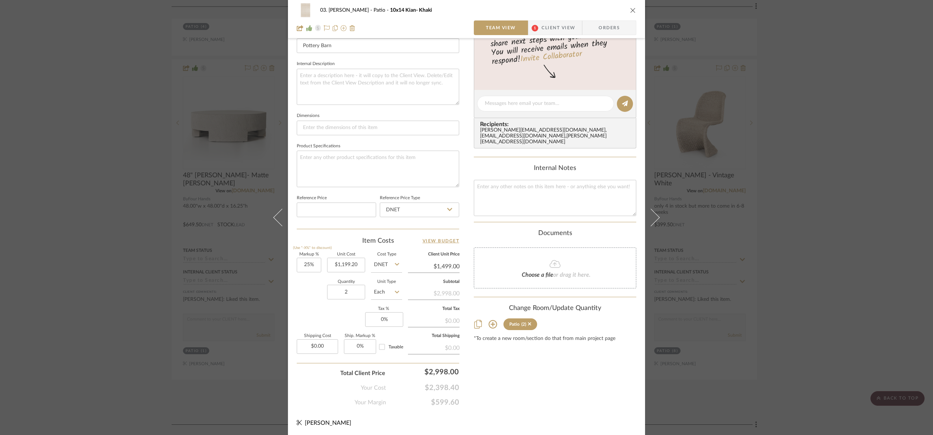
scroll to position [247, 0]
click at [365, 291] on div "Quantity 2 Unit Type Each" at bounding box center [349, 292] width 105 height 26
click at [352, 293] on input "2" at bounding box center [346, 291] width 38 height 15
click at [797, 281] on div "03. Jennifer Patio 10x14 Kian- Khaki Team View 1 Client View Orders 1 / 2 Team-…" at bounding box center [466, 217] width 933 height 435
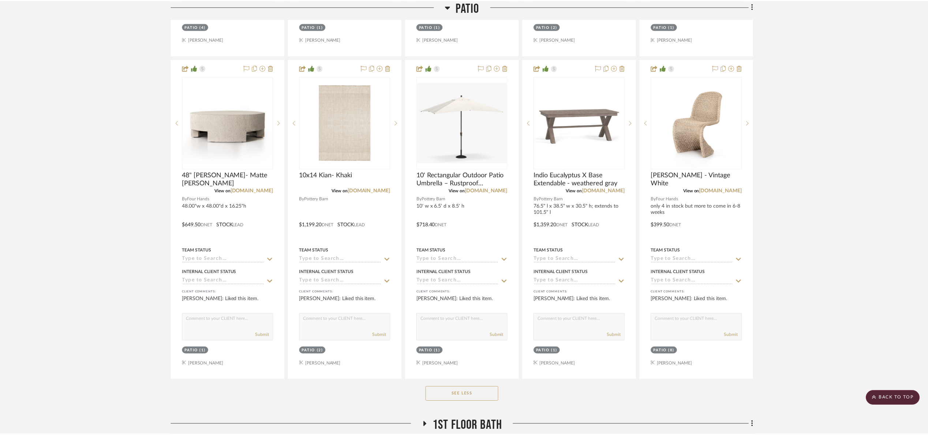
scroll to position [549, 0]
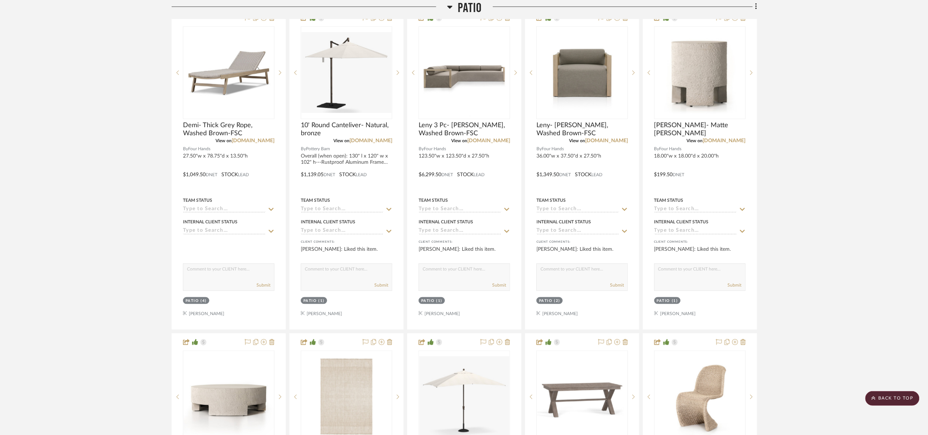
click at [469, 7] on span "Patio" at bounding box center [470, 8] width 24 height 16
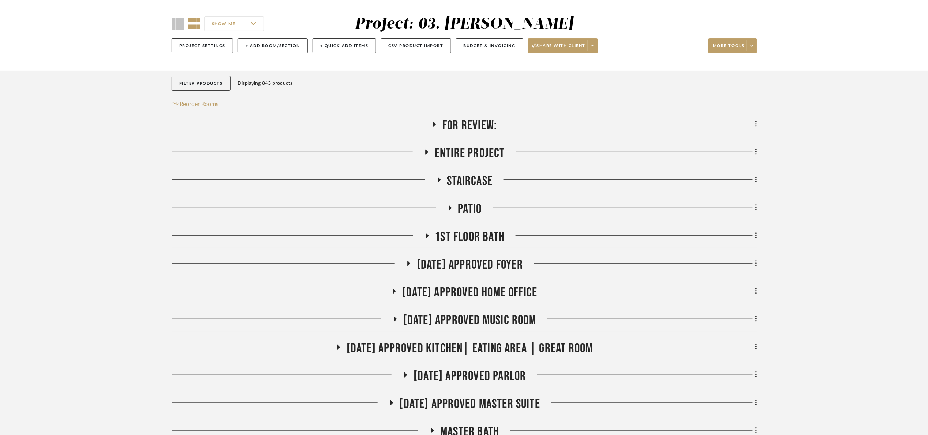
scroll to position [55, 0]
click at [473, 208] on span "Patio" at bounding box center [470, 209] width 24 height 16
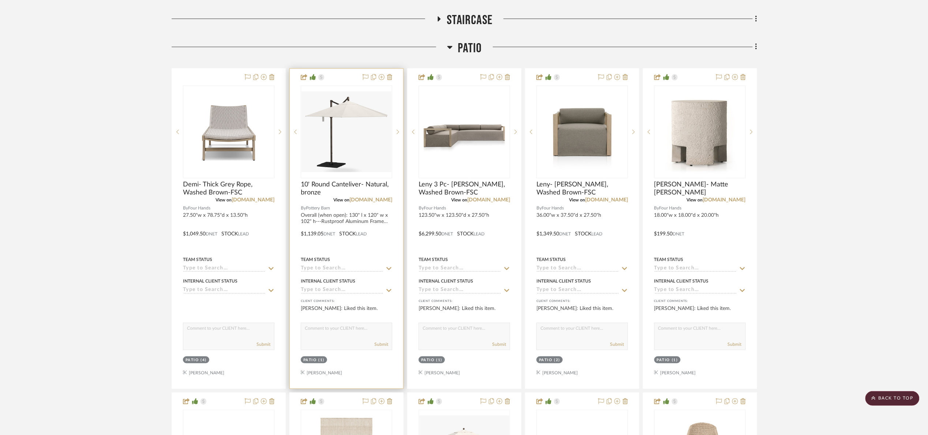
scroll to position [220, 0]
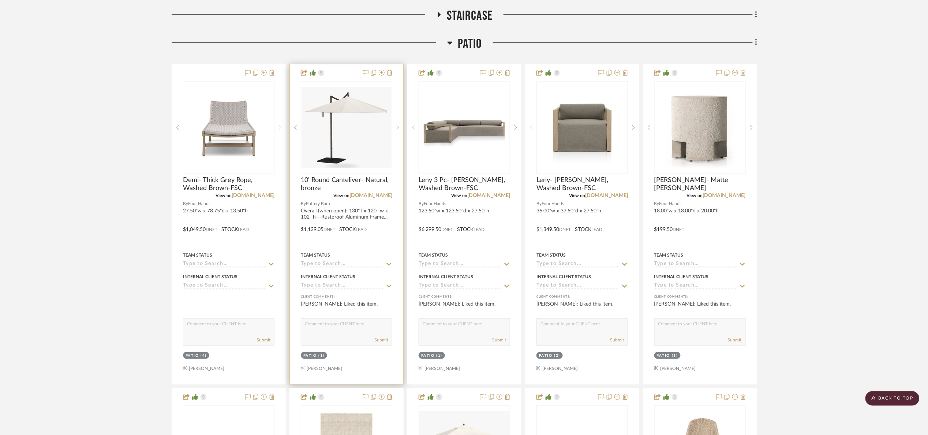
click at [348, 262] on input at bounding box center [342, 264] width 83 height 7
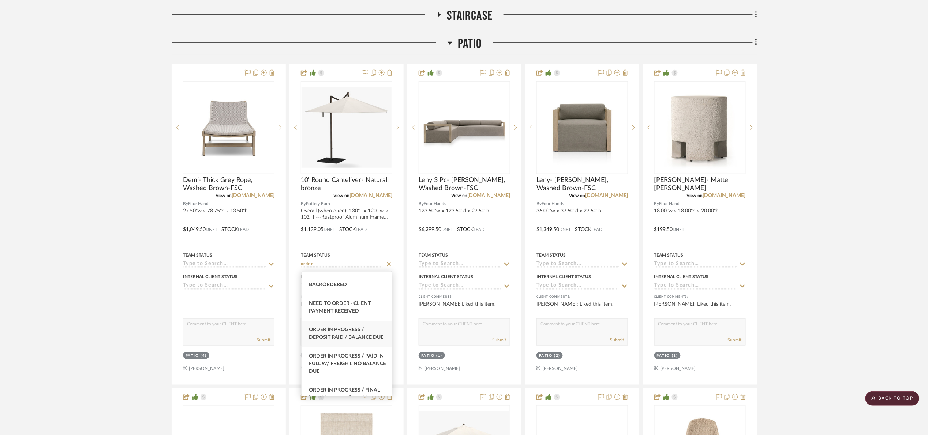
scroll to position [55, 0]
type input "order"
click at [373, 343] on div "Order in Progress / Deposit Paid / Balance due" at bounding box center [347, 331] width 90 height 26
type input "8/14/2025"
type input "Order in Progress / Deposit Paid / Balance due"
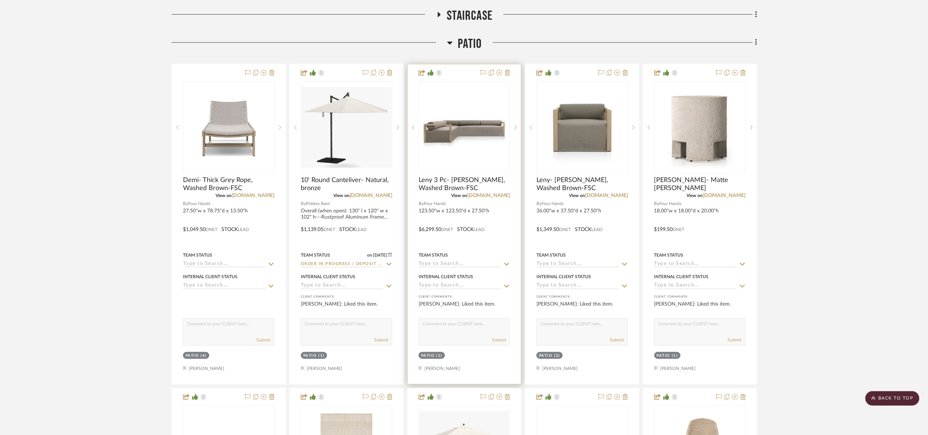
click at [442, 267] on input at bounding box center [460, 264] width 83 height 7
type input "orde"
click at [468, 300] on div "Ordered" at bounding box center [464, 300] width 90 height 19
type input "8/14/2025"
type input "Ordered"
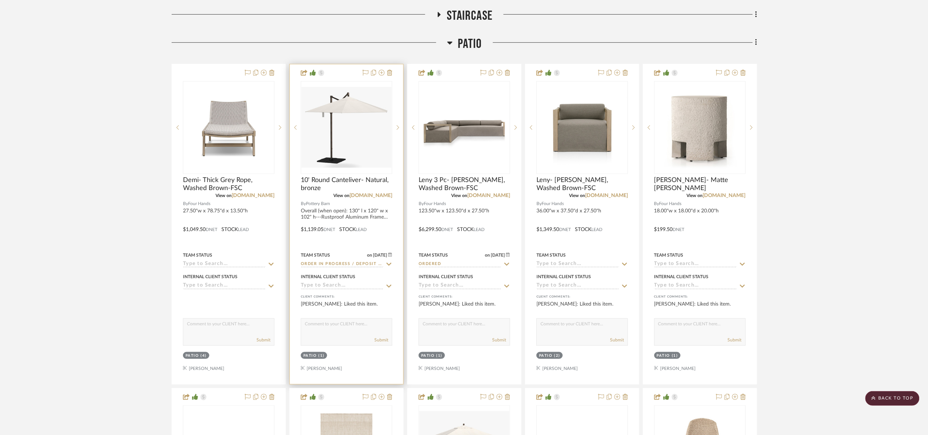
click at [333, 261] on div "Team Status on 8/14/2025 8/14/2025 Order in Progress / Deposit Paid / Balance d…" at bounding box center [346, 260] width 91 height 18
click at [337, 266] on input "Order in Progress / Deposit Paid / Balance due" at bounding box center [342, 264] width 83 height 7
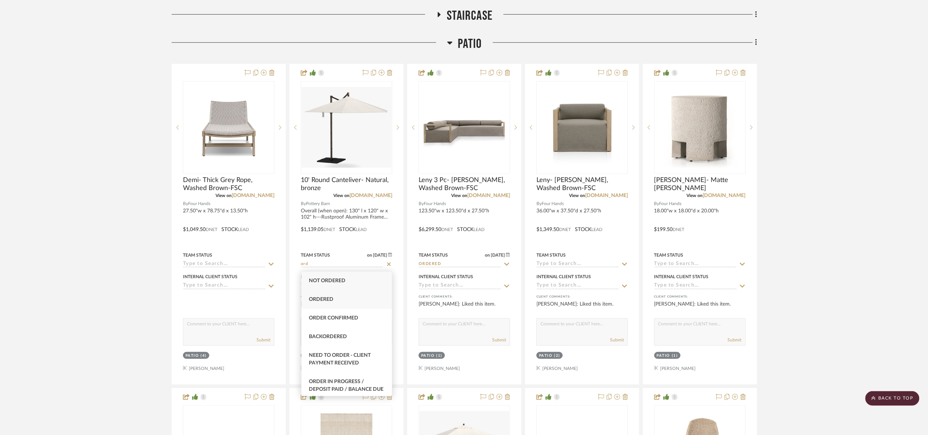
click at [334, 297] on div "Ordered" at bounding box center [347, 300] width 90 height 19
type input "Ordered"
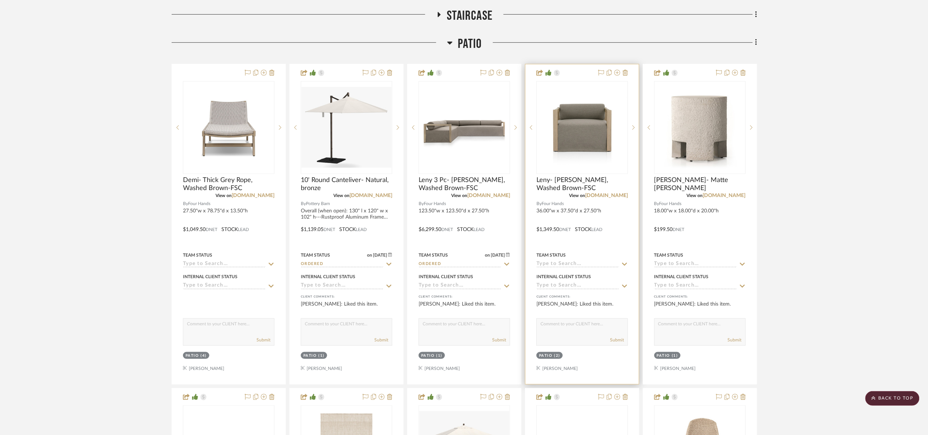
click at [572, 267] on input at bounding box center [577, 264] width 83 height 7
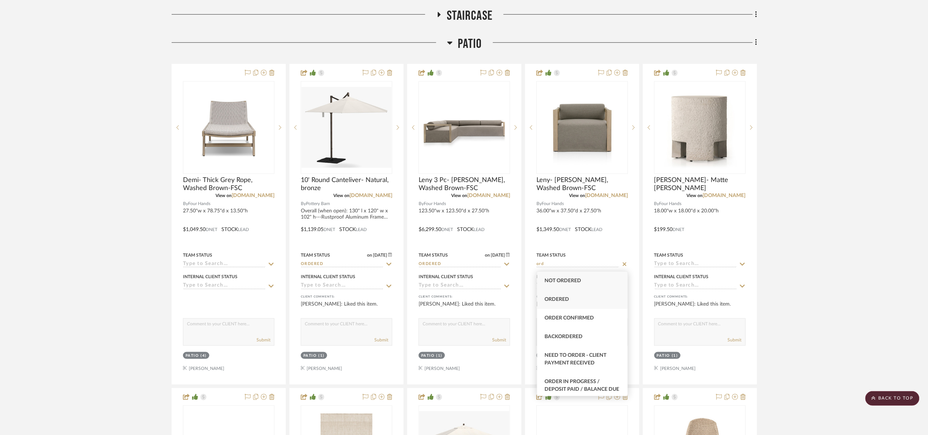
type input "ord"
click at [572, 300] on div "Ordered" at bounding box center [582, 300] width 90 height 19
type input "8/14/2025"
type input "Ordered"
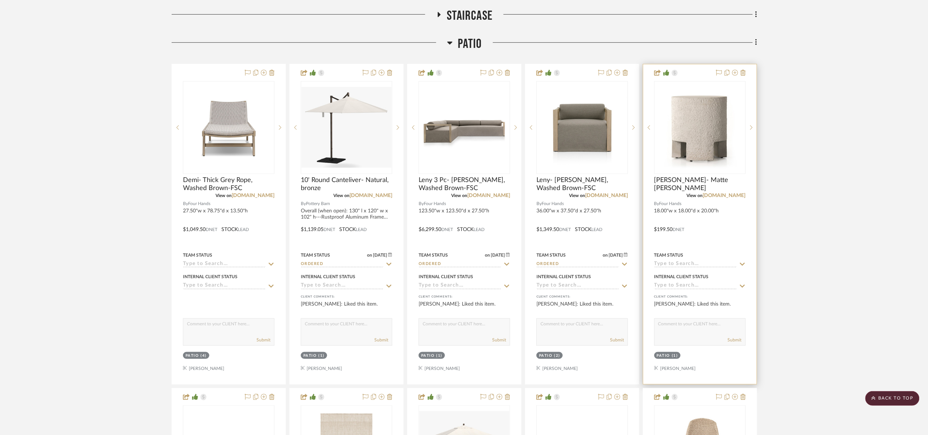
click at [683, 267] on input at bounding box center [695, 264] width 83 height 7
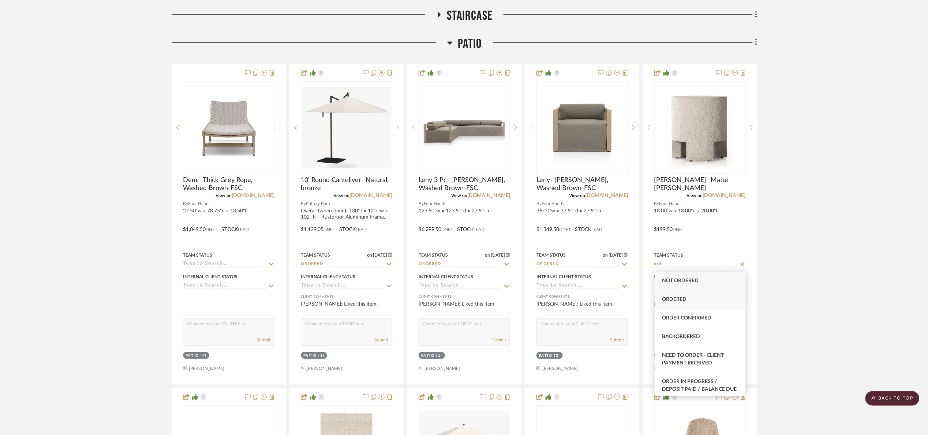
type input "ord"
click at [694, 295] on div "Ordered" at bounding box center [700, 300] width 90 height 19
type input "8/14/2025"
type input "Ordered"
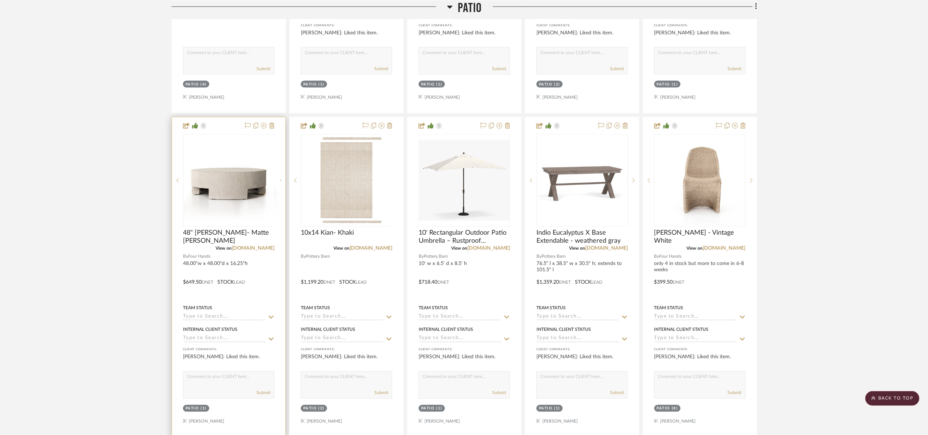
scroll to position [494, 0]
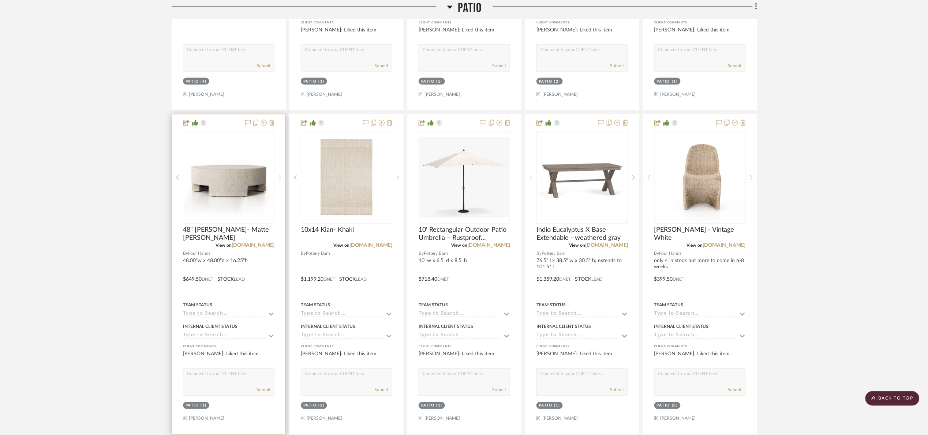
click at [245, 312] on div "Team Status" at bounding box center [228, 310] width 91 height 18
click at [243, 316] on input at bounding box center [224, 314] width 83 height 7
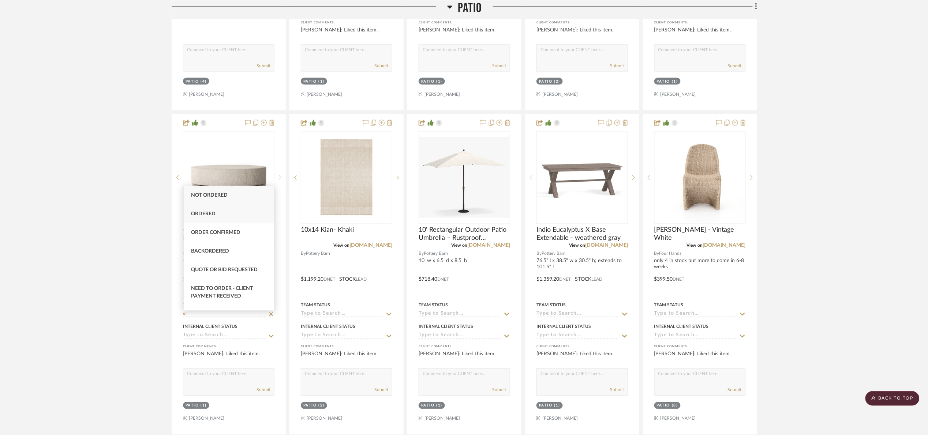
type input "or"
click at [216, 209] on div "Ordered" at bounding box center [229, 214] width 90 height 19
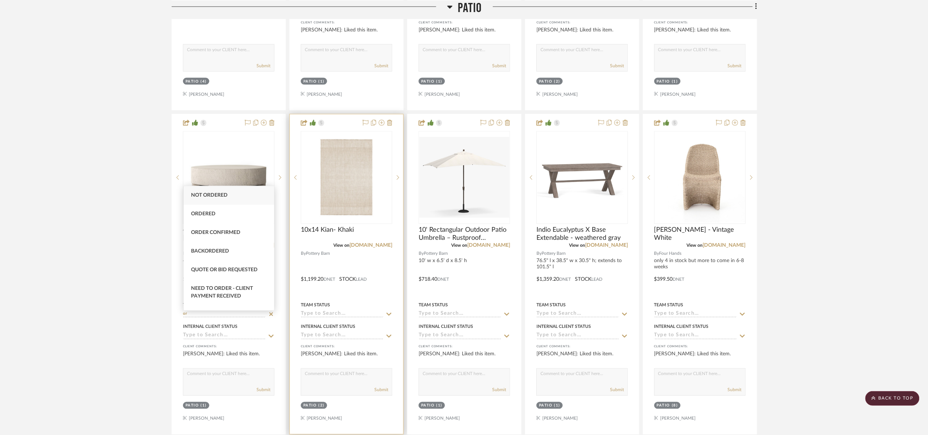
type input "8/14/2025"
type input "Ordered"
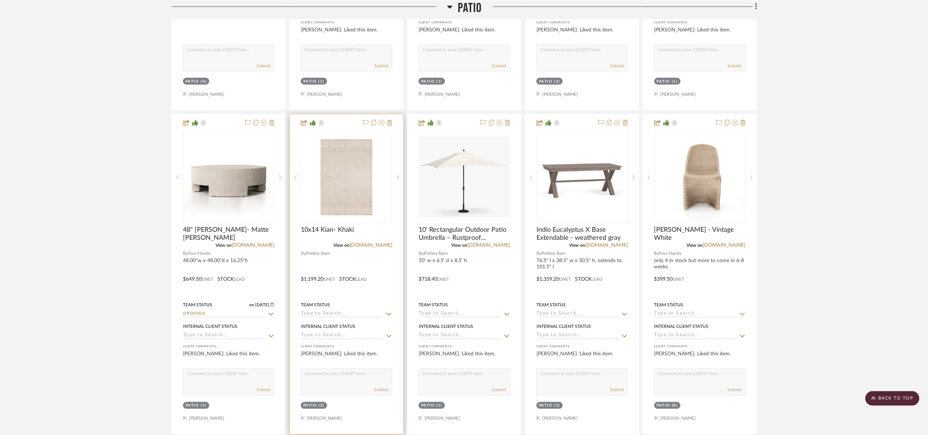
click at [336, 318] on input at bounding box center [342, 314] width 83 height 7
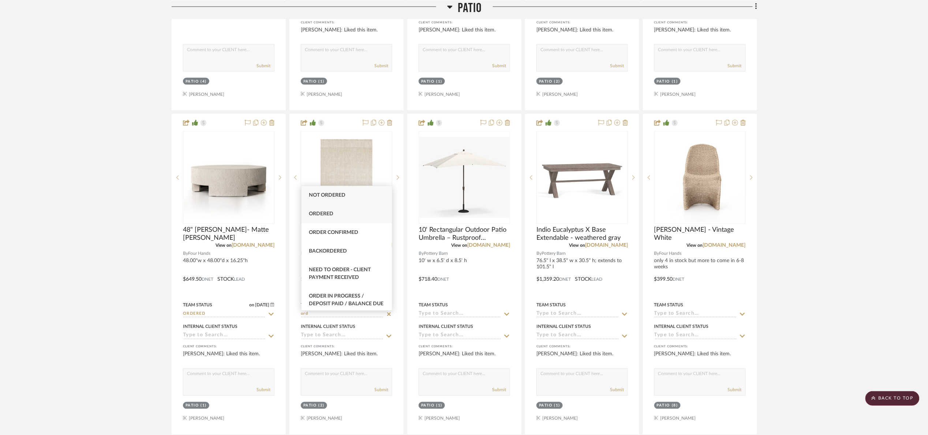
type input "ord"
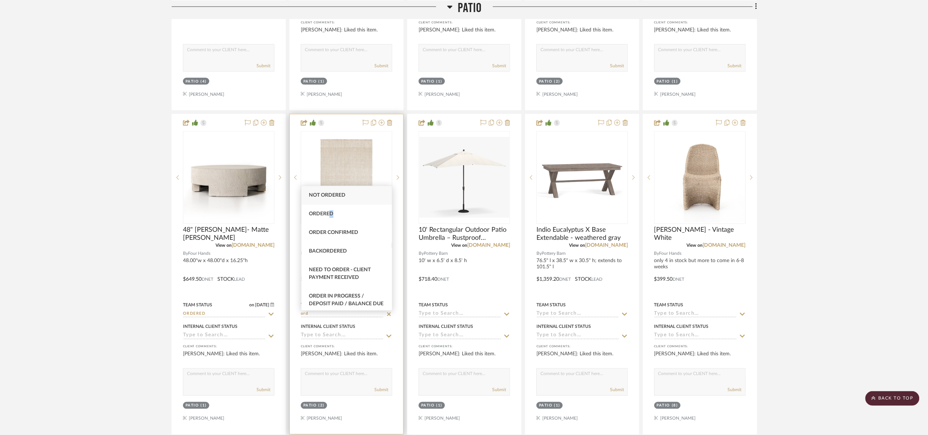
click at [332, 214] on span "Ordered" at bounding box center [321, 214] width 25 height 5
type input "8/14/2025"
type input "Ordered"
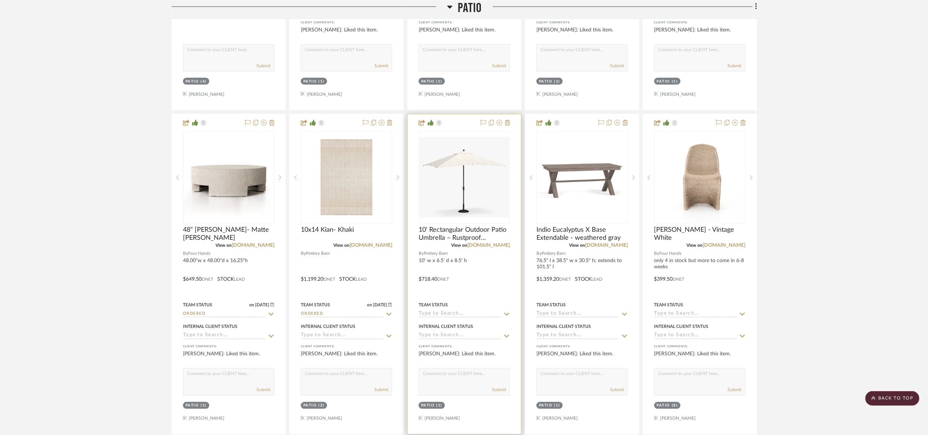
click at [438, 316] on input at bounding box center [460, 314] width 83 height 7
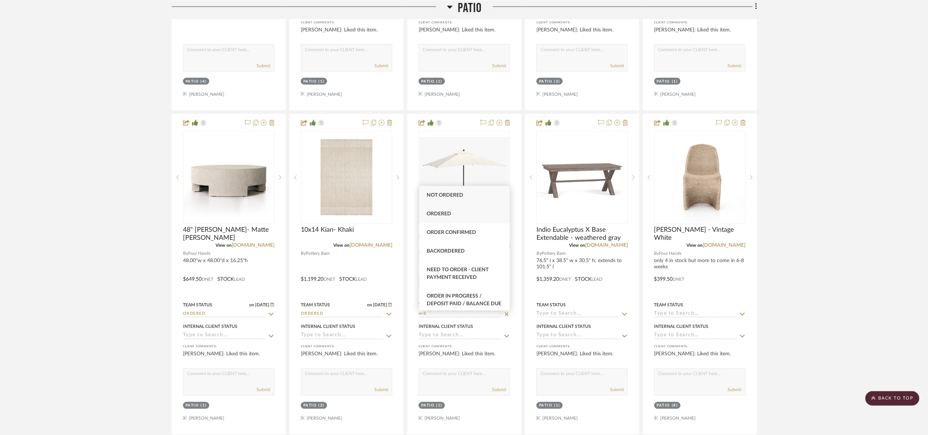
type input "ord"
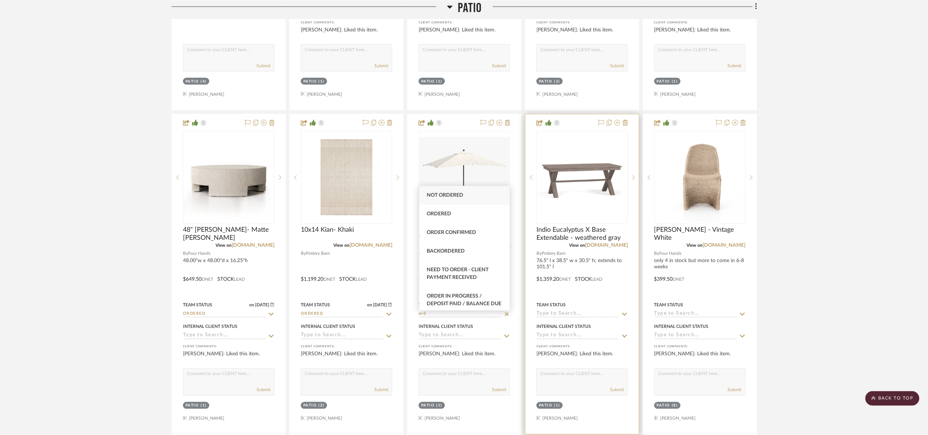
drag, startPoint x: 458, startPoint y: 209, endPoint x: 553, endPoint y: 357, distance: 176.1
click at [458, 209] on div "Ordered" at bounding box center [464, 214] width 90 height 19
type input "8/14/2025"
type input "Ordered"
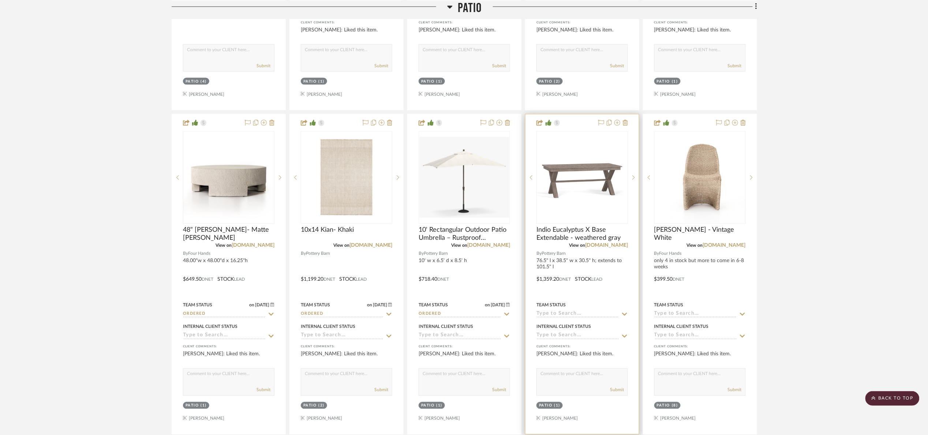
click at [550, 316] on input at bounding box center [577, 314] width 83 height 7
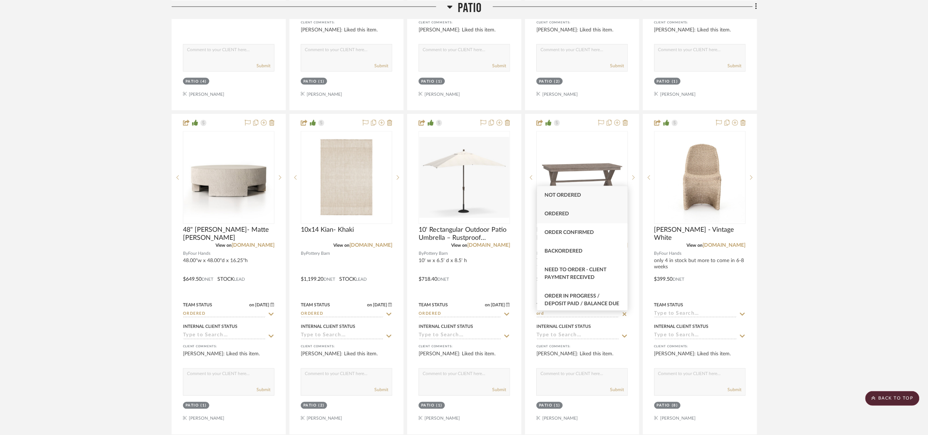
type input "ord"
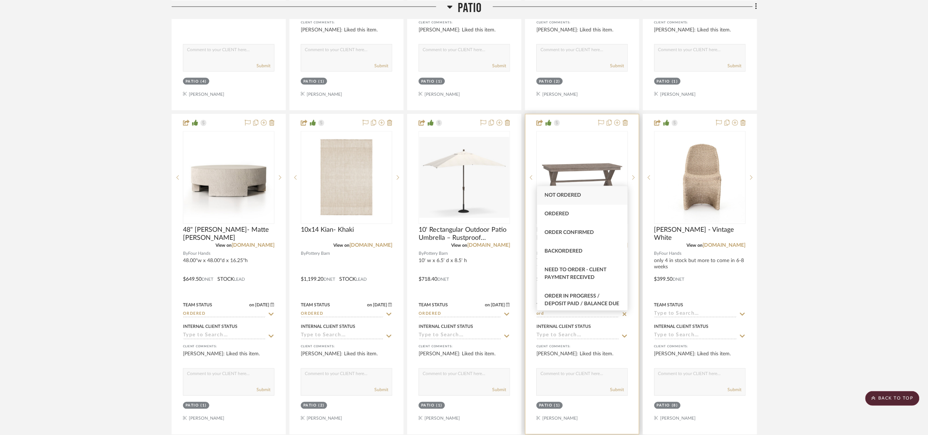
drag, startPoint x: 563, startPoint y: 214, endPoint x: 567, endPoint y: 217, distance: 4.5
click at [563, 214] on span "Ordered" at bounding box center [557, 214] width 25 height 5
type input "8/14/2025"
type input "Ordered"
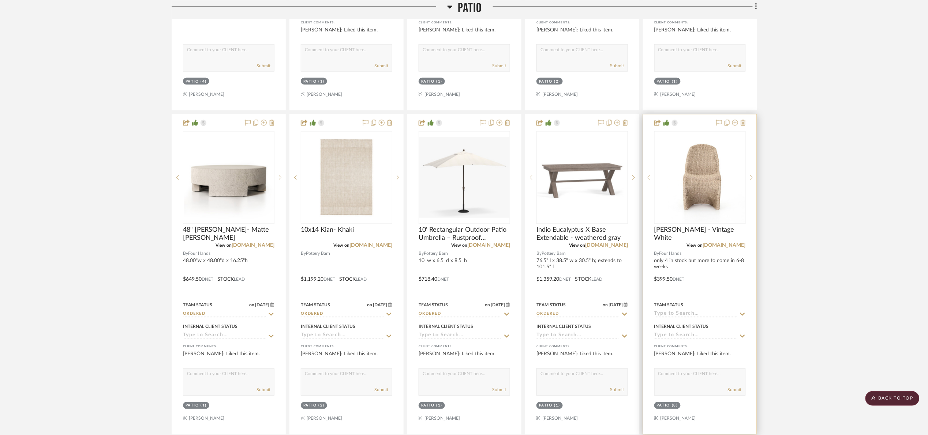
click at [672, 318] on input at bounding box center [695, 314] width 83 height 7
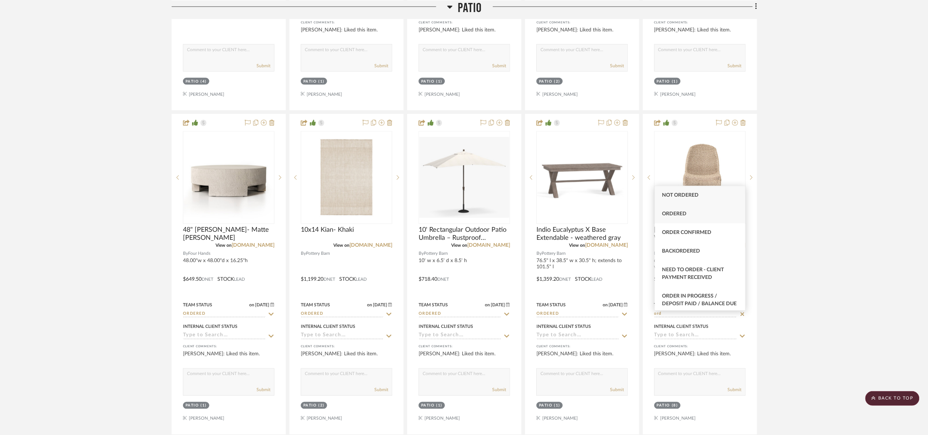
type input "ord"
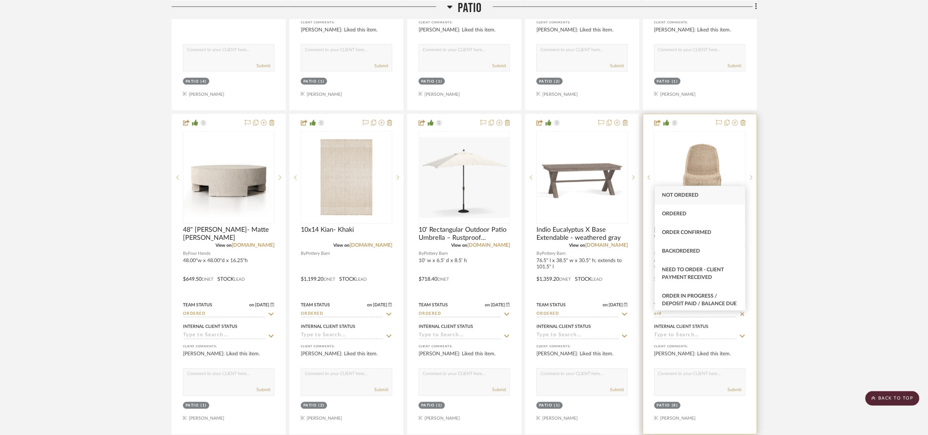
click at [686, 209] on div "Ordered" at bounding box center [700, 214] width 90 height 19
type input "8/14/2025"
type input "Ordered"
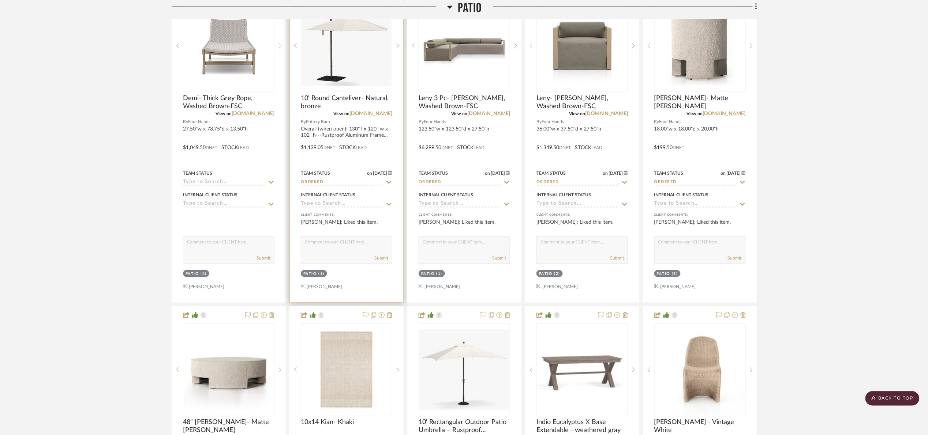
scroll to position [384, 0]
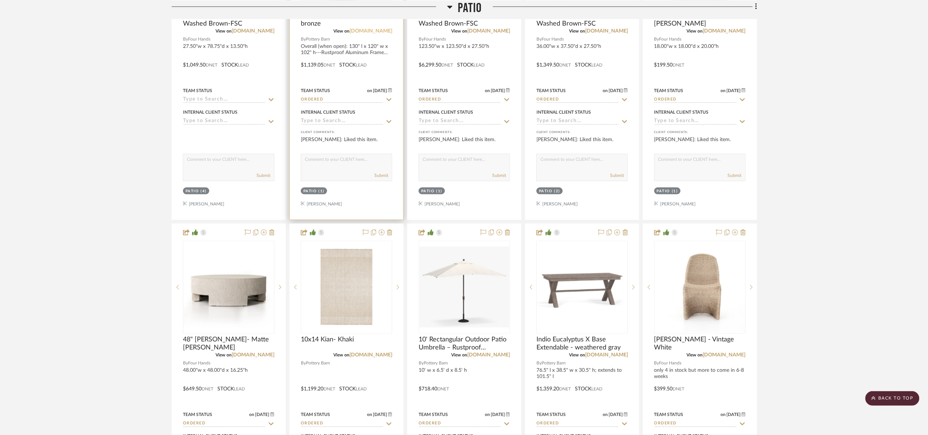
click at [369, 31] on link "potterybarn.com" at bounding box center [370, 31] width 43 height 5
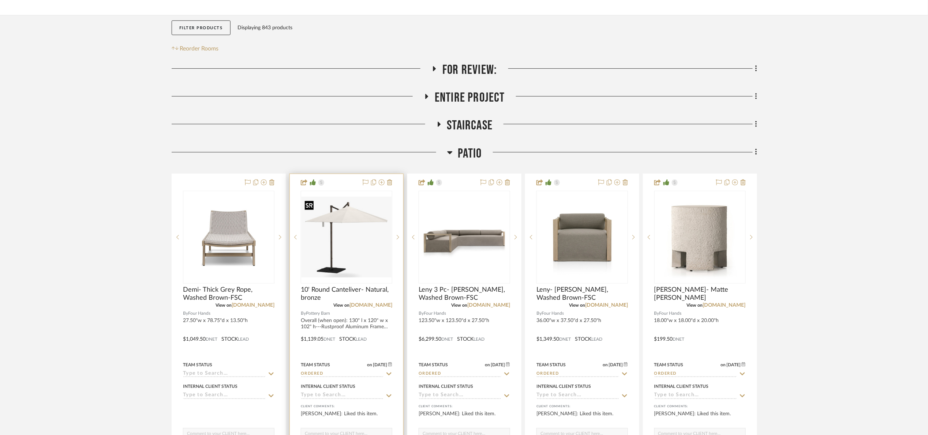
click at [345, 233] on img "0" at bounding box center [347, 237] width 90 height 81
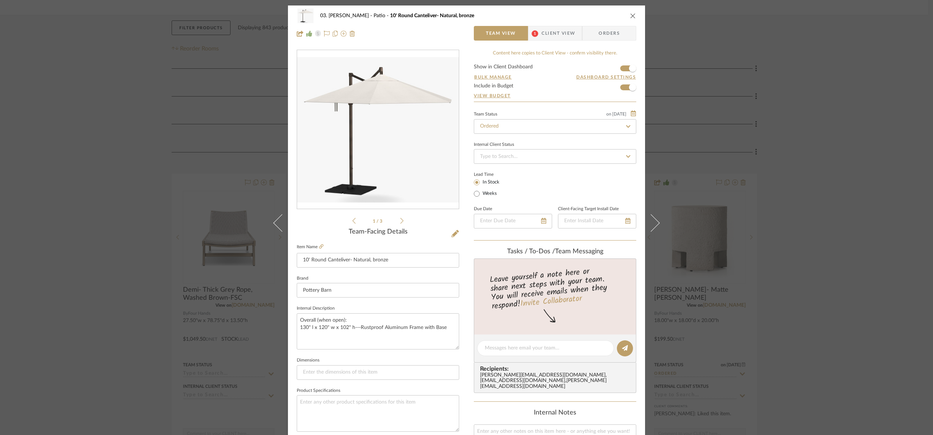
click at [394, 111] on img "0" at bounding box center [378, 130] width 162 height 146
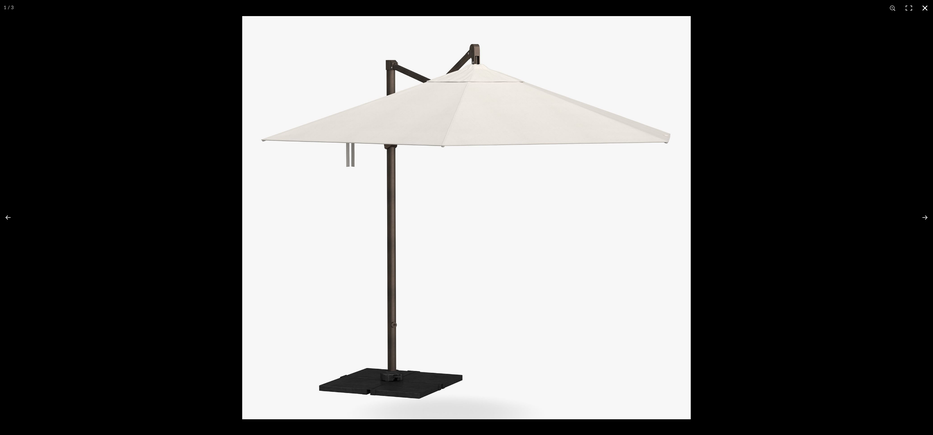
click at [763, 384] on div at bounding box center [708, 233] width 933 height 435
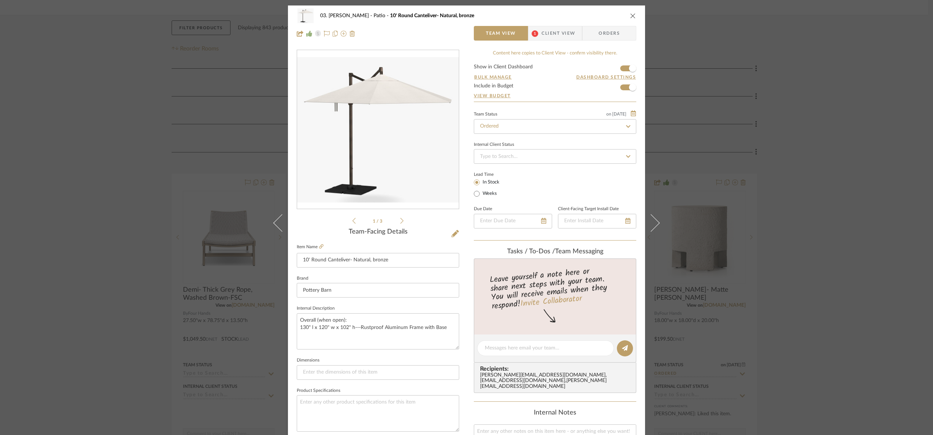
click at [816, 95] on div "03. Jennifer Patio 10' Round Canteliver- Natural, bronze Team View 1 Client Vie…" at bounding box center [466, 217] width 933 height 435
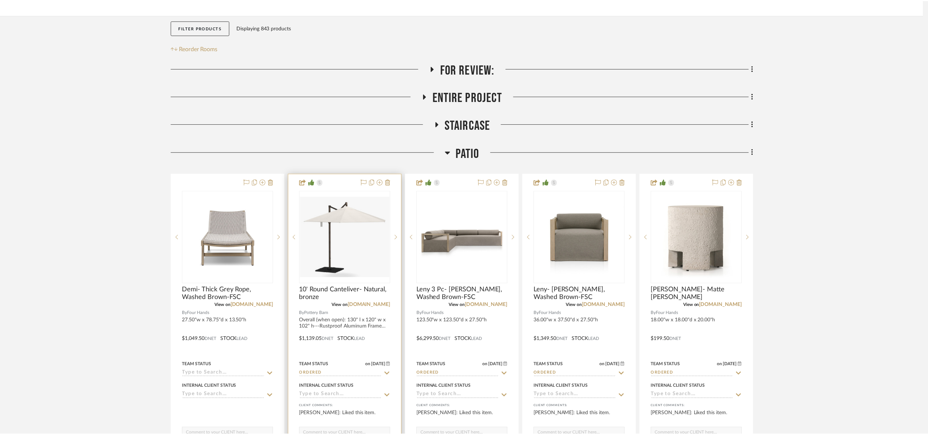
scroll to position [110, 0]
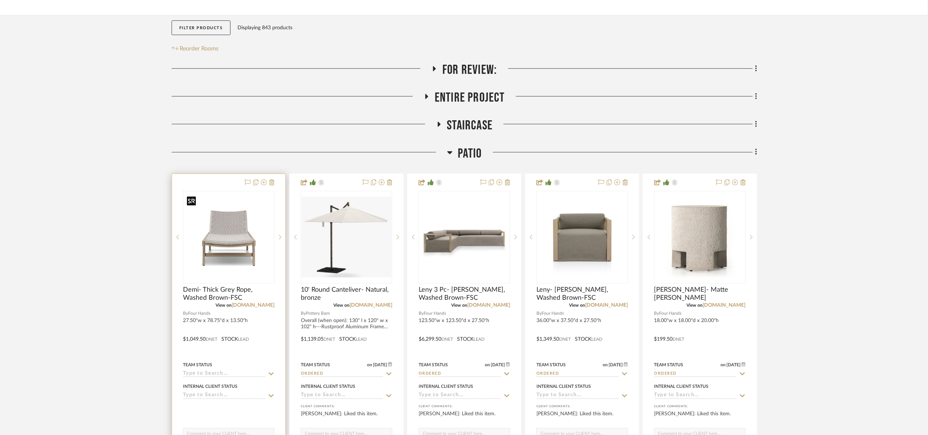
click at [0, 0] on img at bounding box center [0, 0] width 0 height 0
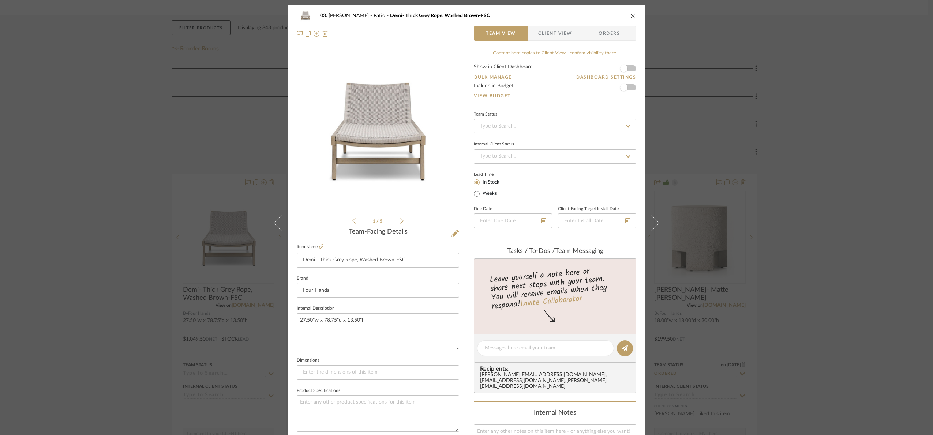
click at [400, 221] on icon at bounding box center [401, 221] width 3 height 7
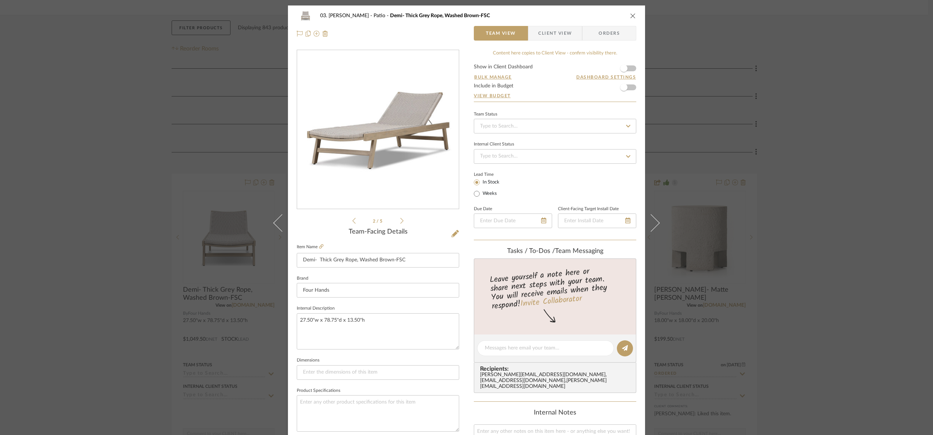
click at [371, 156] on img "1" at bounding box center [378, 129] width 159 height 159
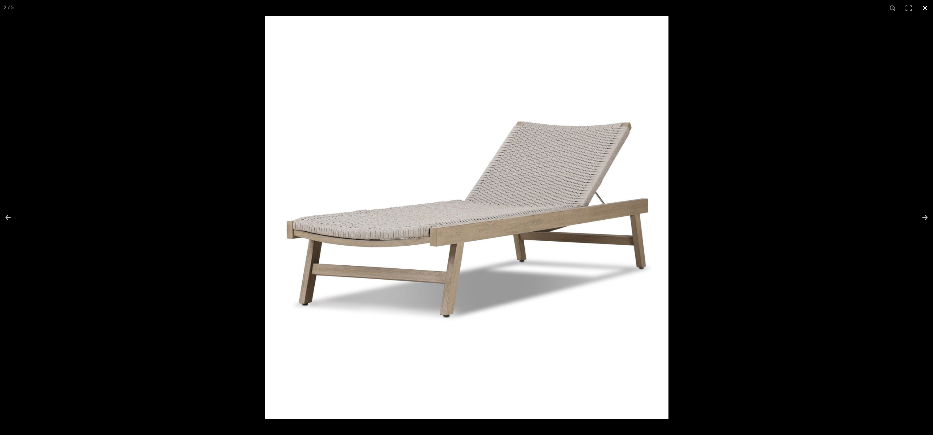
click at [53, 149] on div at bounding box center [466, 217] width 933 height 435
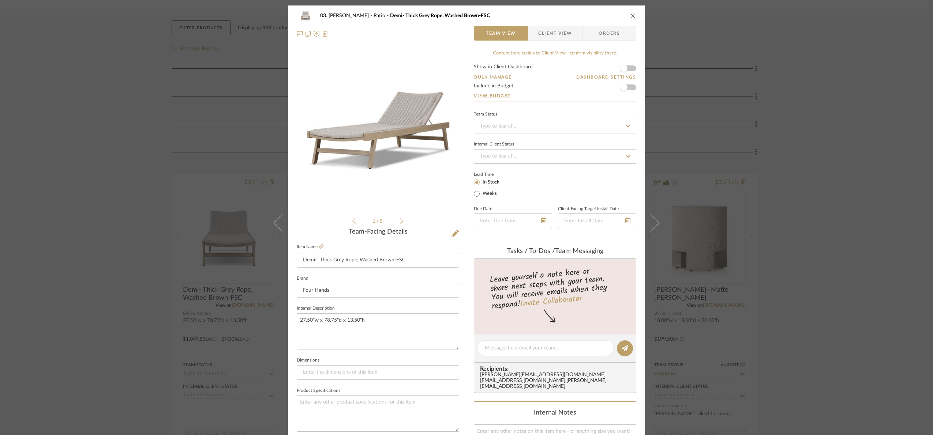
click at [850, 128] on div "03. Jennifer Patio Demi- Thick Grey Rope, Washed Brown-FSC Team View Client Vie…" at bounding box center [466, 217] width 933 height 435
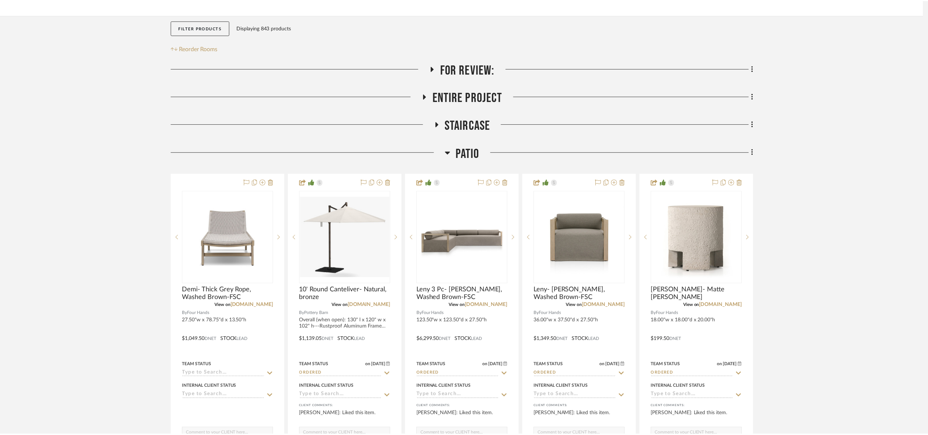
scroll to position [110, 0]
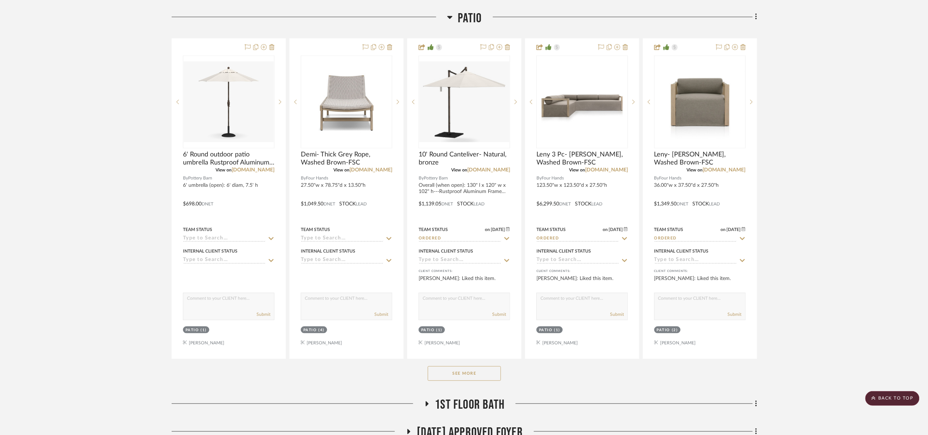
scroll to position [274, 0]
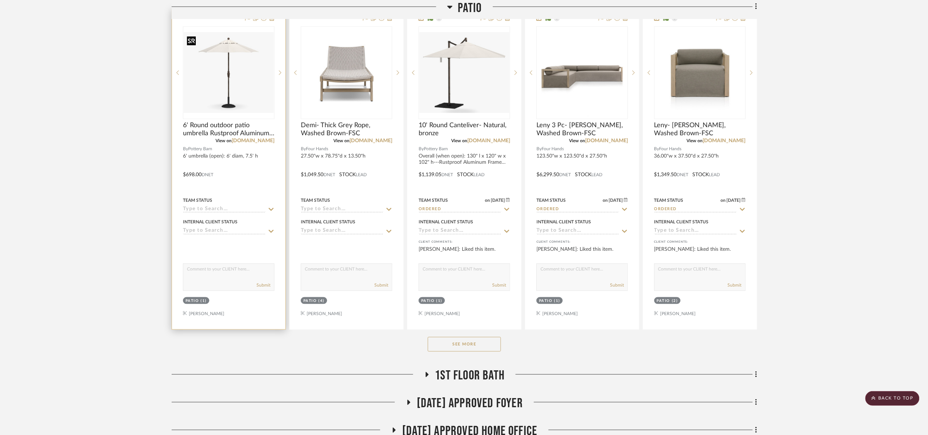
click at [0, 0] on img at bounding box center [0, 0] width 0 height 0
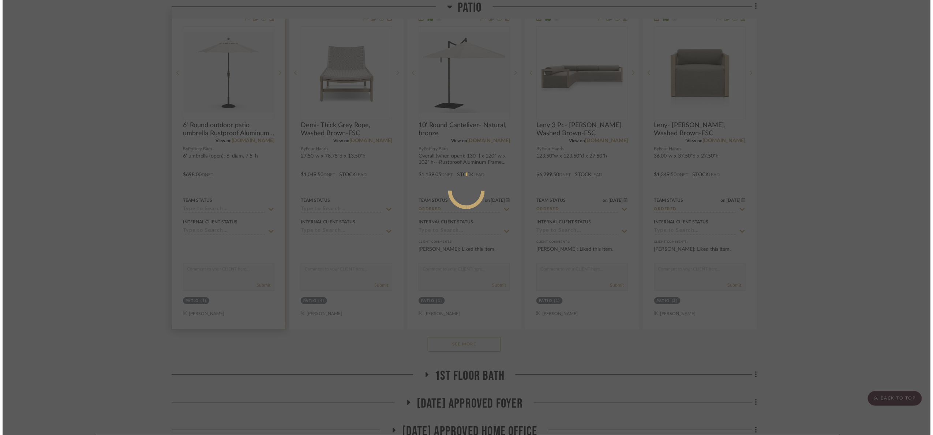
scroll to position [0, 0]
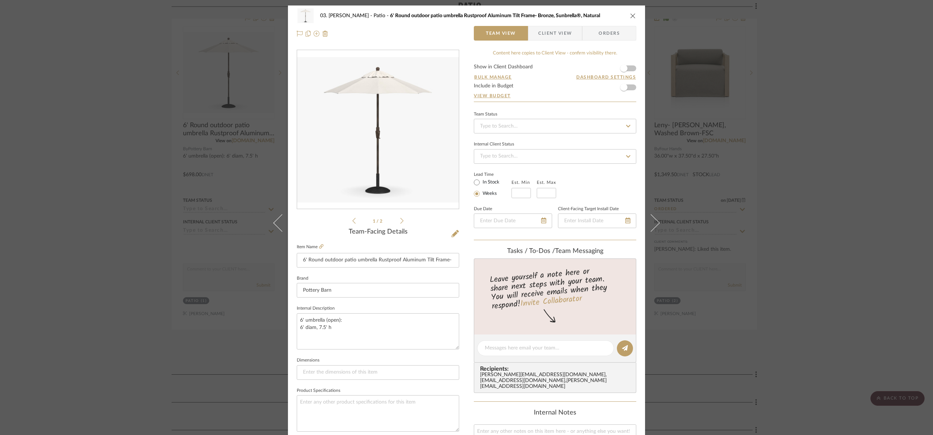
click at [355, 111] on div at bounding box center [378, 130] width 162 height 160
click at [342, 74] on img "0" at bounding box center [378, 130] width 162 height 146
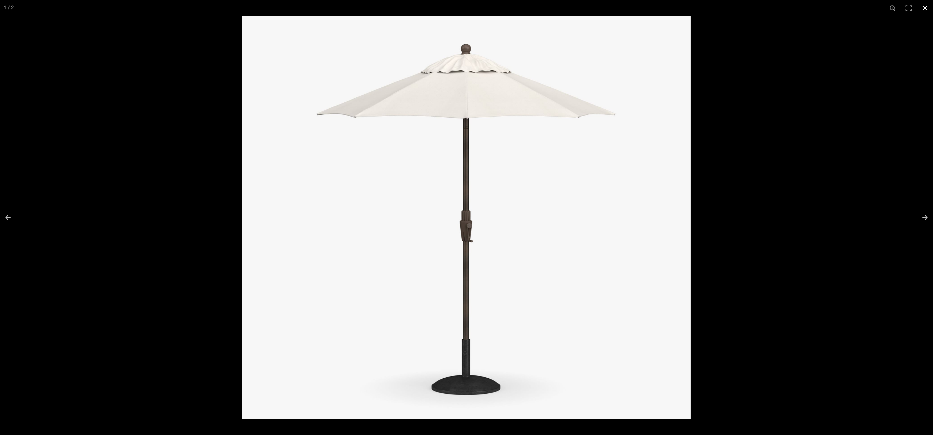
click at [824, 21] on div at bounding box center [708, 233] width 933 height 435
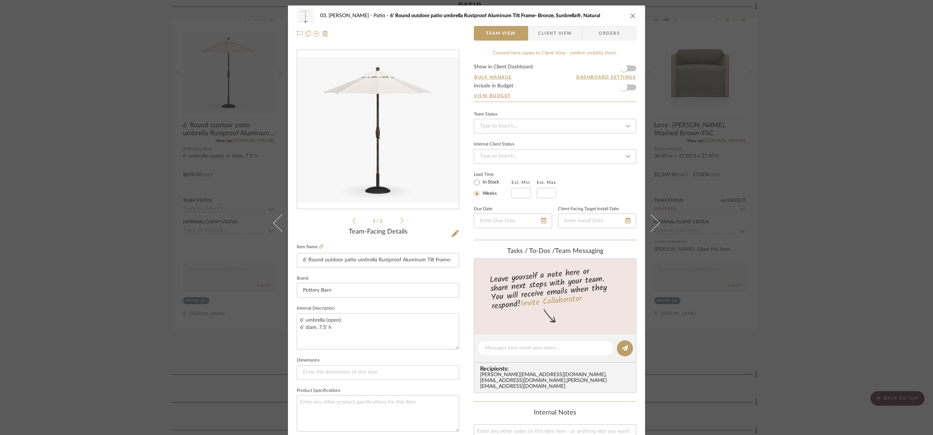
drag, startPoint x: 14, startPoint y: 89, endPoint x: 14, endPoint y: 7, distance: 82.0
click at [16, 83] on div "03. [PERSON_NAME] 6' Round outdoor patio umbrella Rustproof Aluminum Tilt Frame…" at bounding box center [466, 217] width 933 height 435
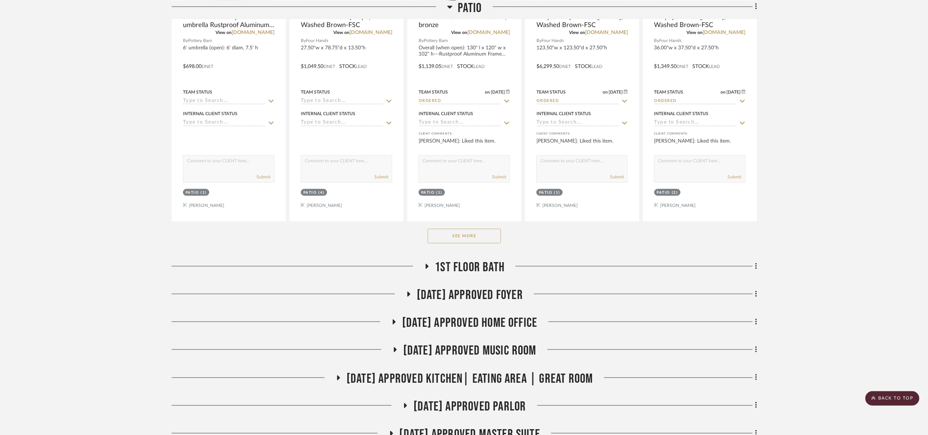
scroll to position [384, 0]
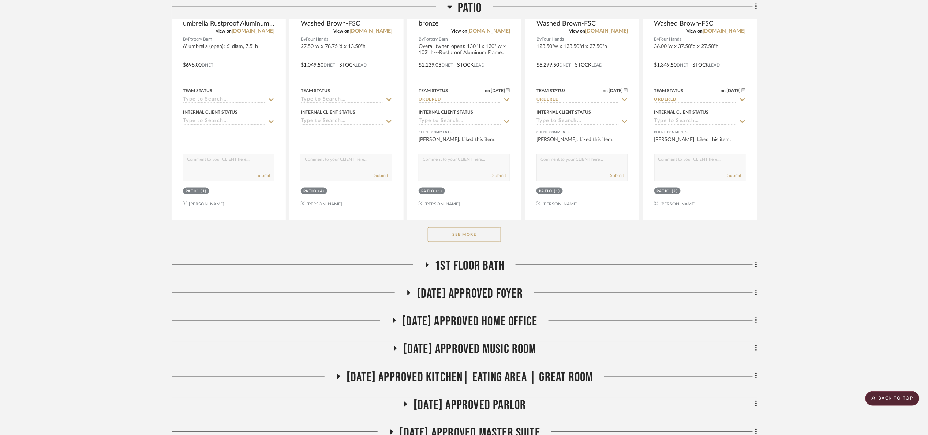
click at [468, 231] on button "See More" at bounding box center [464, 235] width 73 height 15
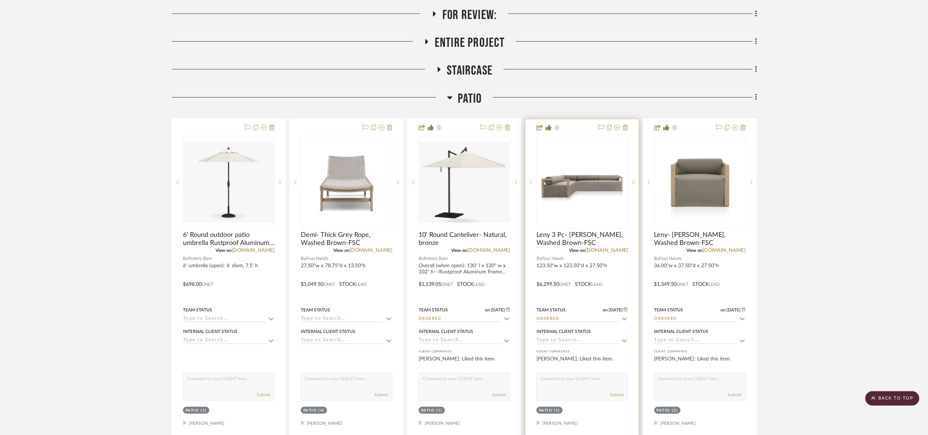
scroll to position [0, 0]
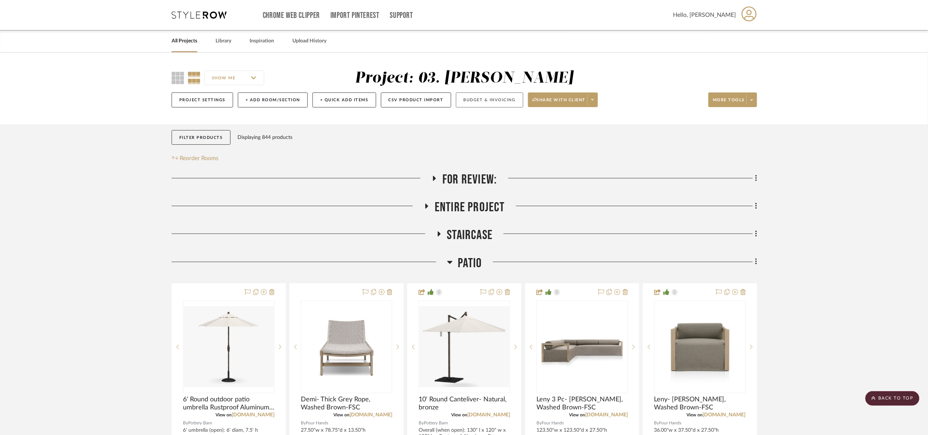
click at [470, 101] on button "Budget & Invoicing" at bounding box center [489, 100] width 67 height 15
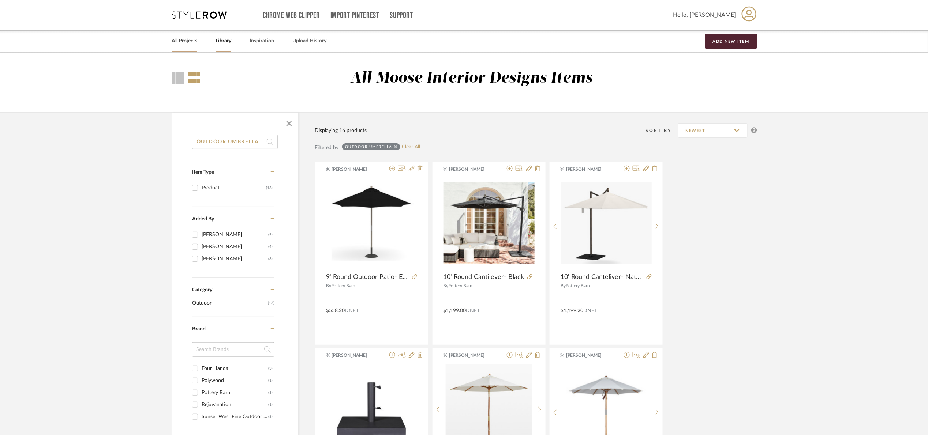
click at [178, 41] on link "All Projects" at bounding box center [185, 41] width 26 height 10
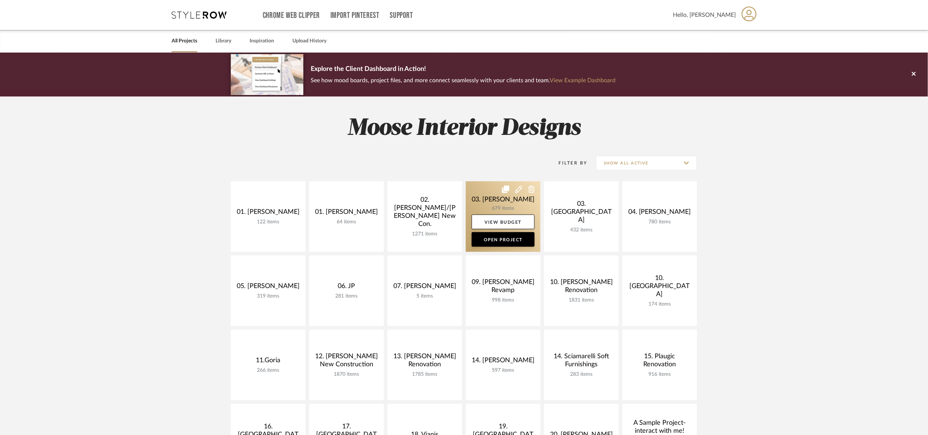
click at [483, 204] on link at bounding box center [503, 217] width 75 height 71
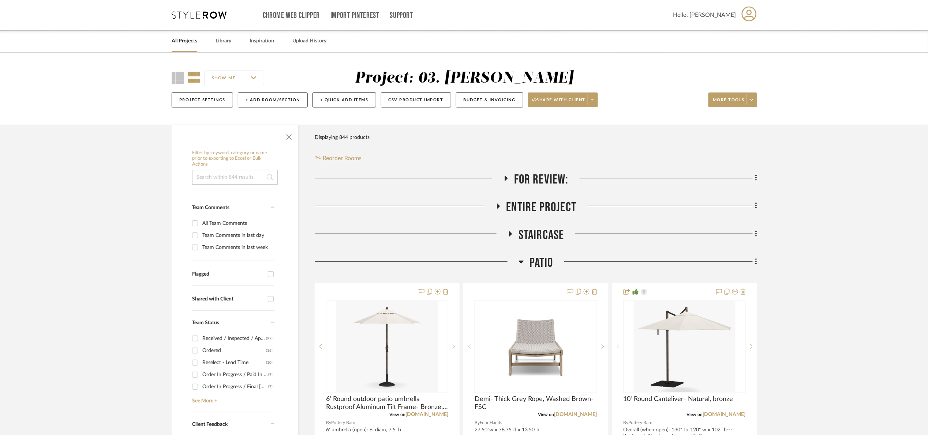
click at [548, 174] on span "For Review:" at bounding box center [541, 180] width 55 height 16
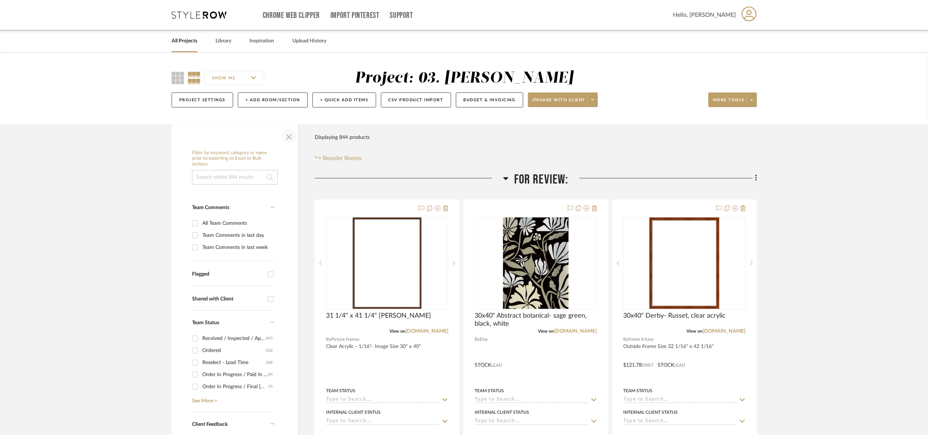
click at [287, 131] on span "button" at bounding box center [289, 136] width 18 height 18
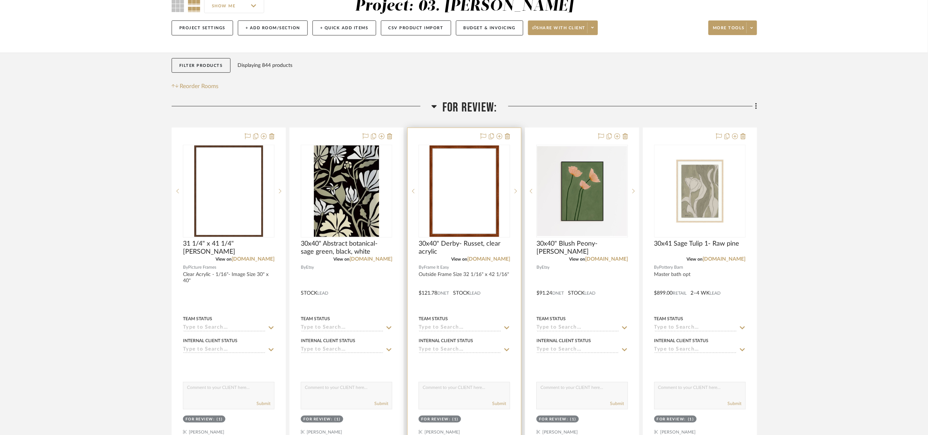
scroll to position [110, 0]
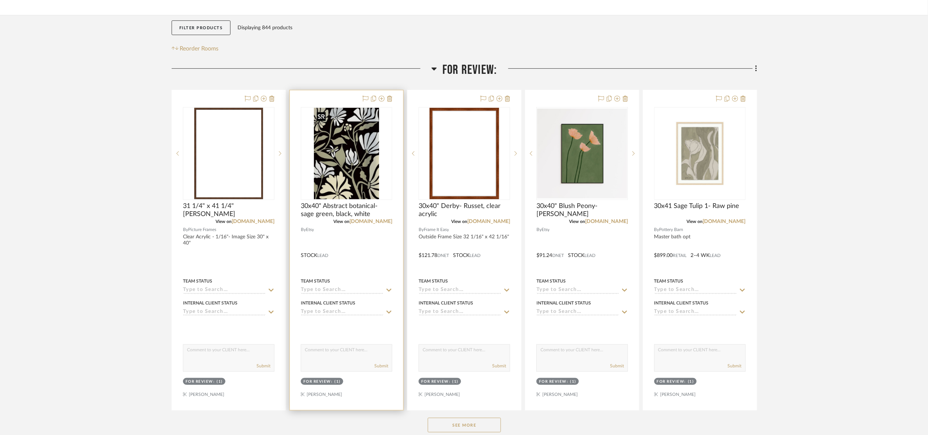
click at [0, 0] on img at bounding box center [0, 0] width 0 height 0
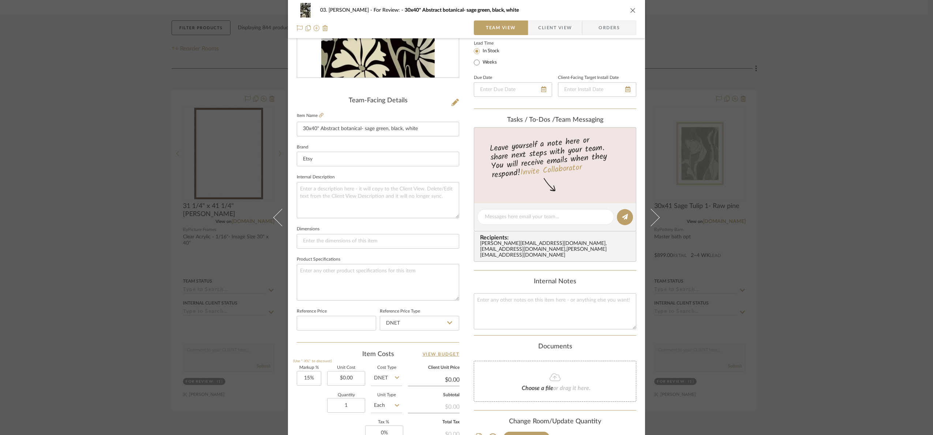
scroll to position [220, 0]
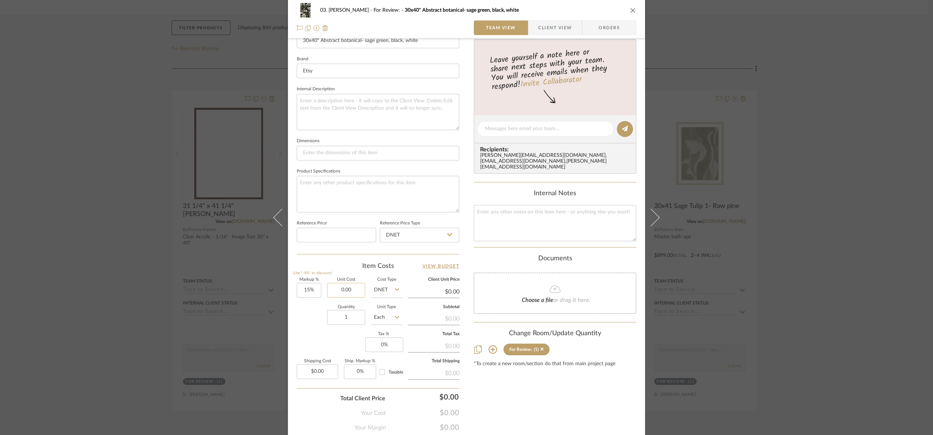
click at [349, 285] on input "0.00" at bounding box center [346, 290] width 38 height 15
type input "$503.00"
type input "$578.45"
click at [353, 293] on input "503.00" at bounding box center [346, 290] width 38 height 15
type input "$503.30"
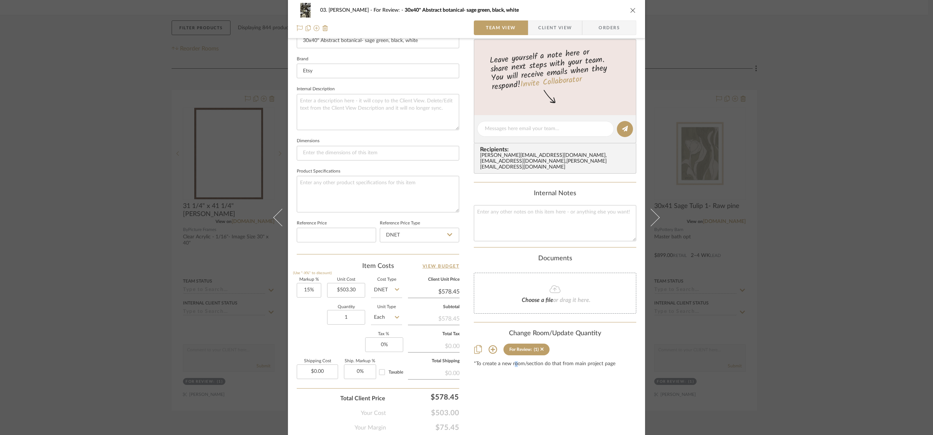
drag, startPoint x: 513, startPoint y: 415, endPoint x: 516, endPoint y: 411, distance: 5.0
click at [513, 415] on div "Content here copies to Client View - confirm visibility there. Show in Client D…" at bounding box center [555, 131] width 162 height 602
type input "$578.80"
click at [881, 215] on div "03. [PERSON_NAME] For Review: 30x40" Abstract botanical- sage green, black, whi…" at bounding box center [466, 217] width 933 height 435
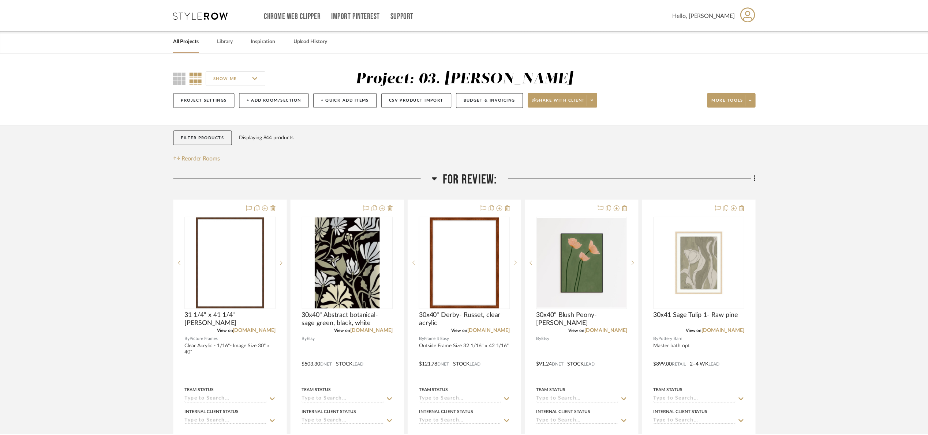
scroll to position [110, 0]
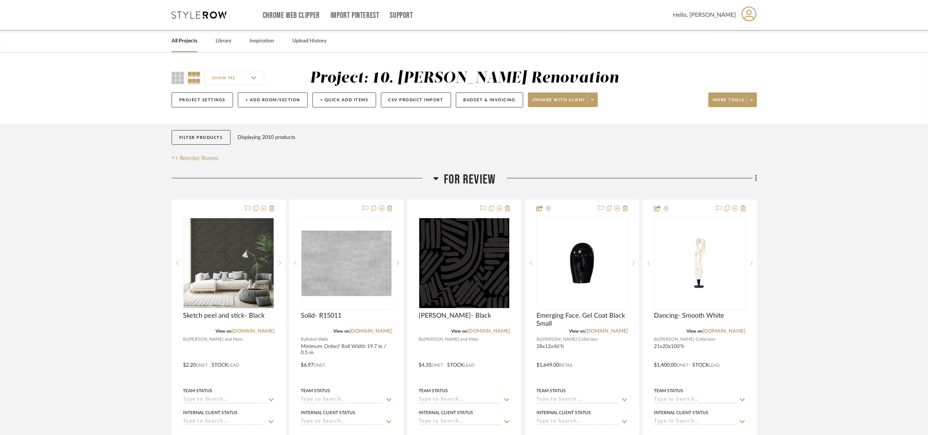
click at [191, 36] on link "All Projects" at bounding box center [185, 41] width 26 height 10
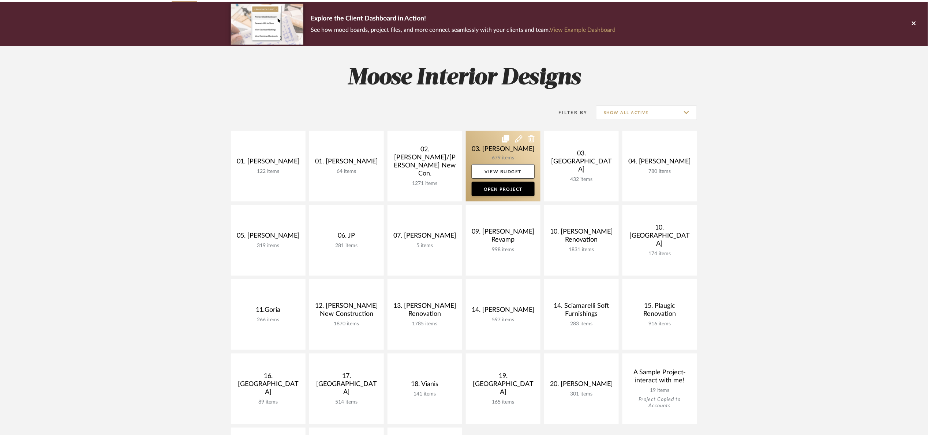
scroll to position [55, 0]
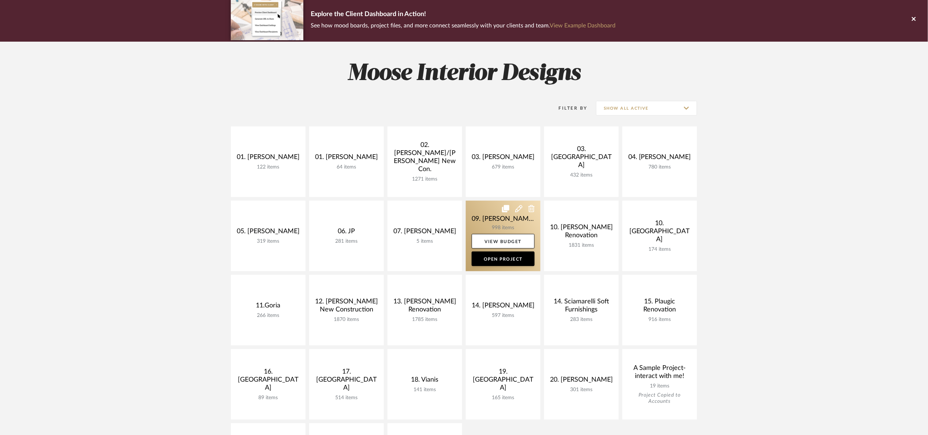
click at [491, 218] on link at bounding box center [503, 236] width 75 height 71
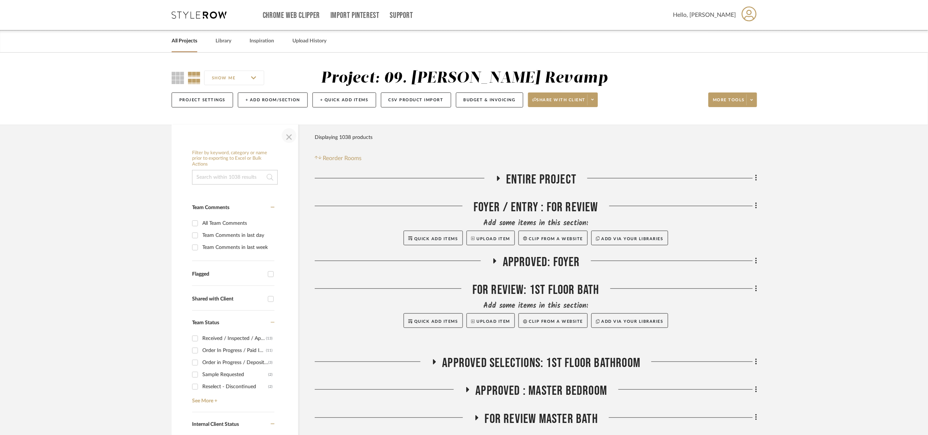
click at [287, 135] on span "button" at bounding box center [289, 136] width 18 height 18
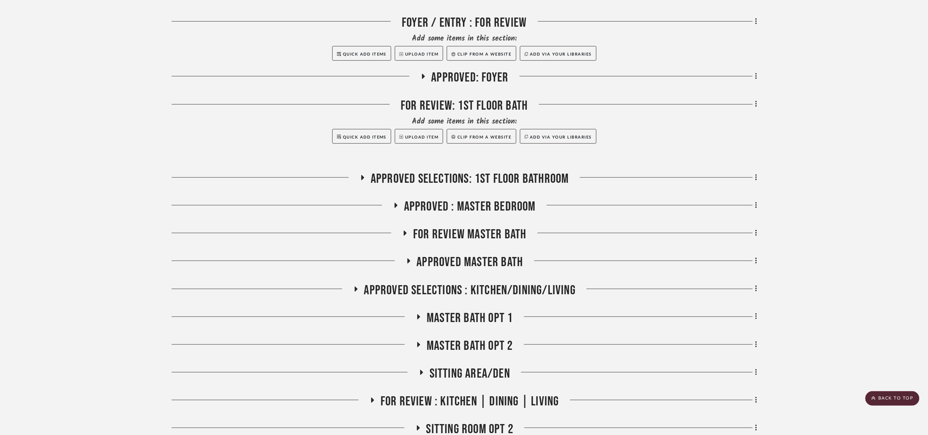
scroll to position [165, 0]
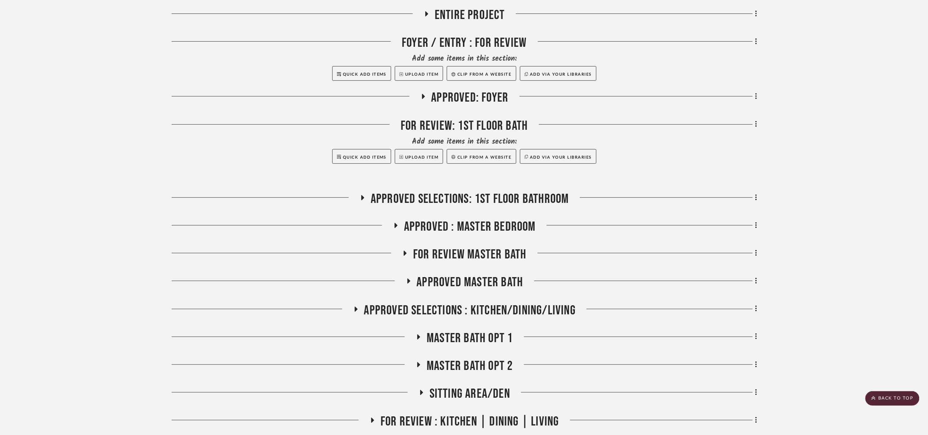
click at [464, 98] on span "Approved: Foyer" at bounding box center [469, 98] width 77 height 16
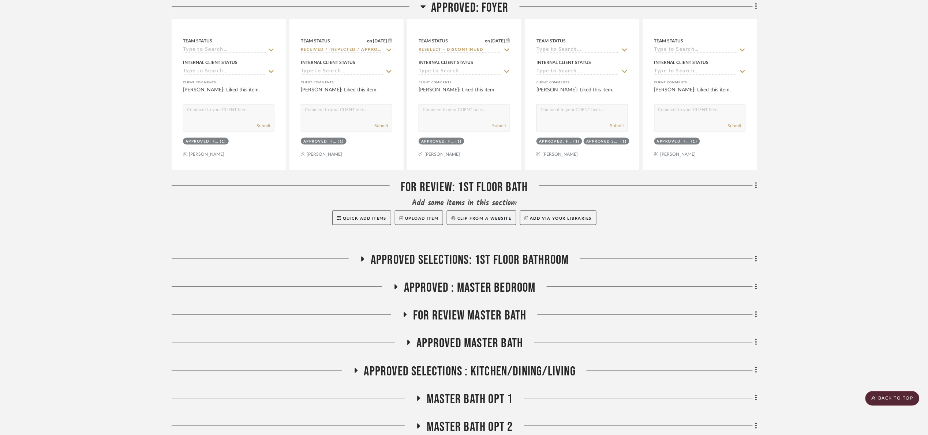
scroll to position [439, 0]
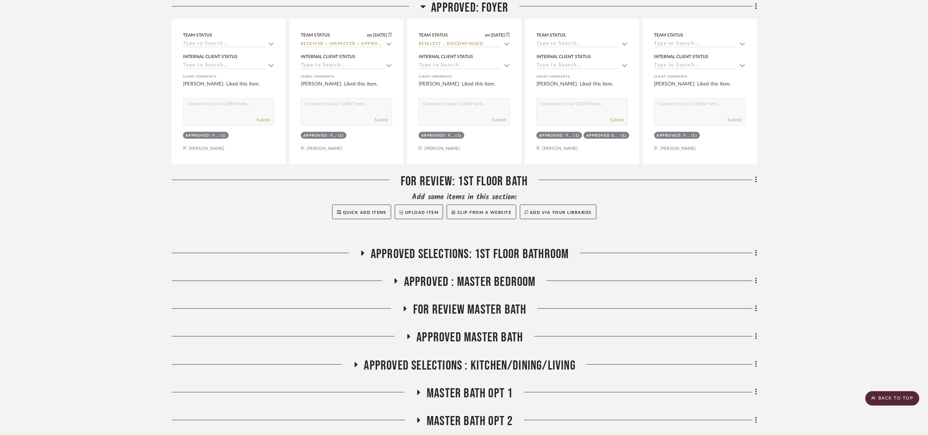
click at [479, 252] on span "Approved Selections: 1st Floor Bathroom" at bounding box center [470, 255] width 198 height 16
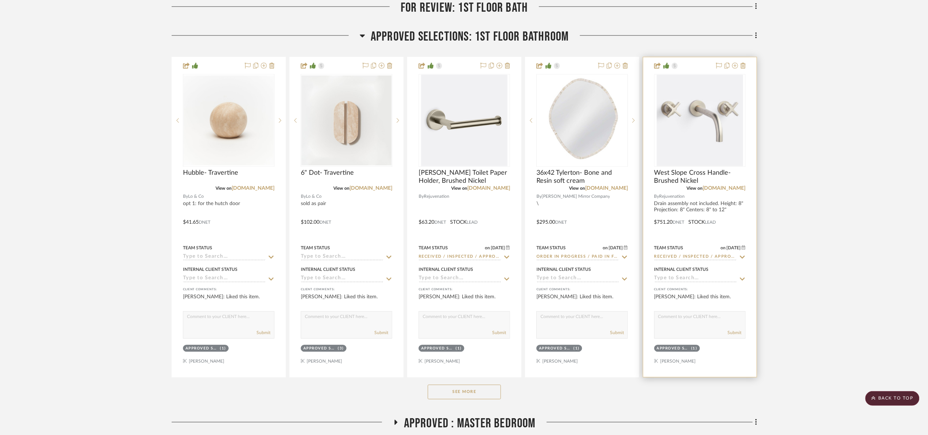
scroll to position [659, 0]
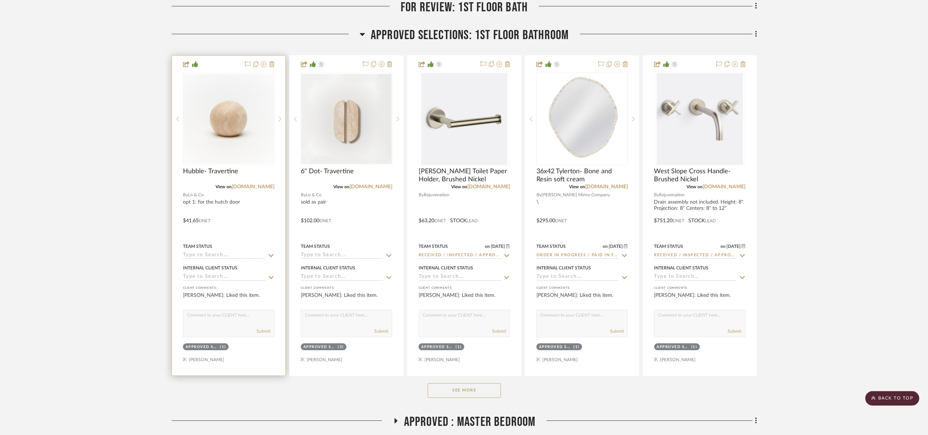
click at [222, 254] on input at bounding box center [224, 255] width 83 height 7
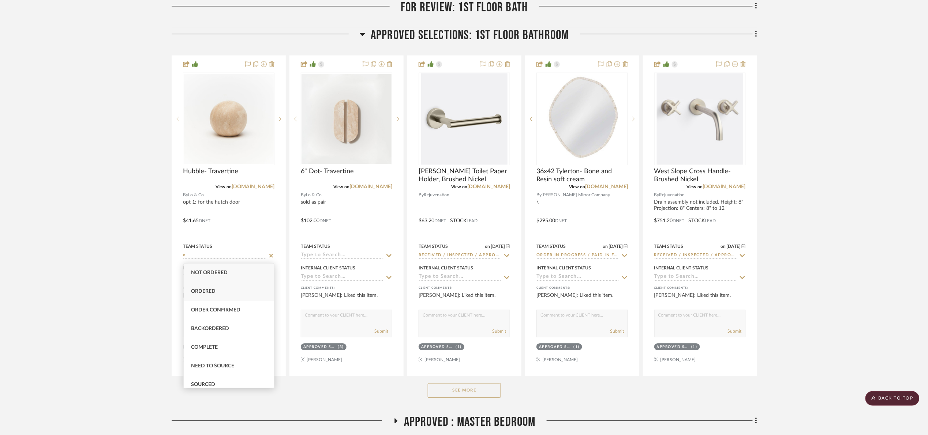
type input "o"
click at [219, 287] on div "Ordered" at bounding box center [229, 292] width 90 height 19
type input "[DATE]"
type input "Ordered"
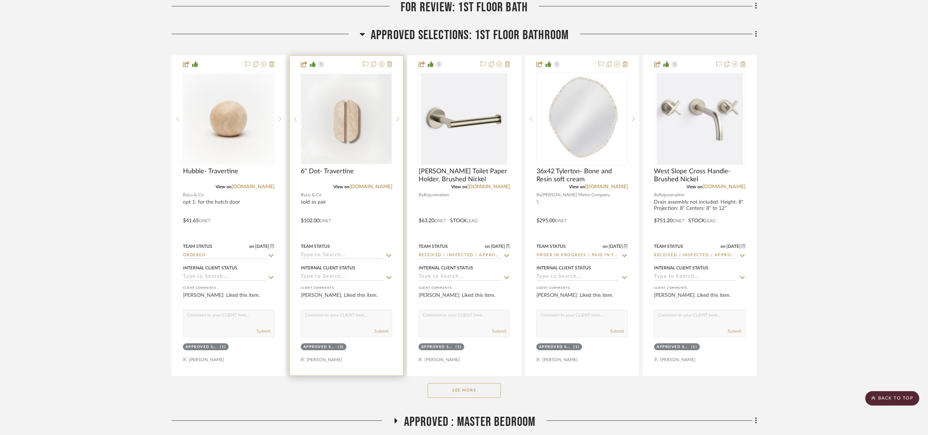
click at [321, 259] on sr-typeahead at bounding box center [346, 255] width 91 height 7
click at [317, 252] on div "Team Status" at bounding box center [346, 251] width 91 height 18
click at [317, 257] on input at bounding box center [342, 255] width 83 height 7
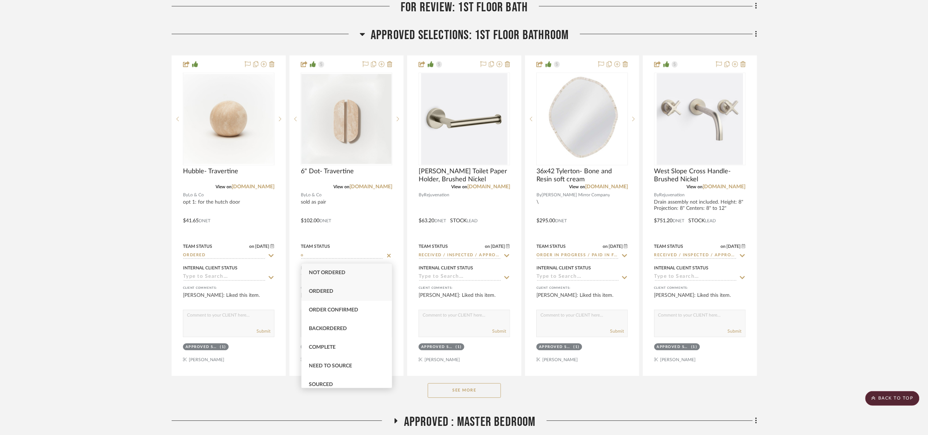
type input "o"
click at [330, 289] on span "Ordered" at bounding box center [321, 291] width 25 height 5
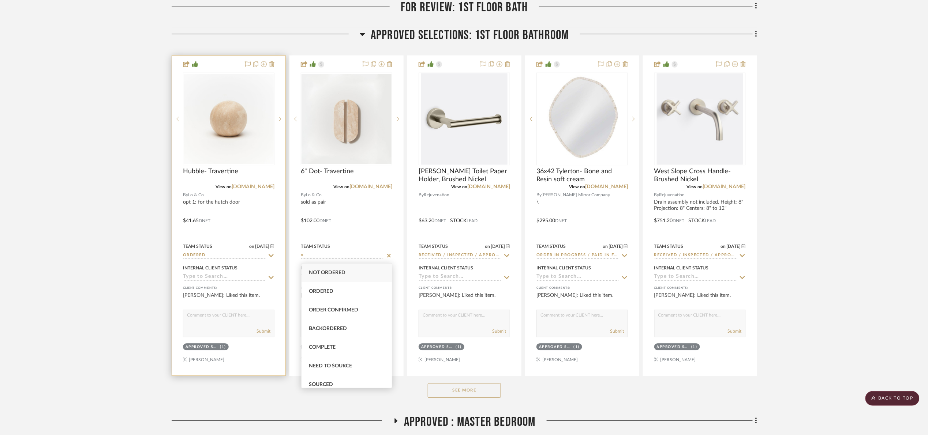
type input "[DATE]"
type input "Ordered"
click at [217, 258] on input "Ordered" at bounding box center [224, 255] width 83 height 7
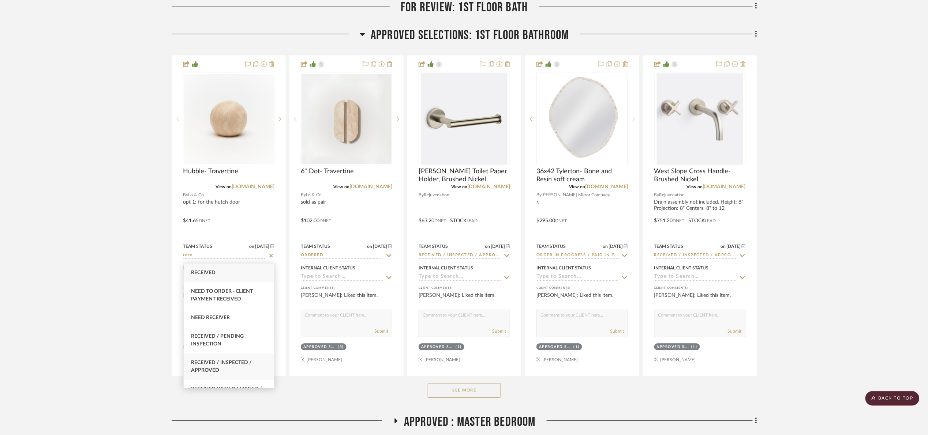
click at [241, 360] on span "Received / Inspected / Approved" at bounding box center [221, 366] width 61 height 13
type input "Received / Inspected / Approved"
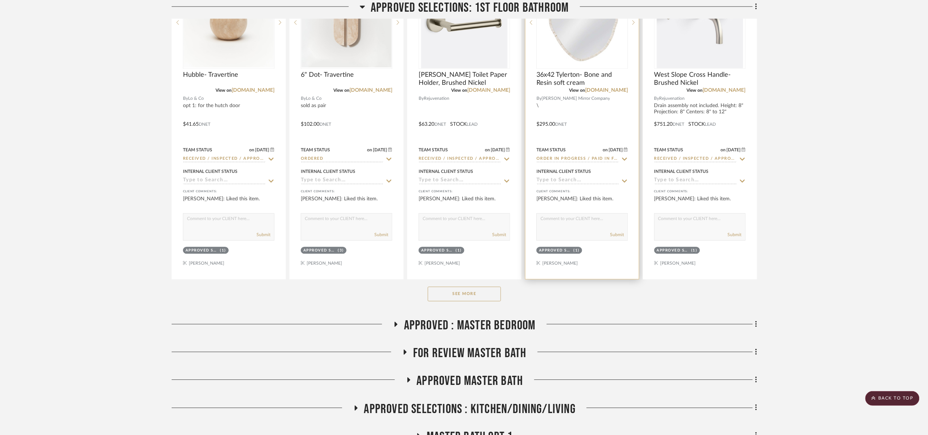
scroll to position [768, 0]
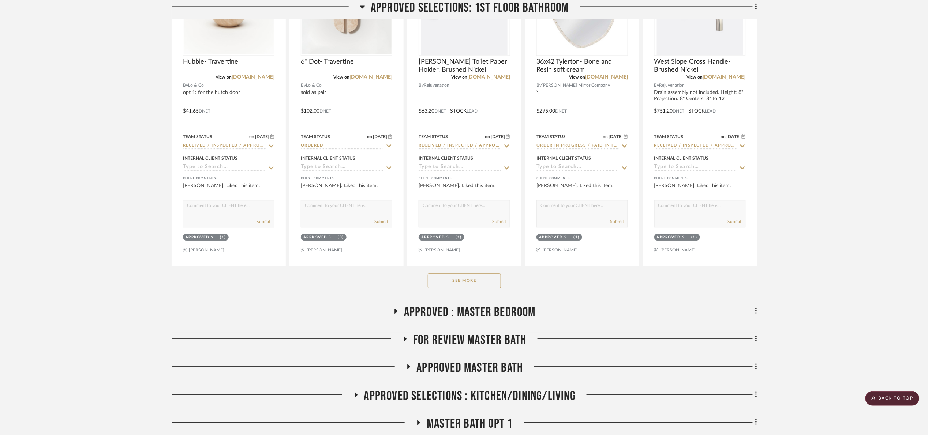
click at [474, 288] on button "See More" at bounding box center [464, 281] width 73 height 15
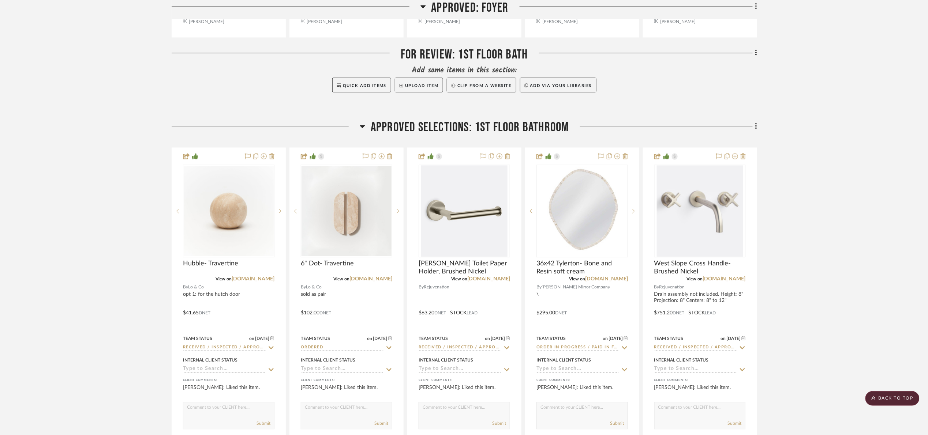
scroll to position [549, 0]
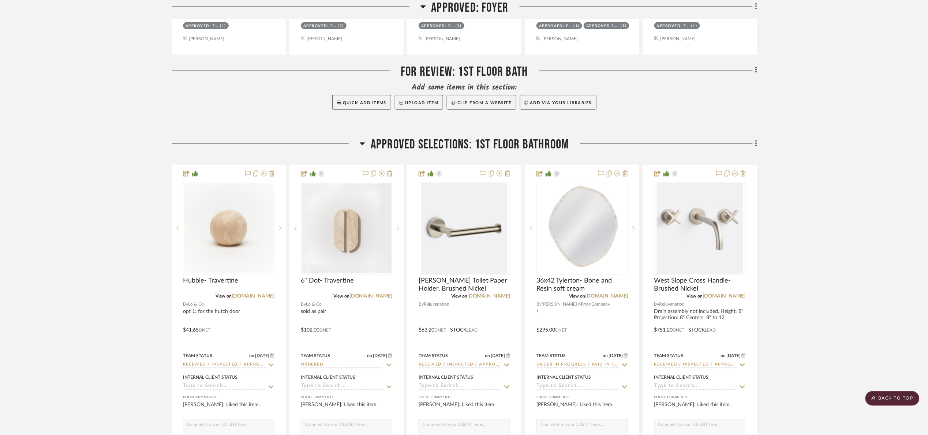
click at [386, 143] on span "Approved Selections: 1st Floor Bathroom" at bounding box center [470, 145] width 198 height 16
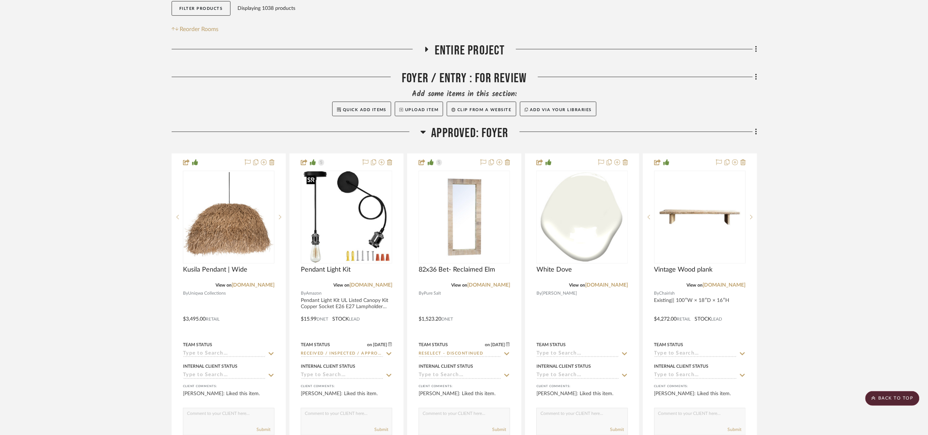
scroll to position [110, 0]
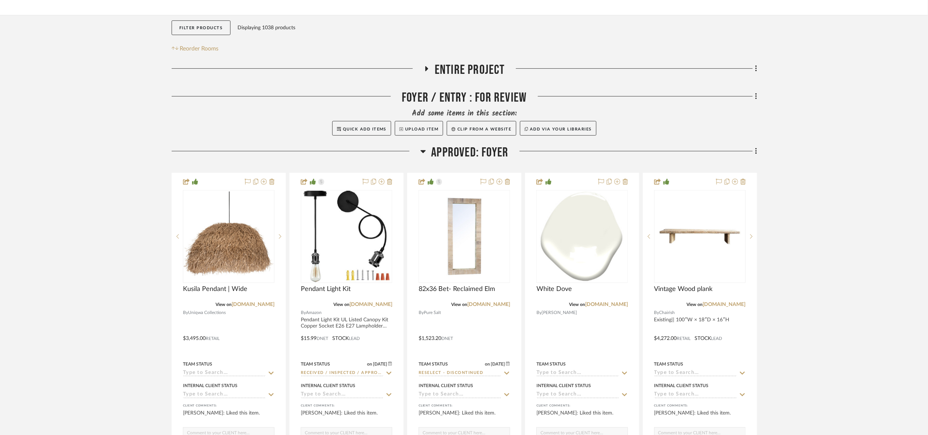
click at [432, 157] on span "Approved: Foyer" at bounding box center [469, 153] width 77 height 16
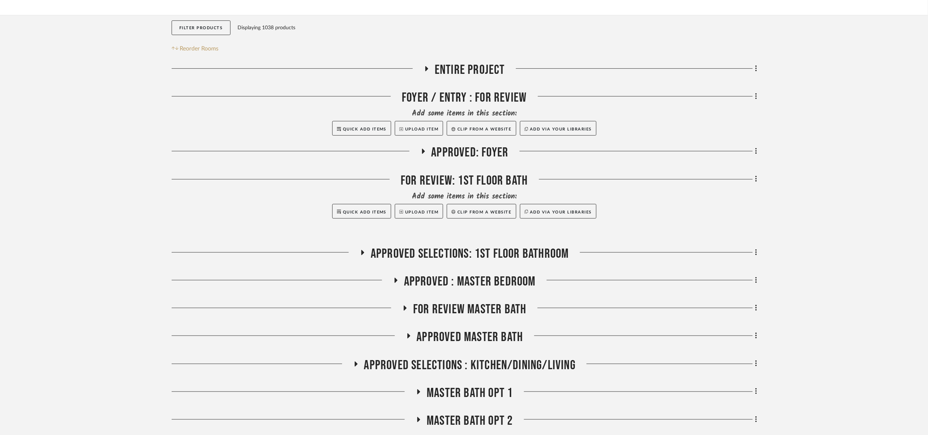
click at [453, 257] on span "Approved Selections: 1st Floor Bathroom" at bounding box center [470, 254] width 198 height 16
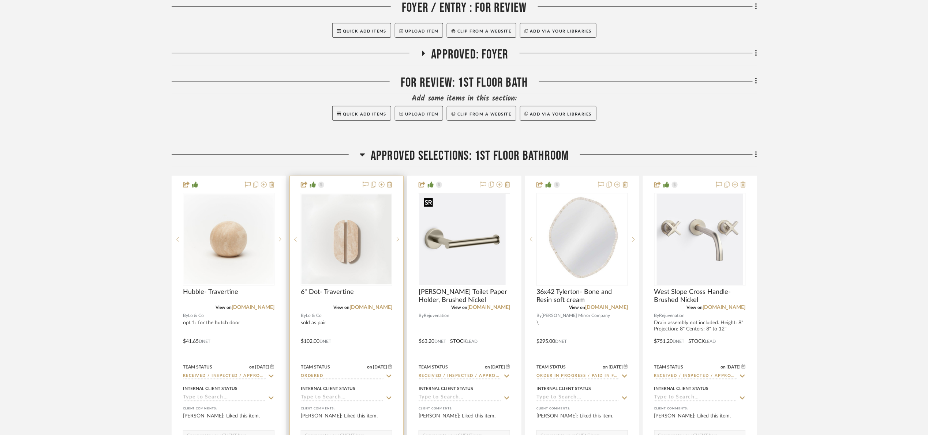
scroll to position [274, 0]
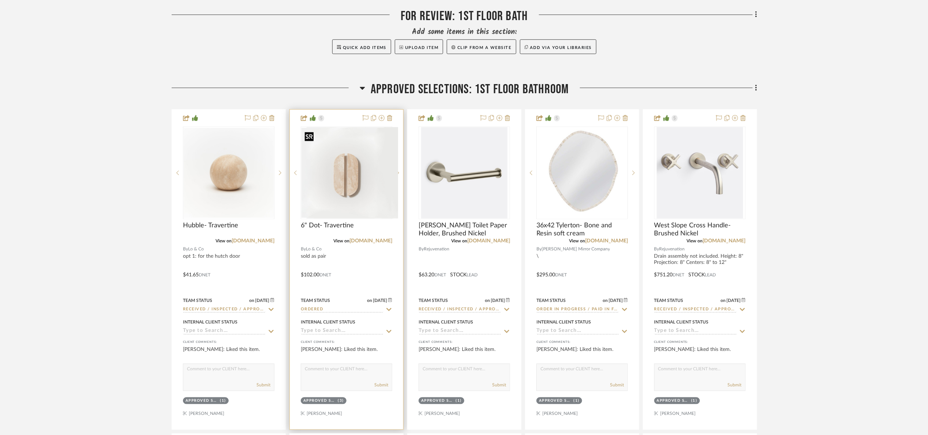
click at [320, 199] on div at bounding box center [346, 173] width 91 height 93
click at [328, 187] on img "0" at bounding box center [347, 173] width 90 height 90
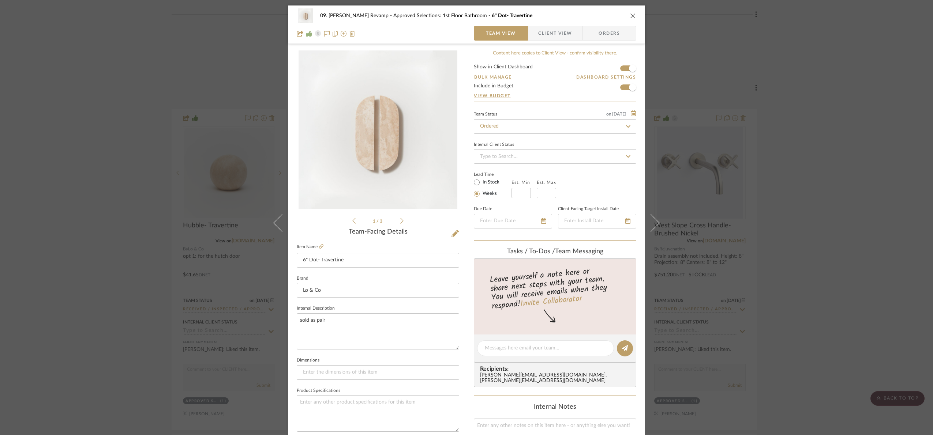
scroll to position [247, 0]
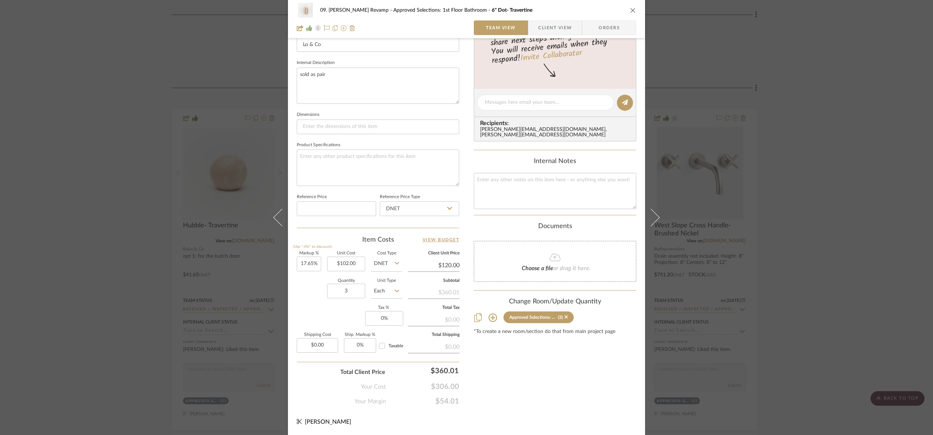
click at [859, 207] on div "09. Jones Revamp Approved Selections: 1st Floor Bathroom 6" Dot- Travertine Tea…" at bounding box center [466, 217] width 933 height 435
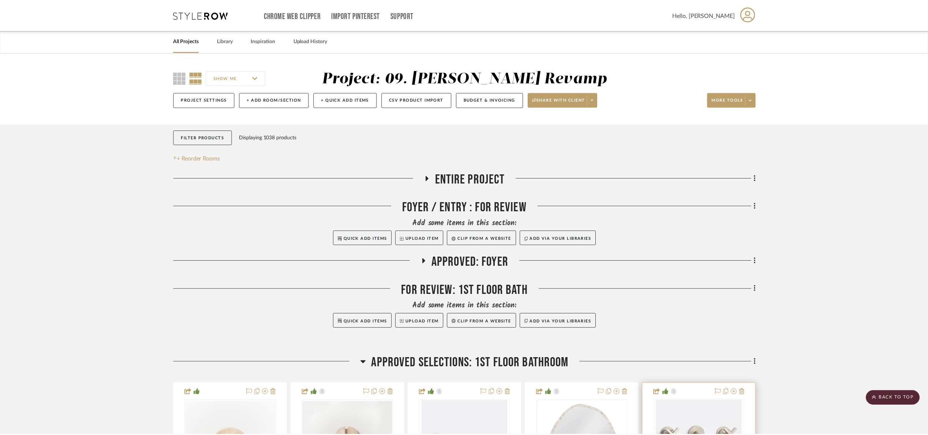
scroll to position [274, 0]
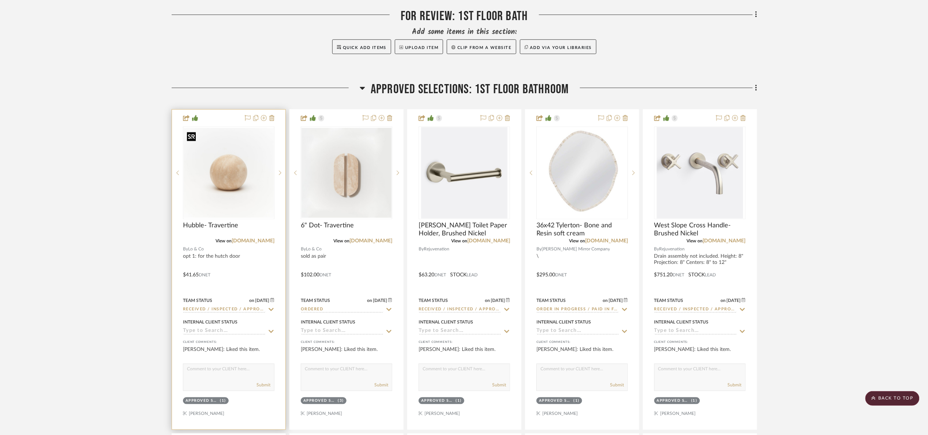
click at [0, 0] on img at bounding box center [0, 0] width 0 height 0
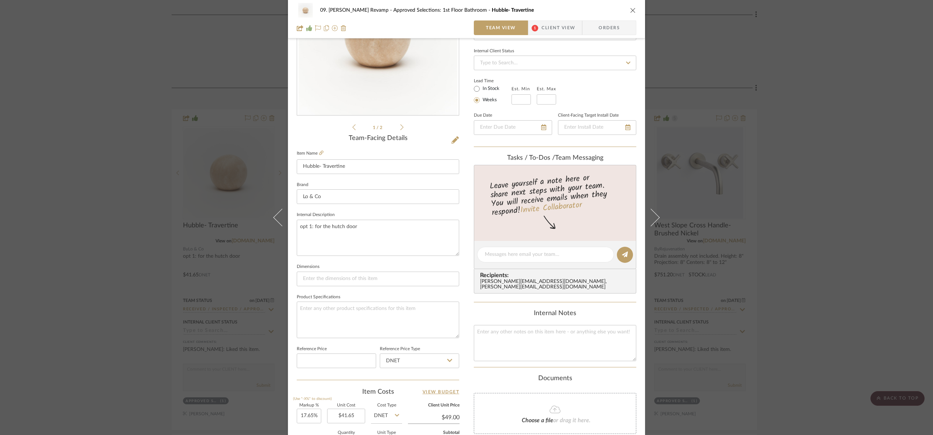
scroll to position [247, 0]
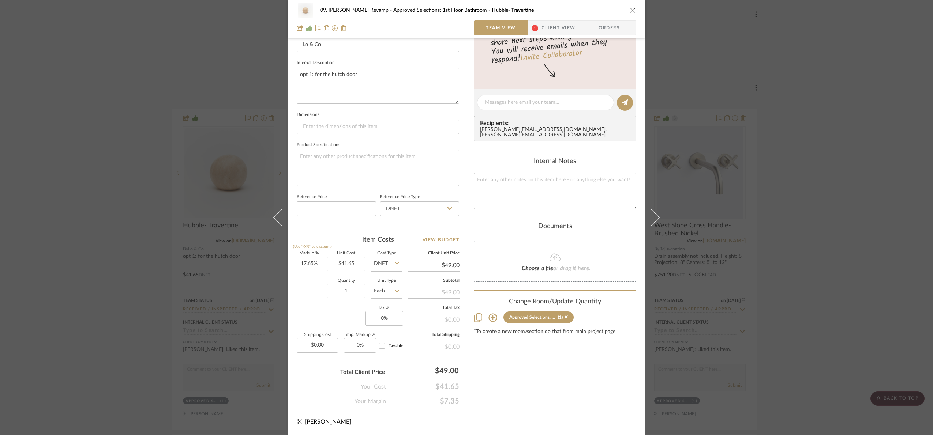
click at [807, 138] on div "09. Jones Revamp Approved Selections: 1st Floor Bathroom Hubble- Travertine Tea…" at bounding box center [466, 217] width 933 height 435
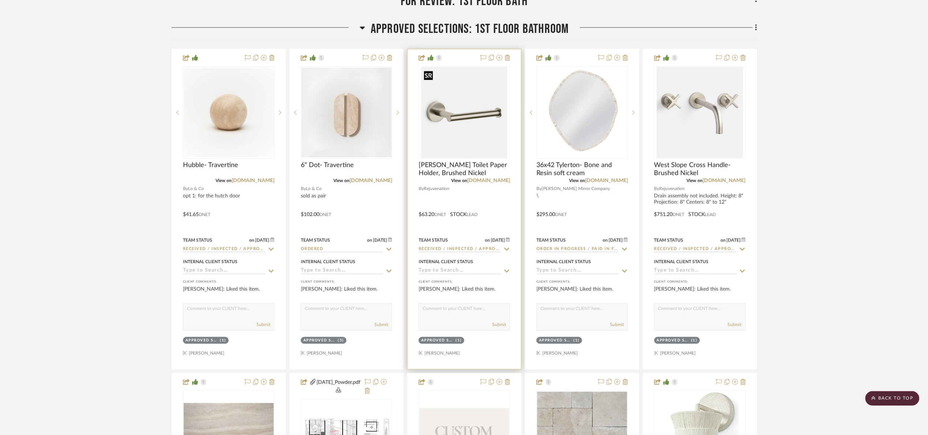
scroll to position [329, 0]
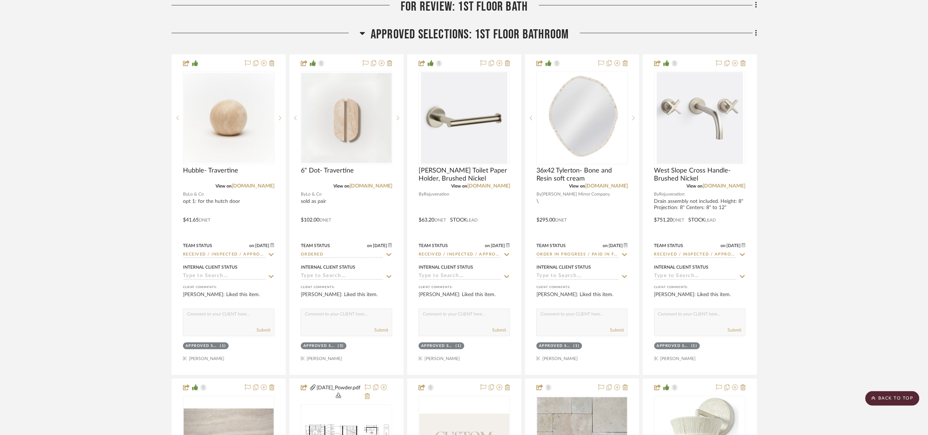
click at [428, 29] on span "Approved Selections: 1st Floor Bathroom" at bounding box center [470, 35] width 198 height 16
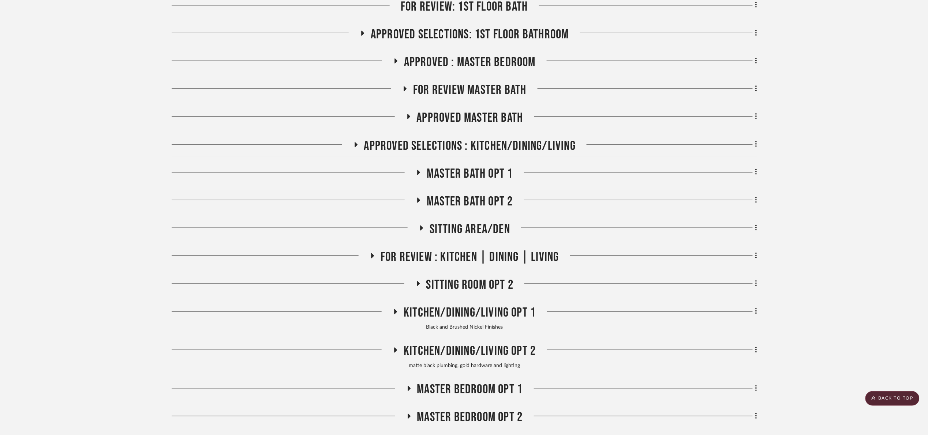
click at [447, 61] on span "APPROVED : Master Bedroom" at bounding box center [470, 63] width 132 height 16
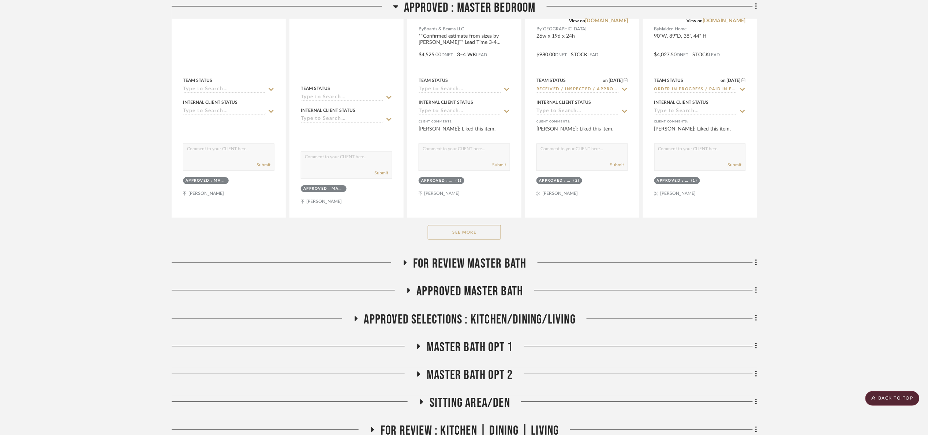
scroll to position [549, 0]
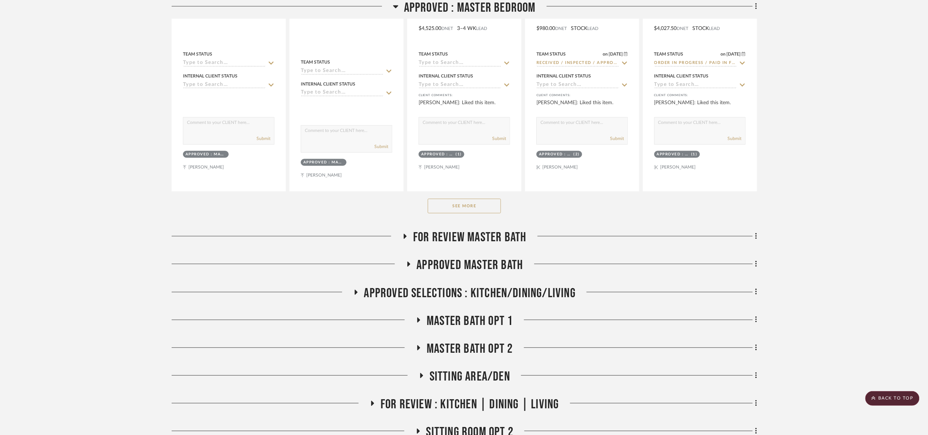
click at [459, 208] on button "See More" at bounding box center [464, 206] width 73 height 15
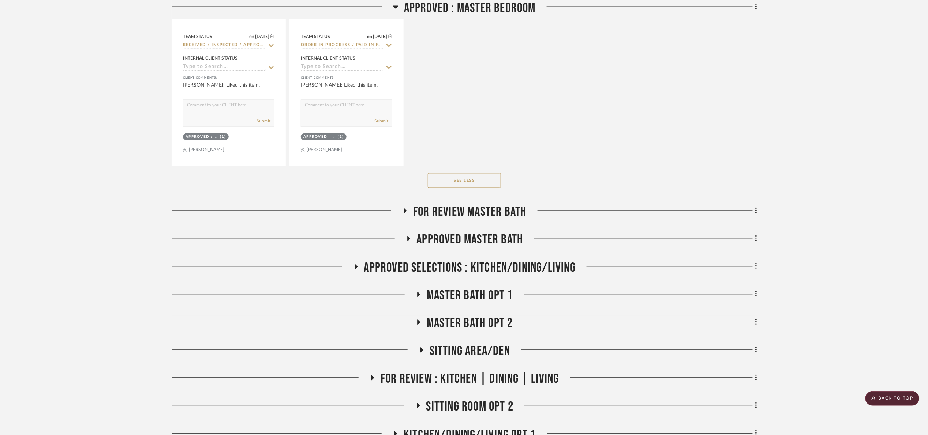
scroll to position [1976, 0]
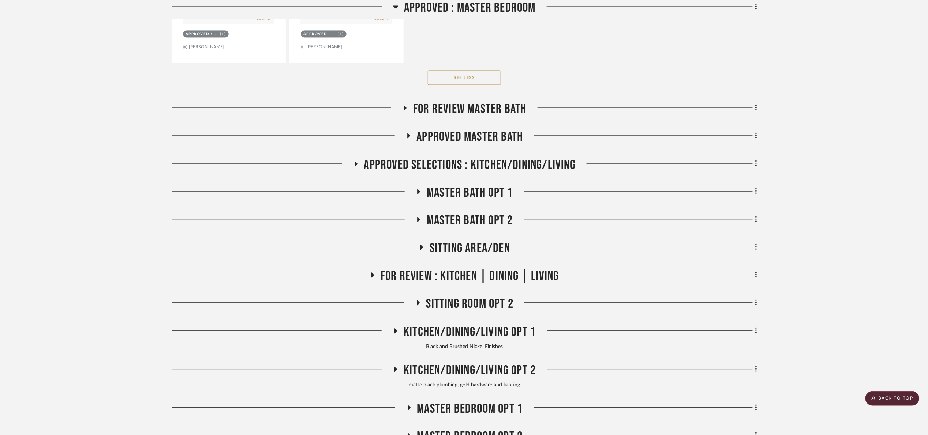
click at [454, 110] on span "FOR REVIEW Master Bath" at bounding box center [469, 109] width 113 height 16
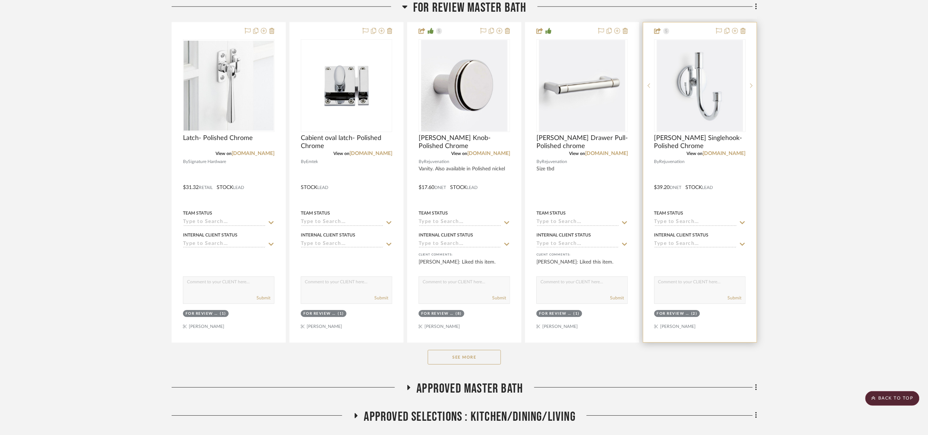
scroll to position [2086, 0]
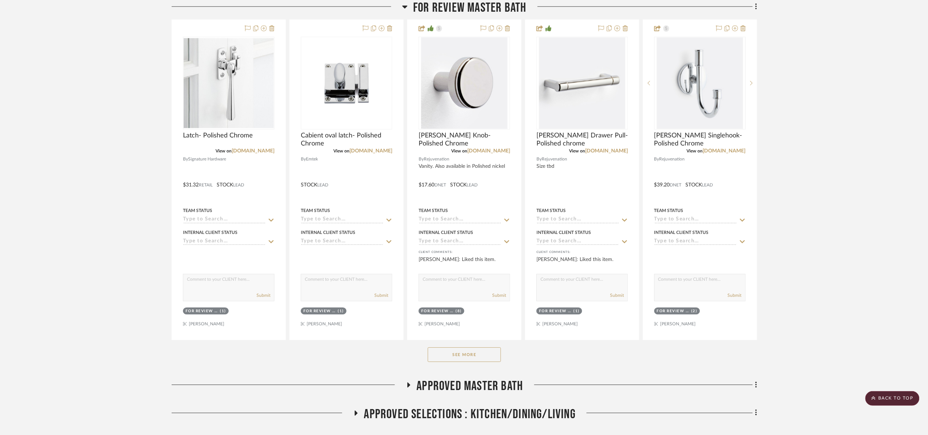
click at [443, 362] on button "See More" at bounding box center [464, 355] width 73 height 15
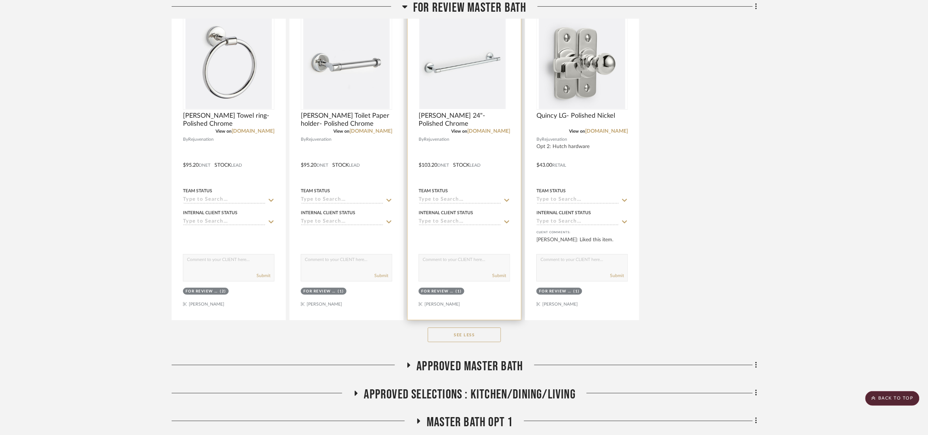
scroll to position [2470, 0]
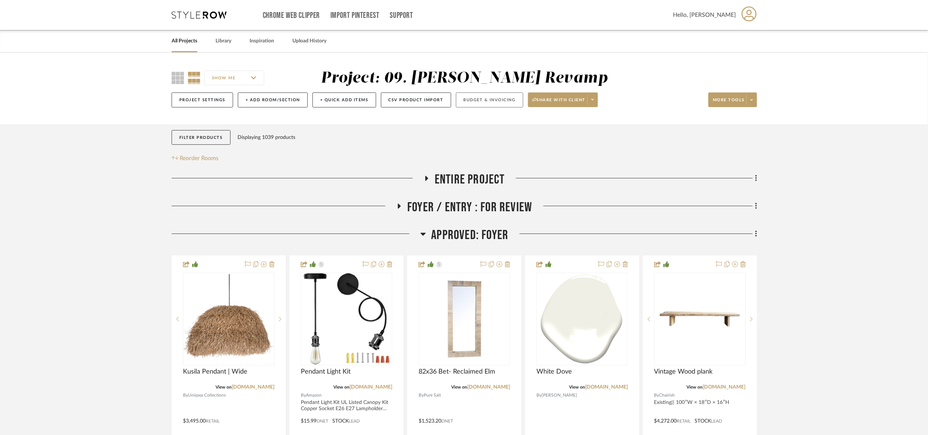
click at [478, 102] on button "Budget & Invoicing" at bounding box center [489, 100] width 67 height 15
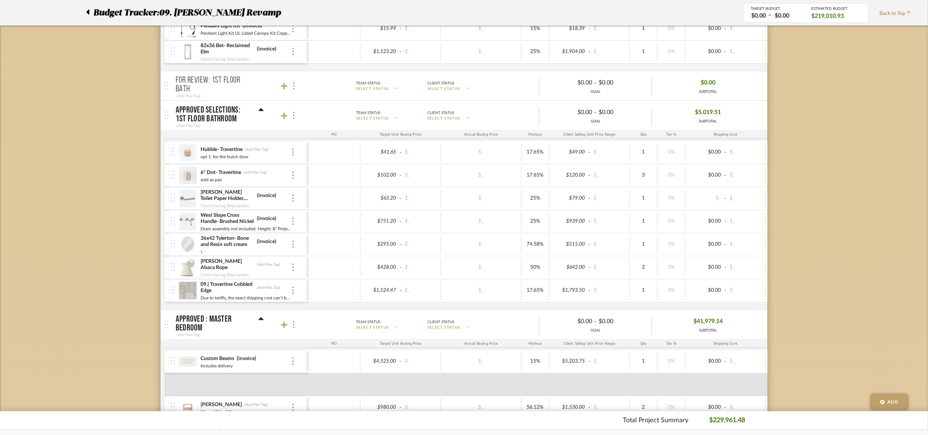
scroll to position [165, 0]
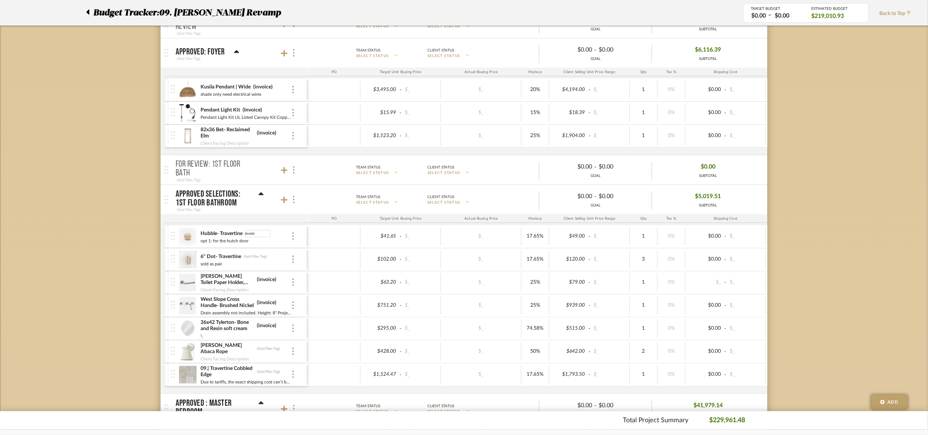
type input "invoice"
type input "i"
type input "Paid"
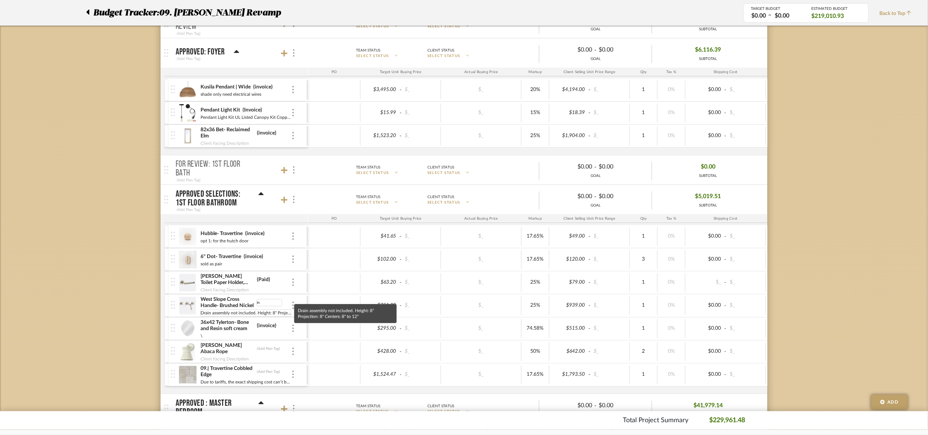
type input "i"
type input "Paid0013"
drag, startPoint x: 262, startPoint y: 302, endPoint x: 231, endPoint y: 303, distance: 31.5
click at [231, 303] on div "West Slope Cross Handle- Brushed Nickel Paid0013" at bounding box center [245, 302] width 91 height 13
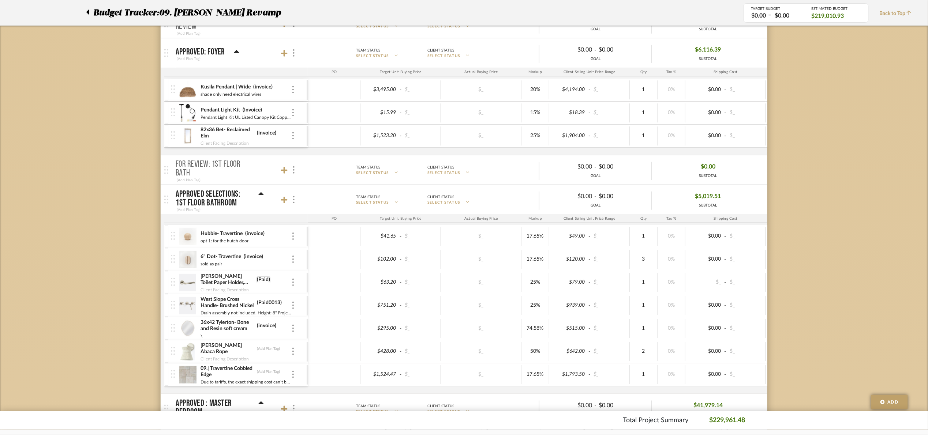
drag, startPoint x: 271, startPoint y: 283, endPoint x: 267, endPoint y: 280, distance: 4.3
click at [270, 283] on div "[PERSON_NAME] Toilet Paper Holder, Brushed Nickel (Paid)" at bounding box center [245, 279] width 91 height 13
click at [267, 279] on input "Paid" at bounding box center [270, 279] width 26 height 7
type input "Paid0013"
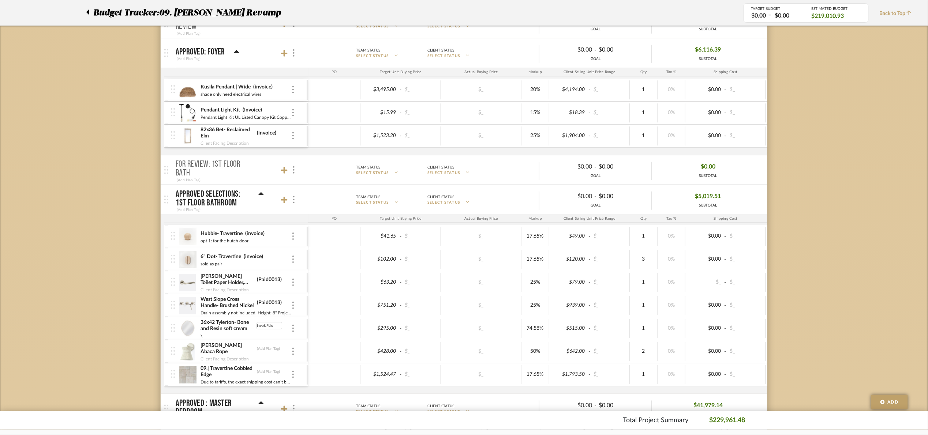
drag, startPoint x: 277, startPoint y: 328, endPoint x: 206, endPoint y: 337, distance: 71.6
click at [206, 337] on div "36x42 Tylerton- Bone and Resin soft cream invoicPaie \" at bounding box center [245, 329] width 91 height 23
type input "Paid0013"
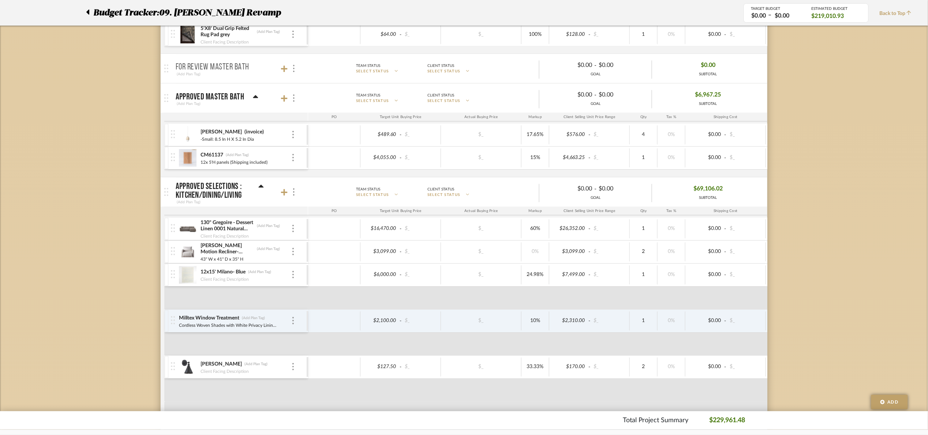
scroll to position [988, 0]
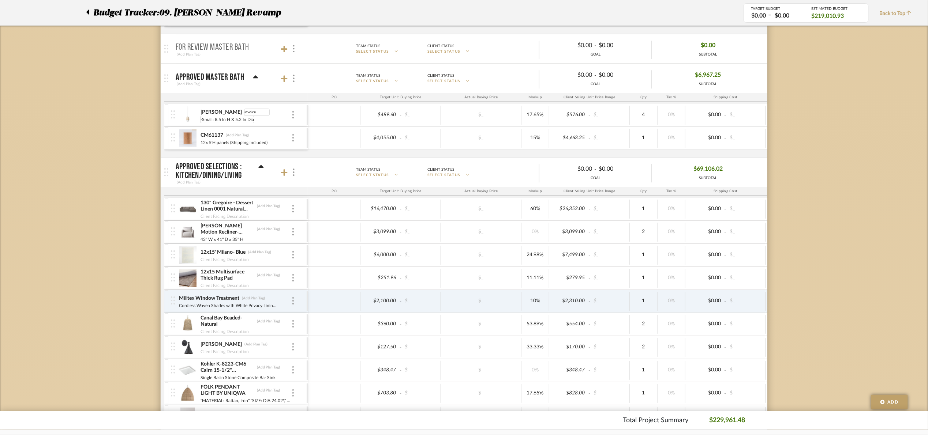
drag, startPoint x: 247, startPoint y: 117, endPoint x: 226, endPoint y: 120, distance: 21.5
click at [227, 116] on div "Terho - Linden invoice" at bounding box center [245, 112] width 91 height 7
type input "Paid0013"
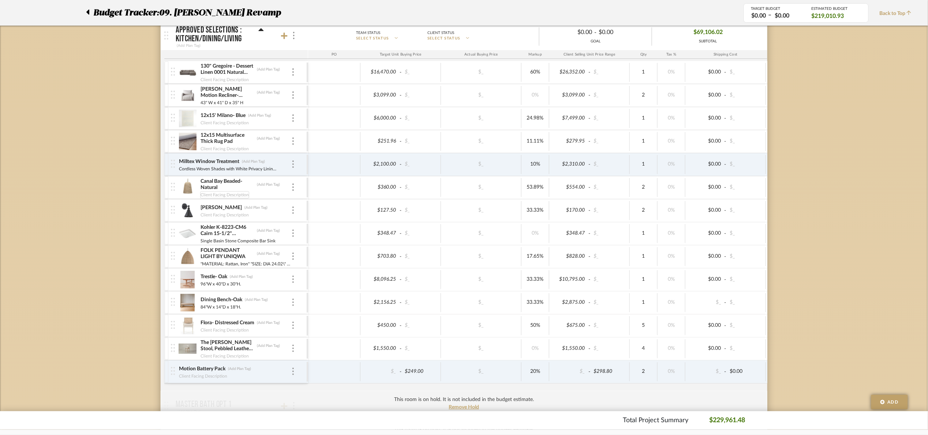
scroll to position [1043, 0]
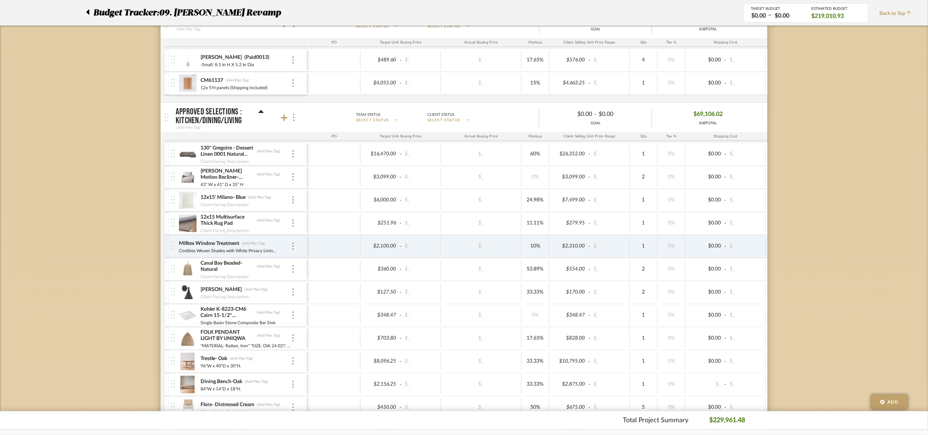
click at [262, 115] on icon at bounding box center [260, 112] width 5 height 9
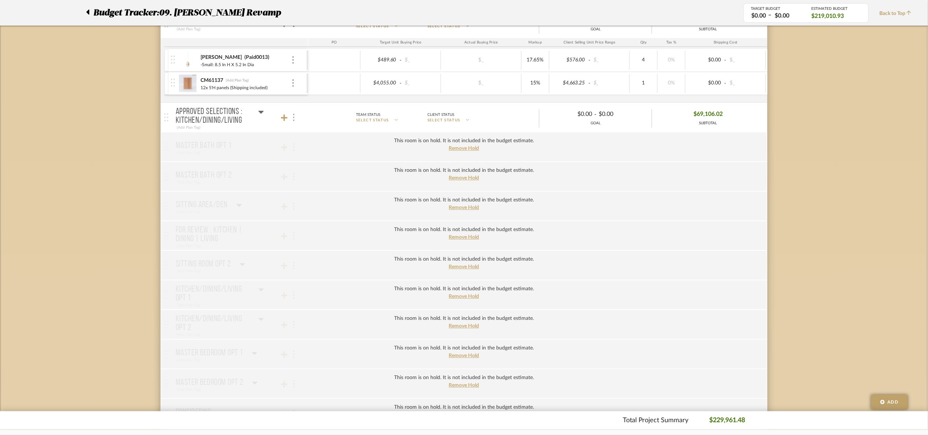
click at [295, 122] on div at bounding box center [293, 118] width 8 height 10
click at [843, 225] on div at bounding box center [464, 217] width 928 height 435
drag, startPoint x: 223, startPoint y: 121, endPoint x: 259, endPoint y: 116, distance: 36.2
click at [259, 116] on div "Approved Selections : Kitchen/Dining/Living" at bounding box center [220, 117] width 88 height 18
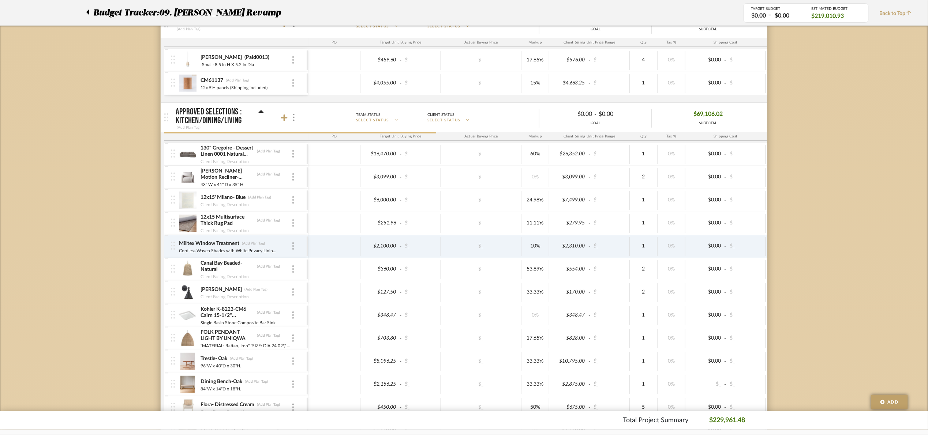
click at [262, 113] on icon at bounding box center [261, 111] width 5 height 3
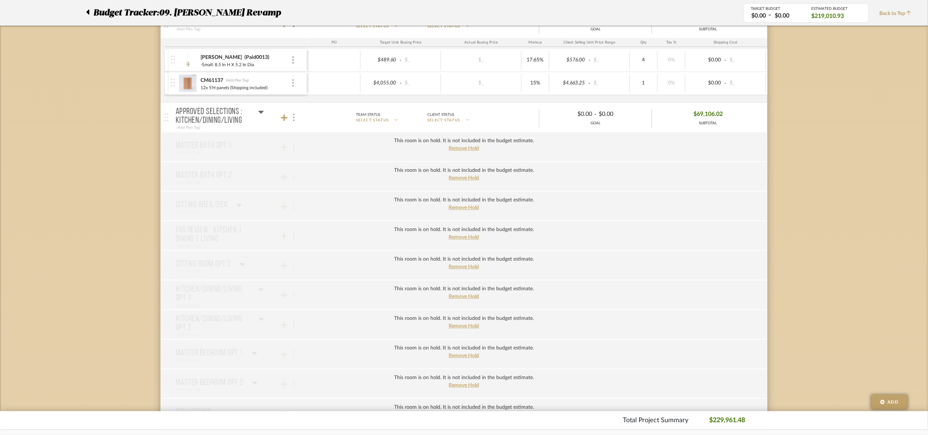
click at [262, 114] on icon at bounding box center [261, 112] width 5 height 3
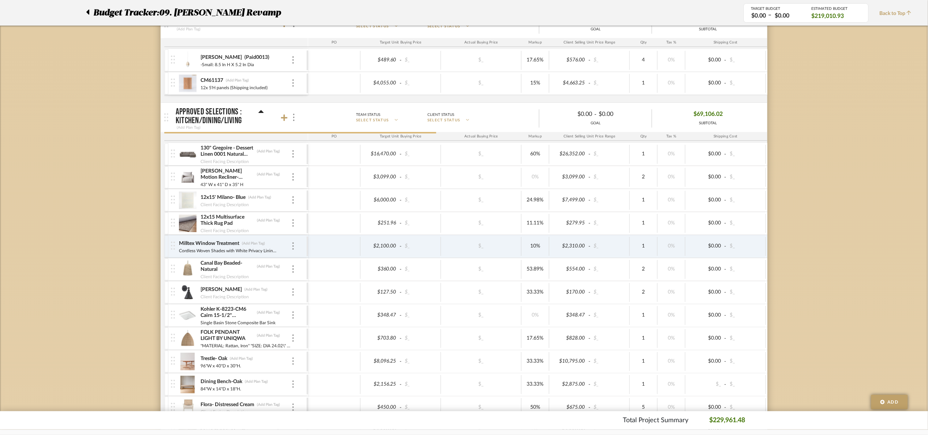
click at [262, 113] on icon at bounding box center [261, 111] width 5 height 3
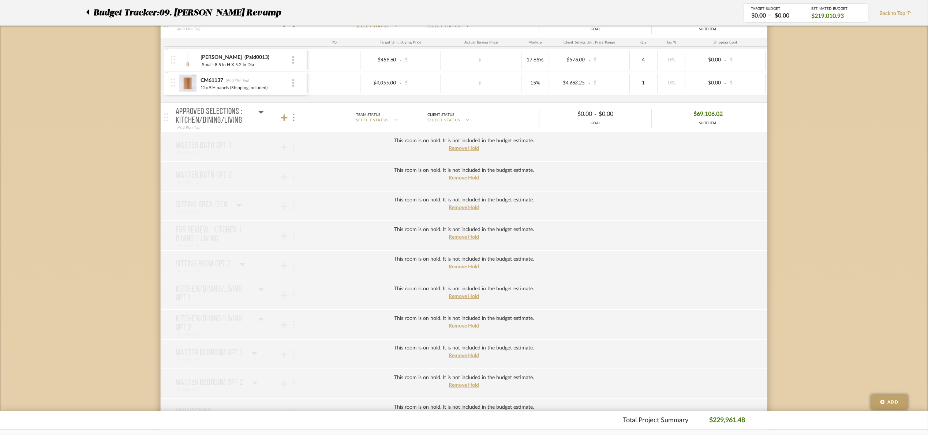
click at [262, 114] on icon at bounding box center [261, 112] width 5 height 3
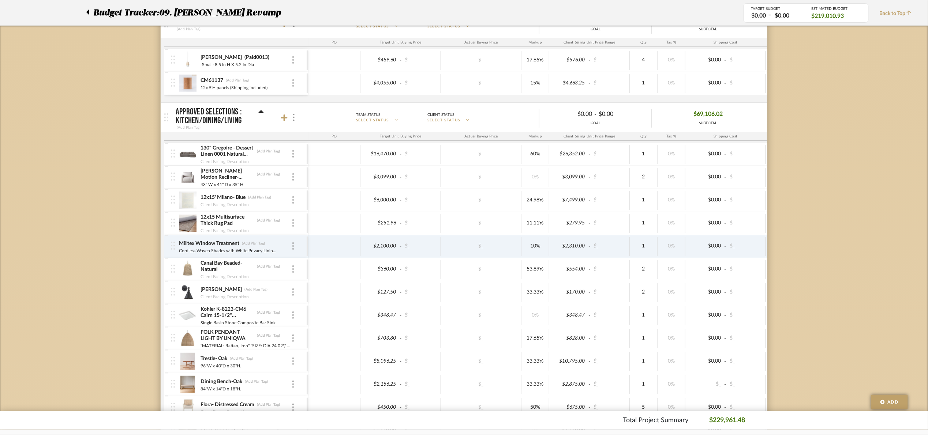
click at [262, 113] on icon at bounding box center [261, 111] width 5 height 3
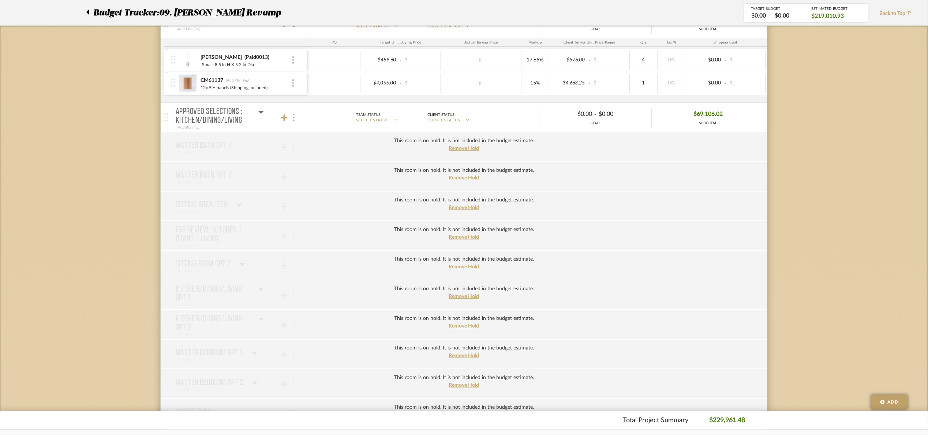
click at [295, 120] on div at bounding box center [293, 118] width 8 height 10
click at [299, 178] on input "Put this room on hold and exclude from the budget estimate." at bounding box center [296, 181] width 7 height 7
checkbox input "true"
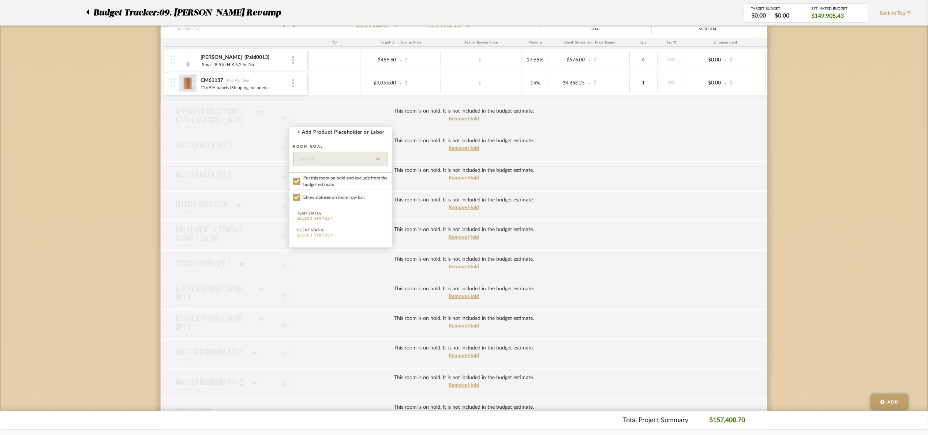
click at [816, 181] on div at bounding box center [464, 217] width 928 height 435
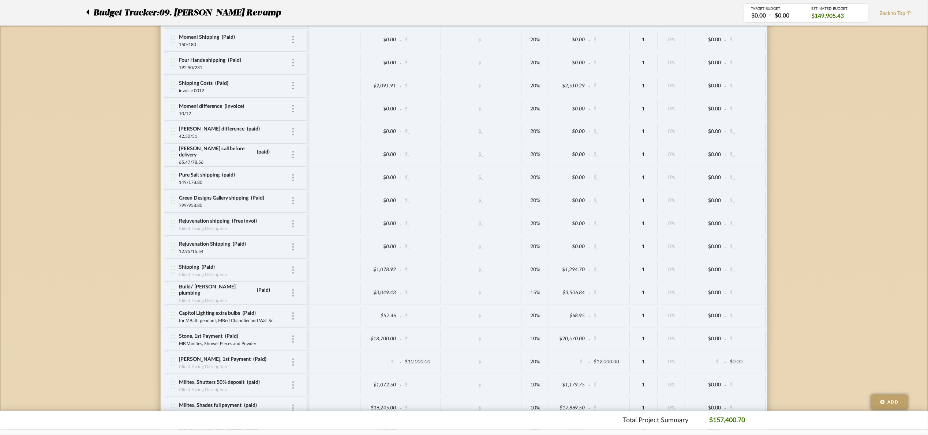
scroll to position [2141, 0]
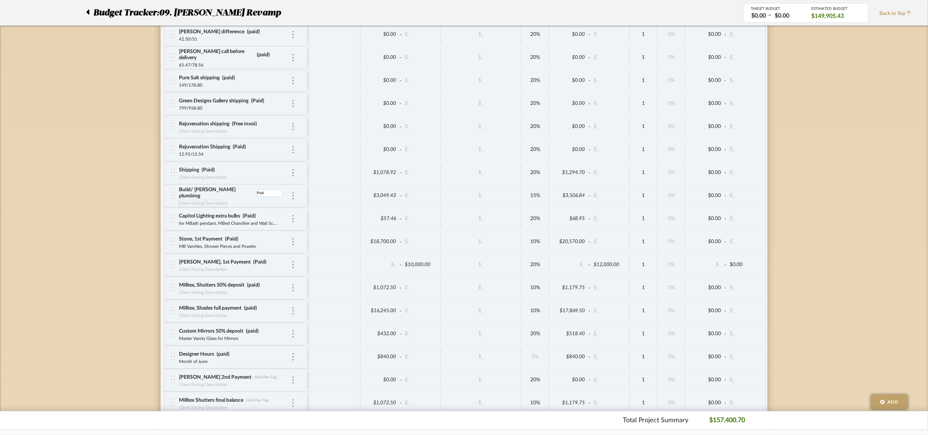
drag, startPoint x: 250, startPoint y: 202, endPoint x: 201, endPoint y: 210, distance: 49.3
click at [201, 207] on div "Build/ Ferguson plumbing Paid Client Facing Description" at bounding box center [235, 196] width 113 height 23
type input "Paid0013"
drag, startPoint x: 212, startPoint y: 180, endPoint x: 146, endPoint y: 184, distance: 66.4
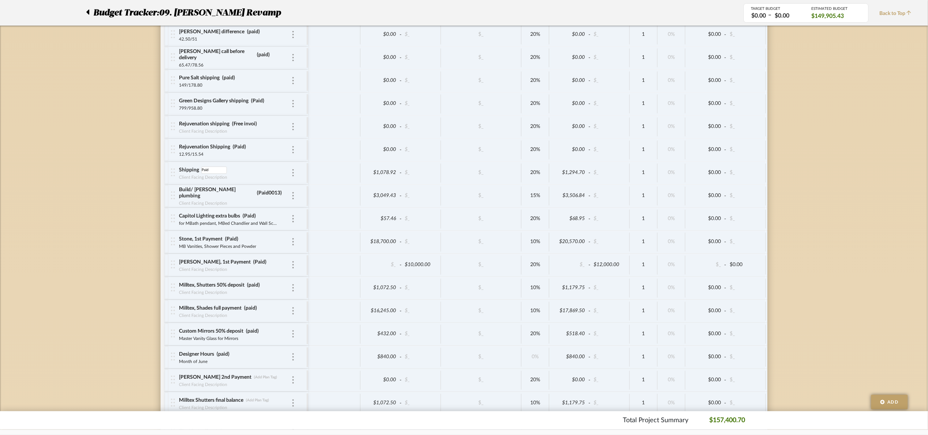
type input "Paid0013"
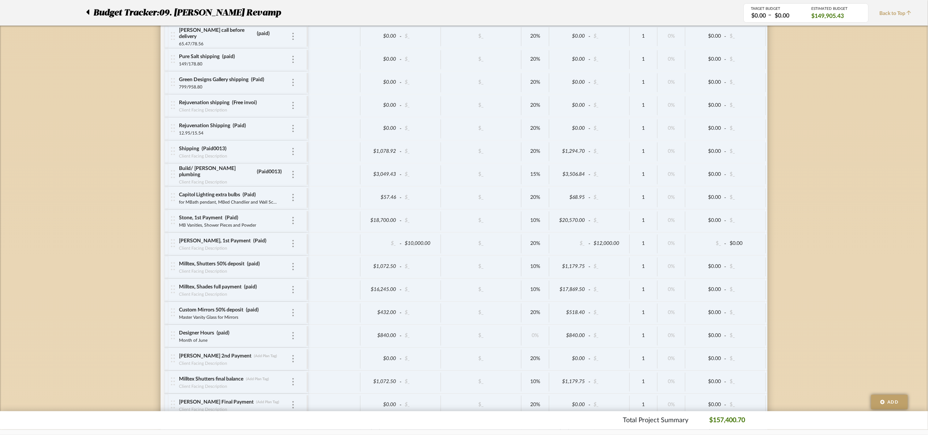
scroll to position [2196, 0]
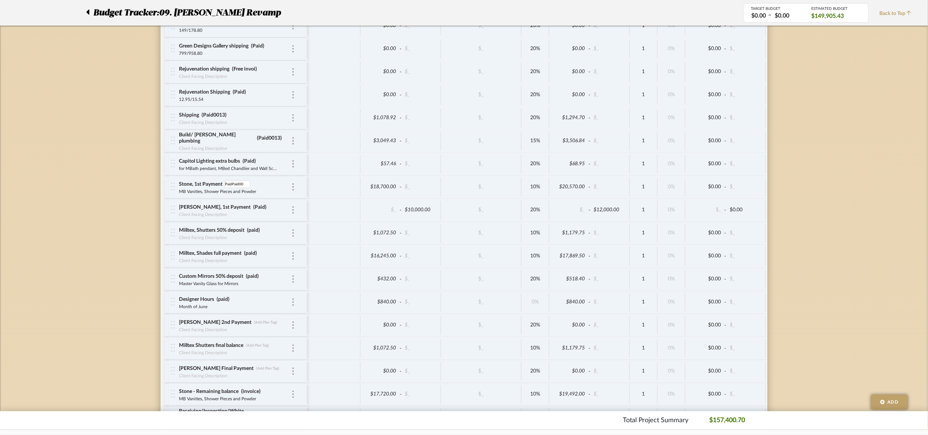
type input "PaidPaid00"
drag, startPoint x: 246, startPoint y: 195, endPoint x: 193, endPoint y: 189, distance: 53.4
click at [193, 189] on div "Stone, 1st Payment PPaid00 MB Vanities, Shower Pieces and Powder" at bounding box center [235, 187] width 113 height 23
type input "Paid0013"
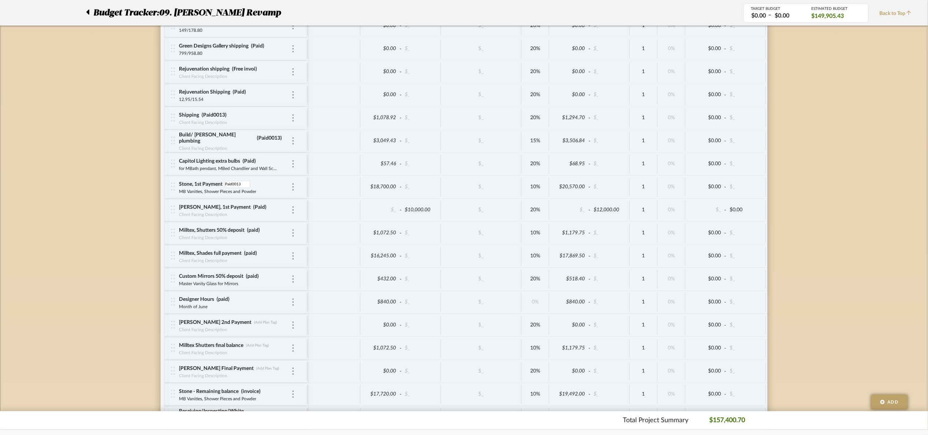
drag, startPoint x: 236, startPoint y: 217, endPoint x: 186, endPoint y: 224, distance: 50.3
click at [186, 222] on div "Walter, 1st Payment Paid Client Facing Description" at bounding box center [235, 210] width 113 height 23
type input "Paid0013"
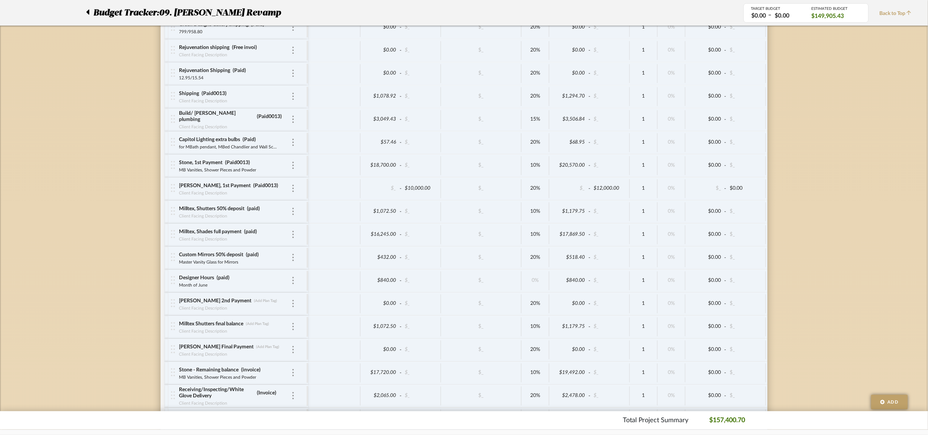
scroll to position [2250, 0]
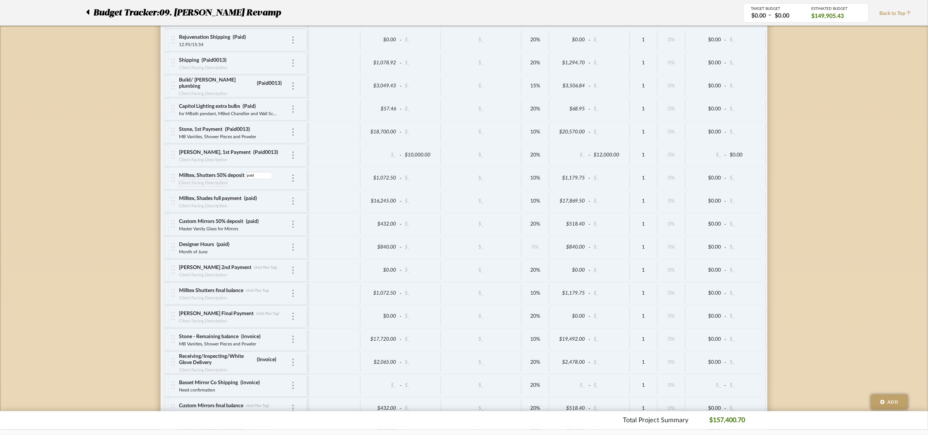
drag, startPoint x: 261, startPoint y: 185, endPoint x: 226, endPoint y: 192, distance: 35.2
click at [226, 190] on div "Milltex, Shutters 50% deposit paid Client Facing Description" at bounding box center [235, 178] width 113 height 23
type input "Paid0013"
click at [207, 213] on div "Milltex, Shades full payment paid Client Facing Description" at bounding box center [235, 201] width 113 height 23
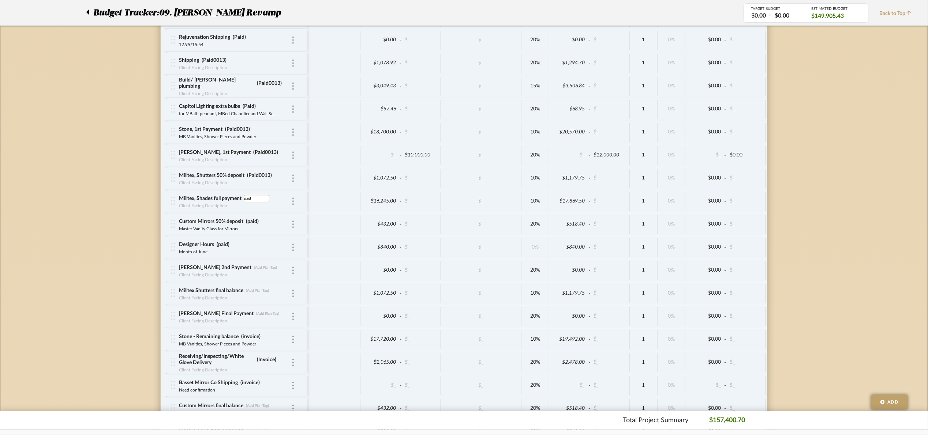
type input "Paid0013"
drag, startPoint x: 261, startPoint y: 230, endPoint x: 231, endPoint y: 231, distance: 30.4
click at [231, 225] on div "Custom Mirrors 50% deposit paid" at bounding box center [235, 221] width 113 height 7
type input "Paid0013"
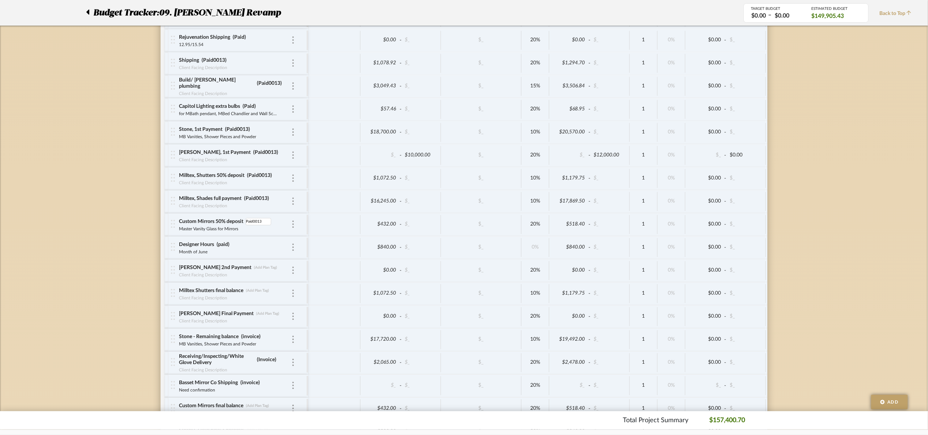
drag, startPoint x: 229, startPoint y: 255, endPoint x: 190, endPoint y: 261, distance: 39.6
click at [190, 259] on div "Designer Hours paid Month of June" at bounding box center [235, 247] width 113 height 23
type input "Paid0013"
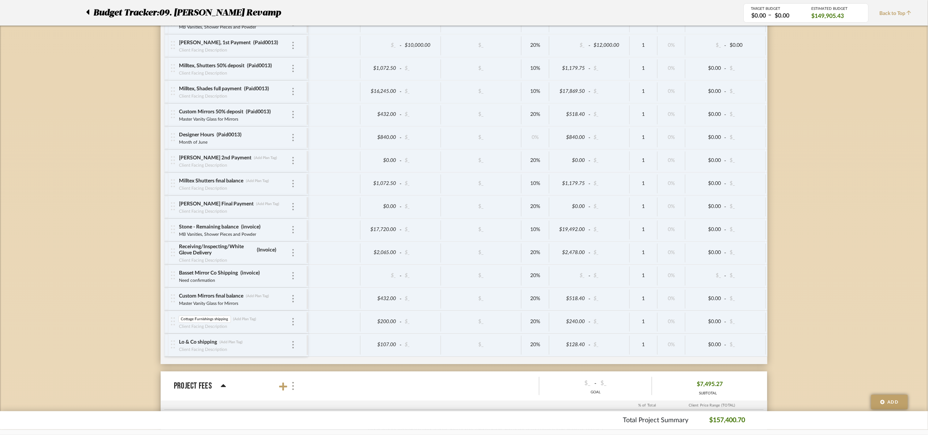
scroll to position [0, 0]
drag, startPoint x: 213, startPoint y: 331, endPoint x: 162, endPoint y: 337, distance: 51.2
type input "Foyer Mirror shipping"
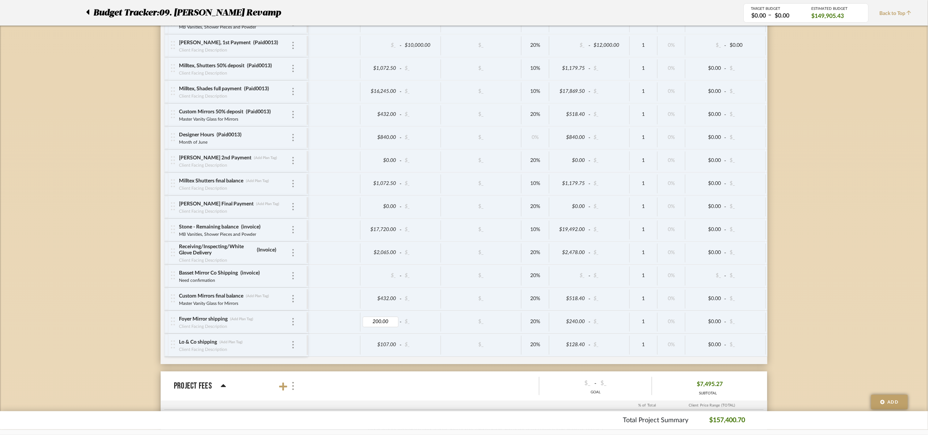
type input "0"
type input "invoice"
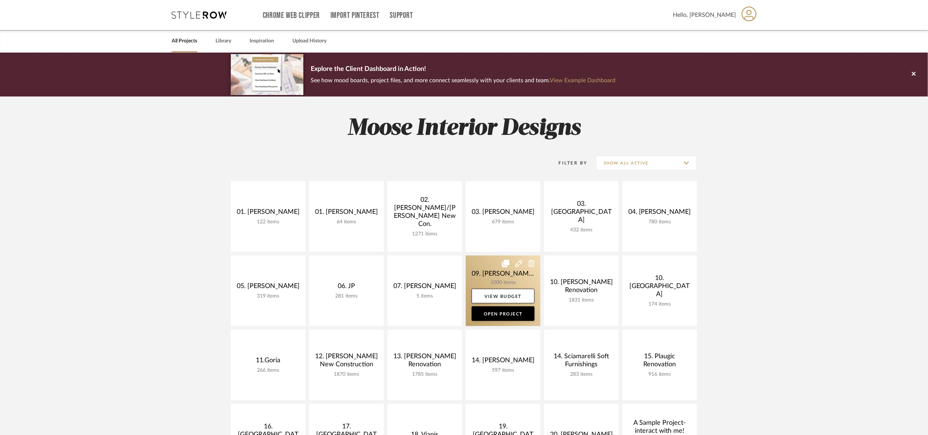
click at [472, 281] on link at bounding box center [503, 291] width 75 height 71
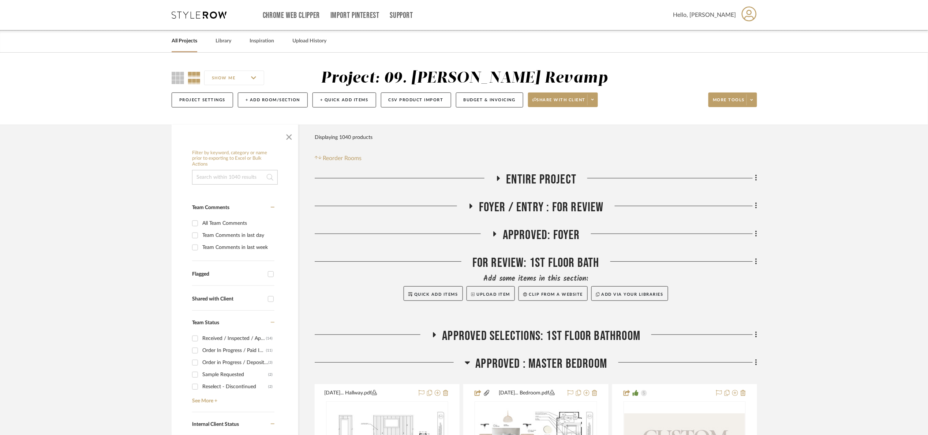
click at [540, 202] on span "Foyer / Entry : For Review" at bounding box center [541, 208] width 125 height 16
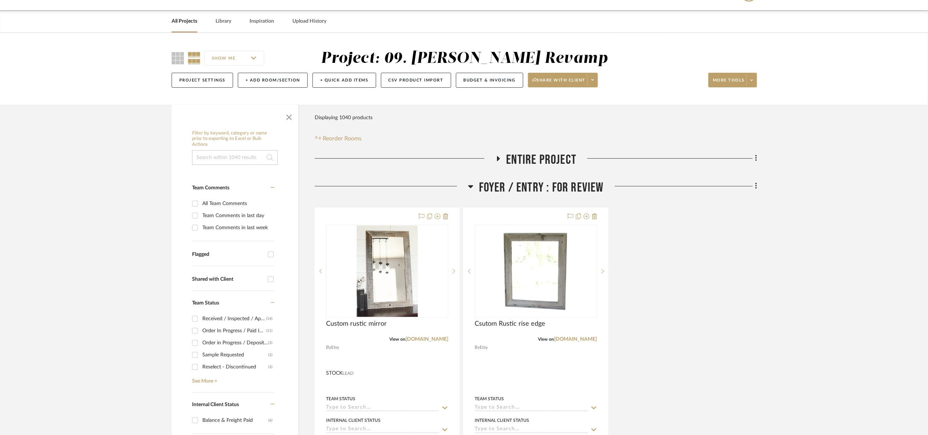
scroll to position [55, 0]
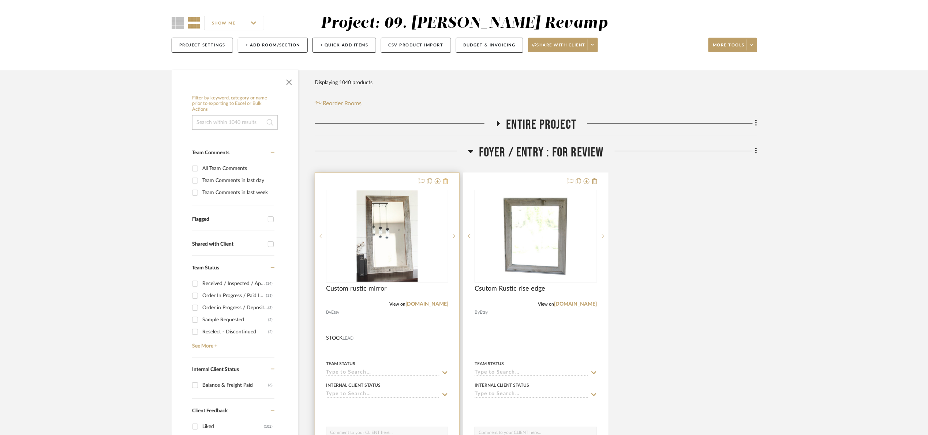
click at [447, 182] on icon at bounding box center [445, 182] width 5 height 6
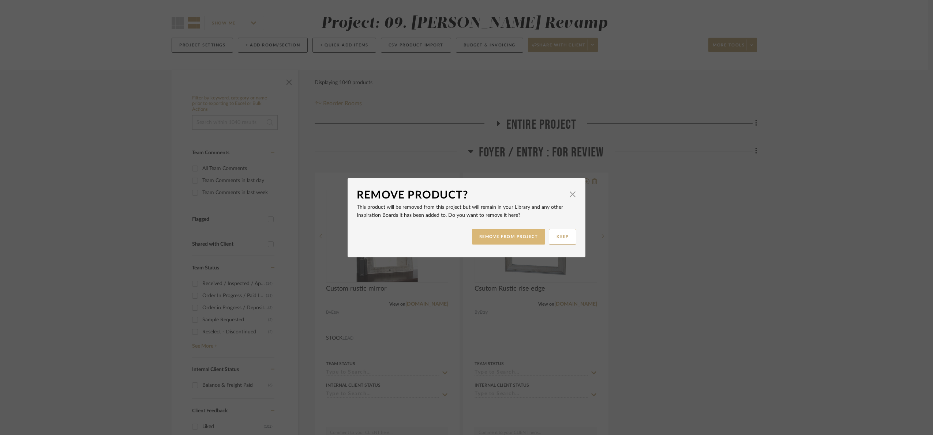
click at [492, 236] on button "REMOVE FROM PROJECT" at bounding box center [509, 237] width 74 height 16
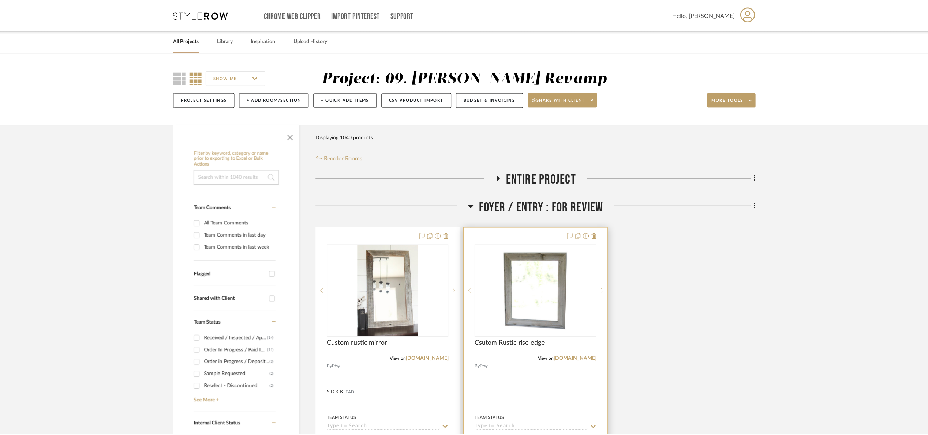
scroll to position [55, 0]
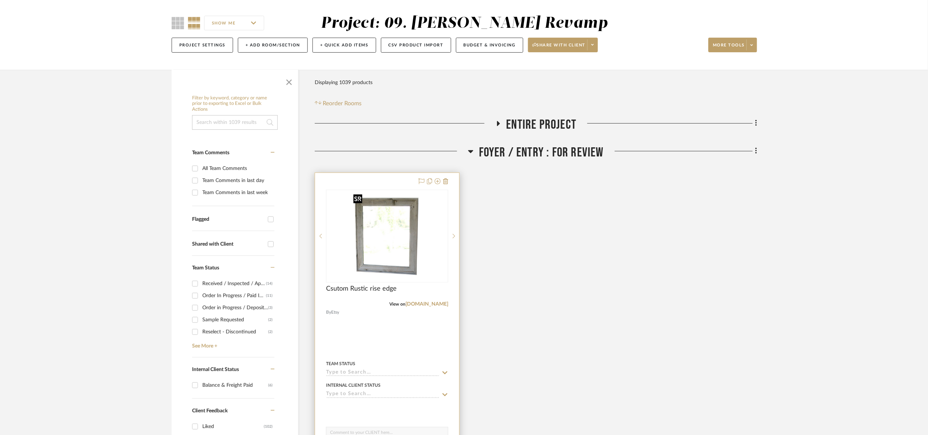
click at [415, 233] on img "0" at bounding box center [387, 236] width 74 height 91
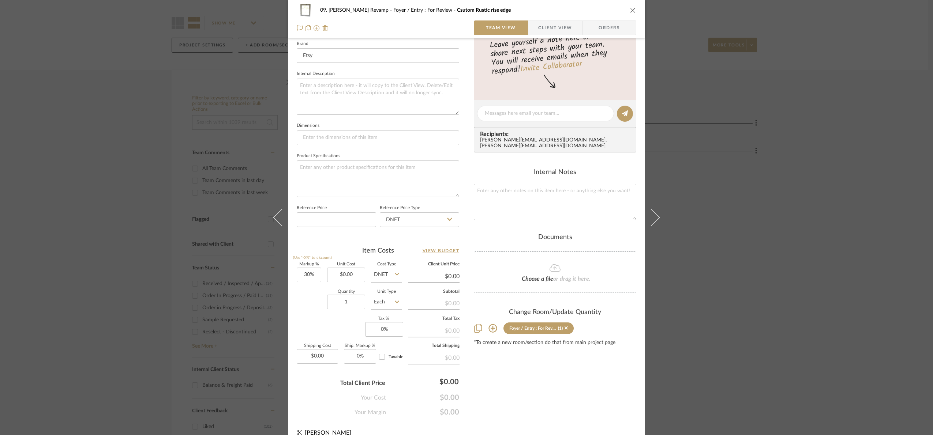
scroll to position [247, 0]
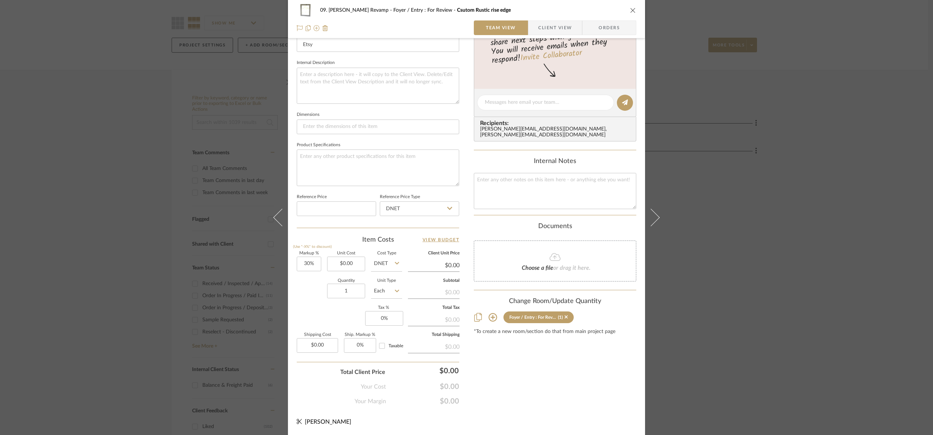
click at [781, 257] on div "09. [PERSON_NAME] Revamp Foyer / Entry : For Review Csutom Rustic rise edge Tea…" at bounding box center [466, 217] width 933 height 435
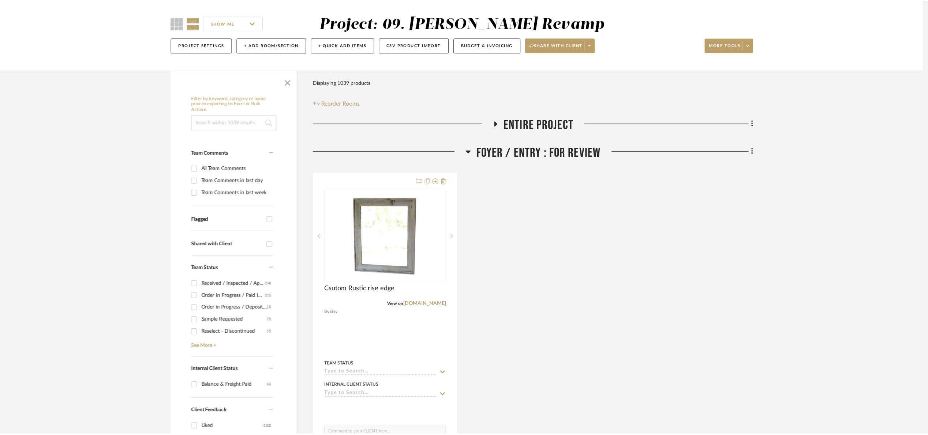
scroll to position [55, 0]
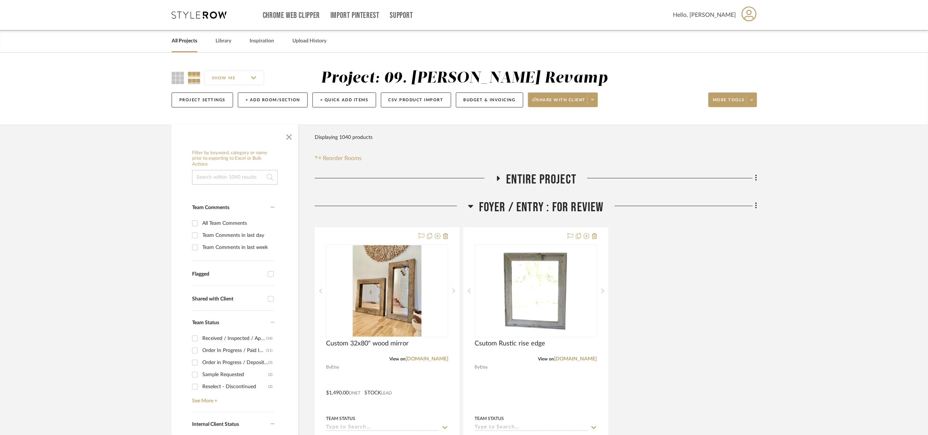
click at [542, 205] on span "Foyer / Entry : For Review" at bounding box center [541, 208] width 125 height 16
